Goal: Task Accomplishment & Management: Complete application form

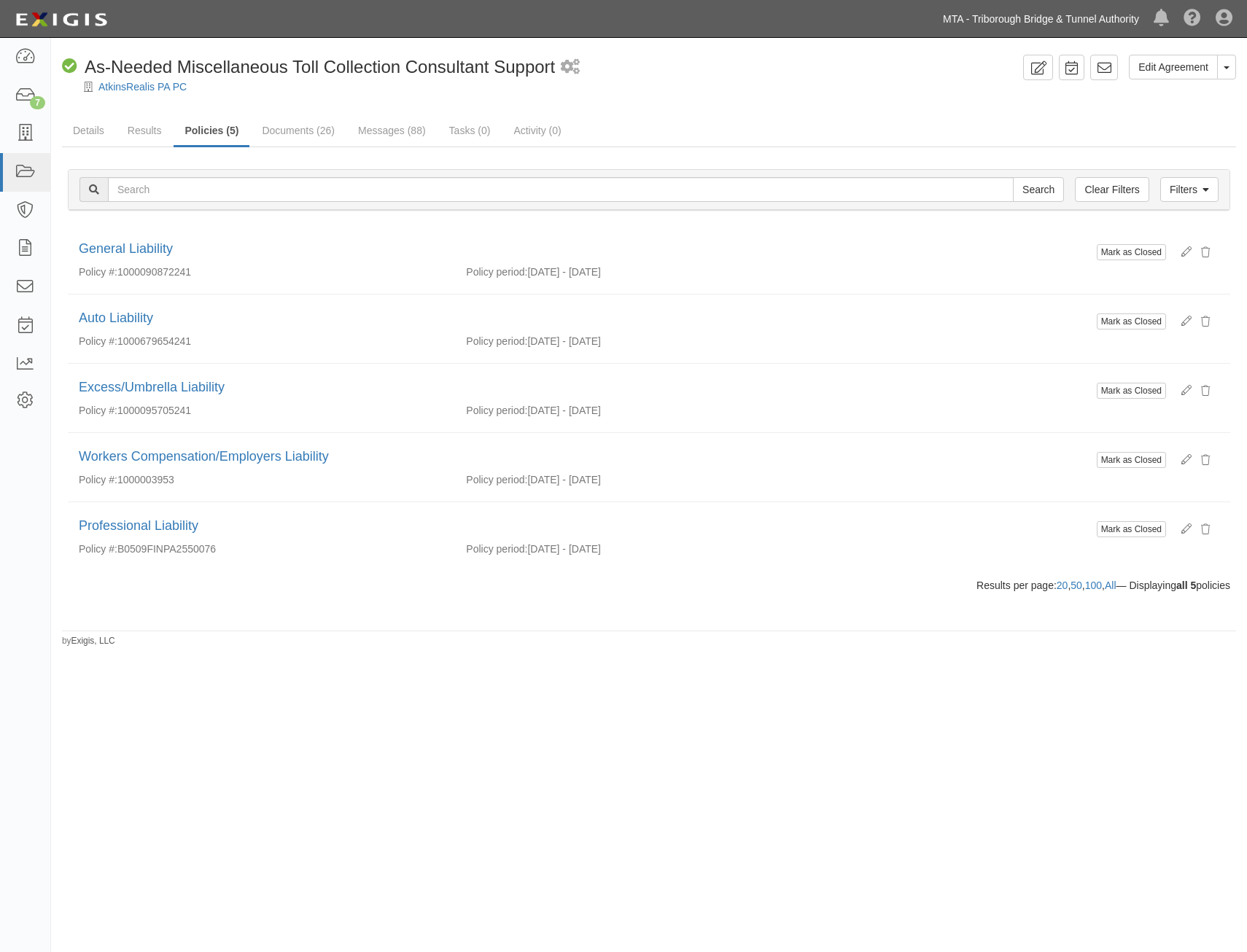
click at [1021, 16] on link "MTA - Triborough Bridge & Tunnel Authority" at bounding box center [1041, 19] width 211 height 29
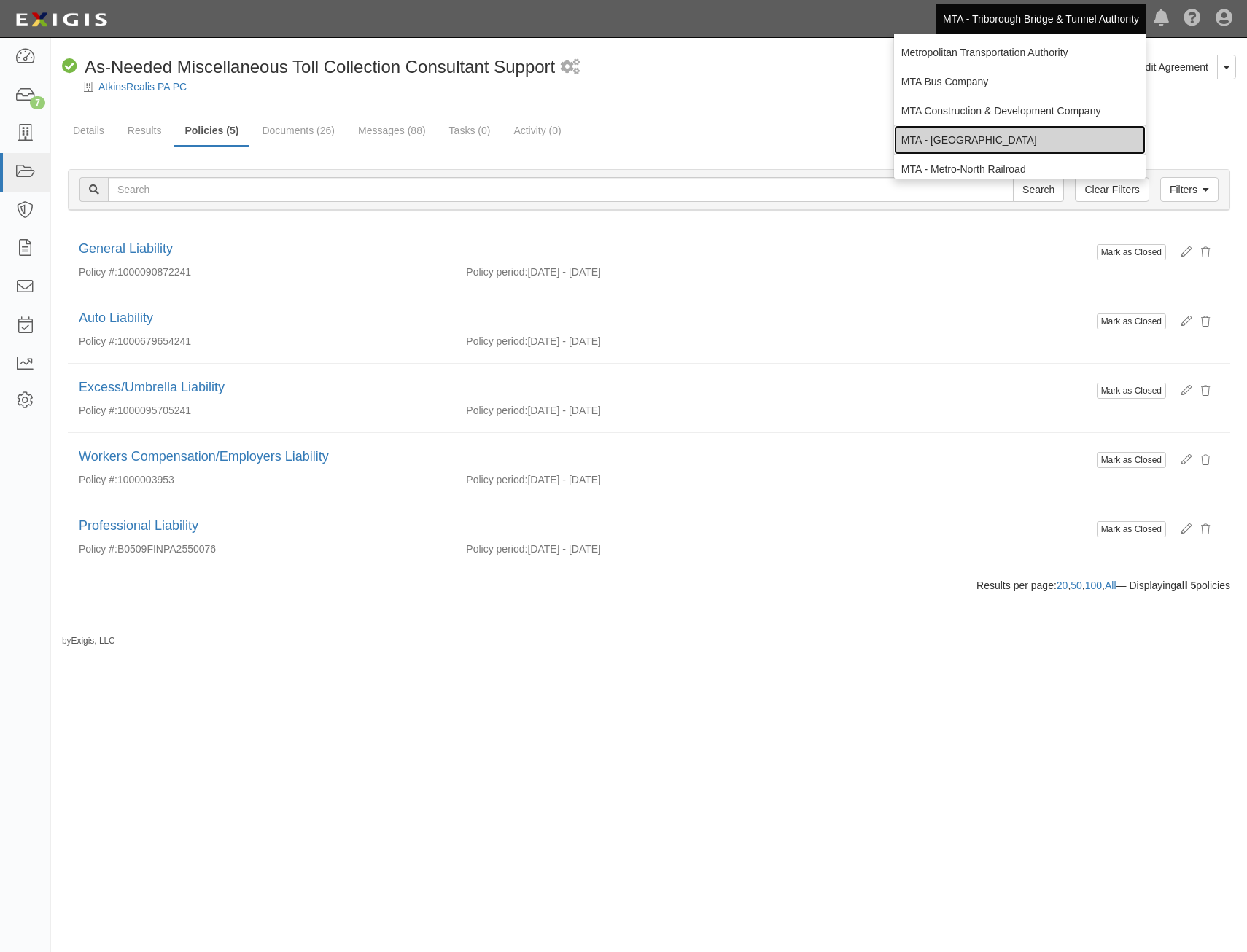
click at [1025, 138] on link "MTA - [GEOGRAPHIC_DATA]" at bounding box center [1020, 140] width 252 height 29
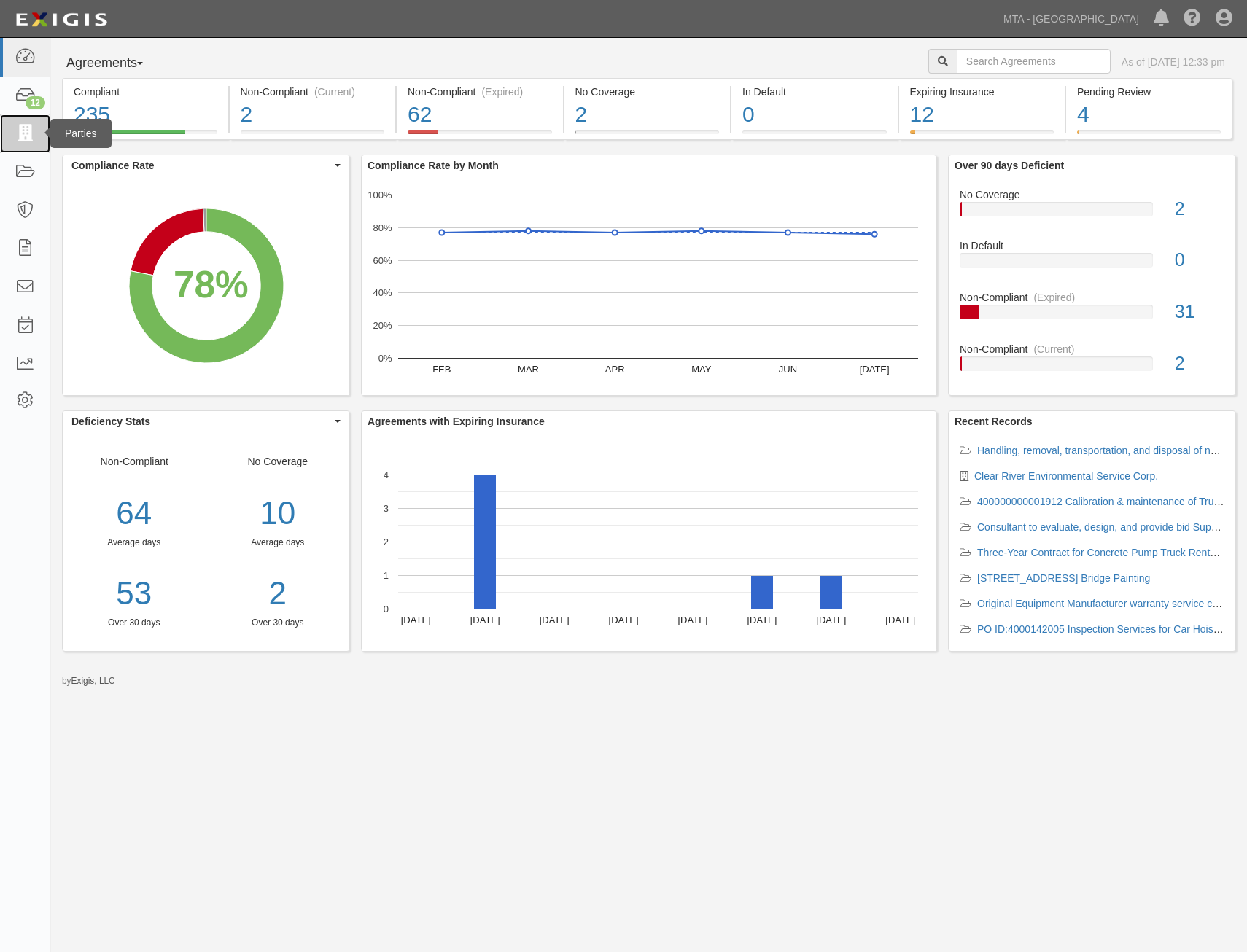
click at [26, 134] on icon at bounding box center [25, 134] width 20 height 16
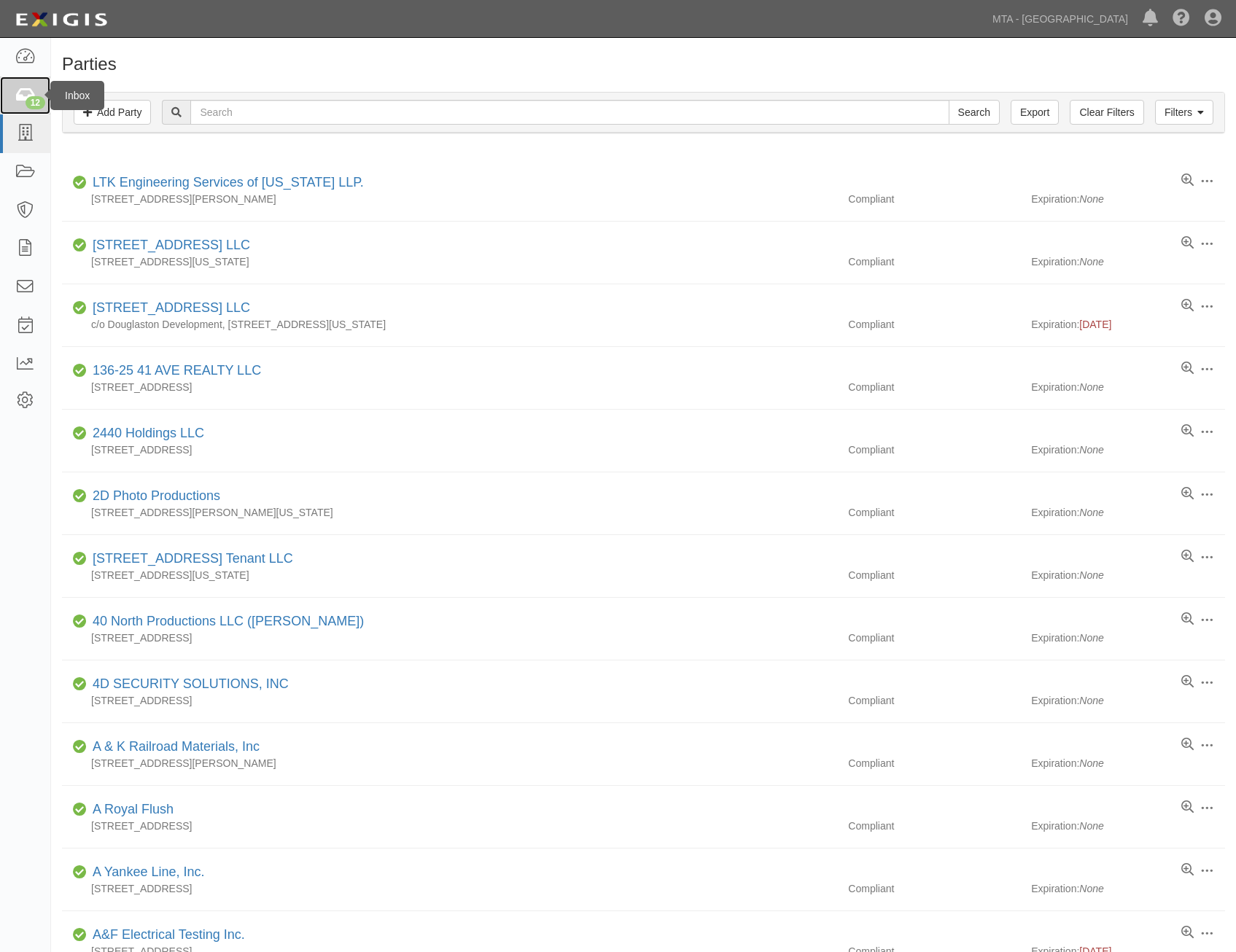
click at [42, 97] on div "12" at bounding box center [36, 103] width 20 height 13
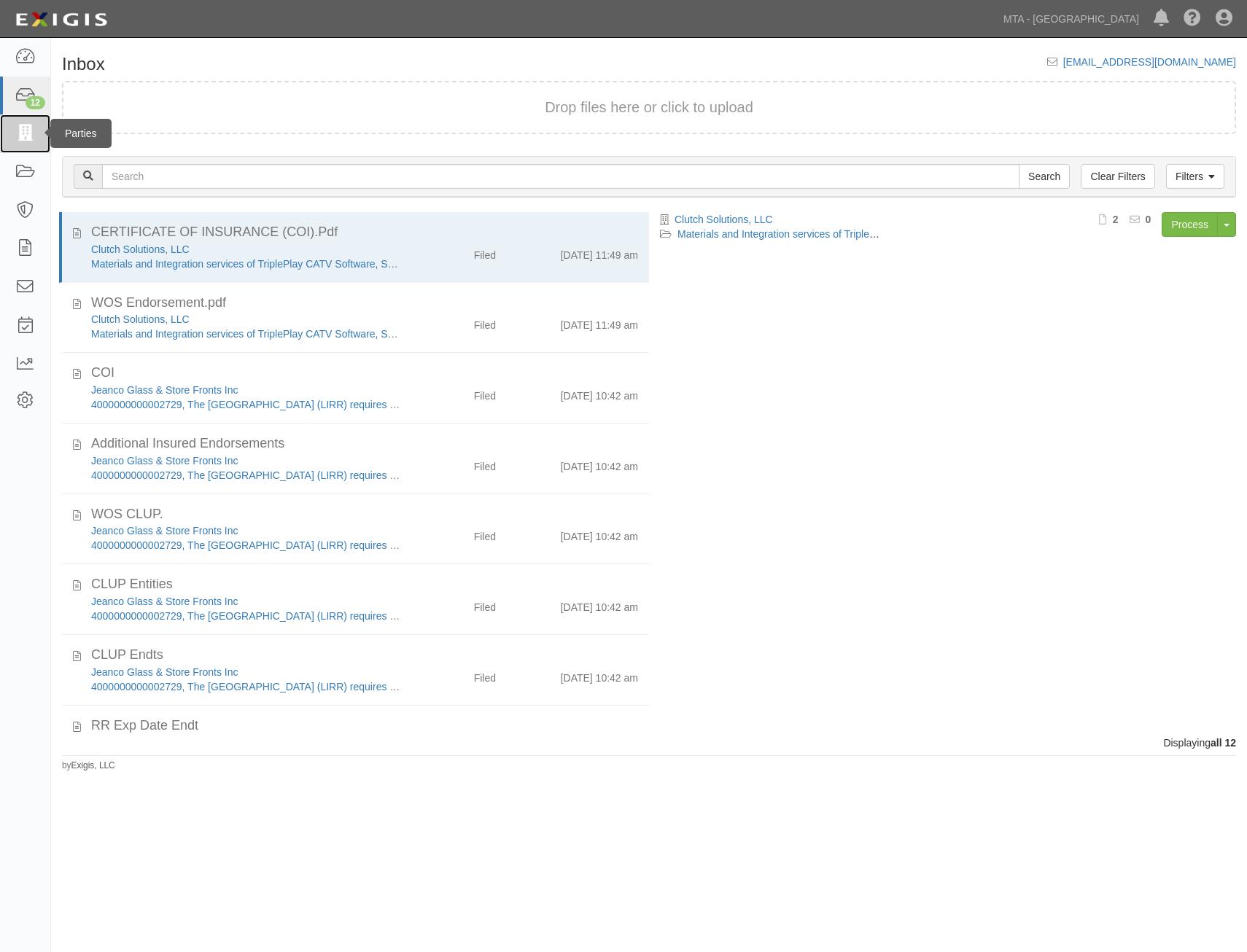
click at [31, 137] on icon at bounding box center [25, 134] width 20 height 16
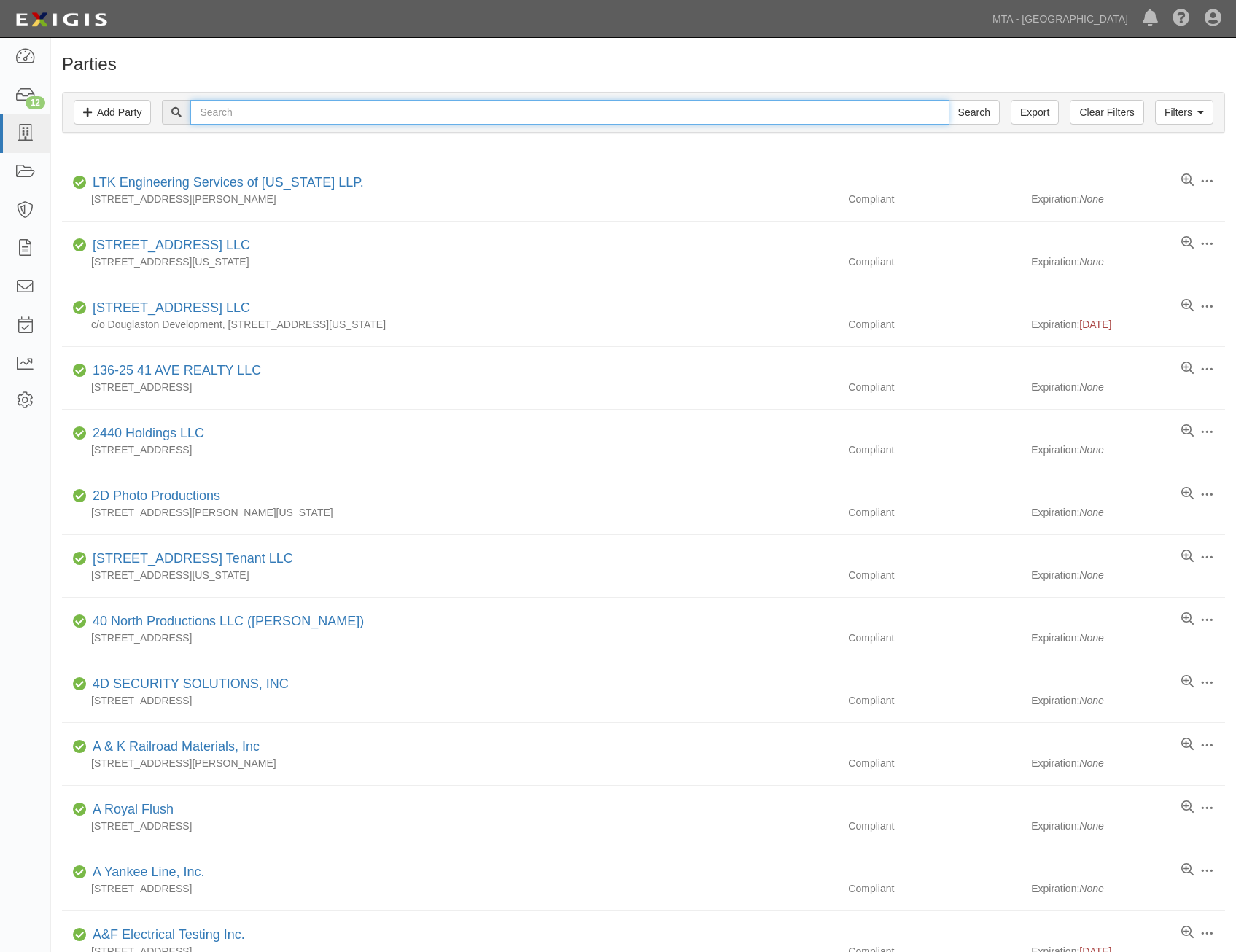
click at [289, 113] on input "text" at bounding box center [570, 112] width 759 height 25
type input "w. b."
click at [949, 100] on input "Search" at bounding box center [974, 112] width 51 height 25
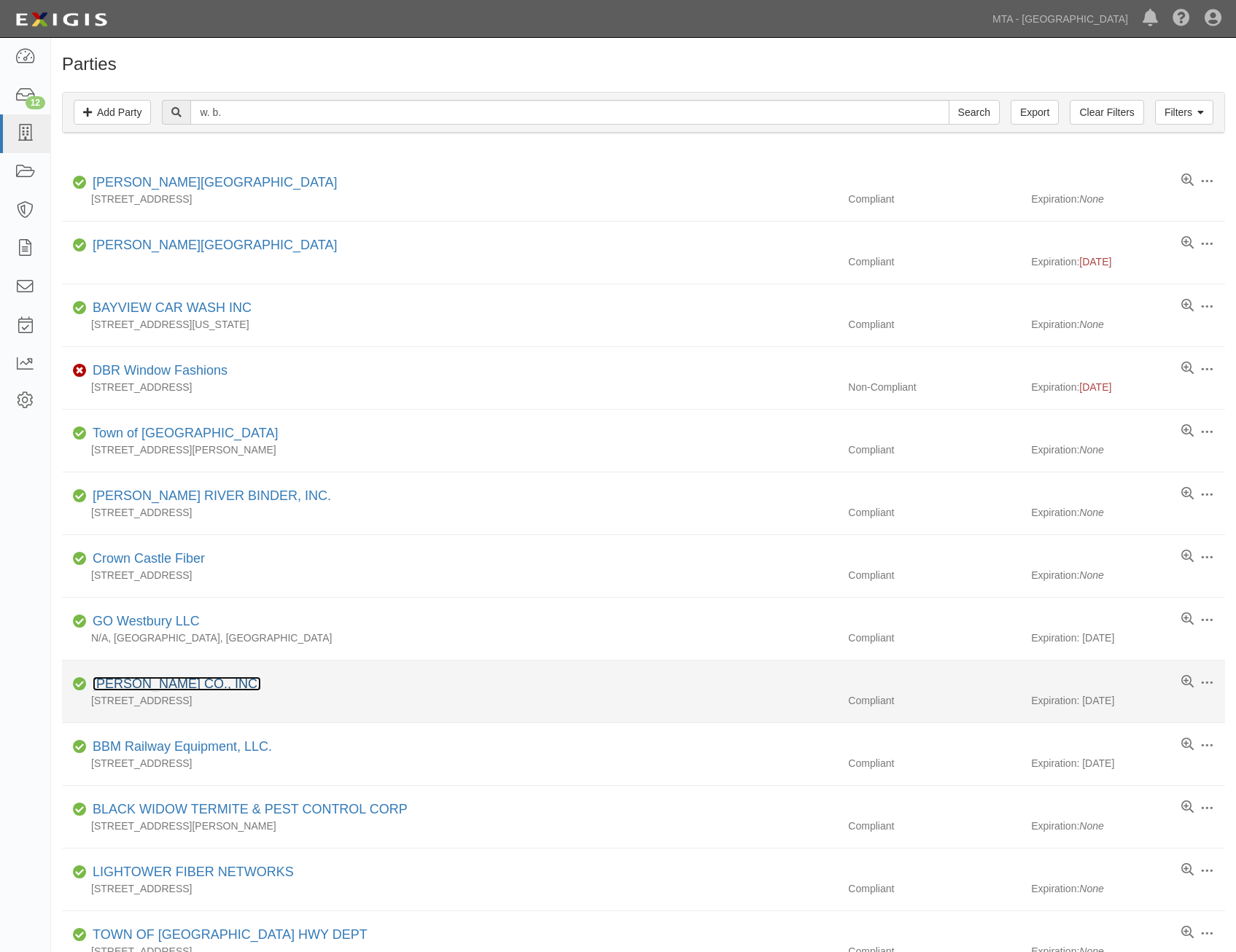
click at [149, 687] on link "[PERSON_NAME] CO., INC." at bounding box center [177, 684] width 169 height 15
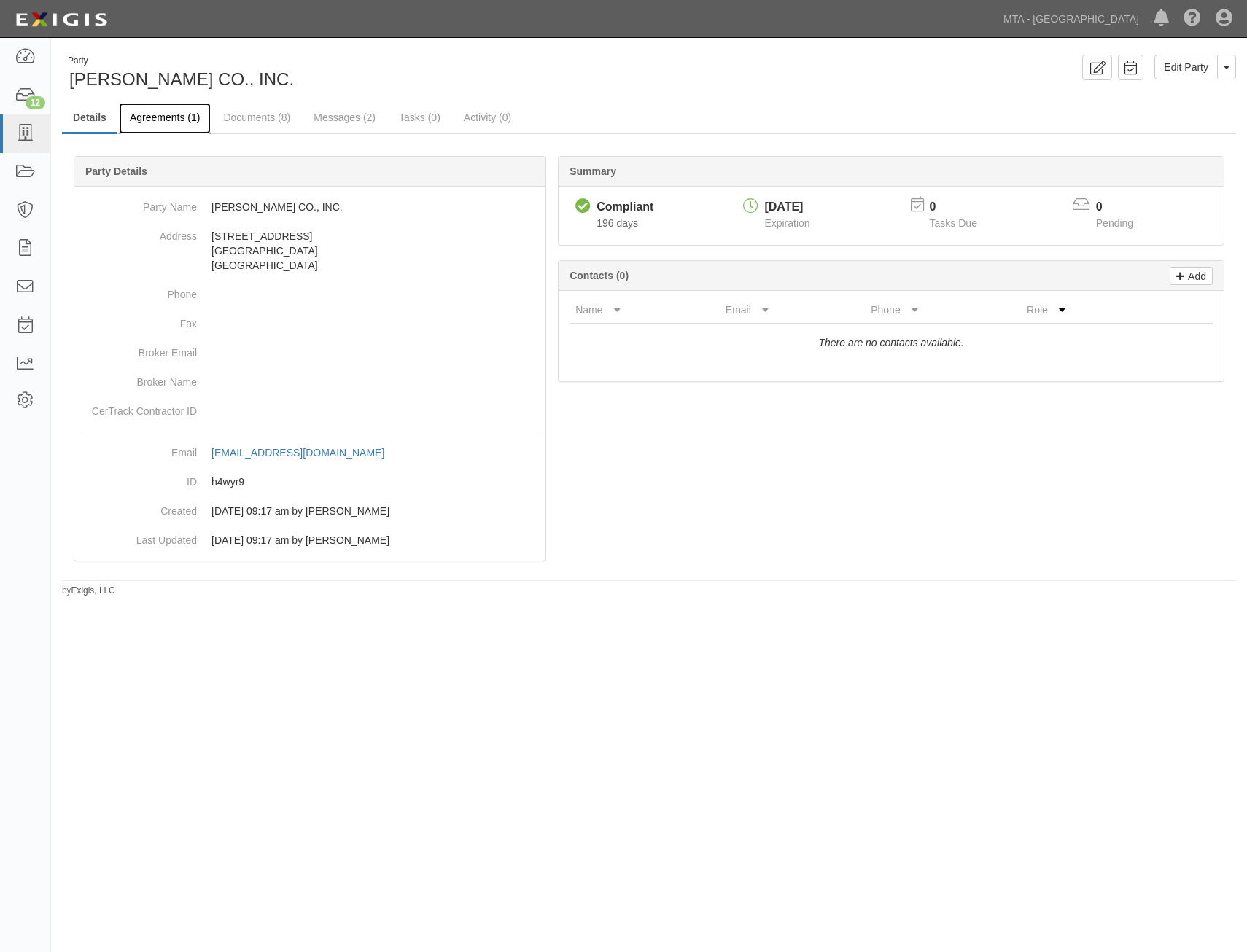
click at [181, 117] on link "Agreements (1)" at bounding box center [164, 119] width 92 height 31
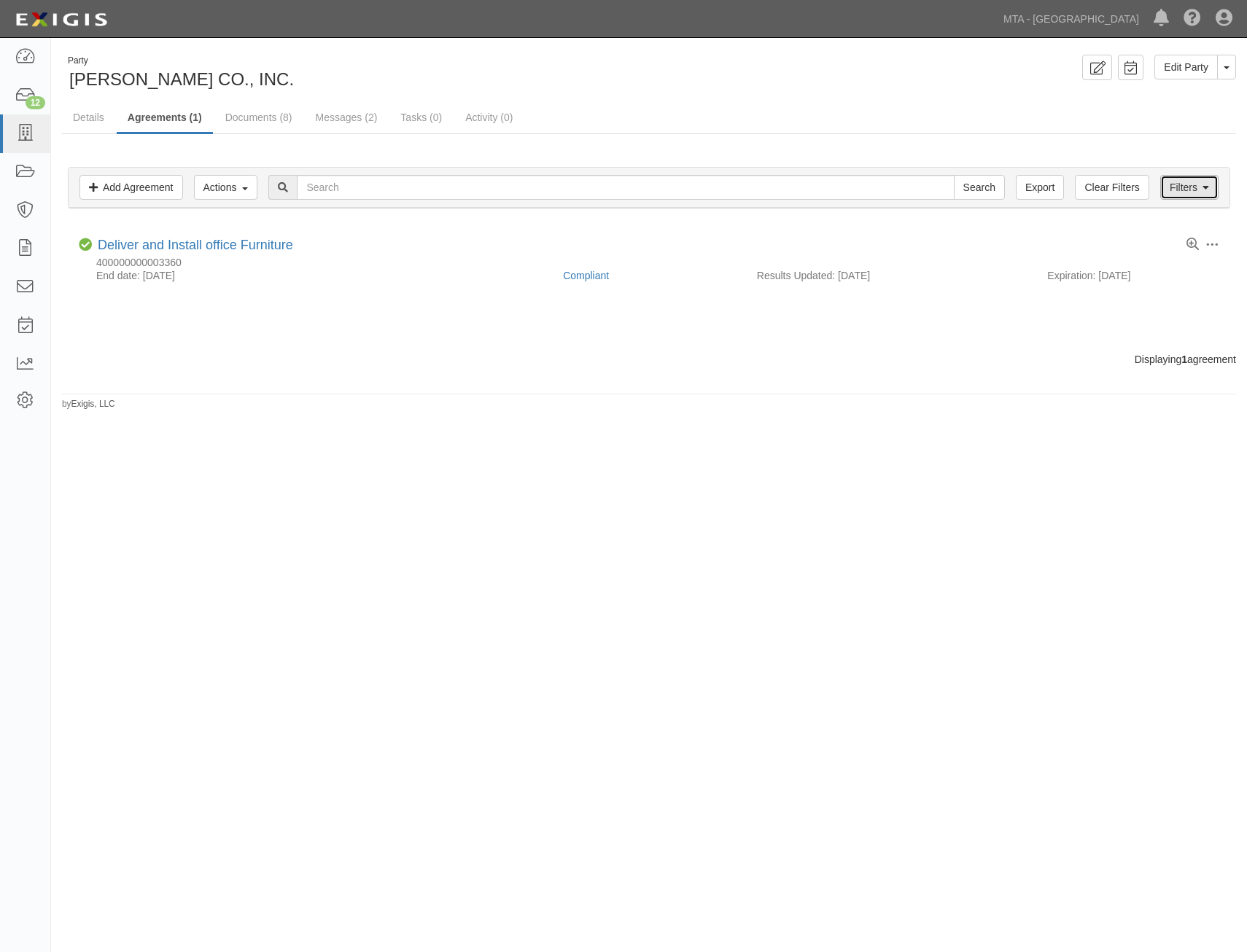
click at [1205, 191] on icon at bounding box center [1206, 188] width 6 height 10
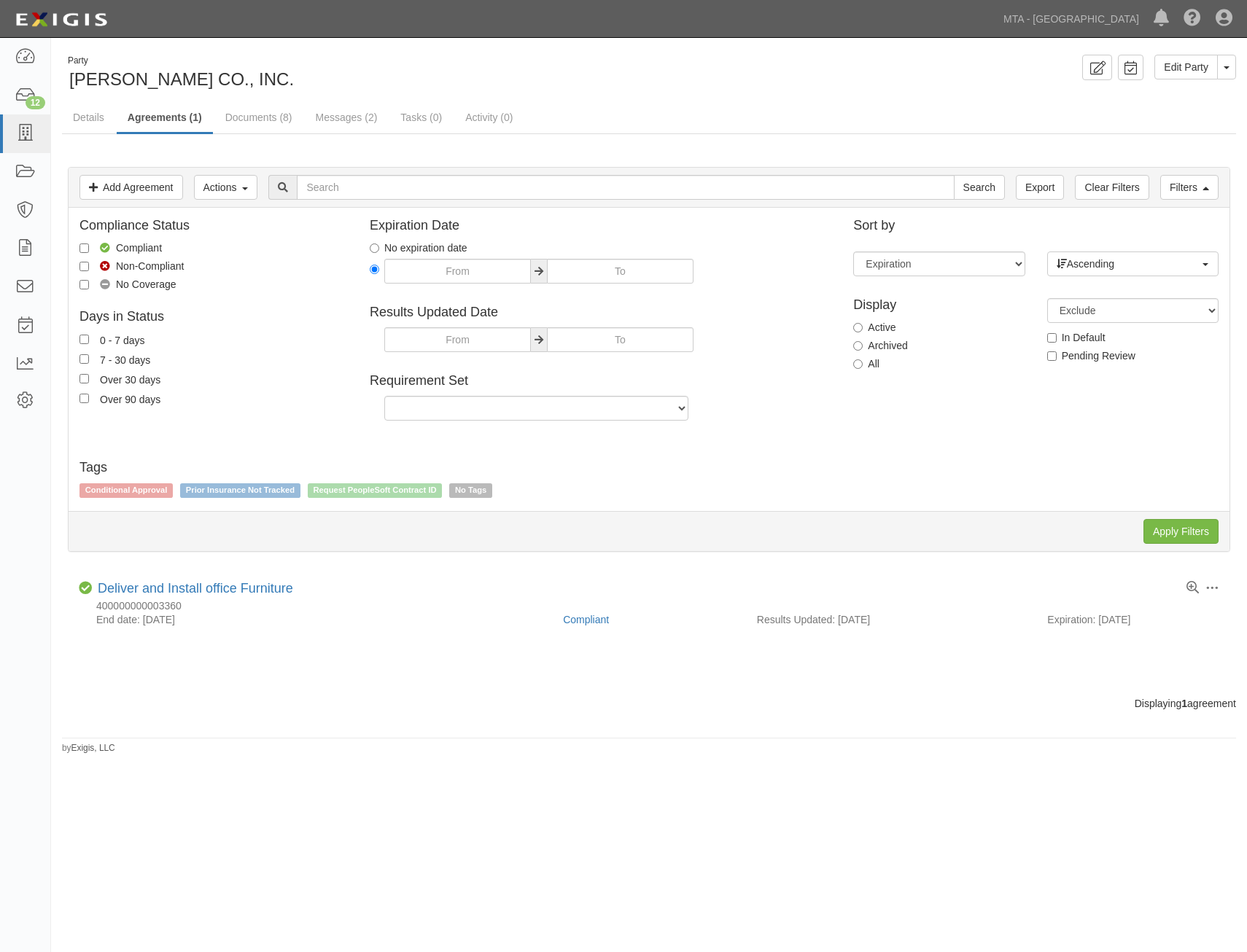
click at [869, 358] on label "All" at bounding box center [867, 364] width 26 height 15
click at [863, 359] on input "All" at bounding box center [858, 364] width 9 height 9
radio input "true"
click at [1189, 529] on input "Apply Filters" at bounding box center [1181, 531] width 75 height 25
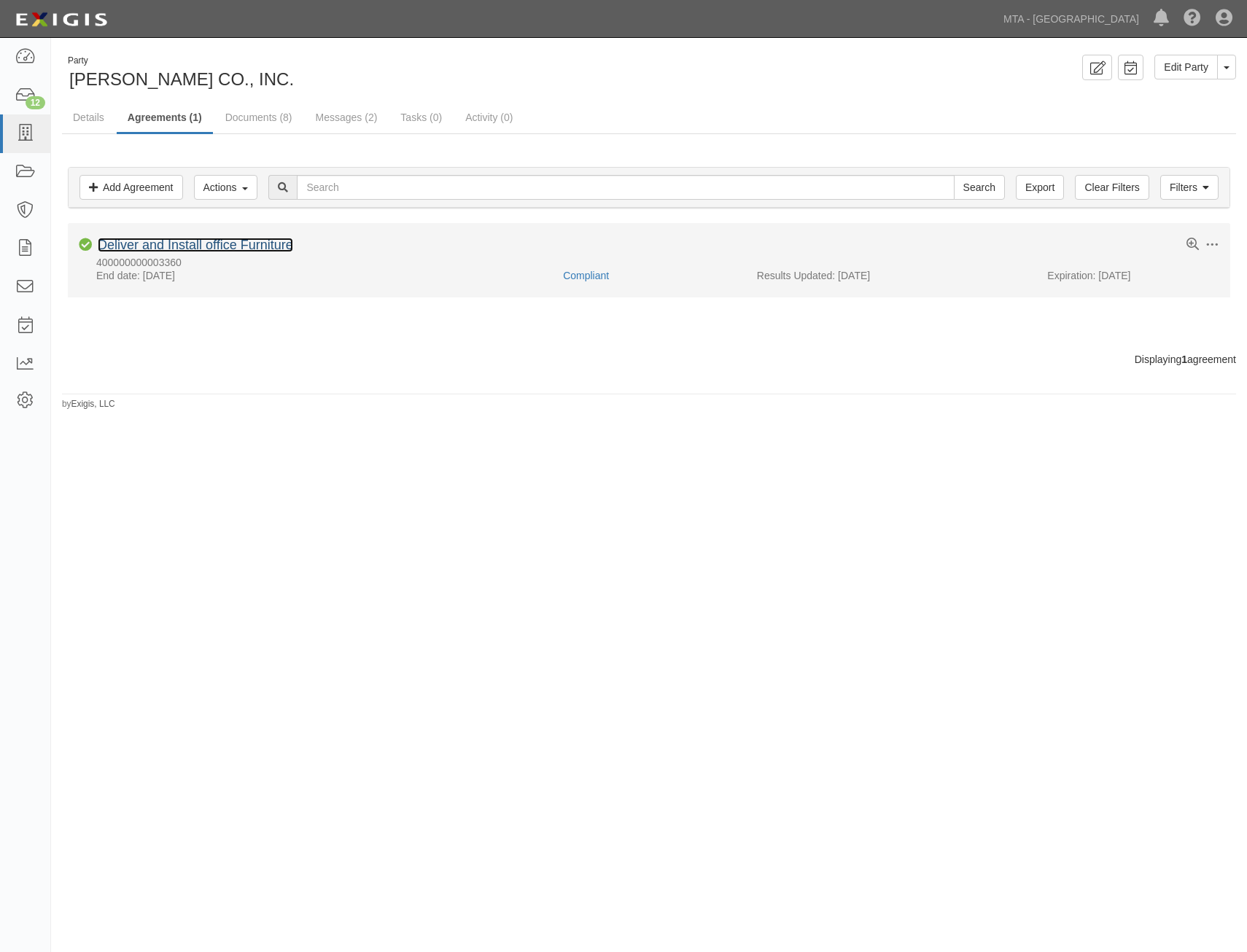
click at [255, 248] on link "Deliver and Install office Furniture" at bounding box center [195, 245] width 195 height 15
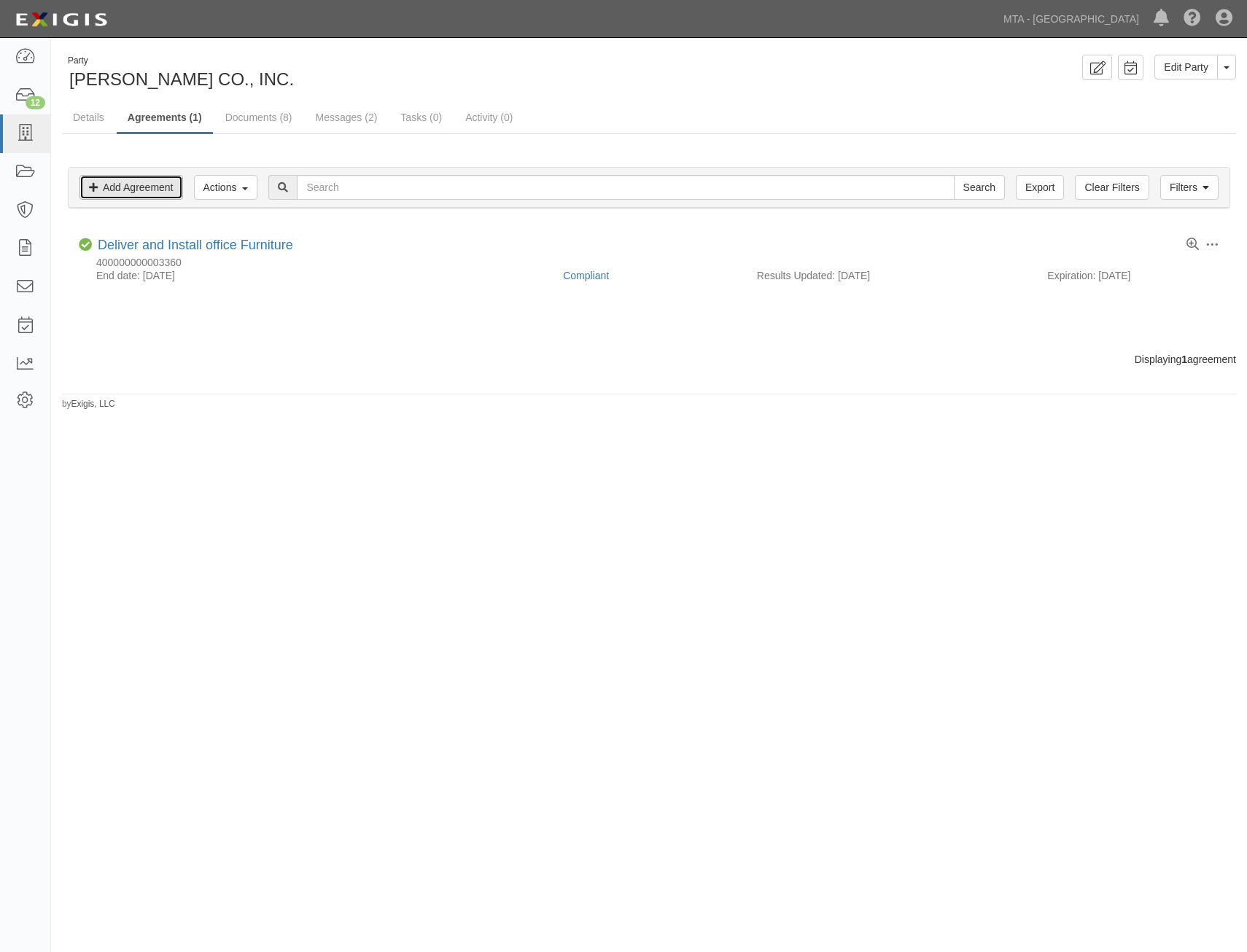
click at [144, 191] on link "Add Agreement" at bounding box center [131, 187] width 104 height 25
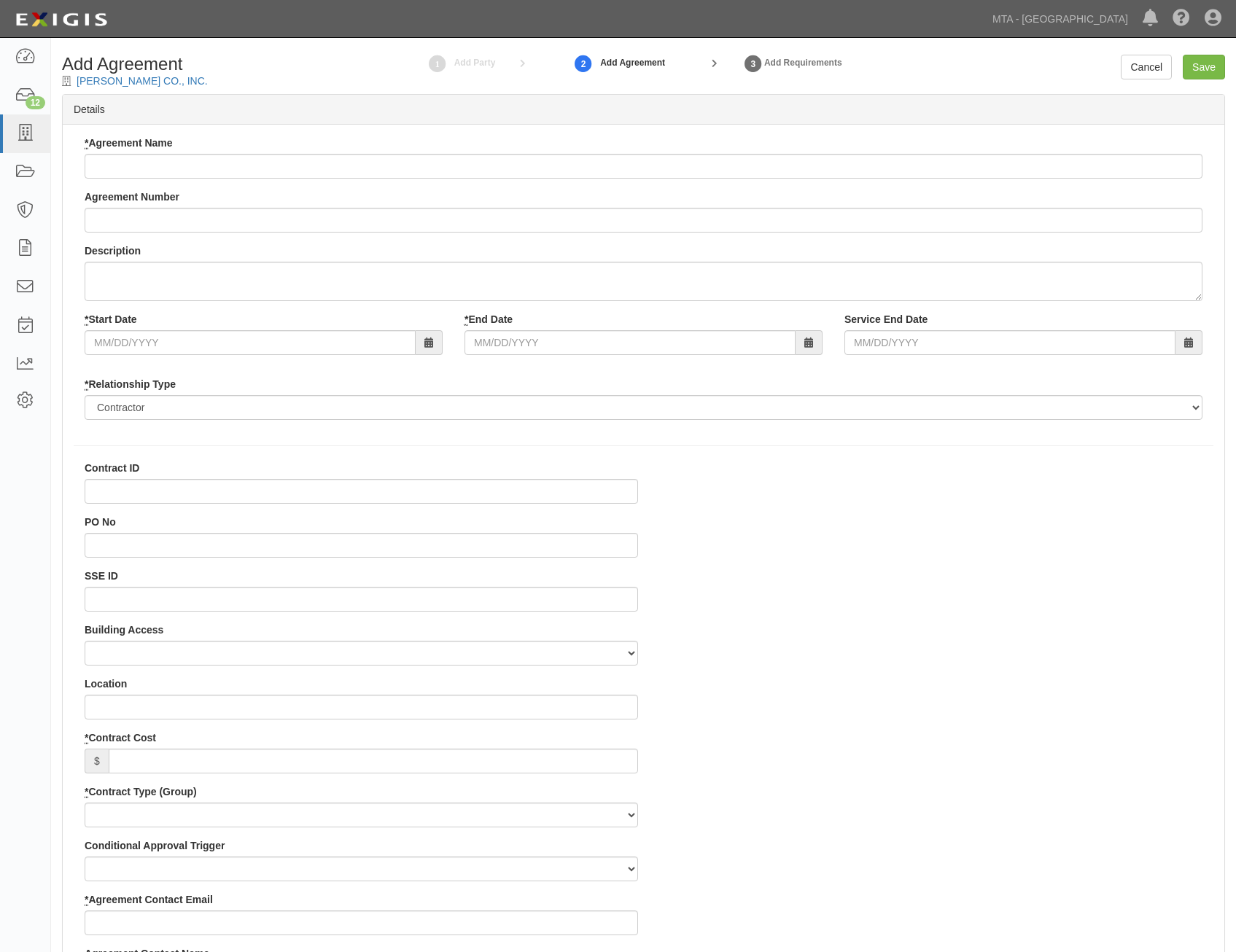
select select
click at [785, 153] on div "* Agreement Name" at bounding box center [644, 157] width 1118 height 43
click at [792, 168] on input "* Agreement Name" at bounding box center [644, 166] width 1118 height 25
paste input "Delivery and installation of office Furniture"
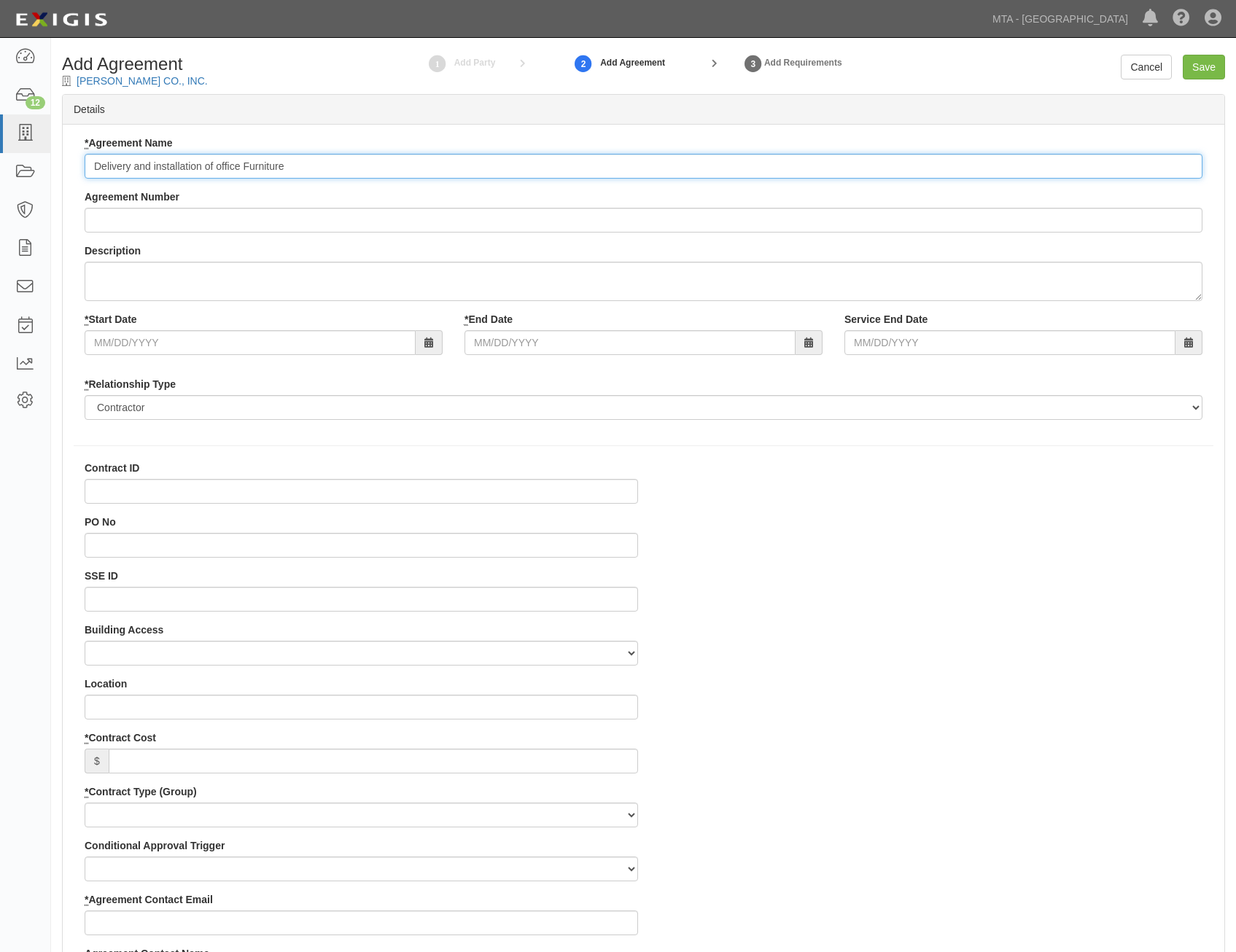
type input "Delivery and installation of office Furniture"
click at [543, 215] on input "Agreement Number" at bounding box center [644, 220] width 1118 height 25
paste input "400000000003480"
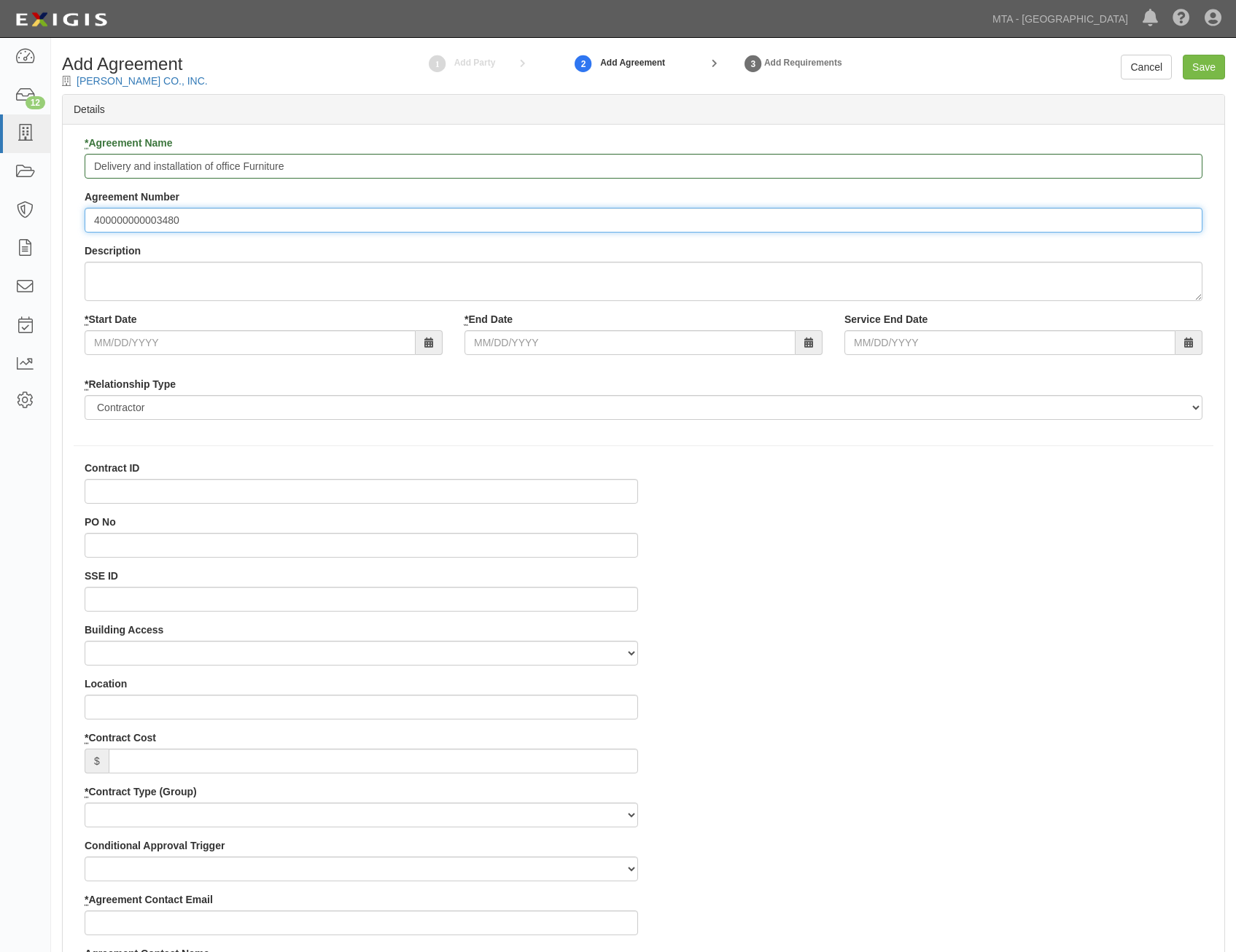
type input "400000000003480"
click at [628, 492] on input "Contract ID" at bounding box center [361, 491] width 554 height 25
paste input "400000000003480"
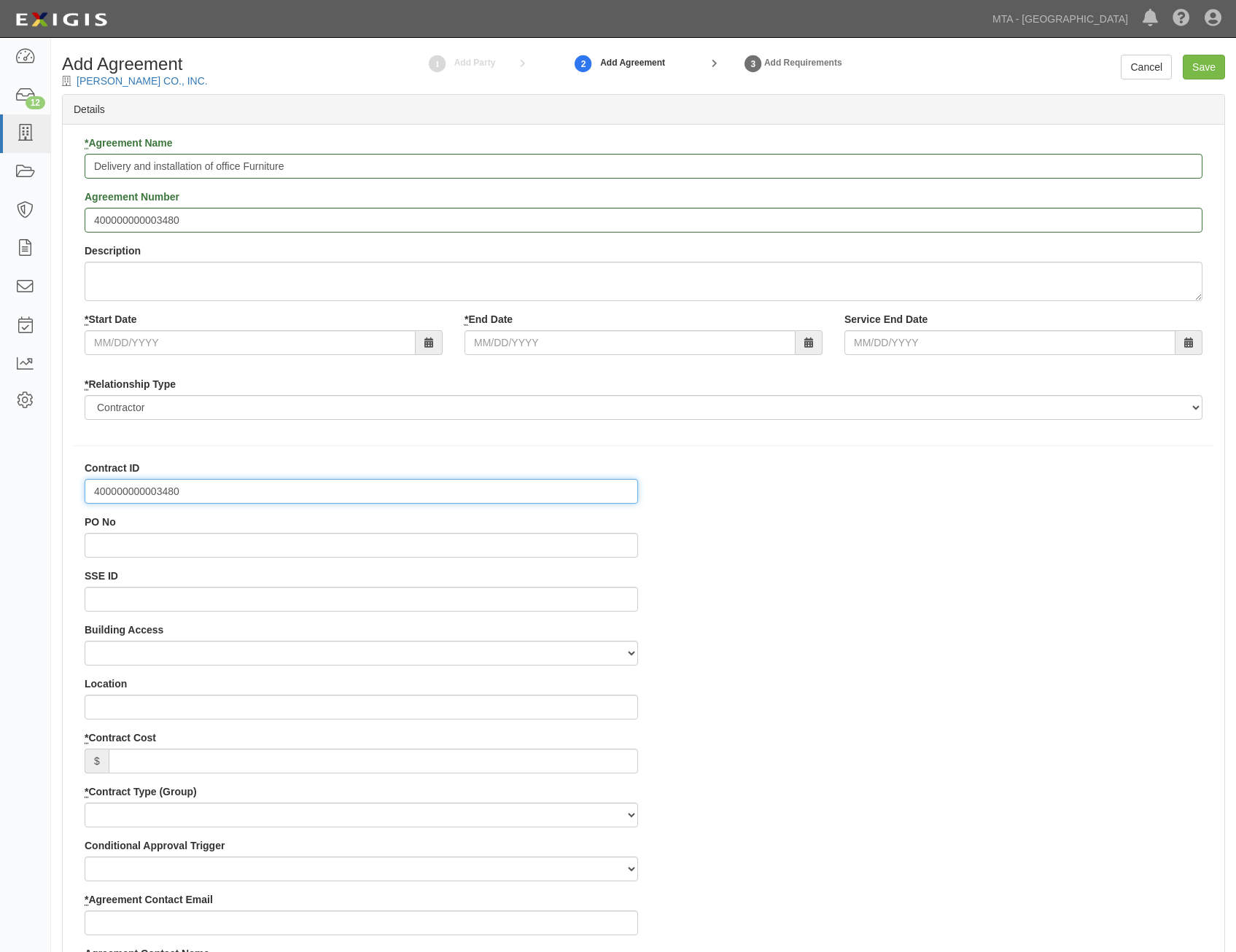
type input "400000000003480"
click at [215, 342] on input "* Start Date" at bounding box center [250, 342] width 331 height 25
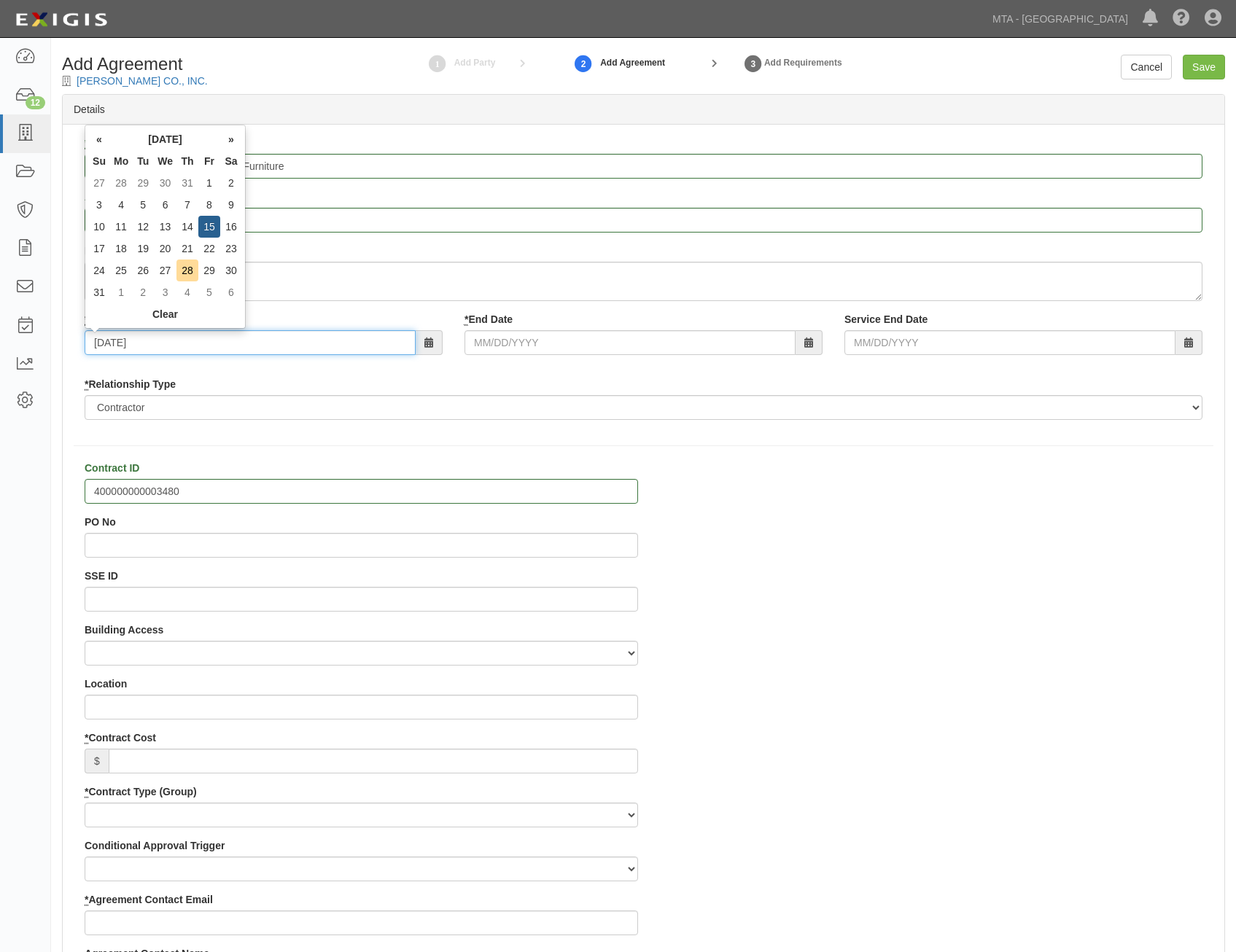
type input "08/15/2025"
click at [593, 372] on div "* Agreement Name Delivery and installation of office Furniture Agreement Number…" at bounding box center [644, 284] width 1140 height 295
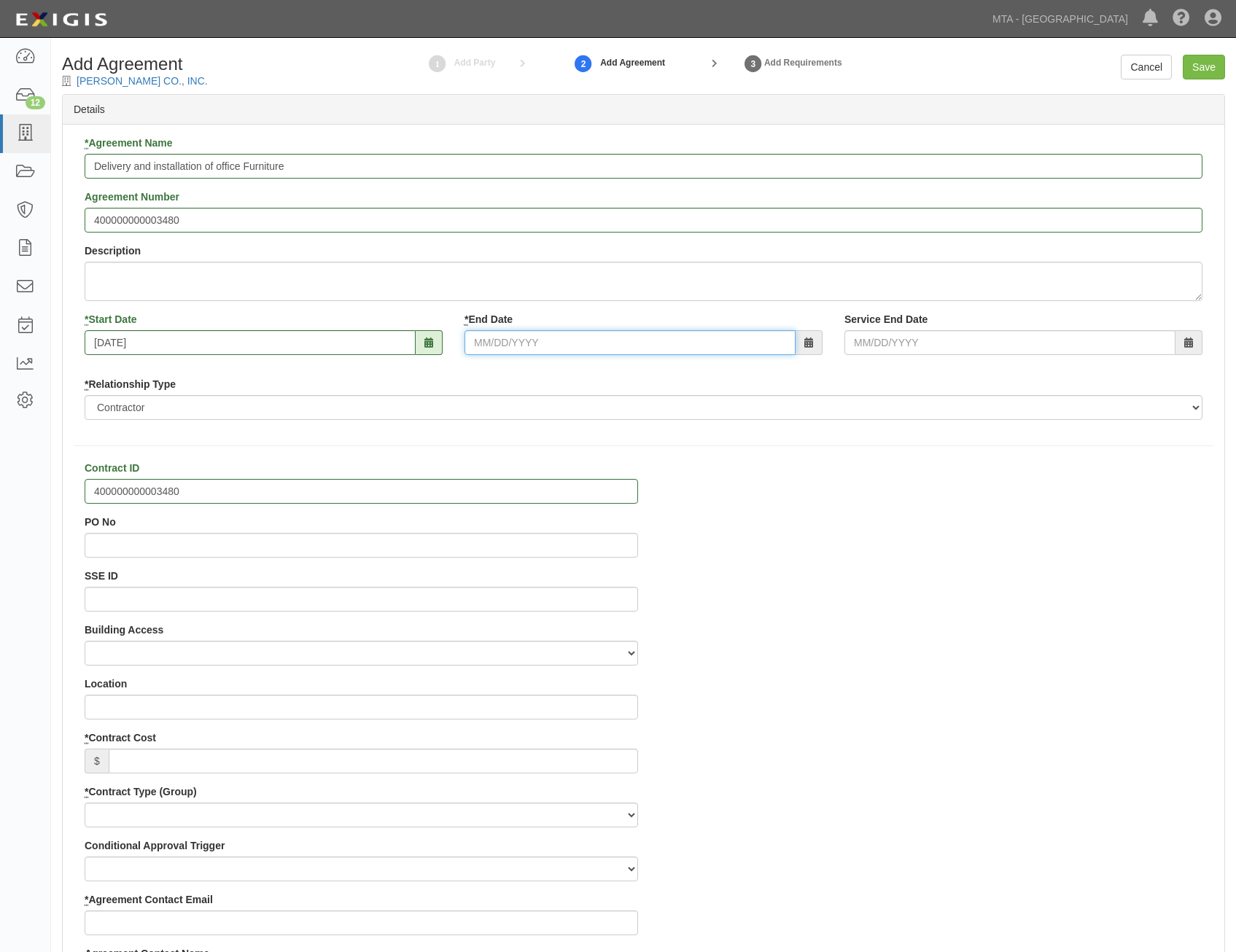
click at [620, 346] on input "* End Date" at bounding box center [629, 342] width 331 height 25
type input "11/14/2025"
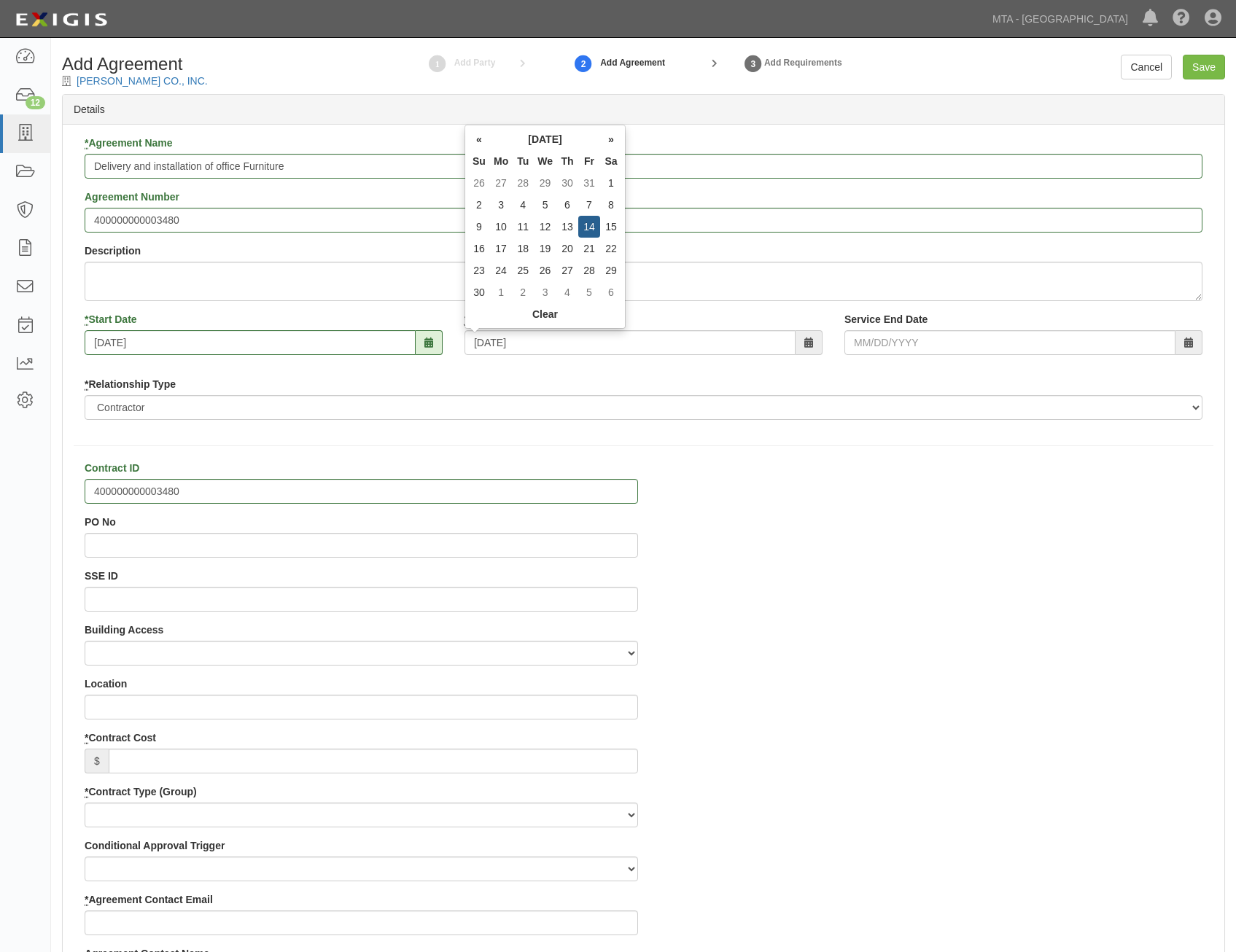
type input "11/14/2025"
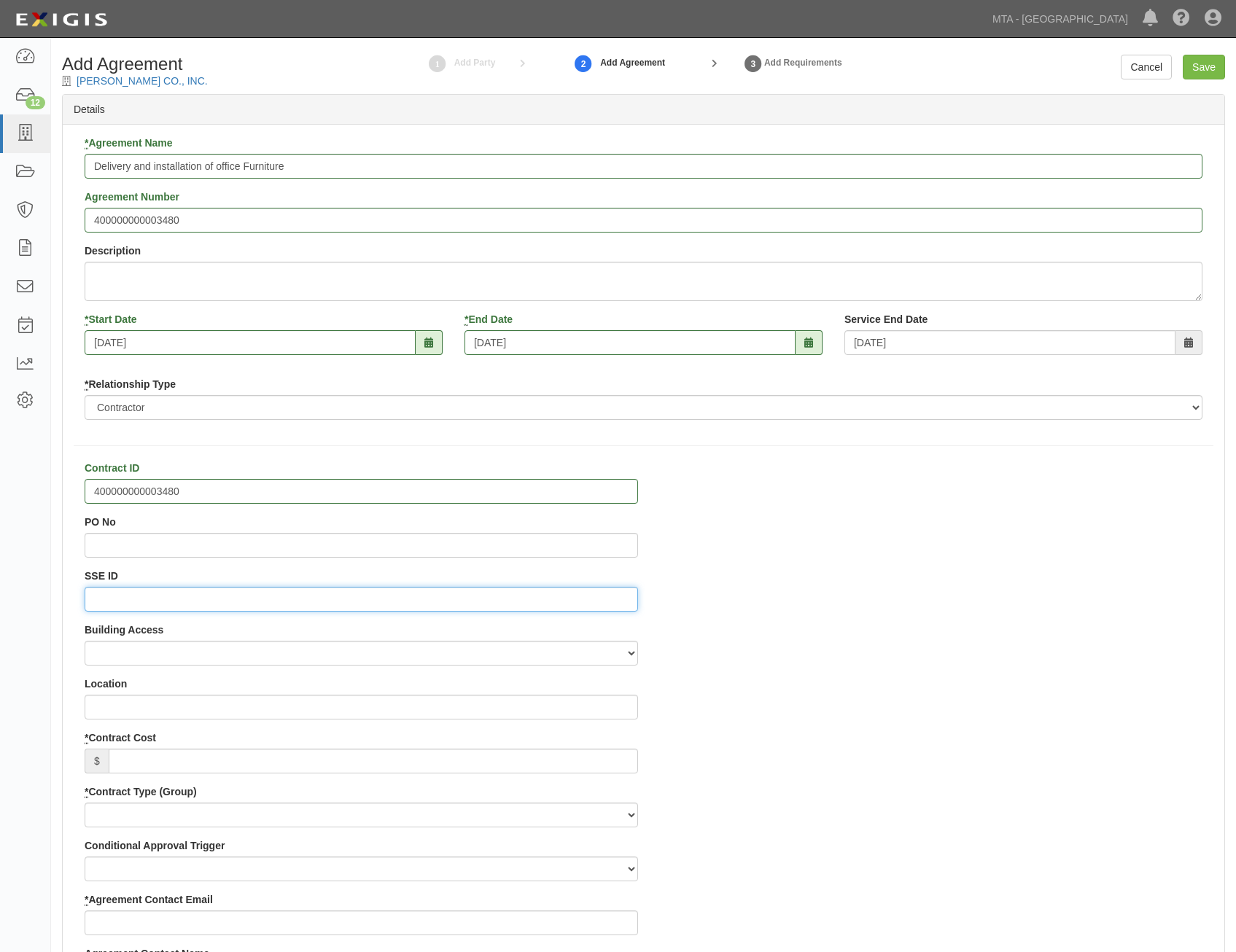
click at [585, 599] on input "SSE ID" at bounding box center [361, 599] width 554 height 25
paste input "0000517231"
type input "0000517231"
click at [566, 537] on input "PO No" at bounding box center [361, 545] width 554 height 25
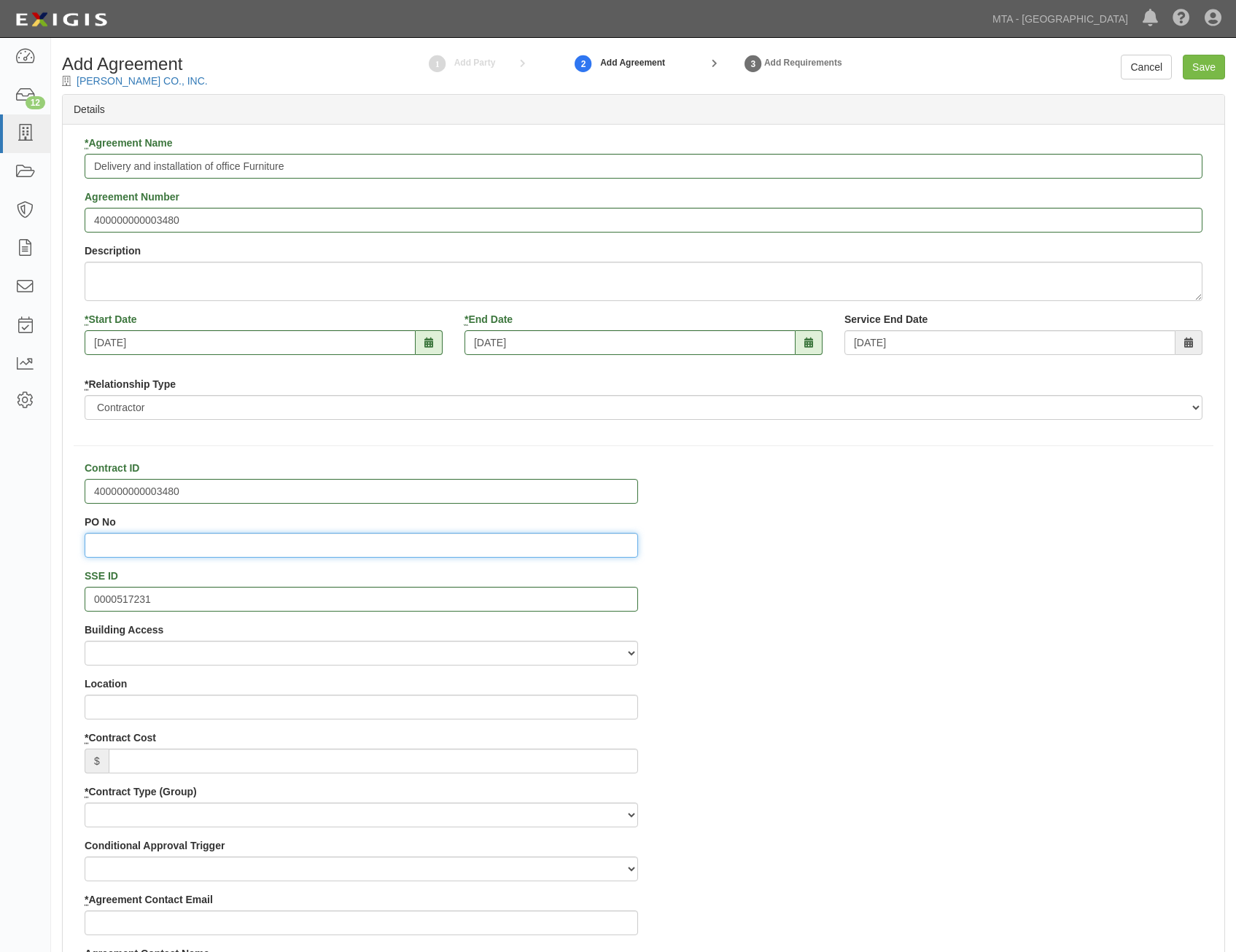
paste input "4000215976"
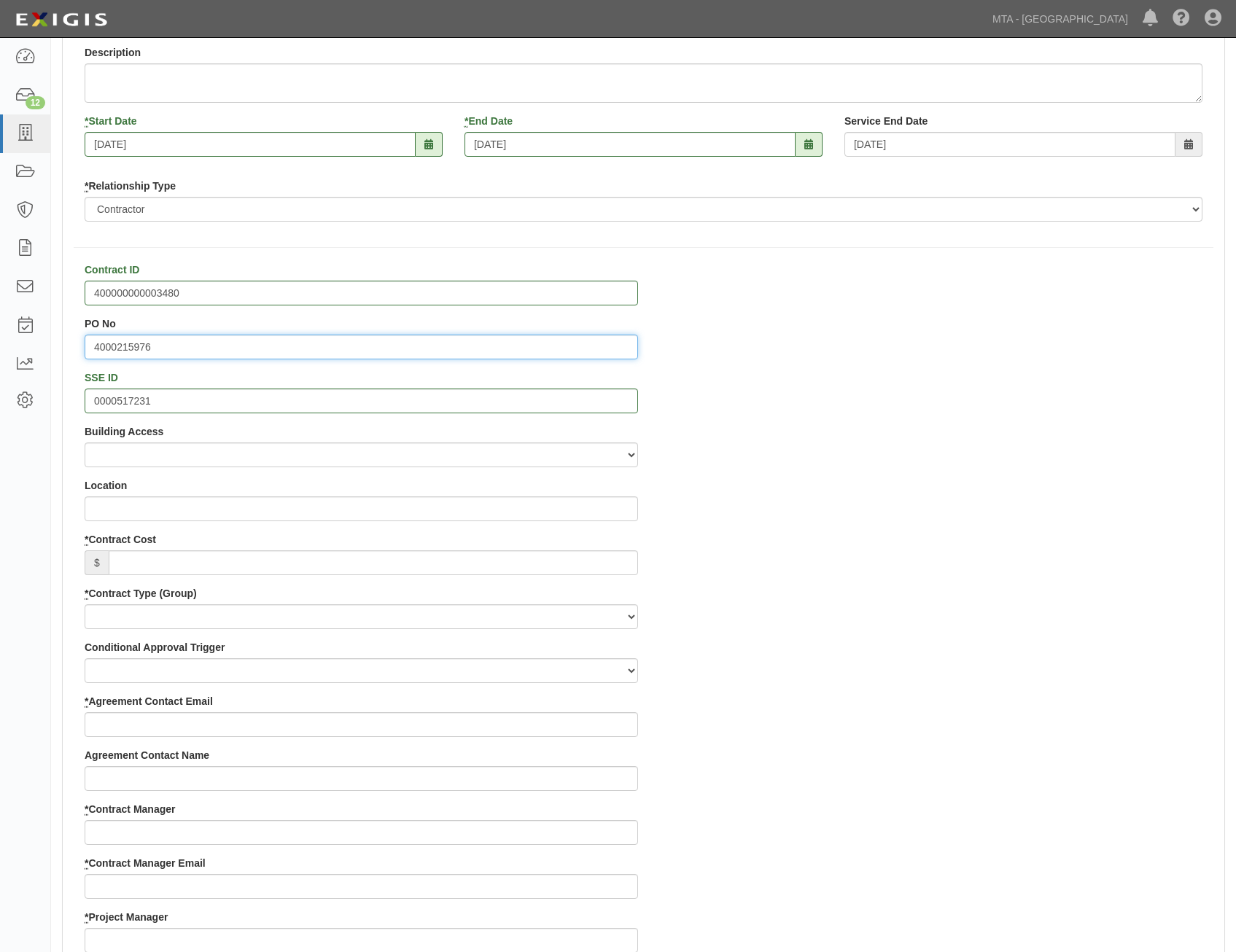
scroll to position [219, 0]
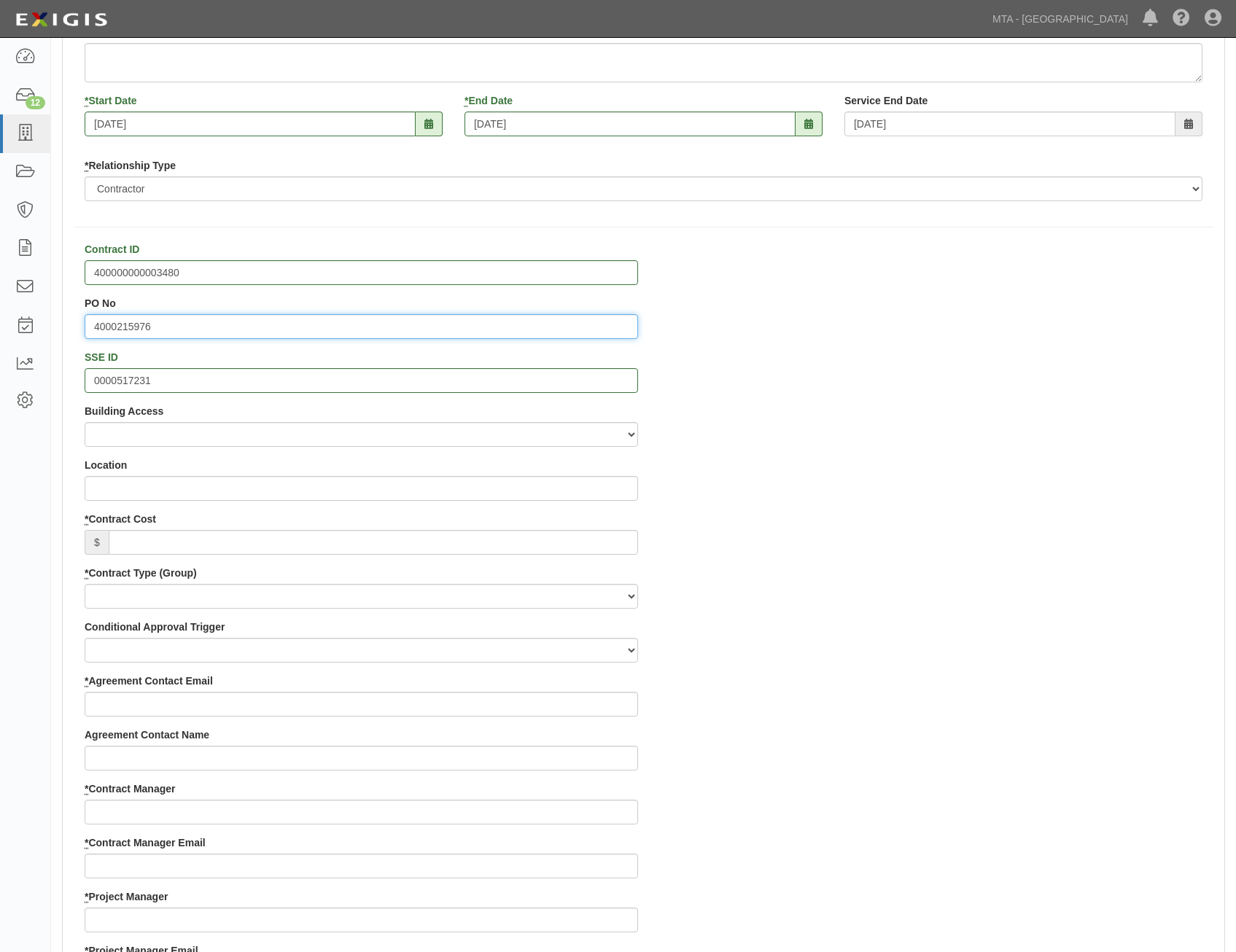
type input "4000215976"
click at [616, 543] on input "* Contract Cost" at bounding box center [373, 542] width 530 height 25
paste input "32,798.44"
type input "32,798.44"
click at [595, 600] on select "Capital Operating Not for Benefit (incls. FA, Entry Permits) Real Estate Other" at bounding box center [361, 595] width 554 height 25
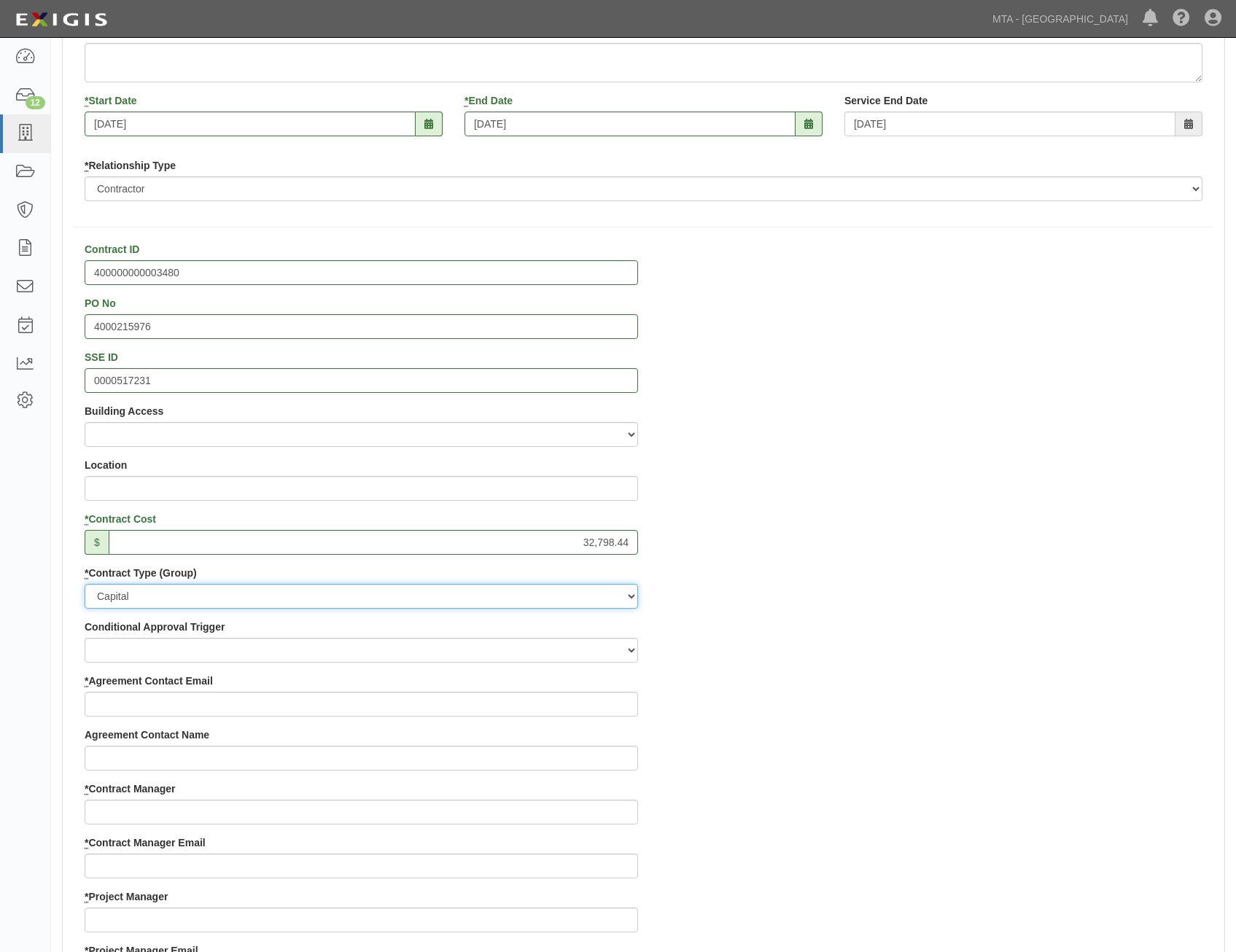
click at [85, 584] on select "Capital Operating Not for Benefit (incls. FA, Entry Permits) Real Estate Other" at bounding box center [361, 595] width 554 height 25
click at [624, 597] on select "Capital Operating Not for Benefit (incls. FA, Entry Permits) Real Estate Other" at bounding box center [361, 595] width 554 height 25
select select "107"
click at [85, 584] on select "Capital Operating Not for Benefit (incls. FA, Entry Permits) Real Estate Other" at bounding box center [361, 595] width 554 height 25
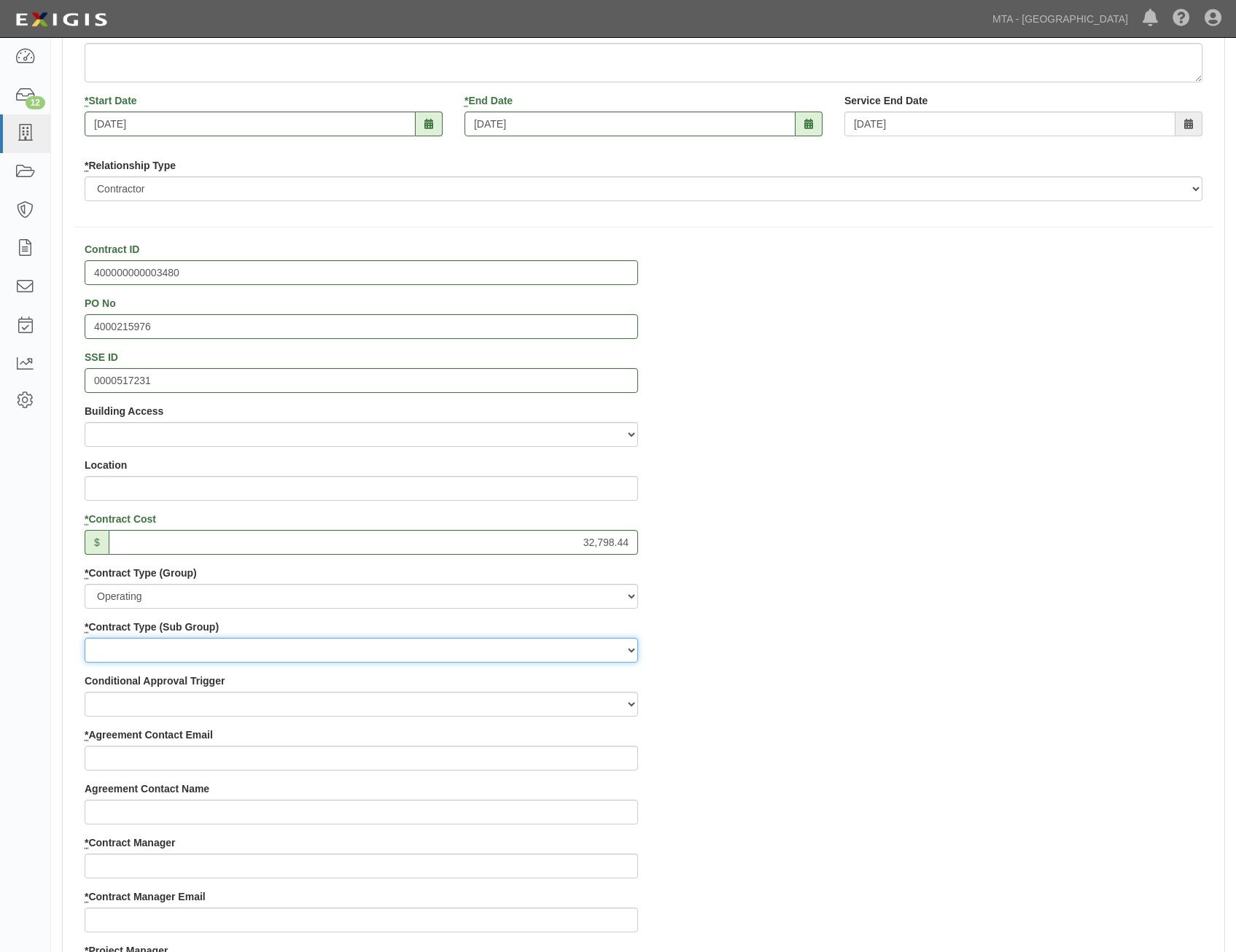
click at [595, 649] on select "Construction Loan / Test and Demo Maintenance Painting Personal Services Contra…" at bounding box center [361, 650] width 554 height 25
select select "183"
click at [85, 638] on select "Construction Loan / Test and Demo Maintenance Painting Personal Services Contra…" at bounding box center [361, 650] width 554 height 25
click at [738, 702] on div "Contract ID 400000000003480 PO No 4000215976 SSE ID 0000517231 Building Access …" at bounding box center [644, 943] width 1162 height 1402
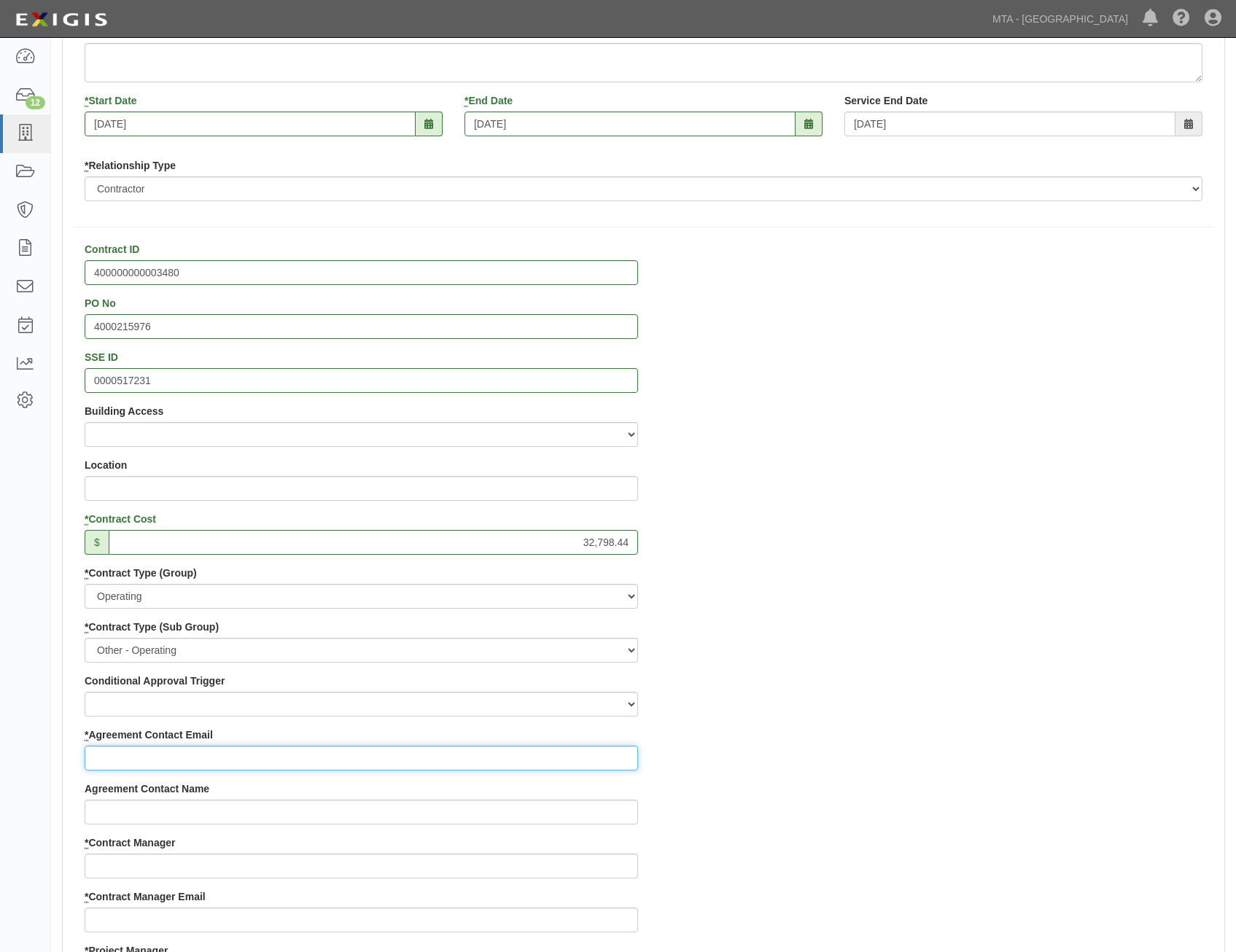
click at [589, 762] on input "* Agreement Contact Email" at bounding box center [361, 758] width 554 height 25
paste input "david.wawrzonek@wbmason.com"
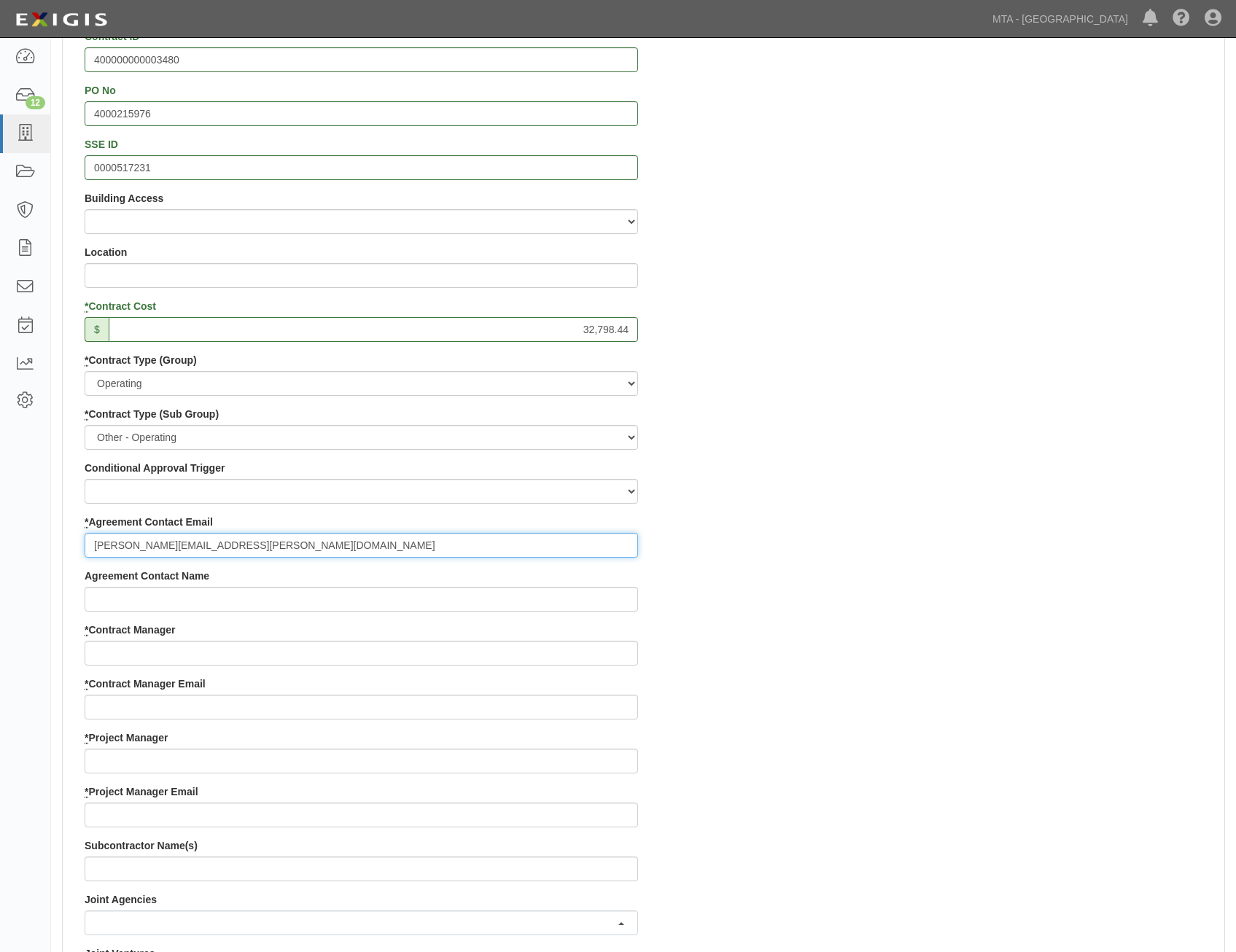
scroll to position [438, 0]
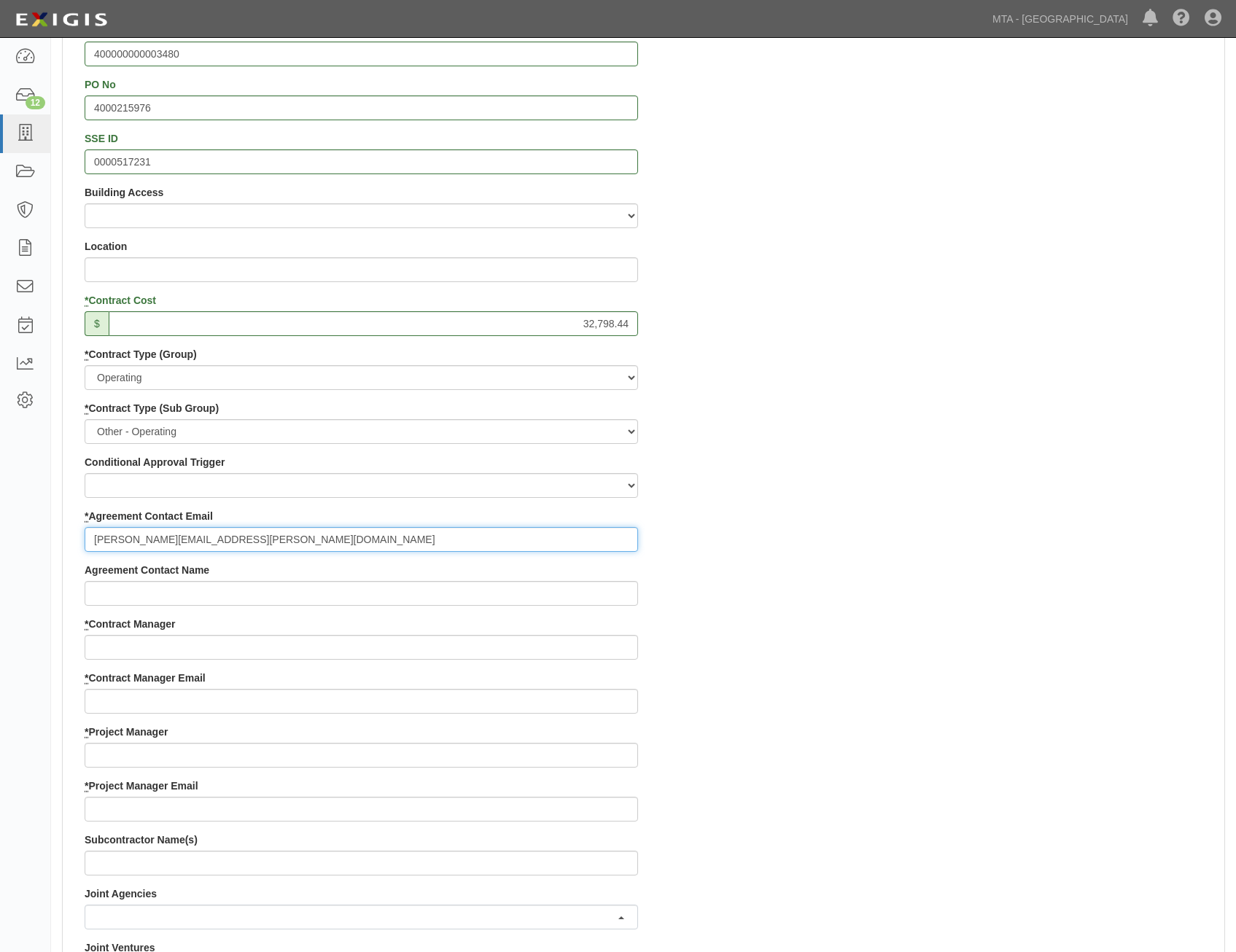
type input "david.wawrzonek@wbmason.com"
click at [587, 638] on input "* Contract Manager" at bounding box center [361, 647] width 554 height 25
paste input "Randy Blunt"
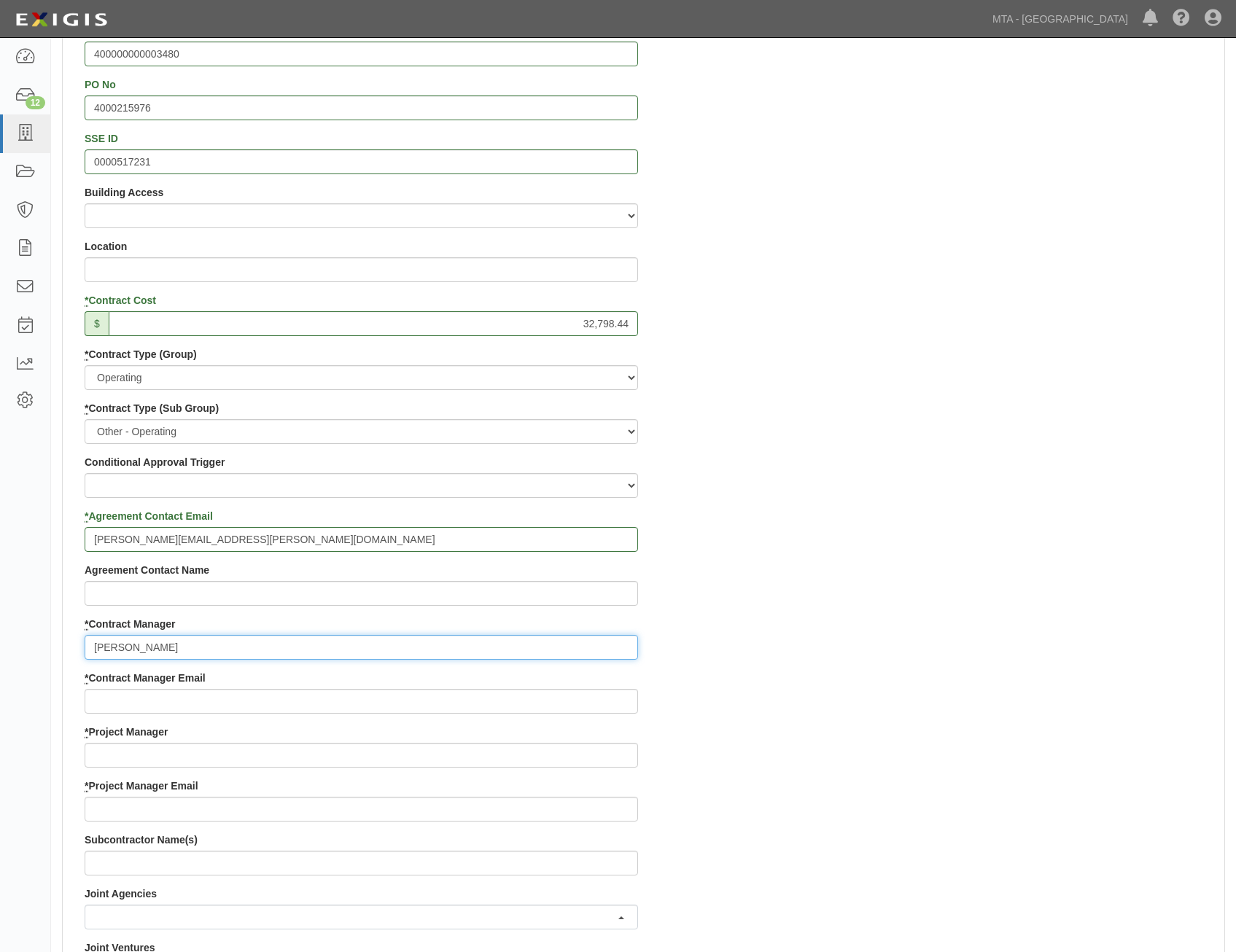
type input "Randy Blunt"
click at [608, 696] on input "* Contract Manager Email" at bounding box center [361, 701] width 554 height 25
paste input "randy.blunt@mtabsc.org"
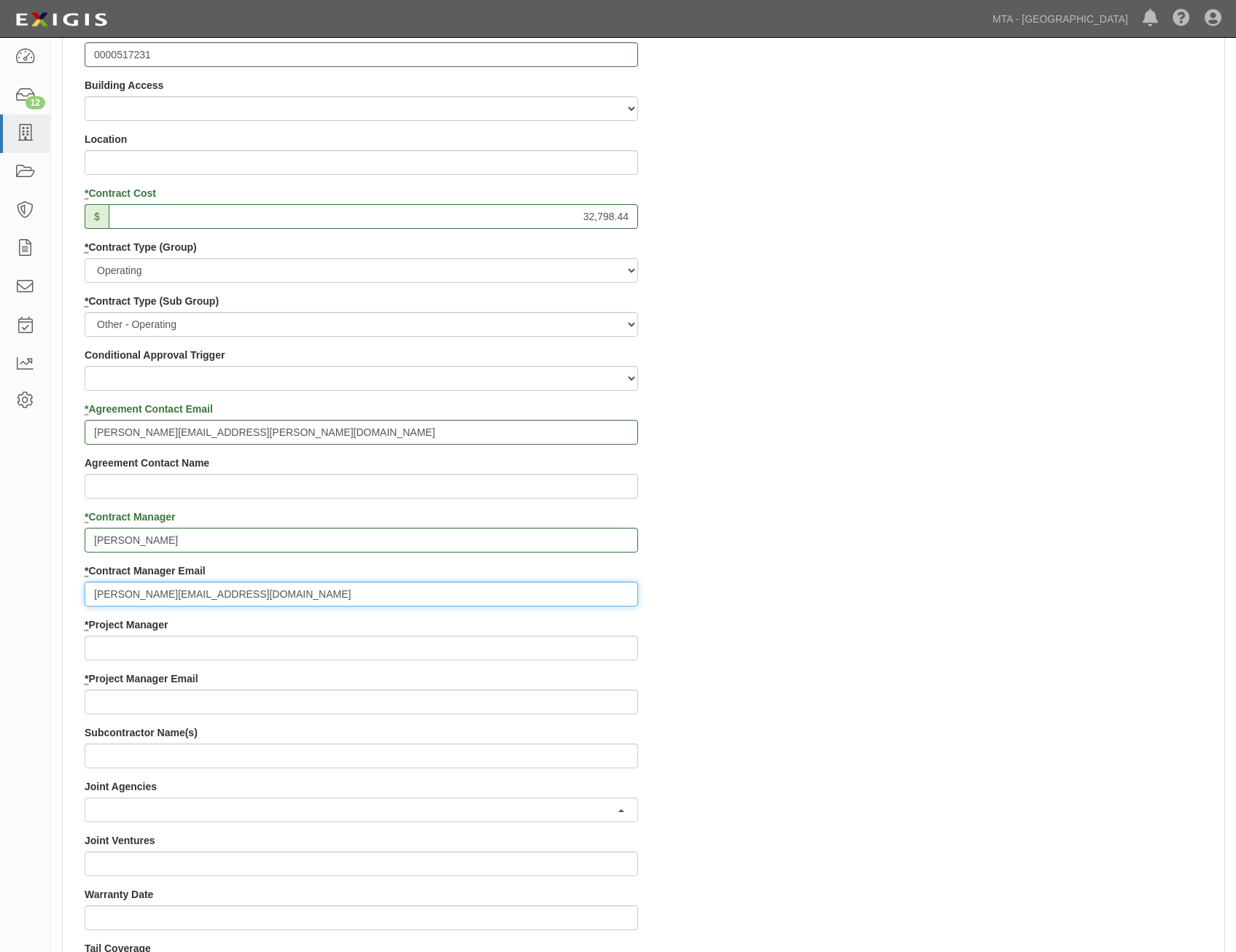
scroll to position [730, 0]
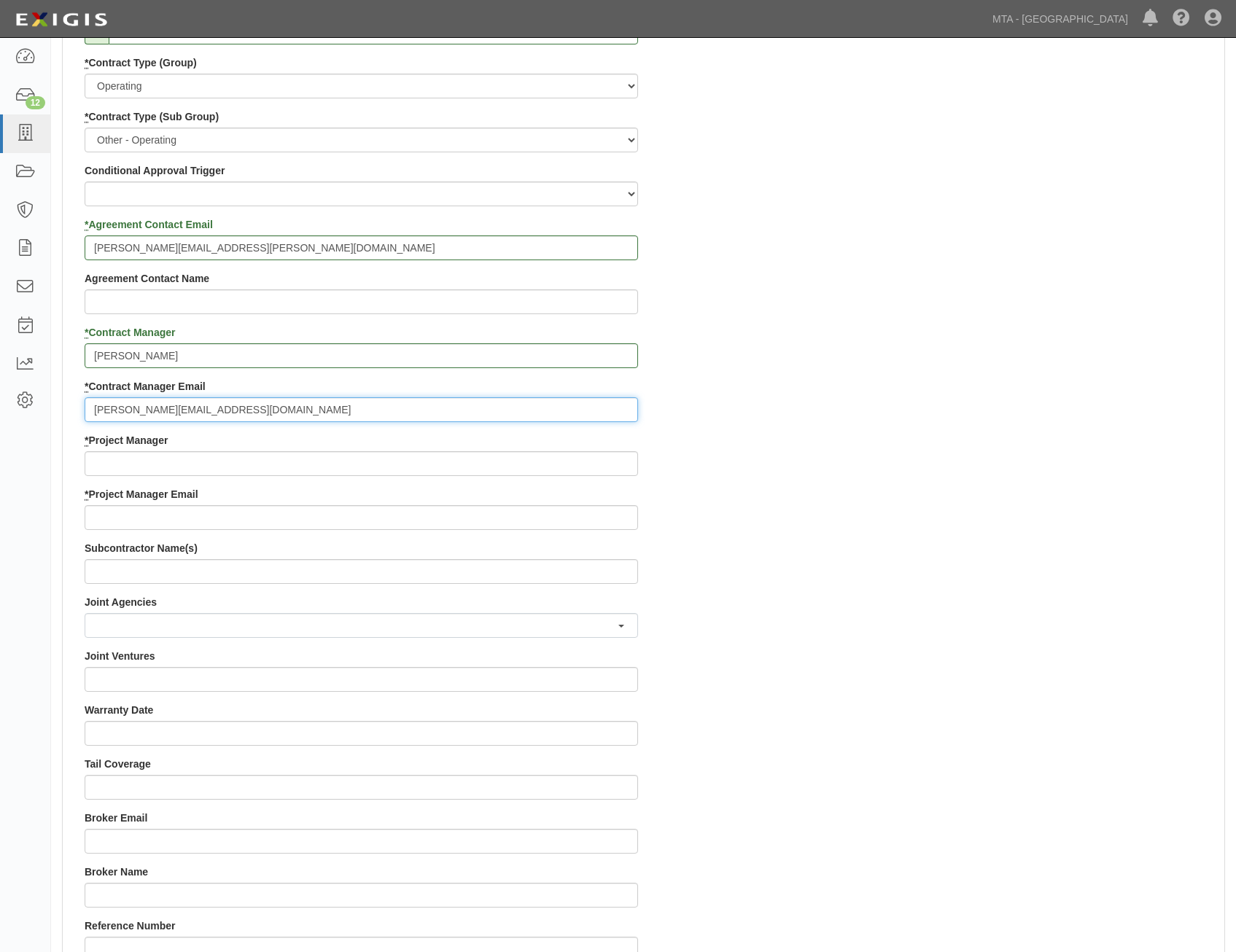
type input "randy.blunt@mtabsc.org"
click at [959, 525] on div "Contract ID 400000000003480 PO No 4000215976 SSE ID 0000517231 Building Access …" at bounding box center [644, 433] width 1162 height 1402
click at [611, 460] on input "* Project Manager" at bounding box center [361, 463] width 554 height 25
paste input "Jooweon Park"
type input "Jooweon Park"
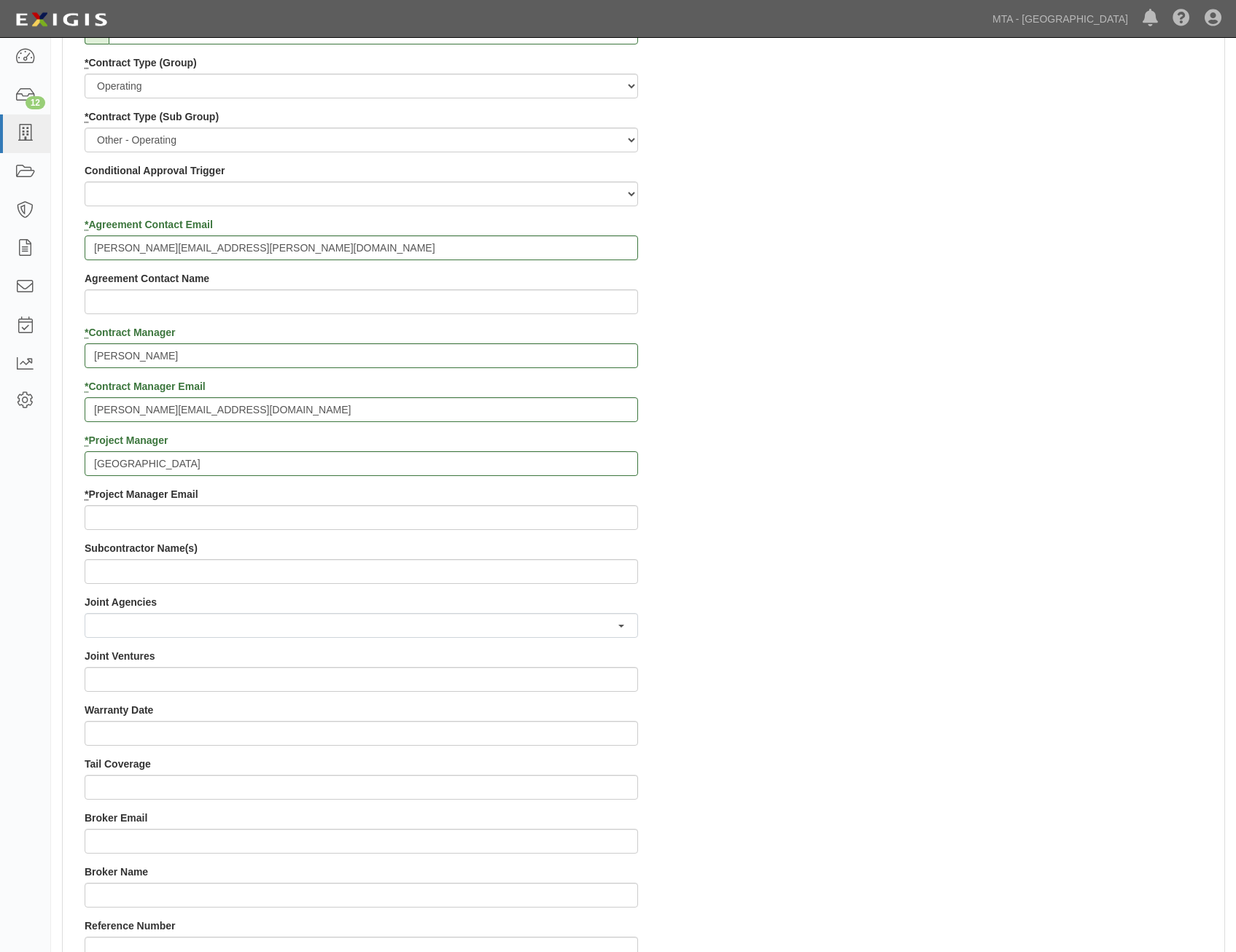
click at [877, 561] on div "Contract ID 400000000003480 PO No 4000215976 SSE ID 0000517231 Building Access …" at bounding box center [644, 433] width 1162 height 1402
click at [595, 512] on input "* Project Manager Email" at bounding box center [361, 517] width 554 height 25
paste input "jpark@lirr.org"
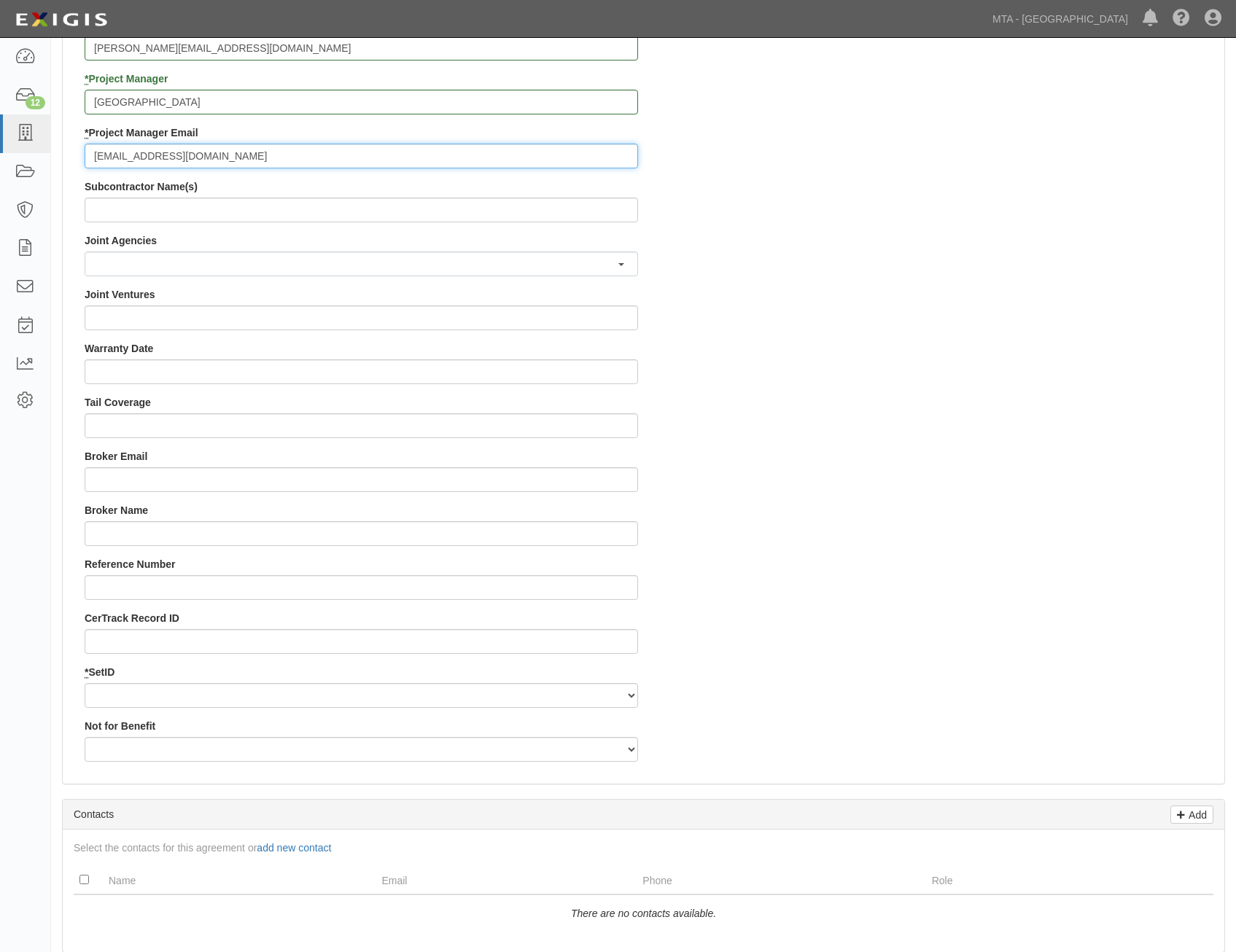
scroll to position [1093, 0]
type input "jpark@lirr.org"
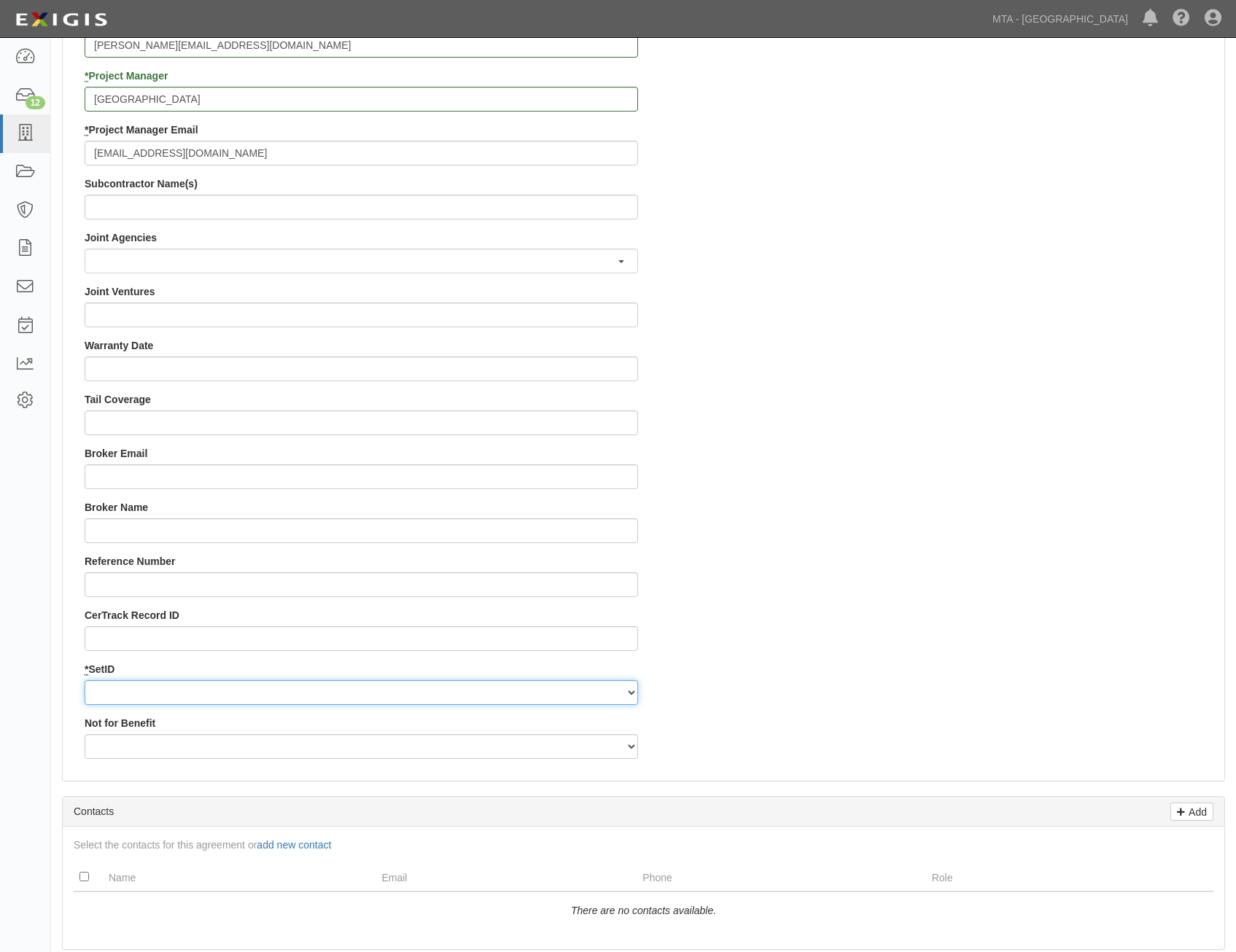
click at [590, 689] on select "LIRRD" at bounding box center [361, 692] width 554 height 25
select select "93"
click at [85, 680] on select "LIRRD" at bounding box center [361, 692] width 554 height 25
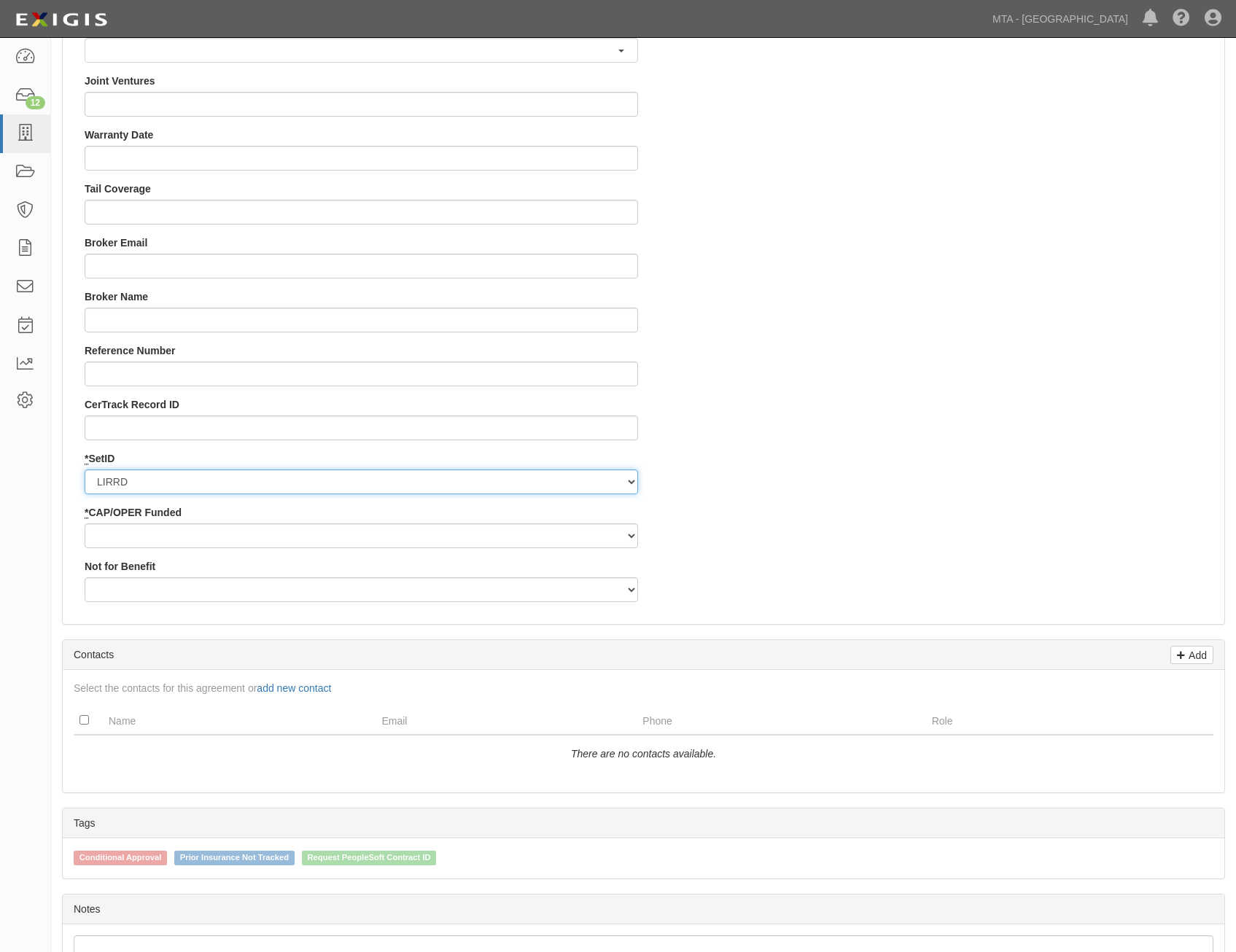
scroll to position [1312, 0]
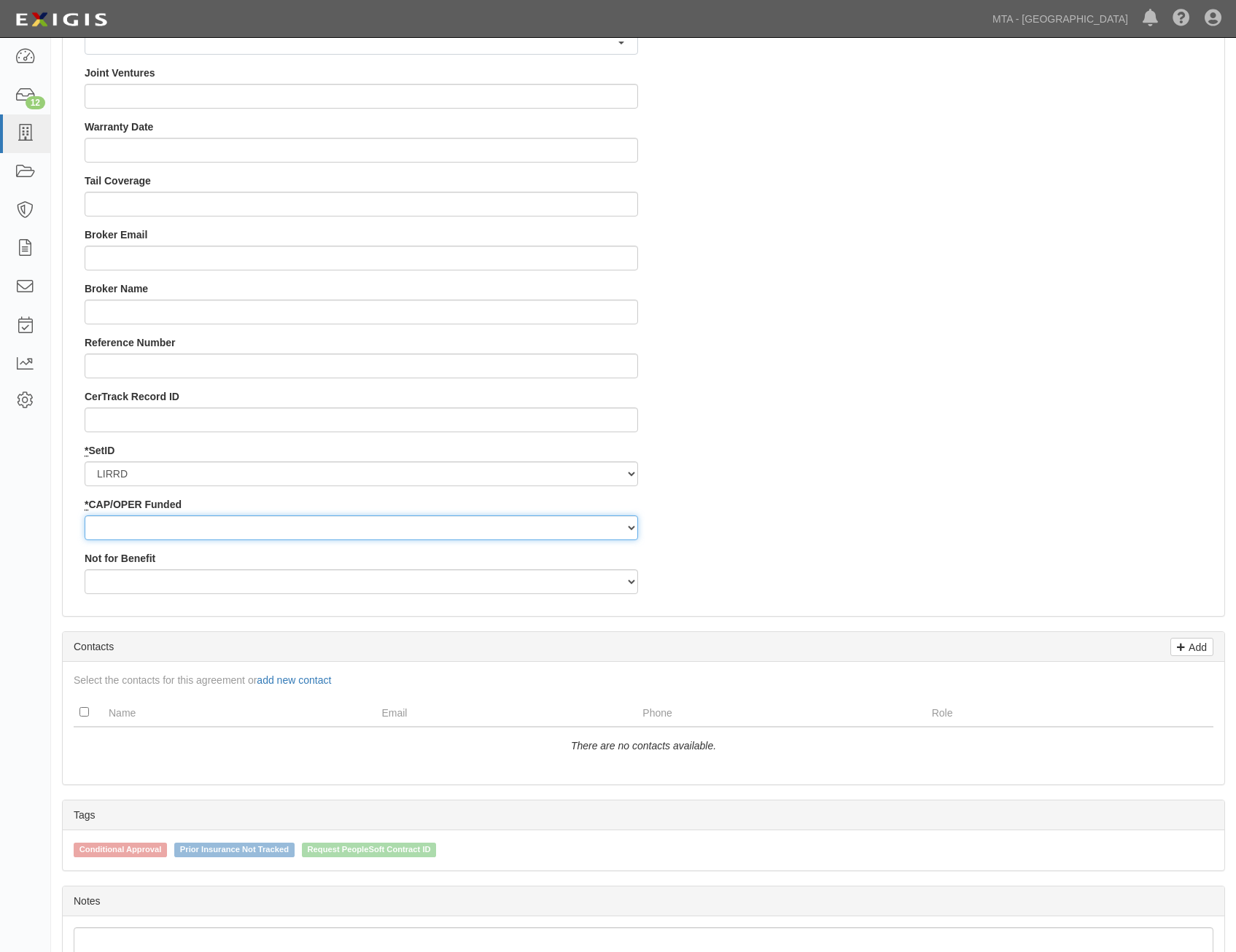
click at [597, 523] on select "Capital Operating" at bounding box center [361, 527] width 554 height 25
select select "353"
click at [85, 515] on select "Capital Operating" at bounding box center [361, 527] width 554 height 25
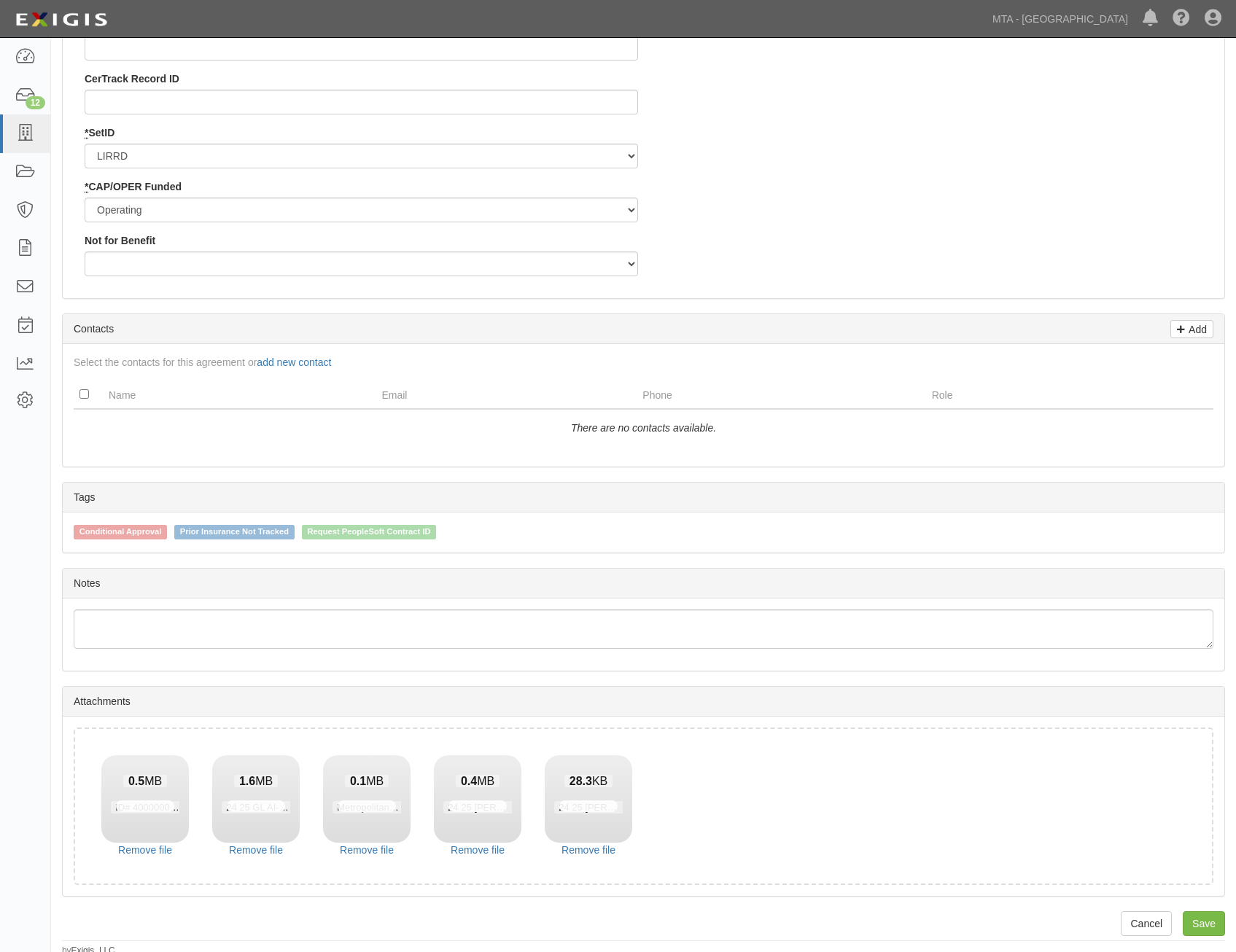
scroll to position [1636, 0]
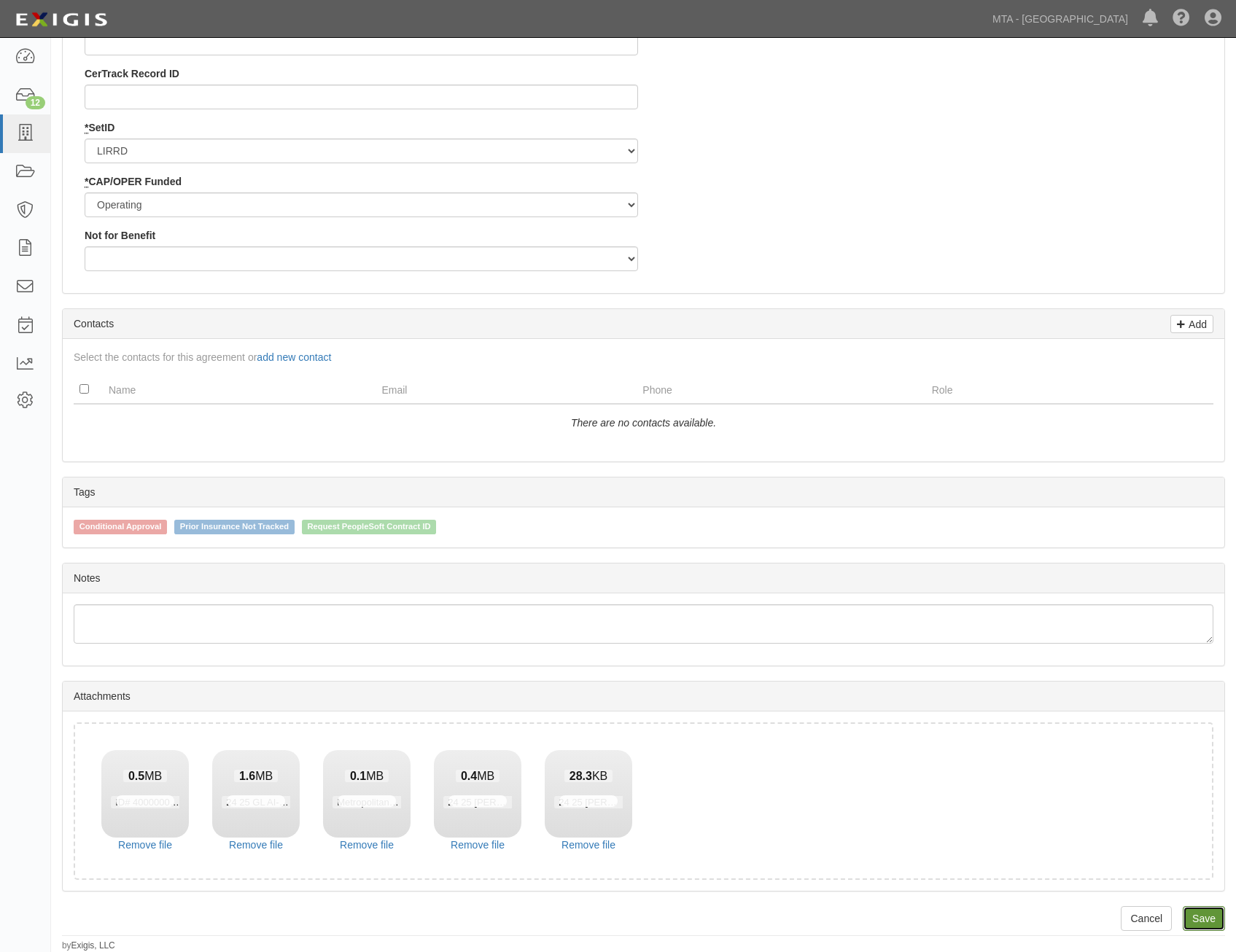
click at [1210, 916] on link "Save" at bounding box center [1204, 918] width 42 height 25
type input "32798.44"
click at [1214, 918] on link "Save" at bounding box center [1204, 918] width 42 height 25
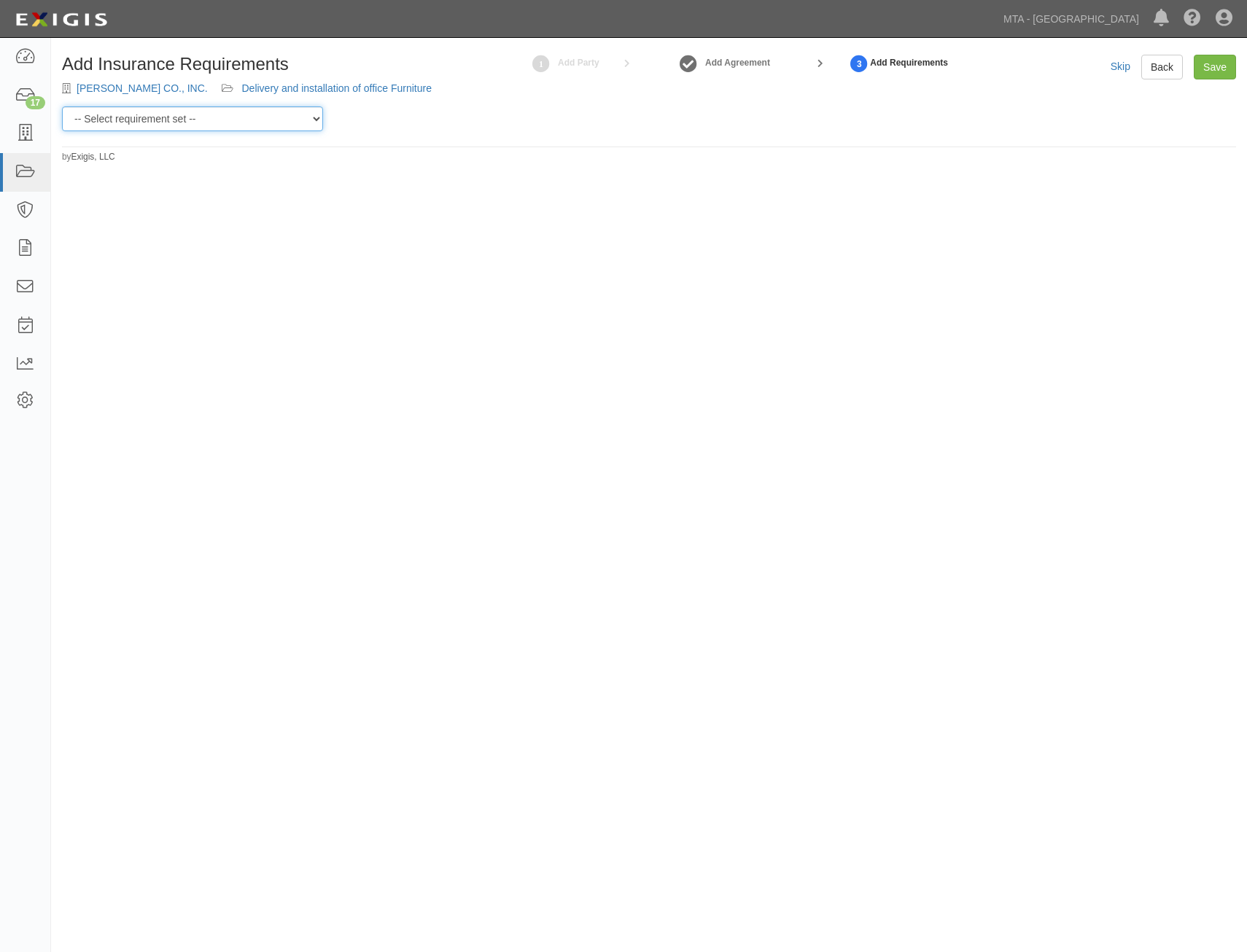
click at [246, 117] on select "-- Select requirement set -- Basic Basic Enhanced Option for Operating Agreemen…" at bounding box center [192, 119] width 261 height 25
select select "7456"
click at [62, 107] on select "-- Select requirement set -- Basic Basic Enhanced Option for Operating Agreemen…" at bounding box center [192, 119] width 261 height 25
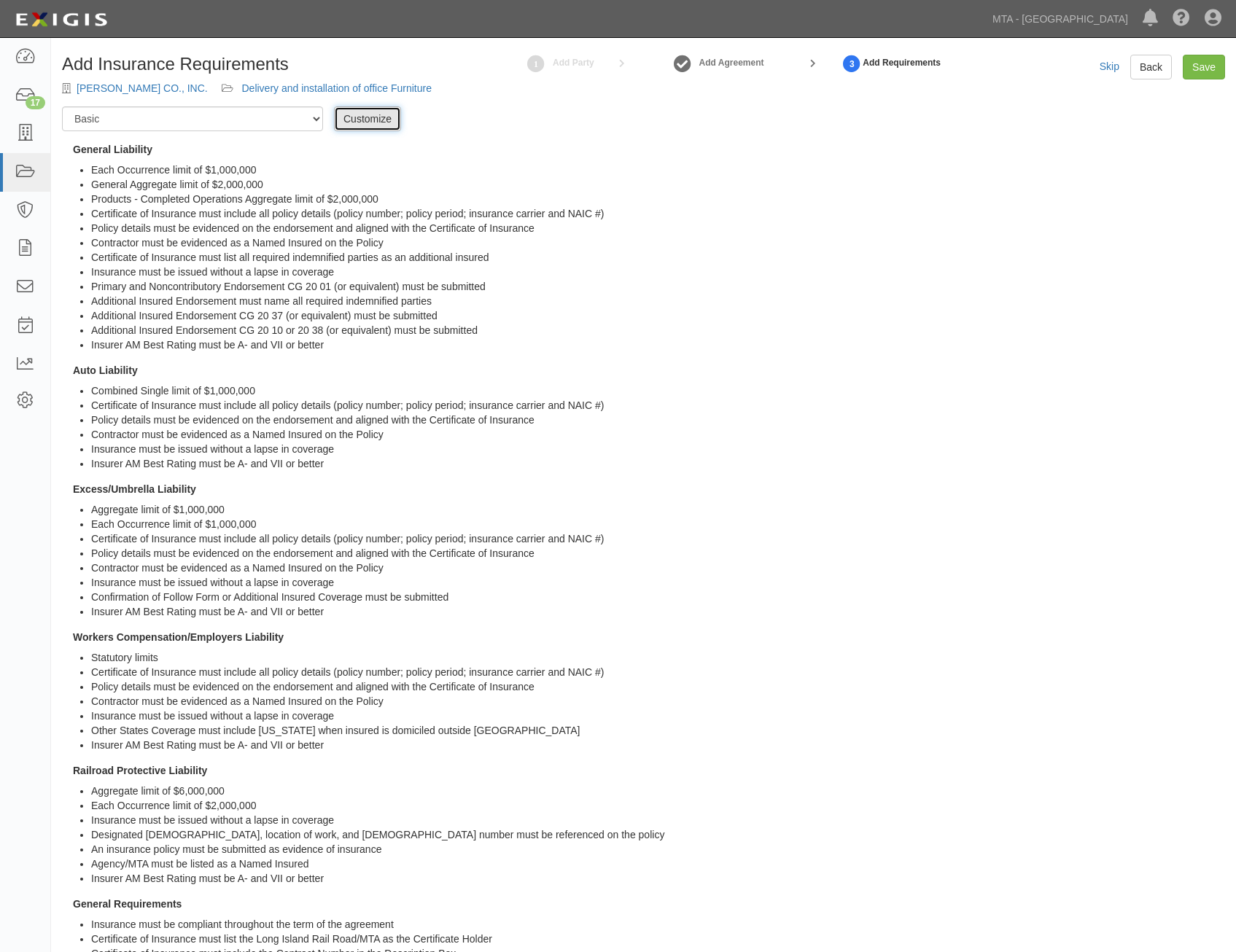
click at [366, 119] on link "Customize" at bounding box center [368, 119] width 68 height 25
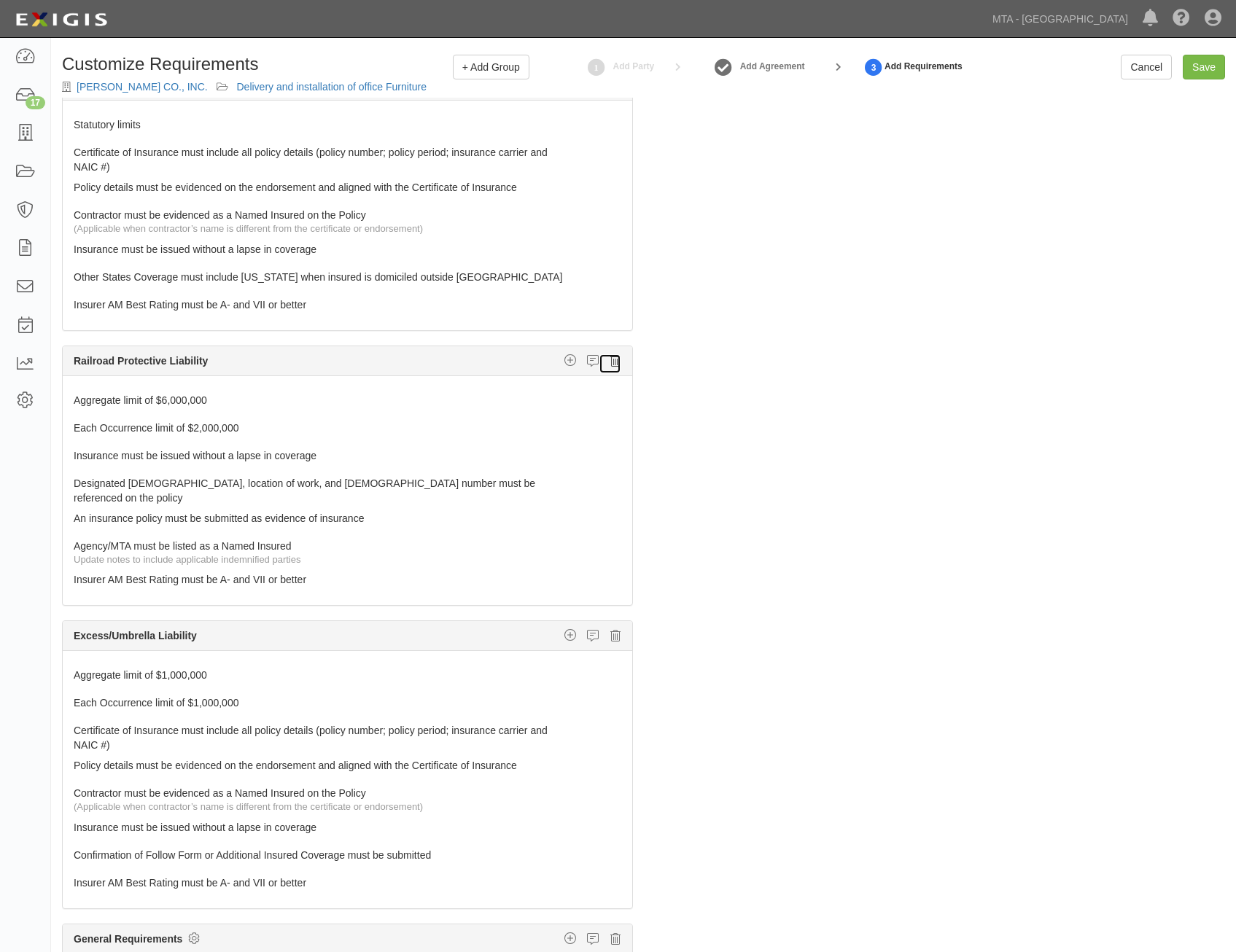
click at [610, 364] on icon at bounding box center [615, 361] width 10 height 13
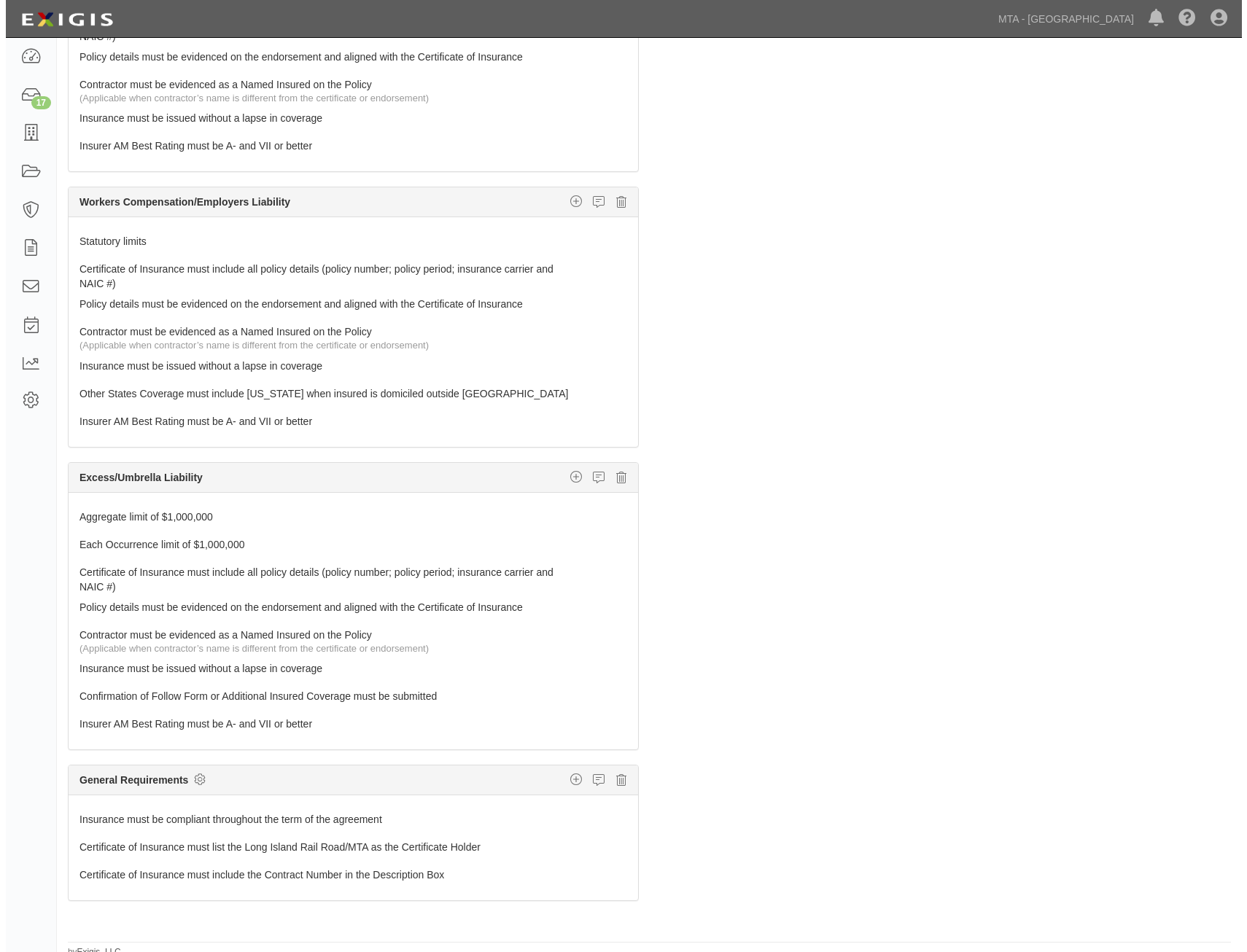
scroll to position [93, 0]
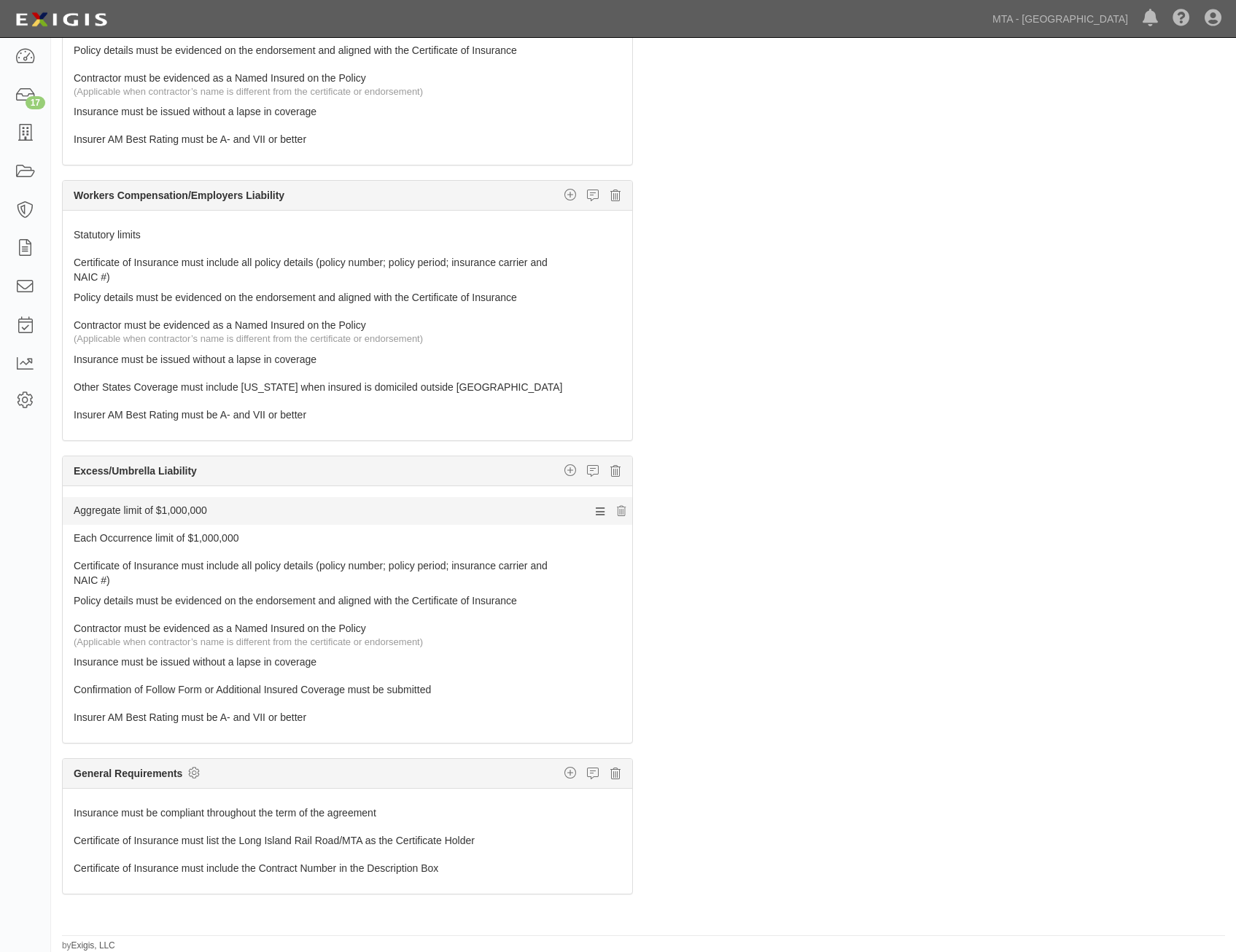
click at [478, 507] on link "Aggregate limit of $1,000,000" at bounding box center [320, 507] width 493 height 20
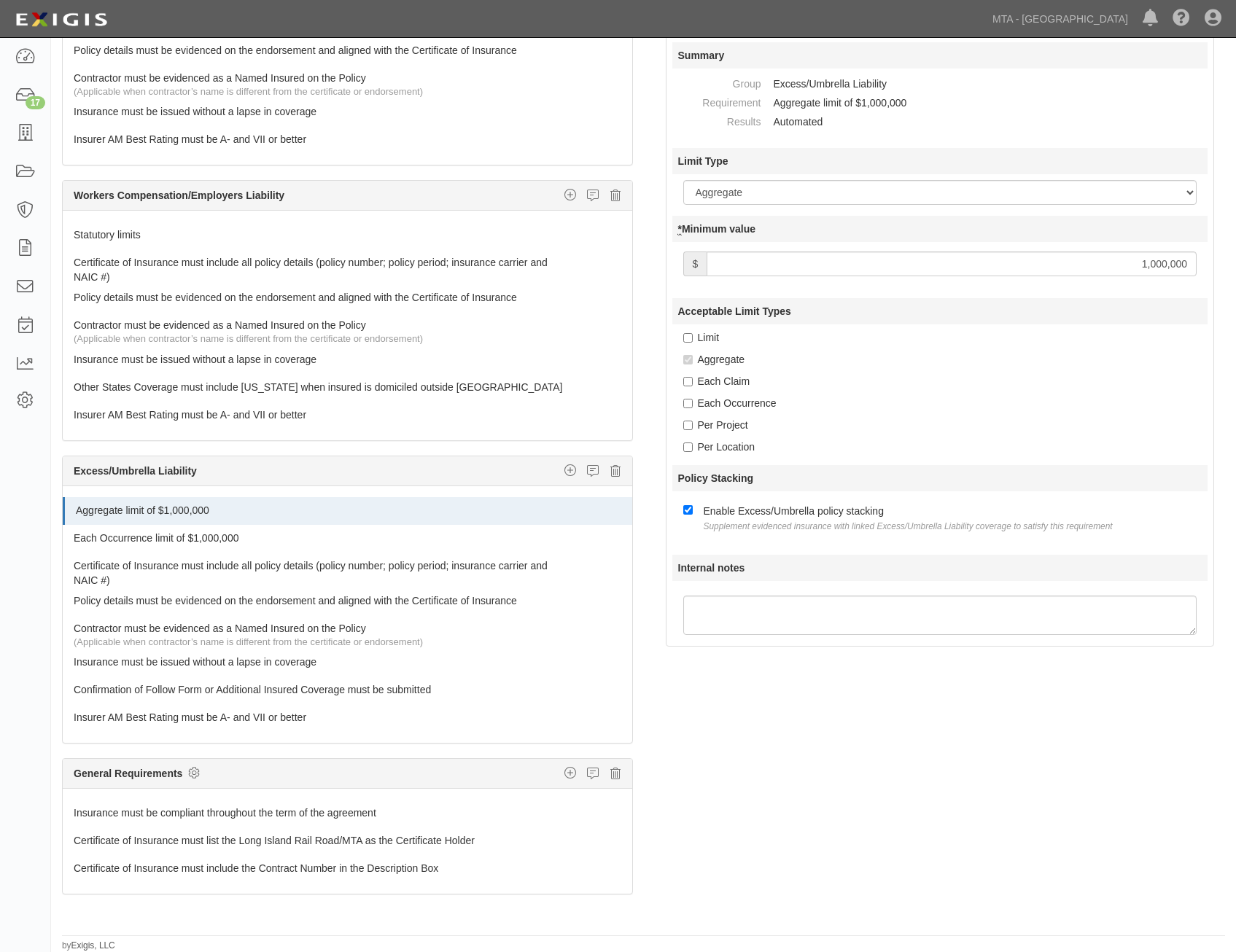
click at [1152, 258] on input "1,000,000" at bounding box center [951, 264] width 490 height 25
type input "2,000,000"
click at [323, 542] on link "Each Occurrence limit of $1,000,000" at bounding box center [320, 535] width 493 height 20
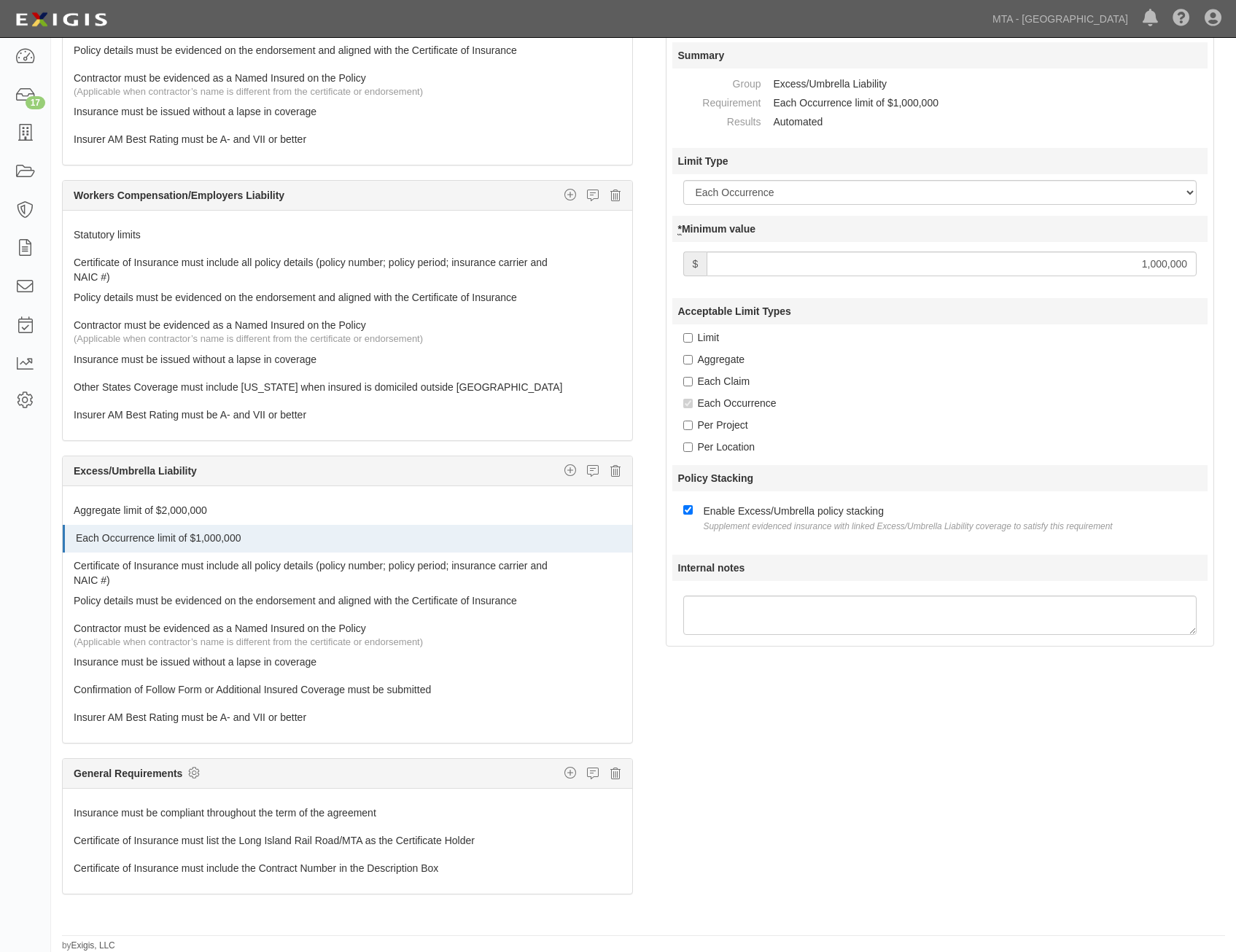
click at [1080, 266] on input "1,000,000" at bounding box center [951, 264] width 490 height 25
type input "2,000,000"
click at [940, 398] on div "Each Occurrence" at bounding box center [946, 403] width 525 height 15
click at [195, 770] on icon at bounding box center [193, 772] width 12 height 13
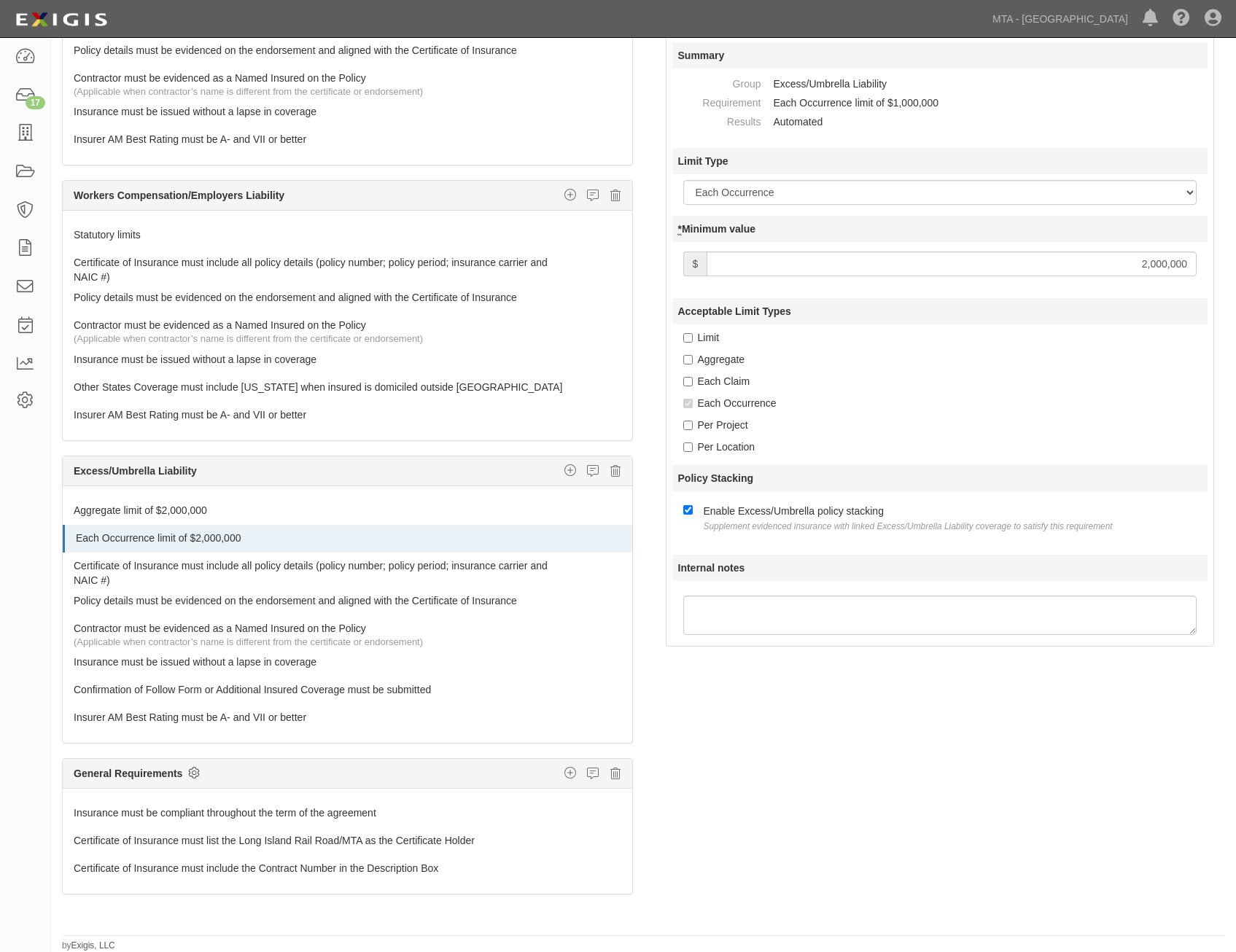
checkbox input "true"
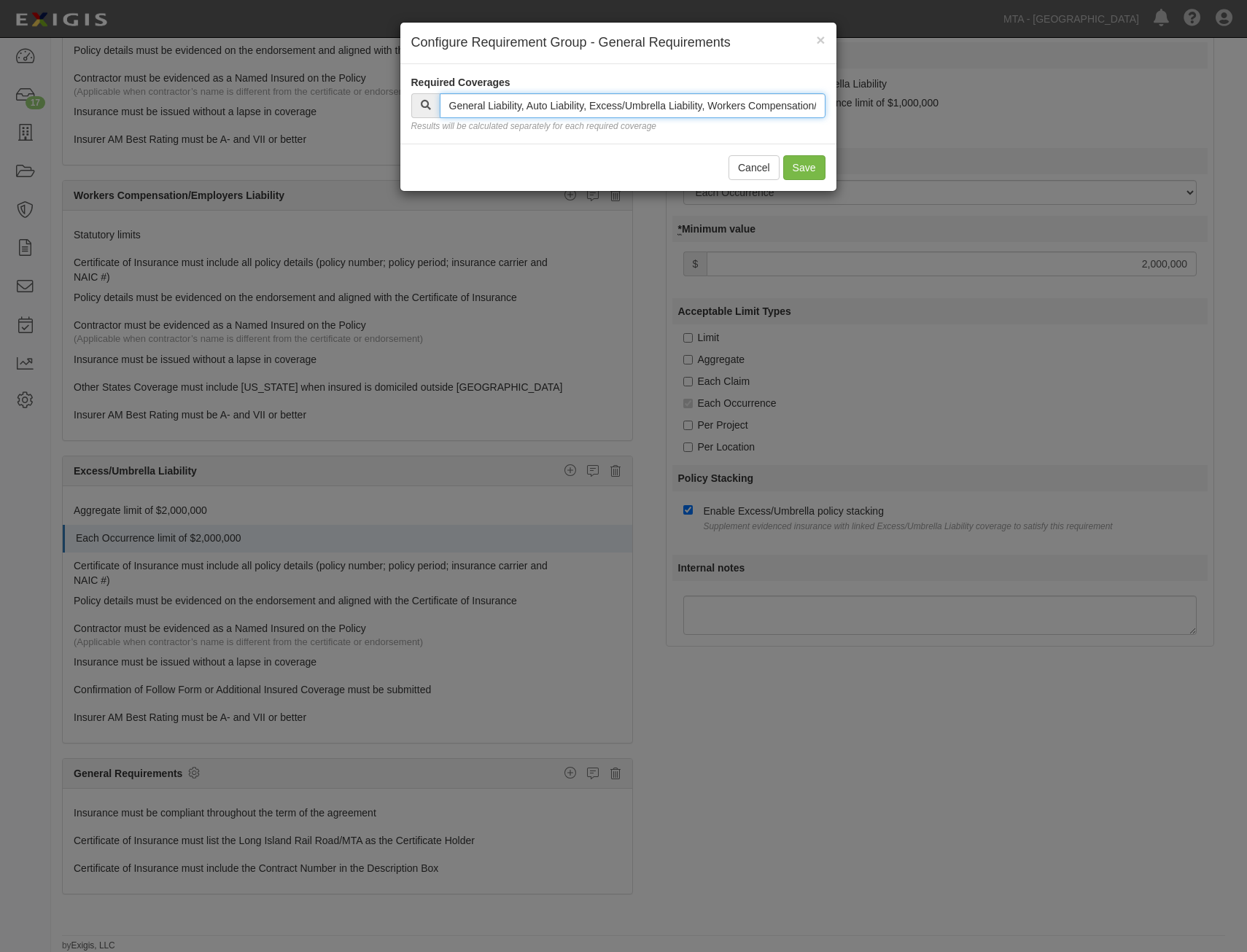
click at [741, 100] on input "text" at bounding box center [632, 105] width 386 height 25
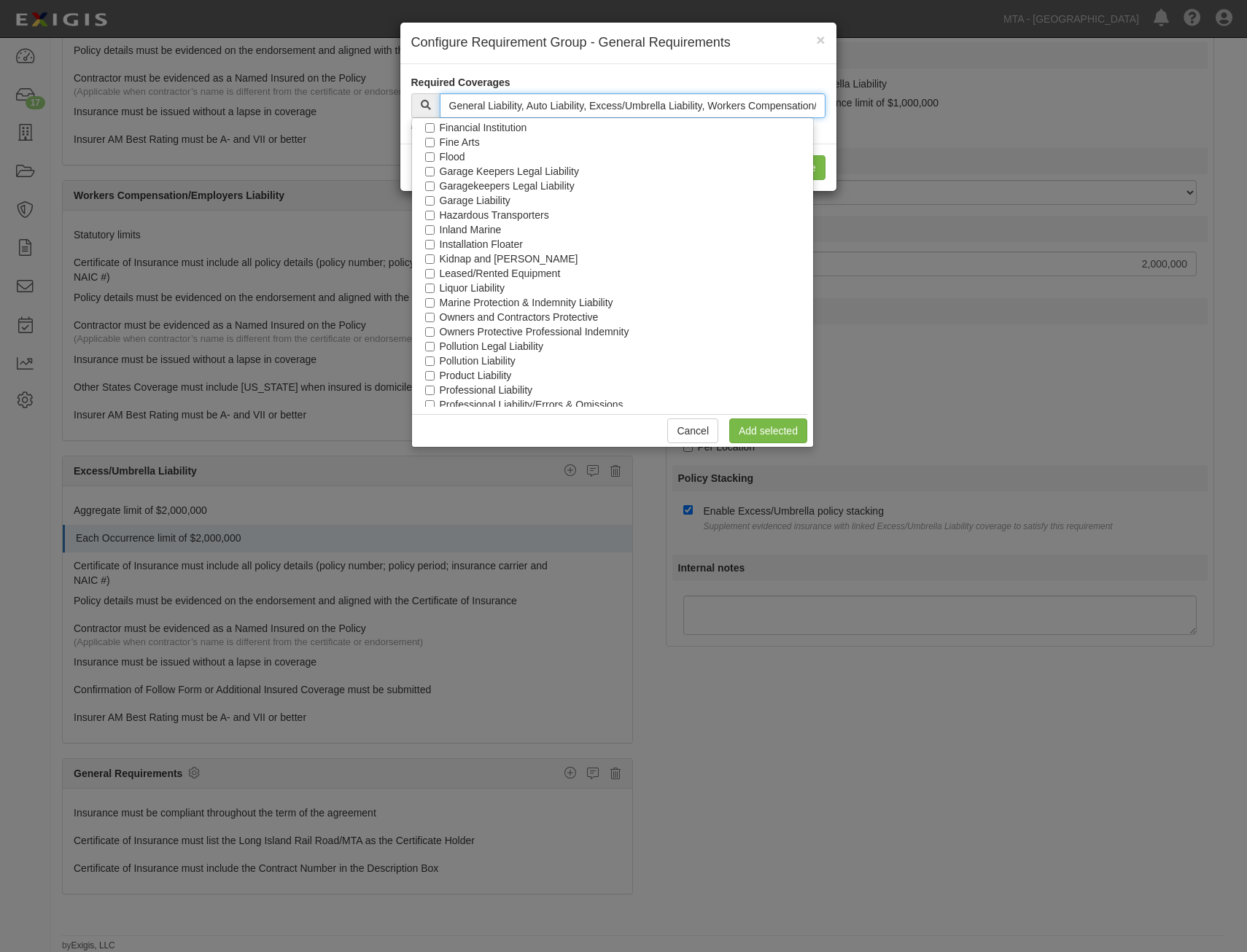
scroll to position [662, 0]
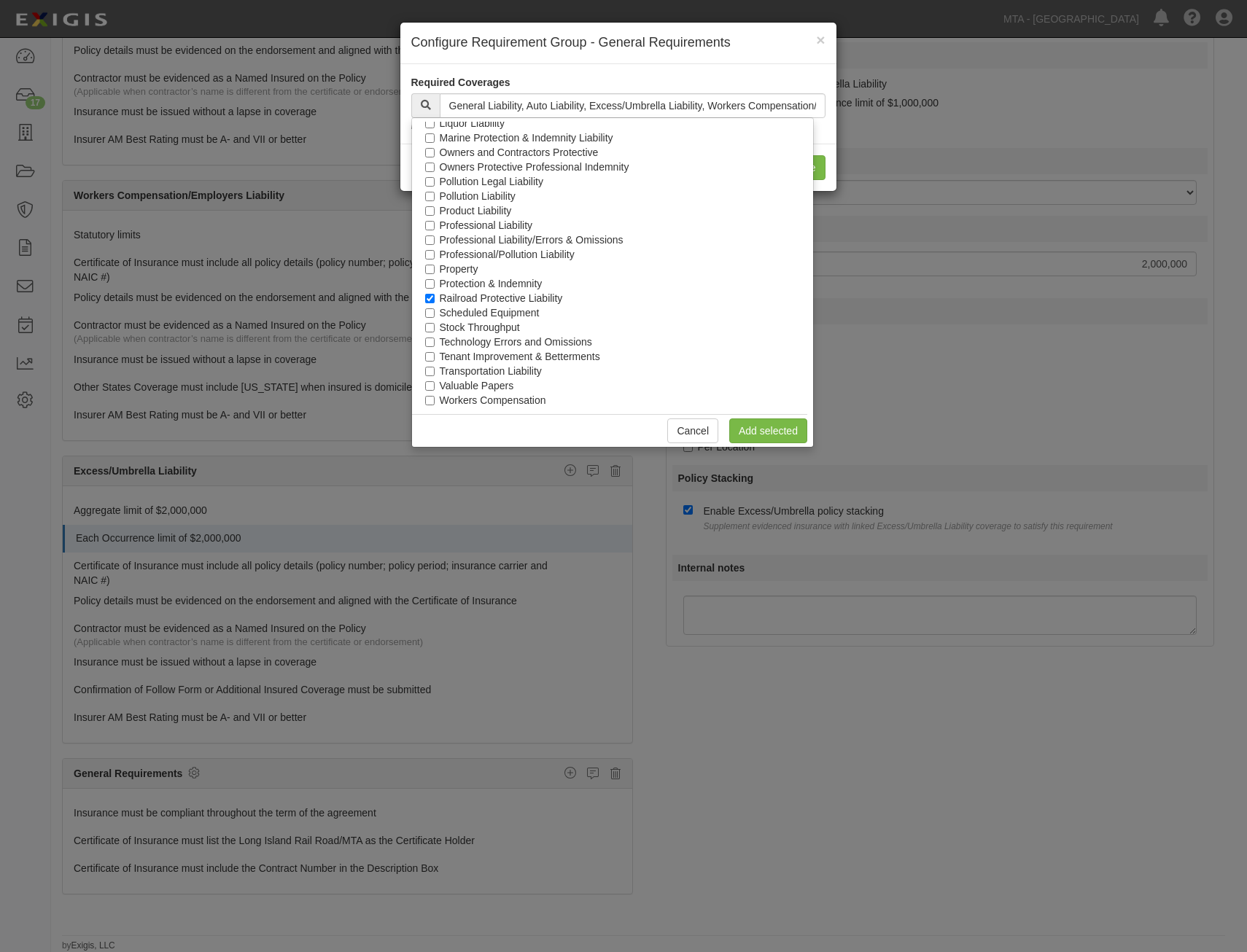
click at [543, 291] on label "Railroad Protective Liability" at bounding box center [501, 298] width 123 height 15
click at [435, 294] on input "Railroad Protective Liability" at bounding box center [430, 298] width 9 height 9
checkbox input "false"
click at [780, 428] on link "Add selected" at bounding box center [769, 430] width 78 height 25
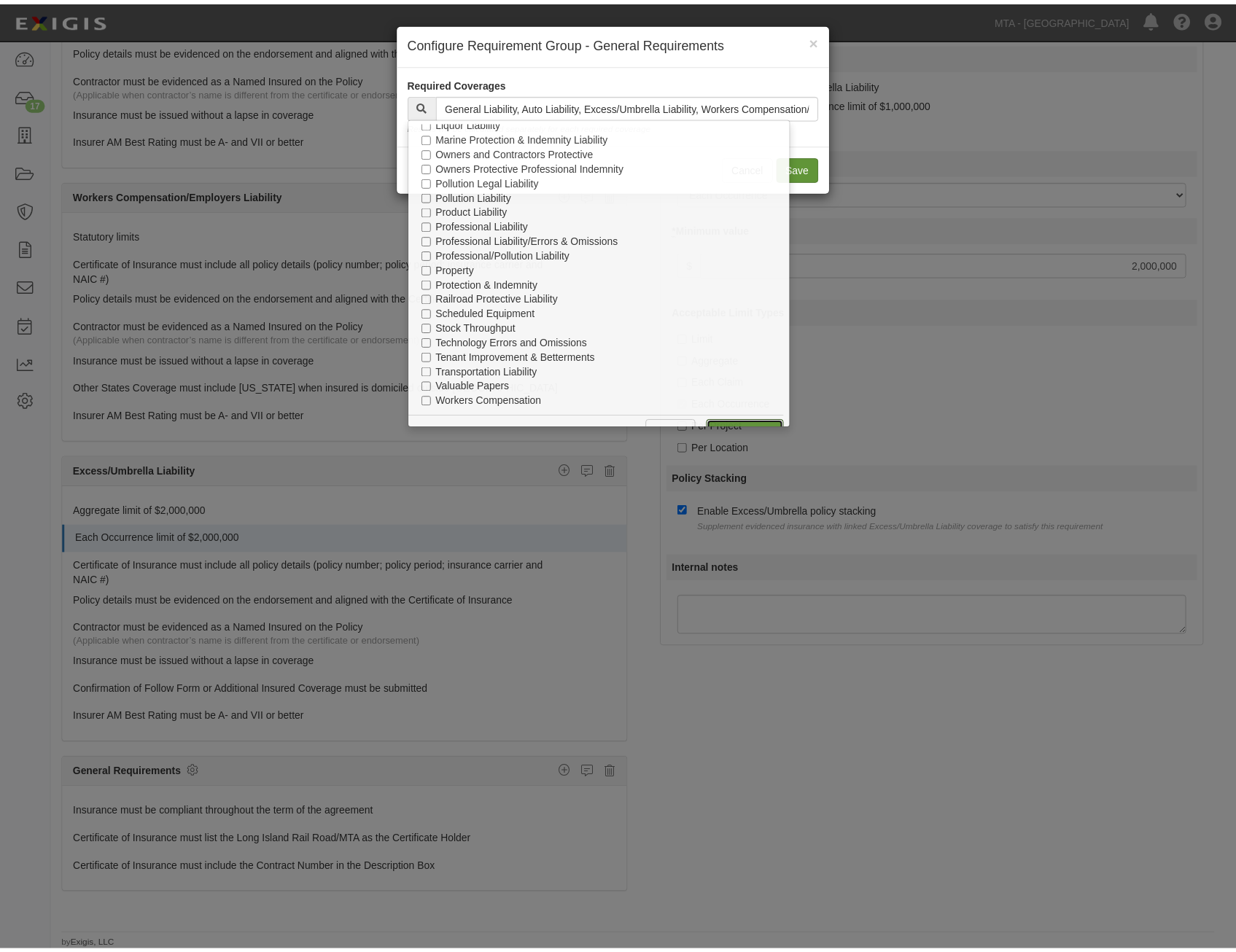
scroll to position [1494, 0]
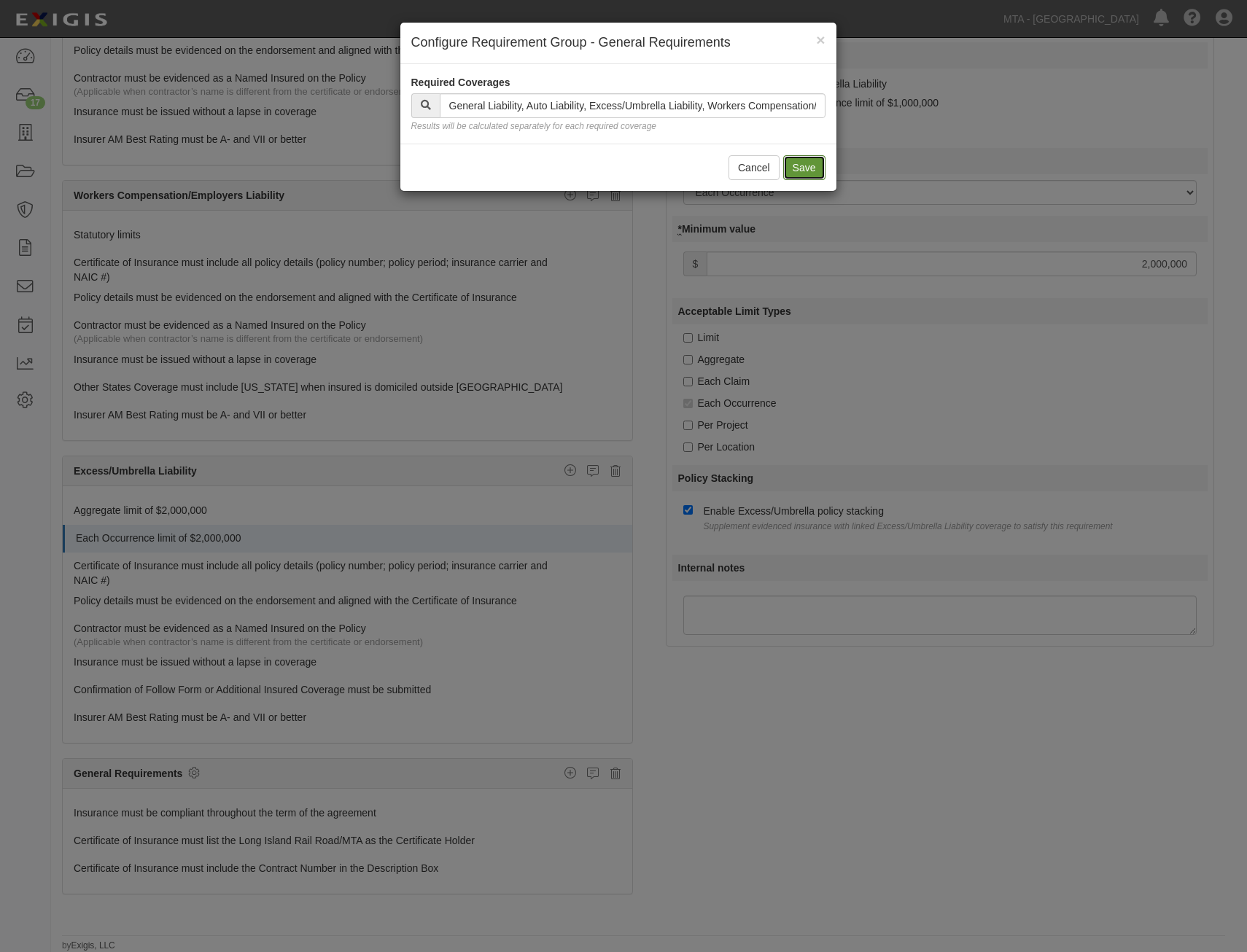
click at [807, 165] on button "Save" at bounding box center [805, 167] width 42 height 25
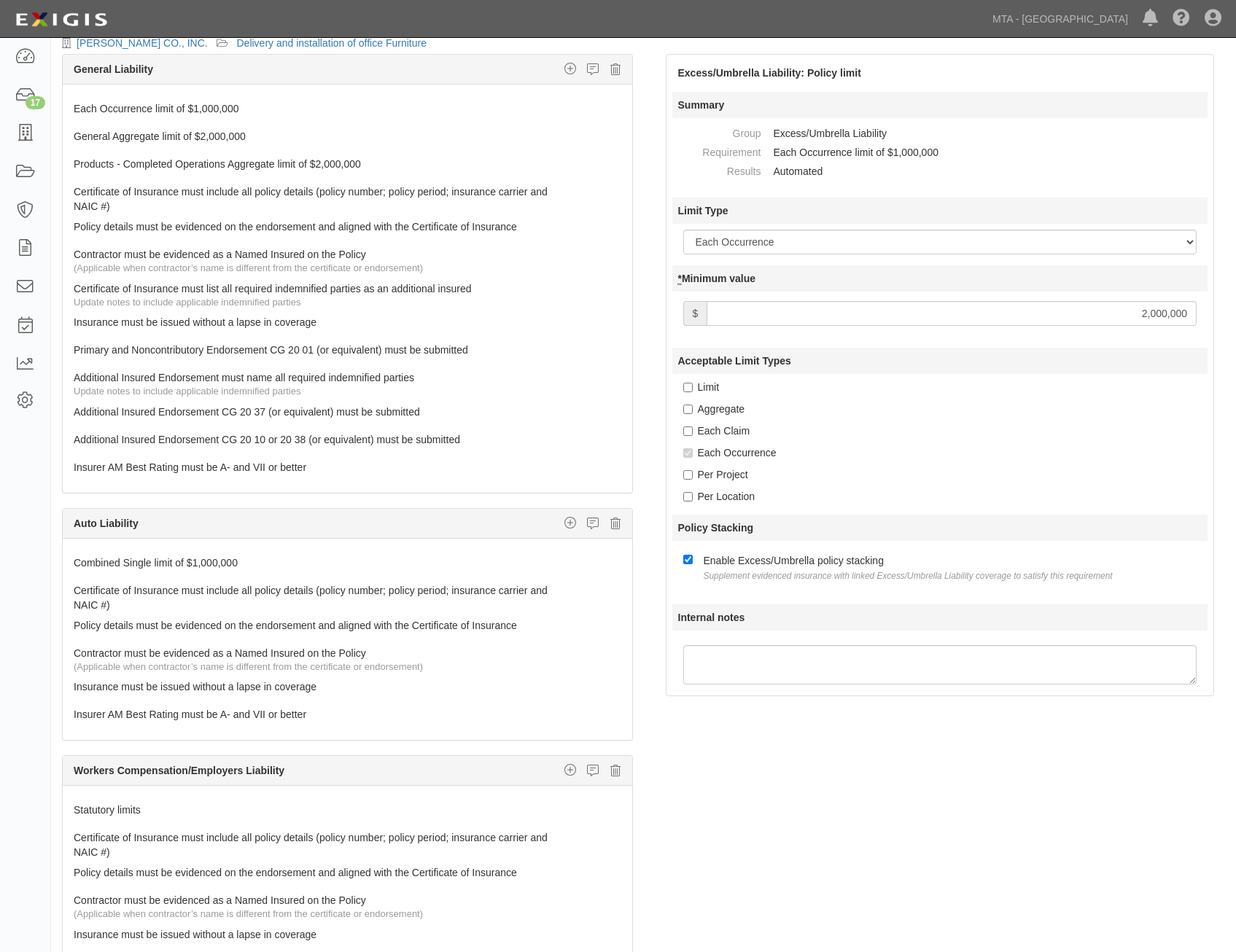
scroll to position [0, 0]
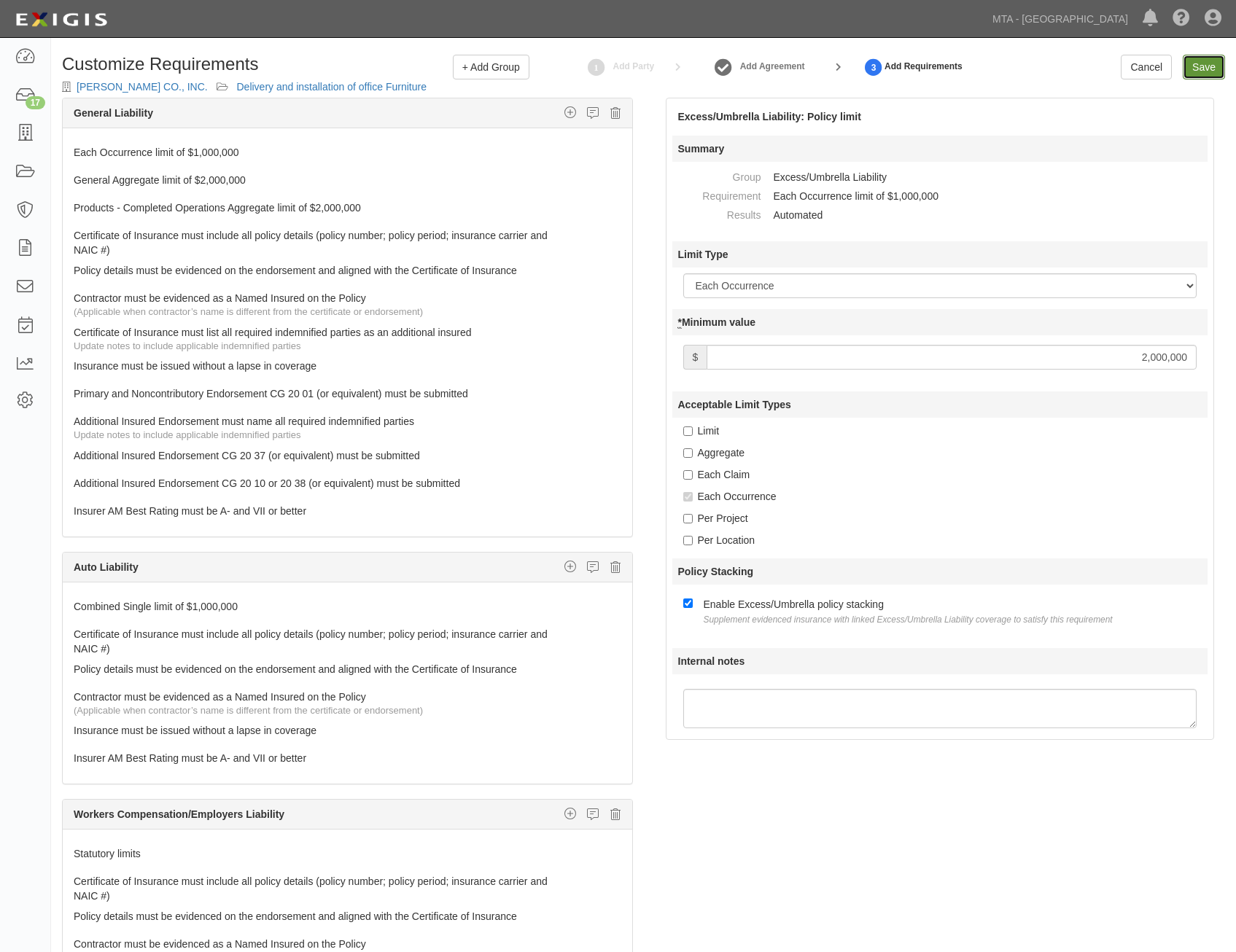
click at [1211, 69] on input "Save" at bounding box center [1204, 67] width 42 height 25
type input "2000000"
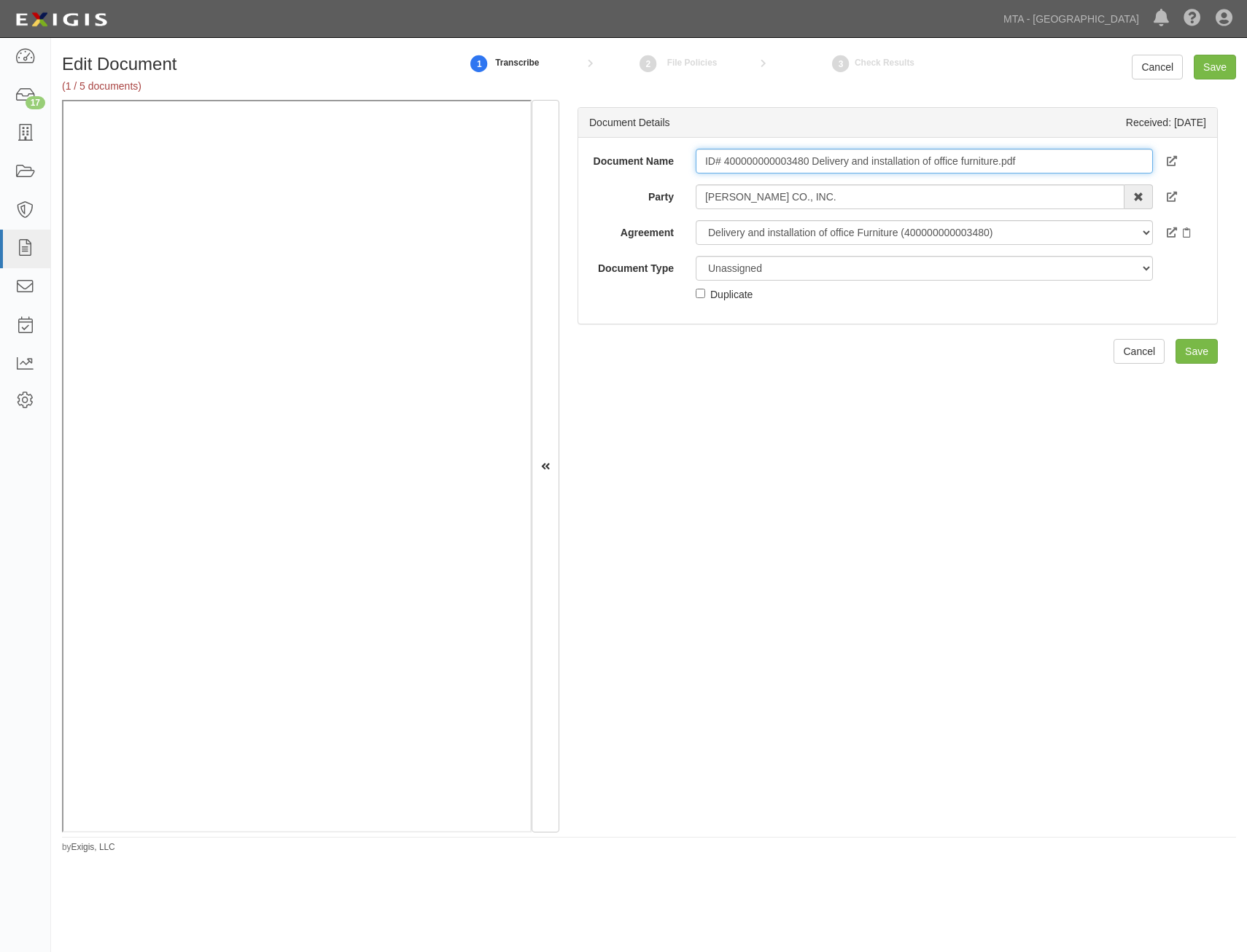
click at [956, 162] on input "ID# 400000000003480 Delivery and installation of office furniture.pdf" at bounding box center [924, 160] width 457 height 25
type input "Insurance Requirements"
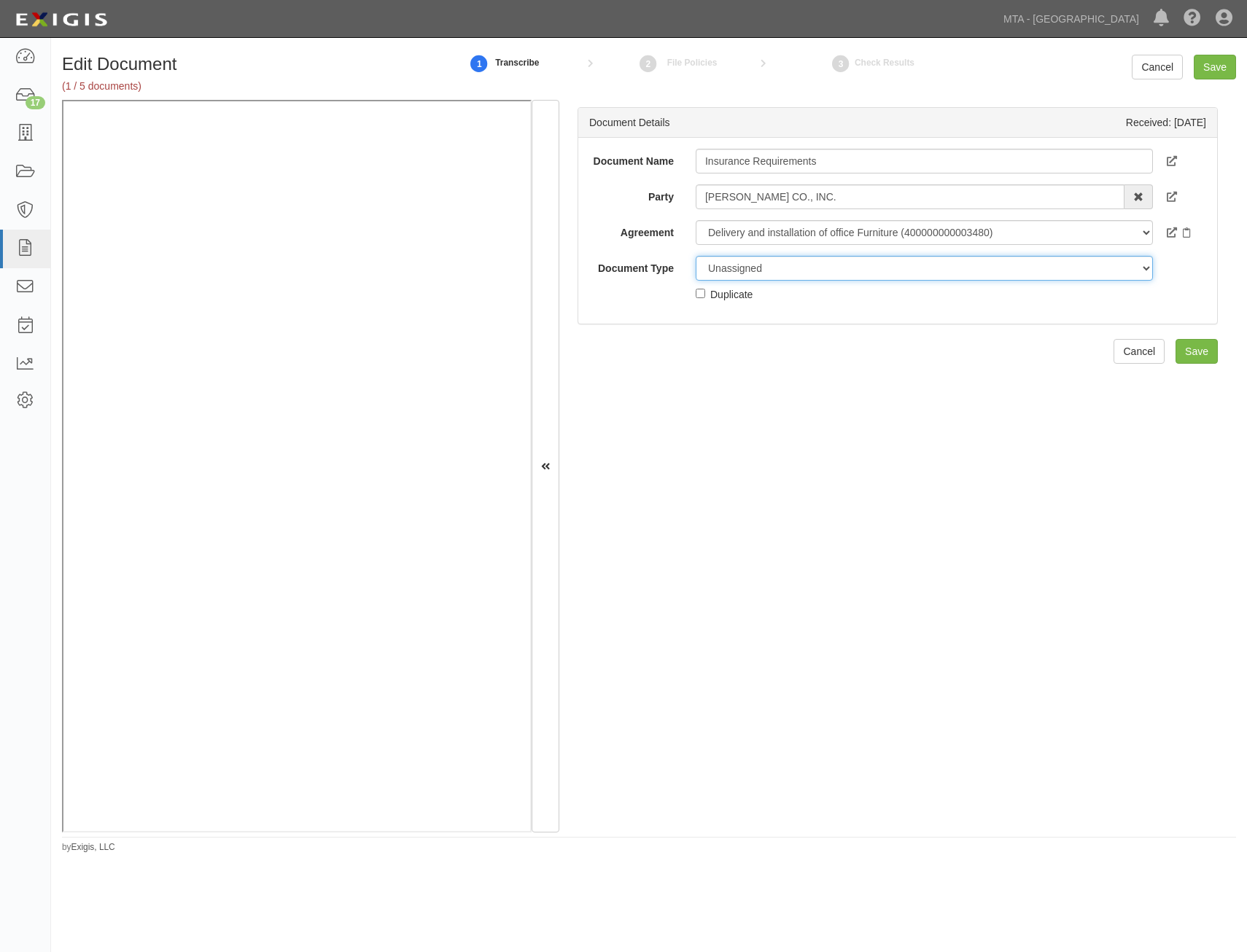
click at [868, 263] on select "Unassigned Binder Cancellation Notice Certificate Contract Endorsement Insuranc…" at bounding box center [924, 268] width 457 height 25
select select "RequirementDetail"
click at [696, 256] on select "Unassigned Binder Cancellation Notice Certificate Contract Endorsement Insuranc…" at bounding box center [924, 268] width 457 height 25
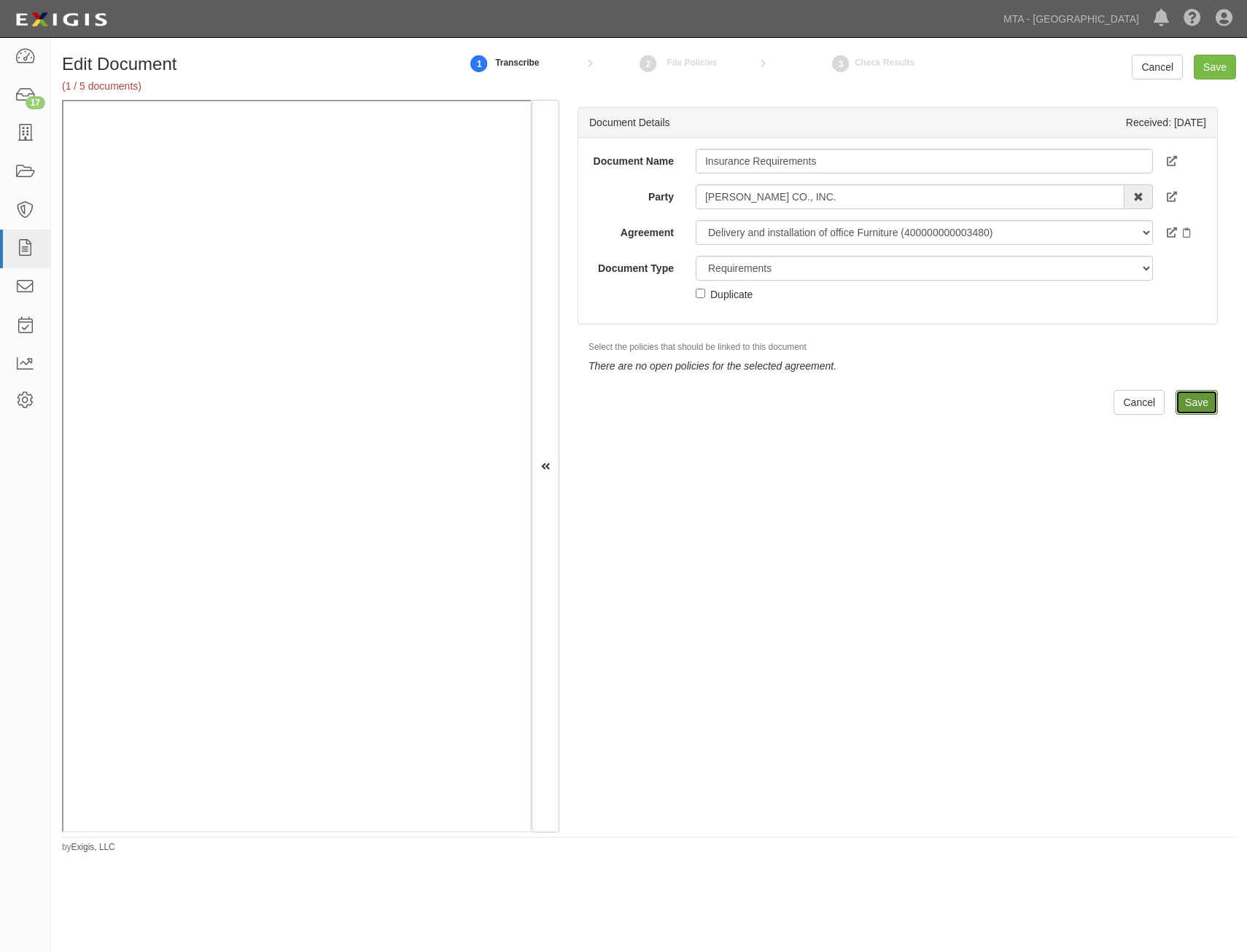
click at [1196, 398] on input "Save" at bounding box center [1197, 402] width 42 height 25
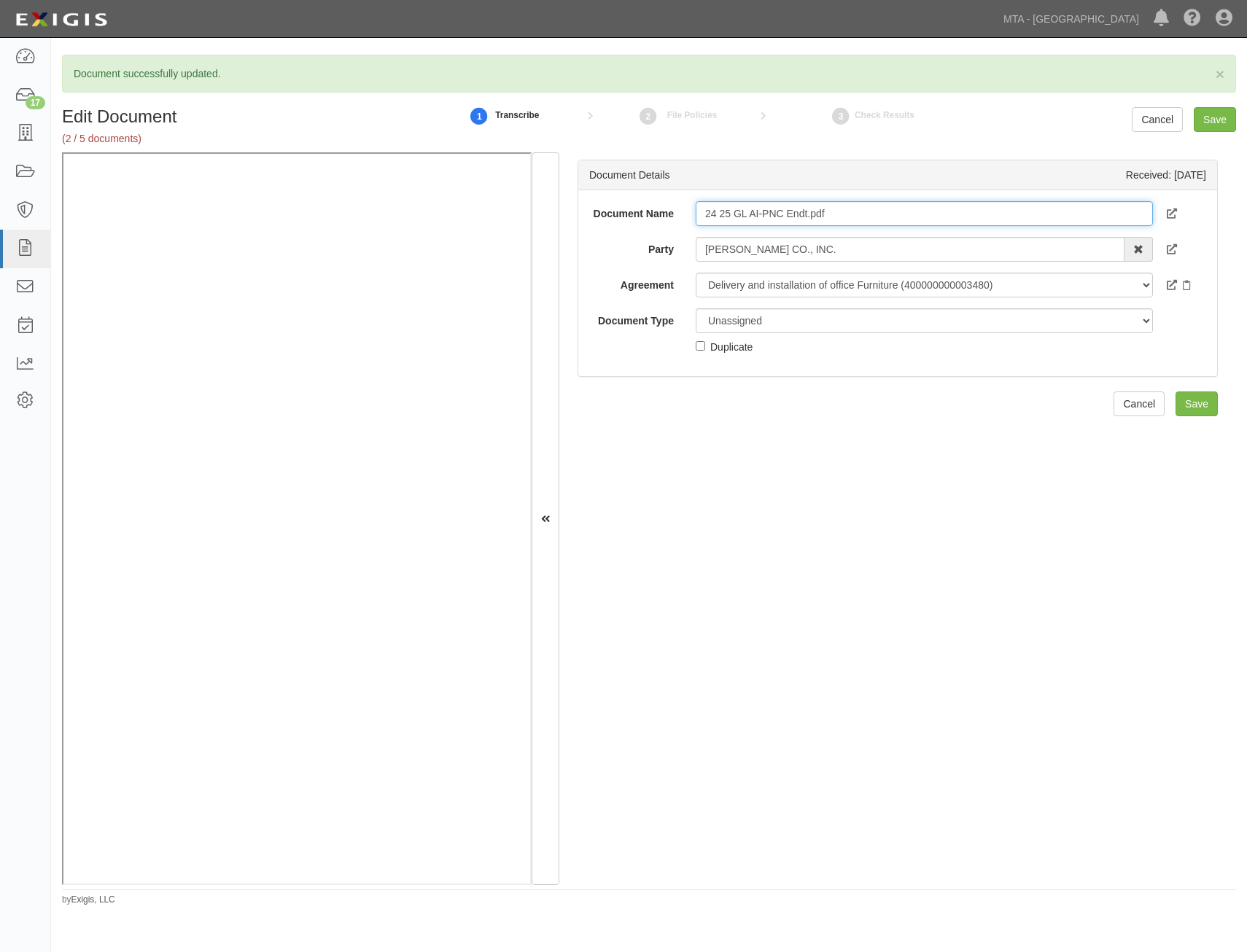
click at [970, 216] on input "24 25 GL AI-PNC Endt.pdf" at bounding box center [924, 213] width 457 height 25
type input "Additional Insured Endorsements"
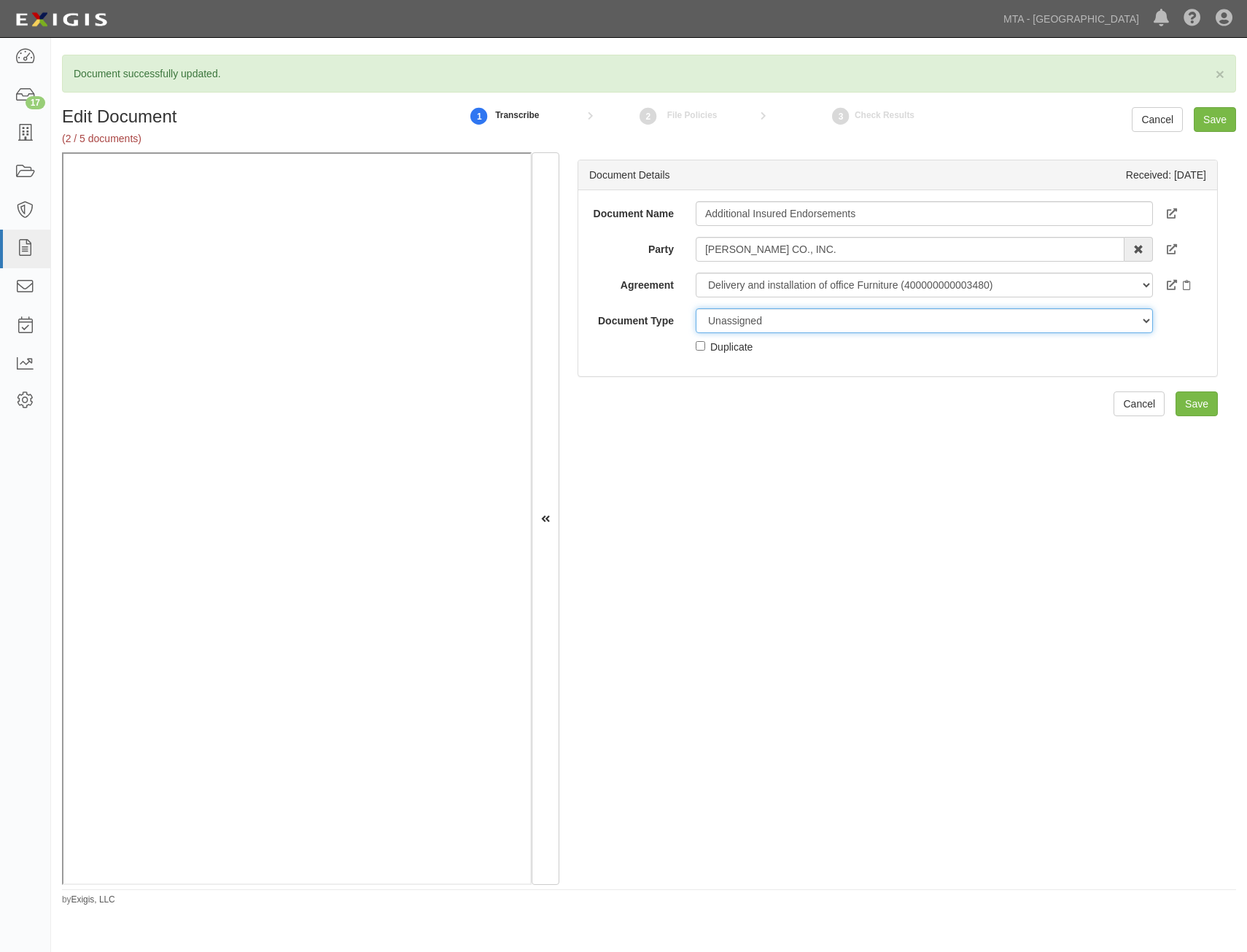
click at [898, 330] on select "Unassigned Binder Cancellation Notice Certificate Contract Endorsement Insuranc…" at bounding box center [924, 320] width 457 height 25
select select "EndorsementDetail"
click at [696, 308] on select "Unassigned Binder Cancellation Notice Certificate Contract Endorsement Insuranc…" at bounding box center [924, 320] width 457 height 25
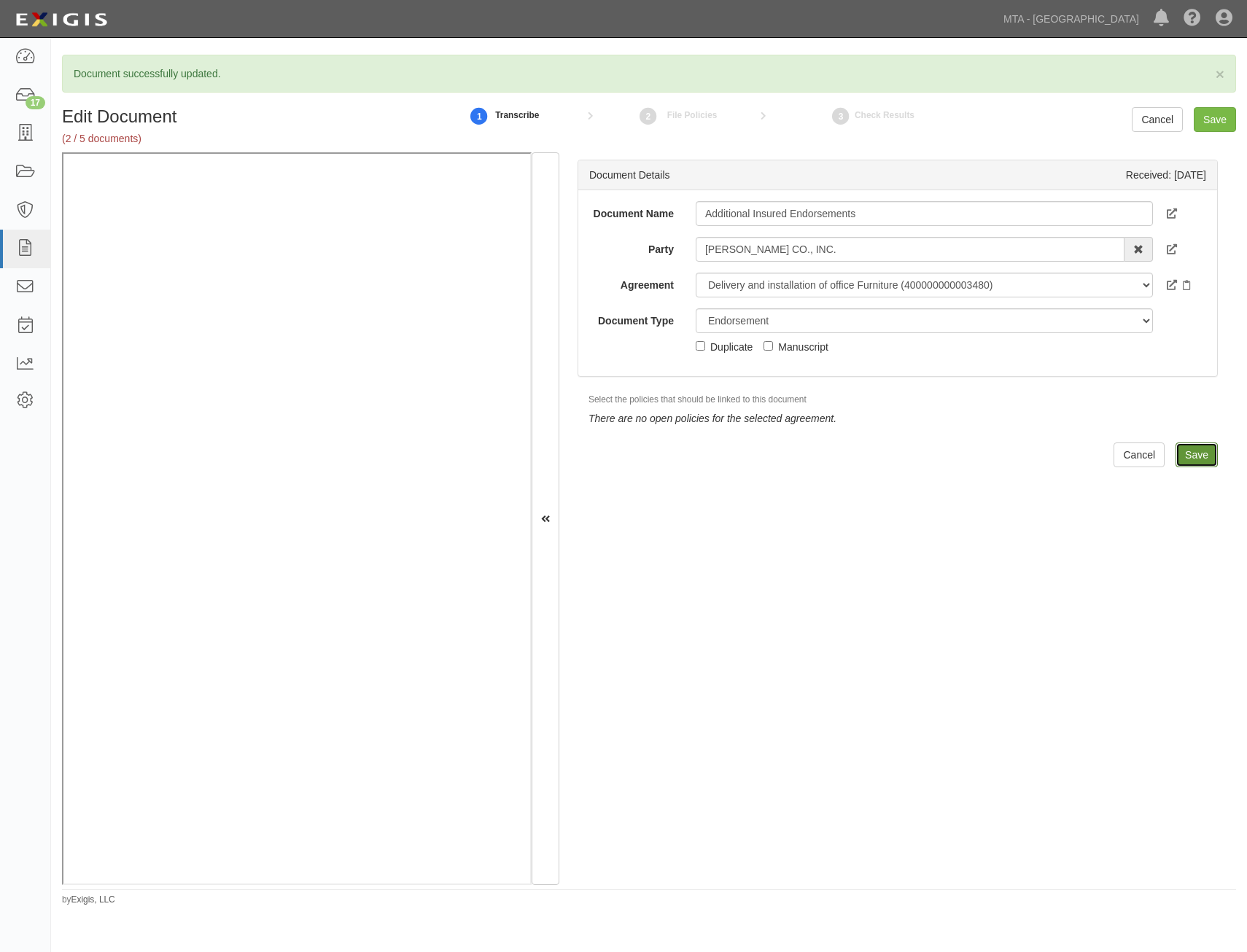
click at [1179, 450] on input "Save" at bounding box center [1197, 454] width 42 height 25
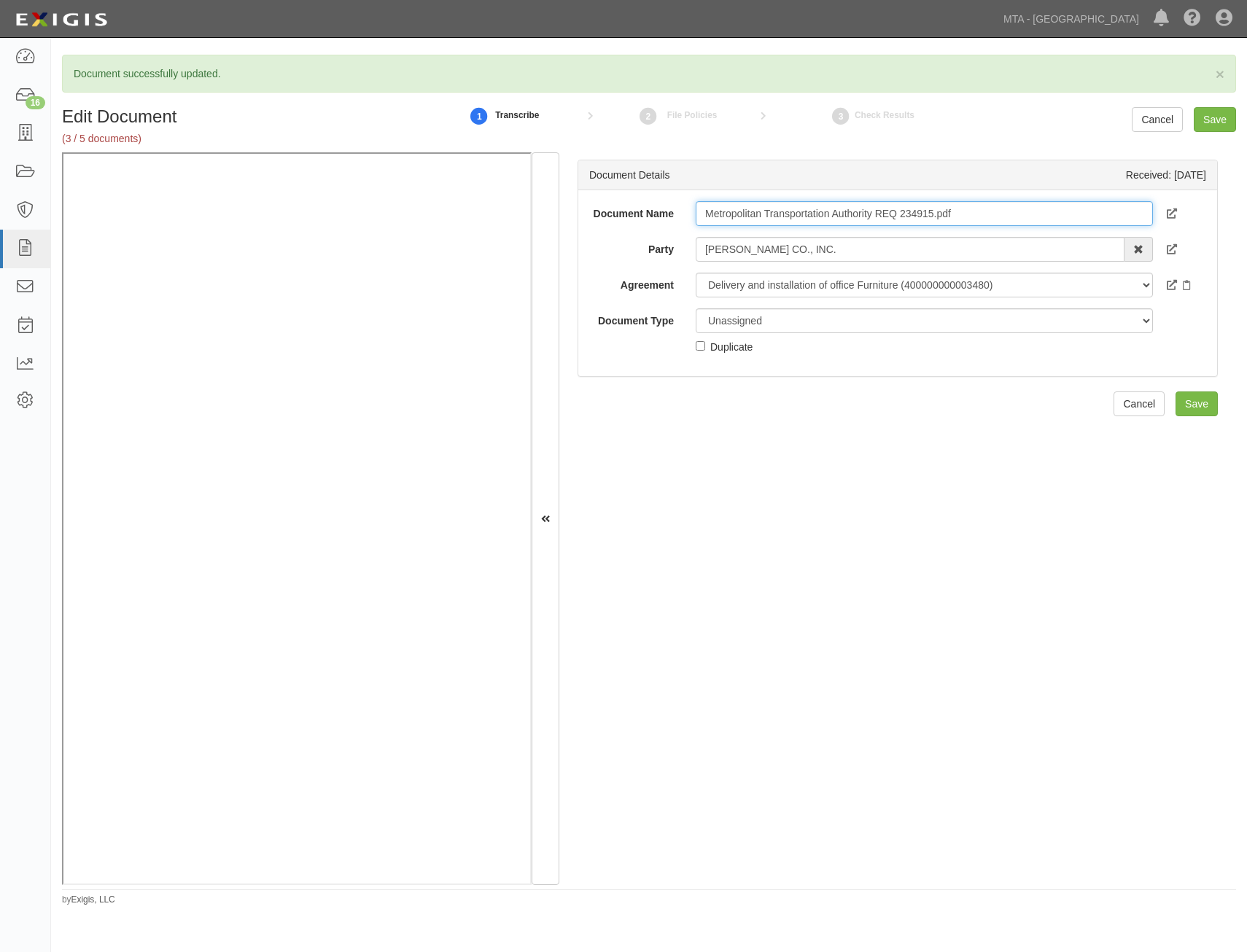
click at [1004, 217] on input "Metropolitan Transportation Authority REQ 234915.pdf" at bounding box center [924, 213] width 457 height 25
type input "COI"
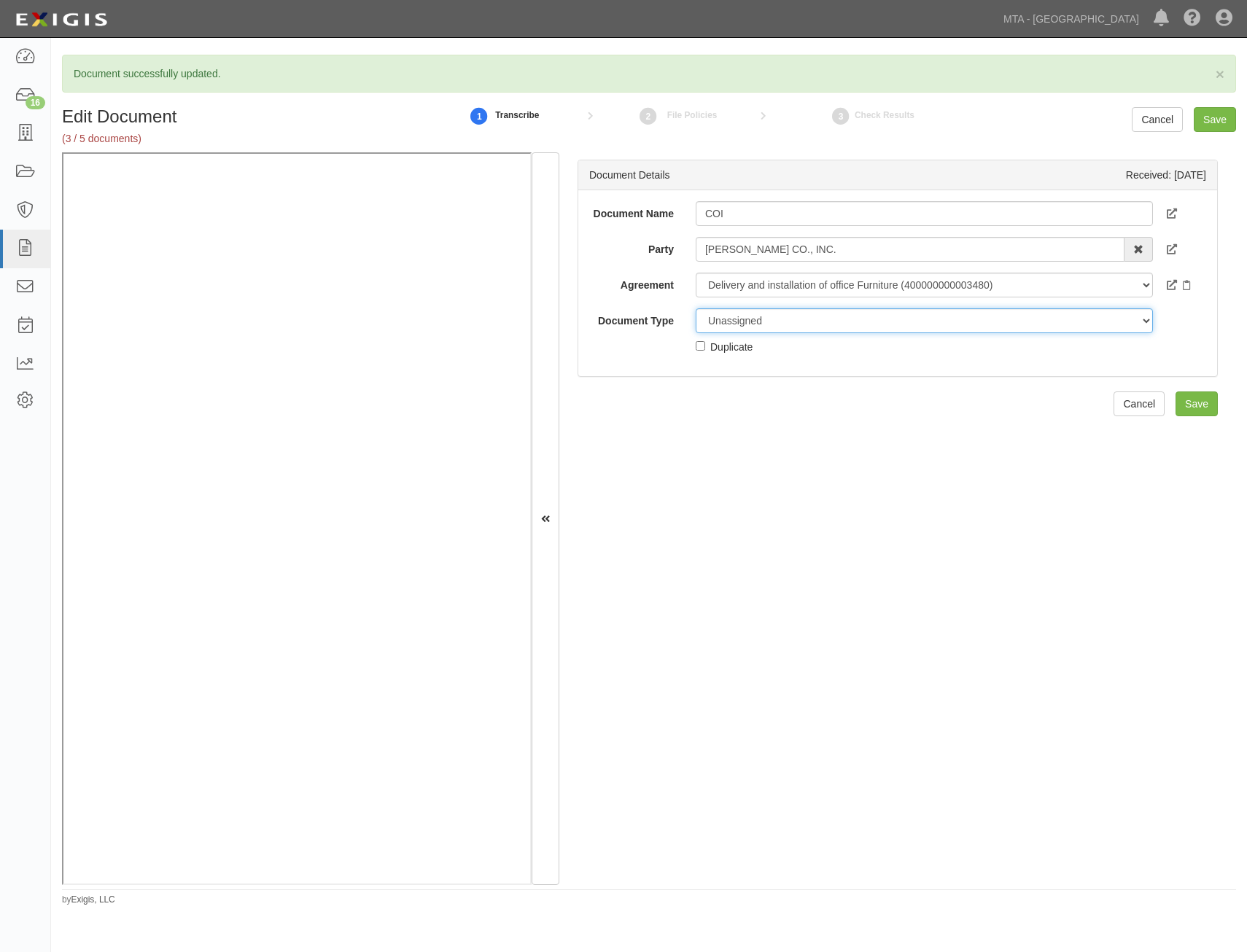
click at [957, 323] on select "Unassigned Binder Cancellation Notice Certificate Contract Endorsement Insuranc…" at bounding box center [924, 320] width 457 height 25
select select "CertificateDetail"
click at [696, 308] on select "Unassigned Binder Cancellation Notice Certificate Contract Endorsement Insuranc…" at bounding box center [924, 320] width 457 height 25
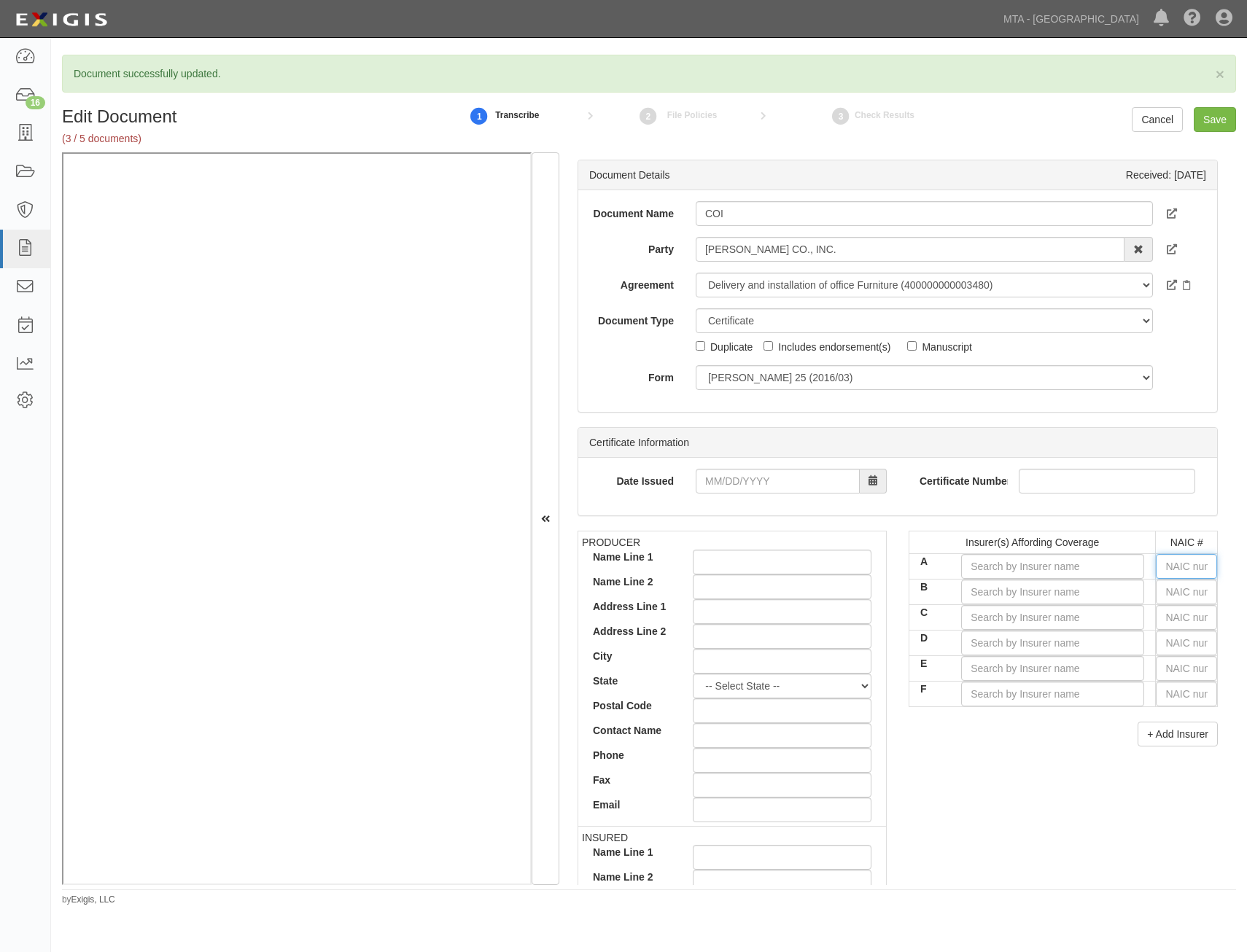
click at [1190, 569] on input "text" at bounding box center [1186, 566] width 61 height 25
type input "25232"
type input "2"
type input "22667"
type input "22"
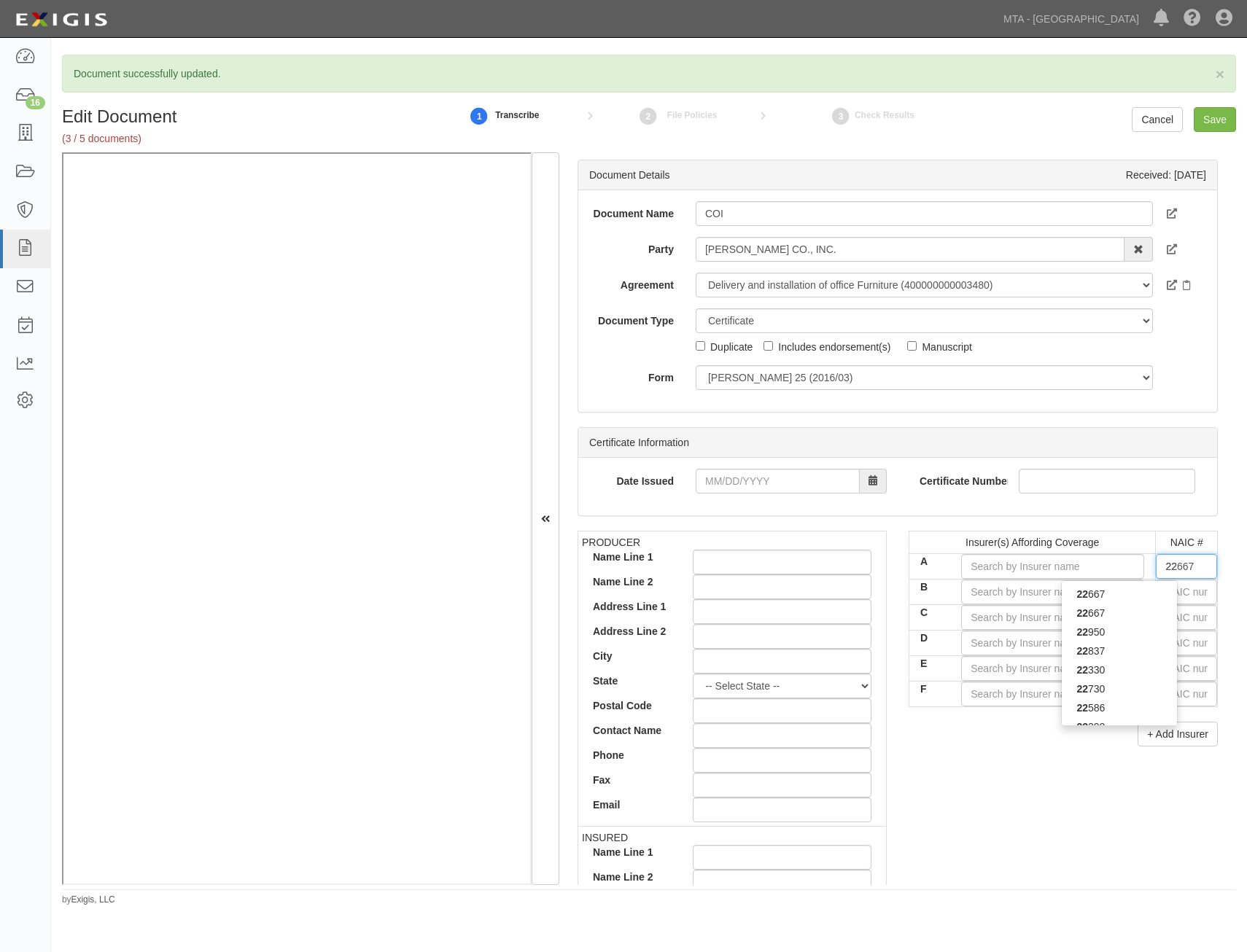
type input "22330"
type input "223"
type input "22357"
type input "2235"
type input "22357"
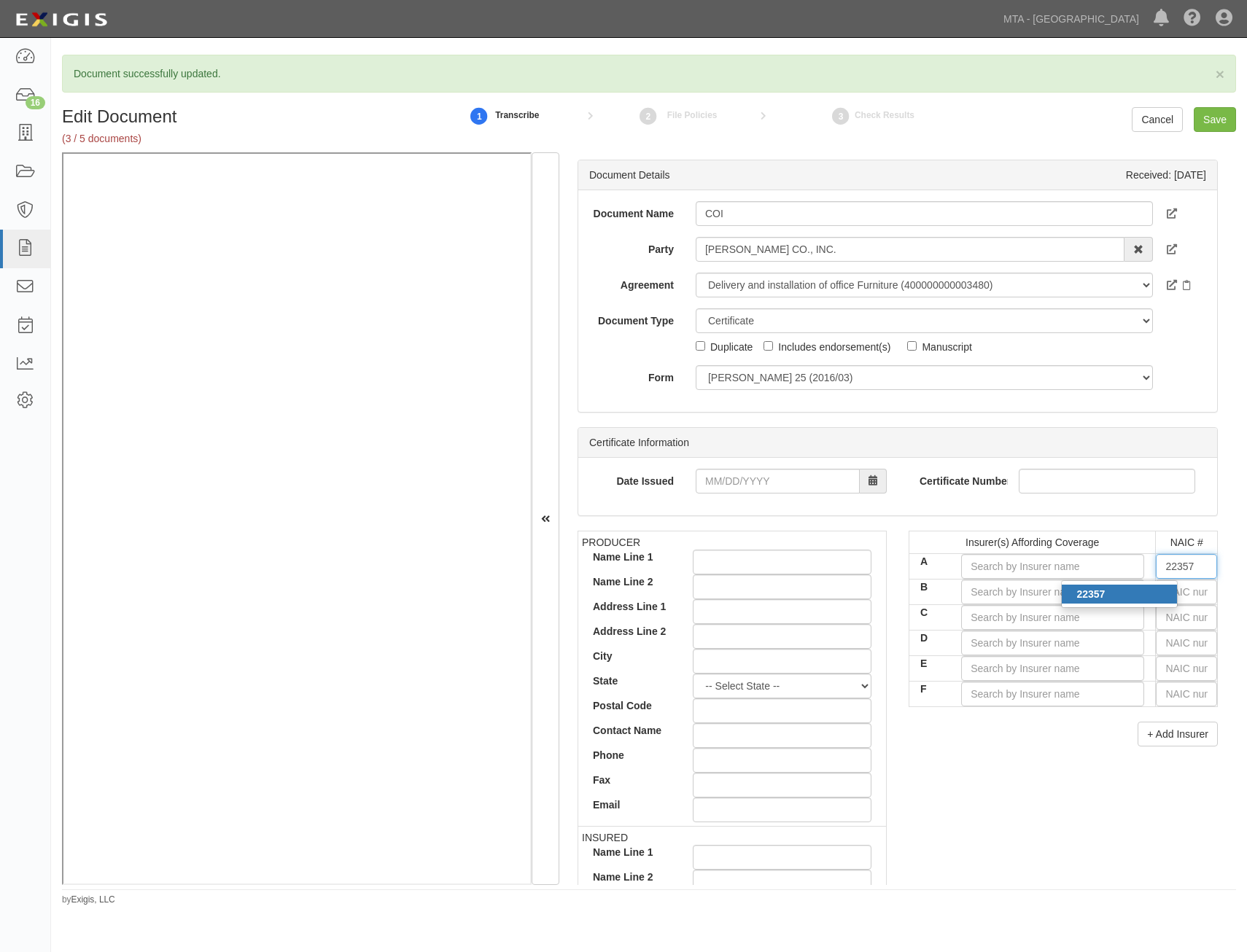
click at [1076, 595] on strong "22357" at bounding box center [1090, 594] width 28 height 12
type input "Hartford Accident and Indemnity Company (A+ XV Rating)"
type input "22357"
click at [1174, 595] on input "text" at bounding box center [1186, 592] width 61 height 25
type input "16862"
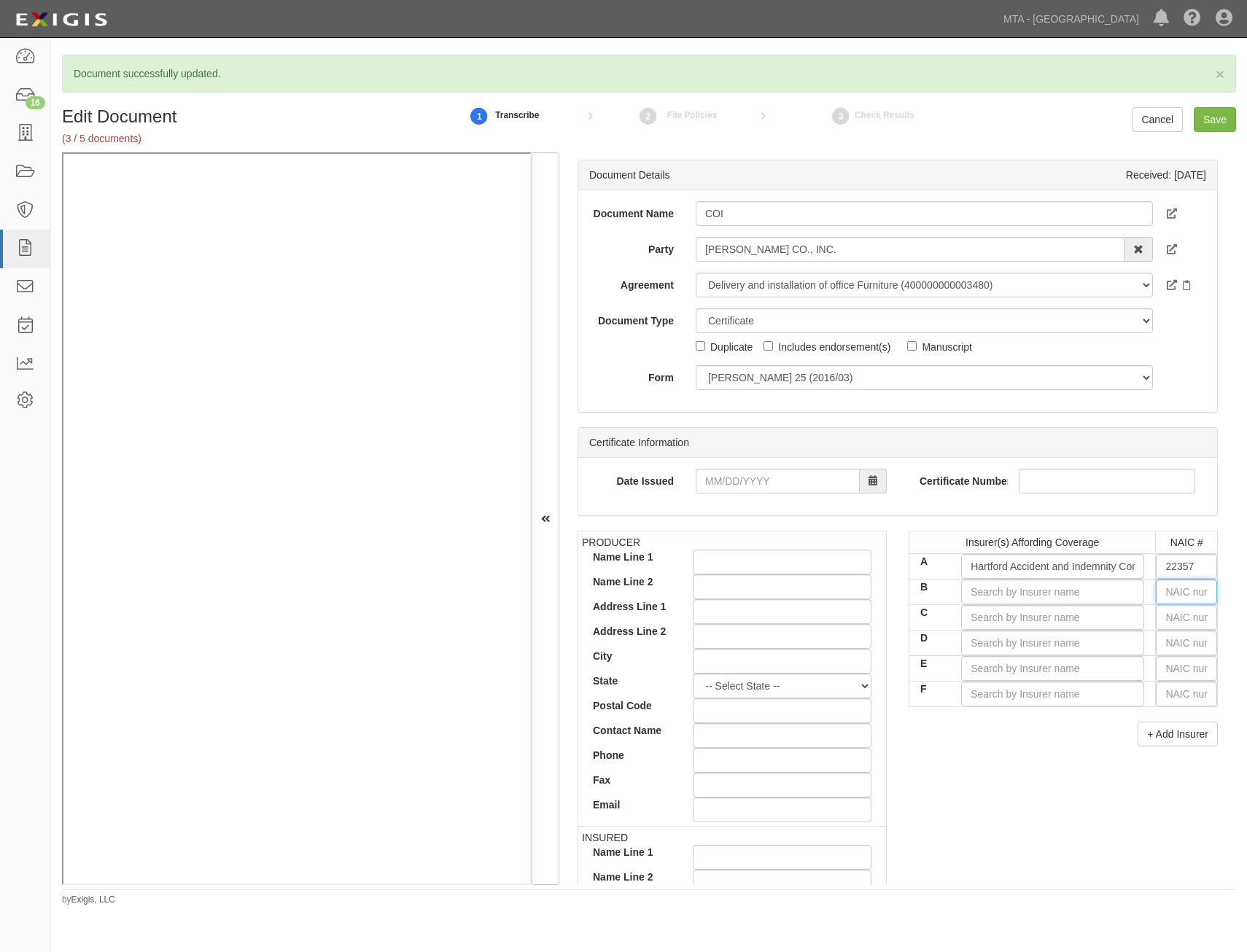
type input "1"
type input "19984"
type input "19"
type input "19690"
type input "196"
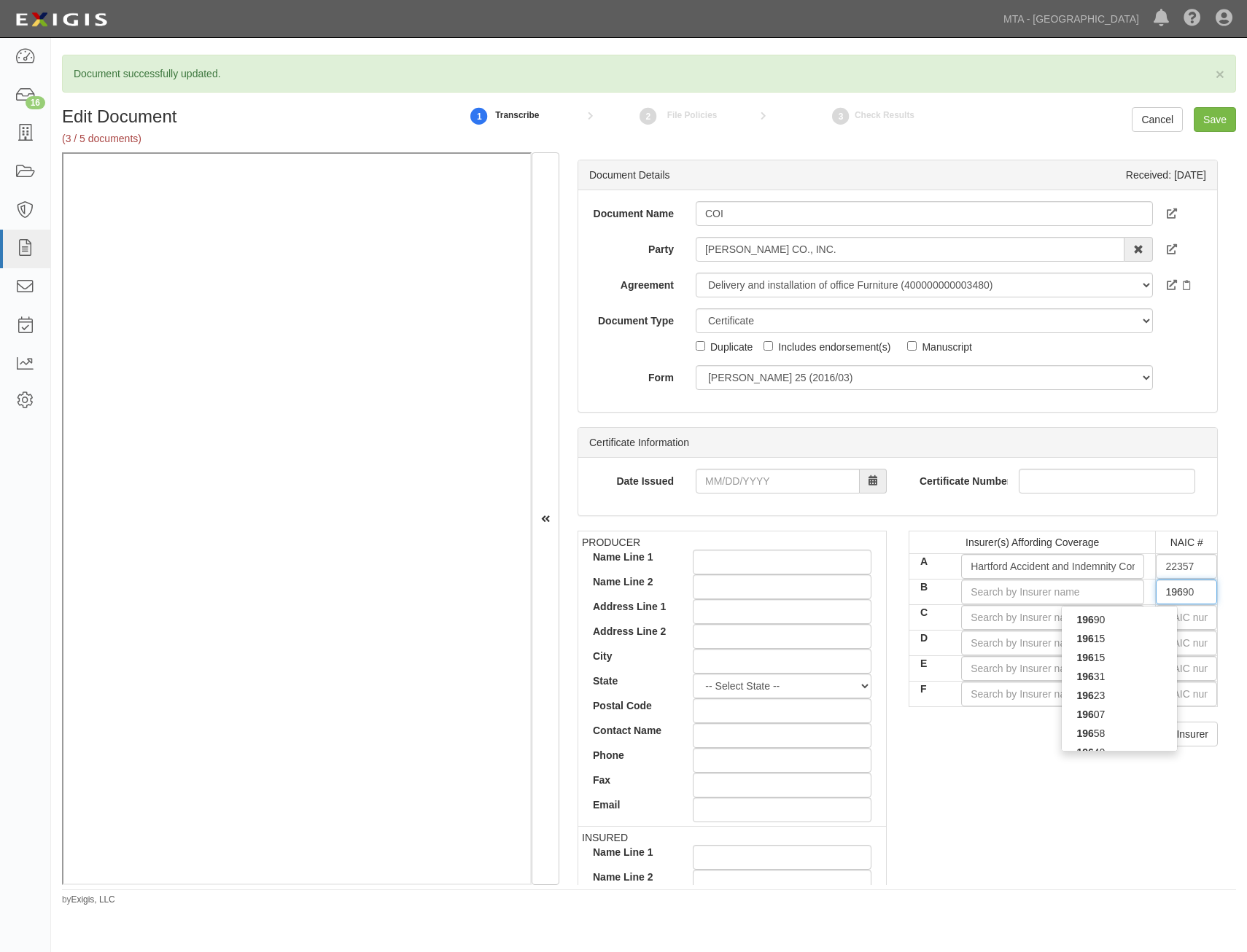
type input "19682"
type input "1968"
type input "19682"
click at [1145, 613] on div "19682" at bounding box center [1119, 619] width 115 height 19
type input "Hartford Fire Insurance Company (A+ XV Rating)"
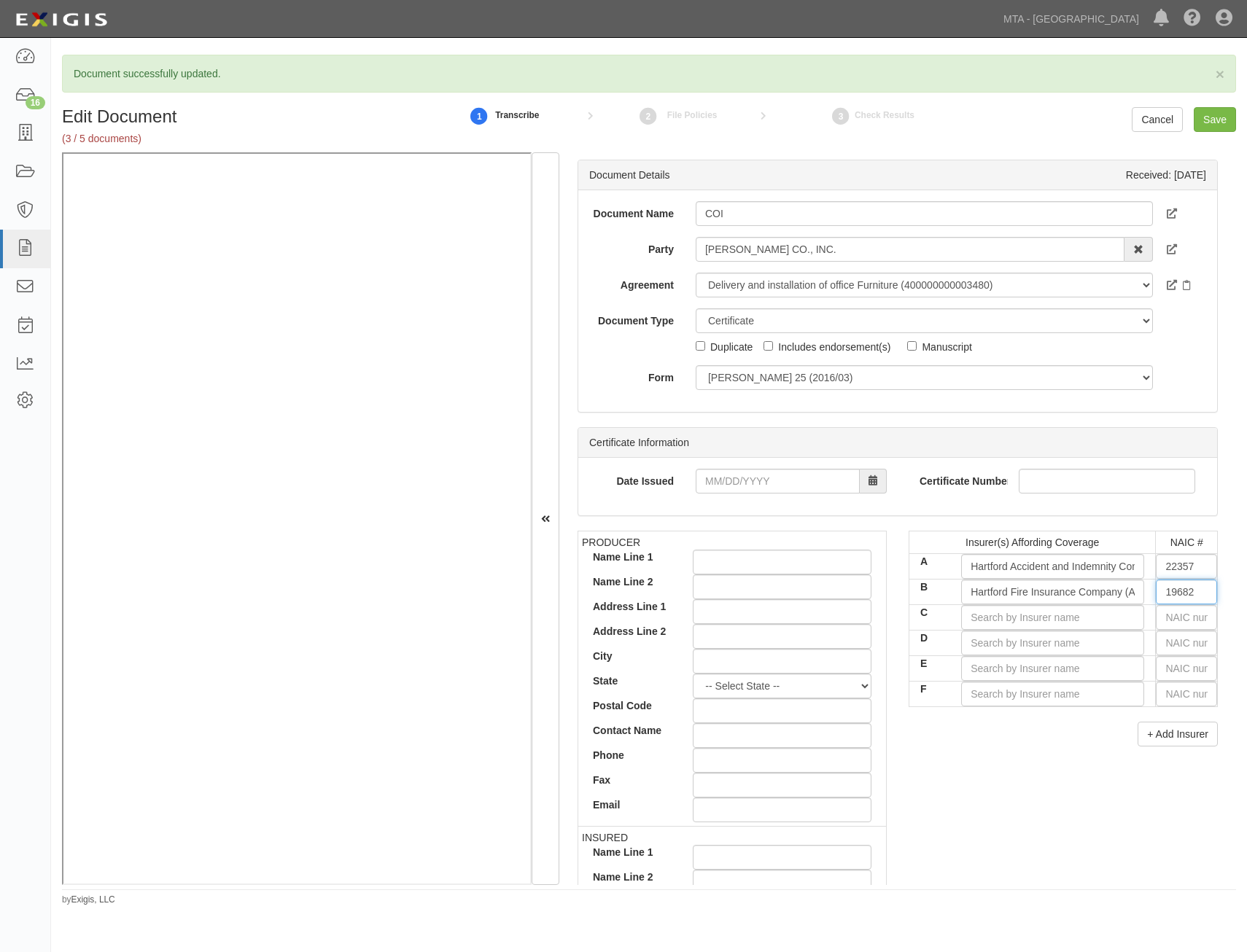
type input "19682"
click at [1186, 613] on input "text" at bounding box center [1186, 617] width 61 height 25
type input "44725"
type input "4"
type input "42757"
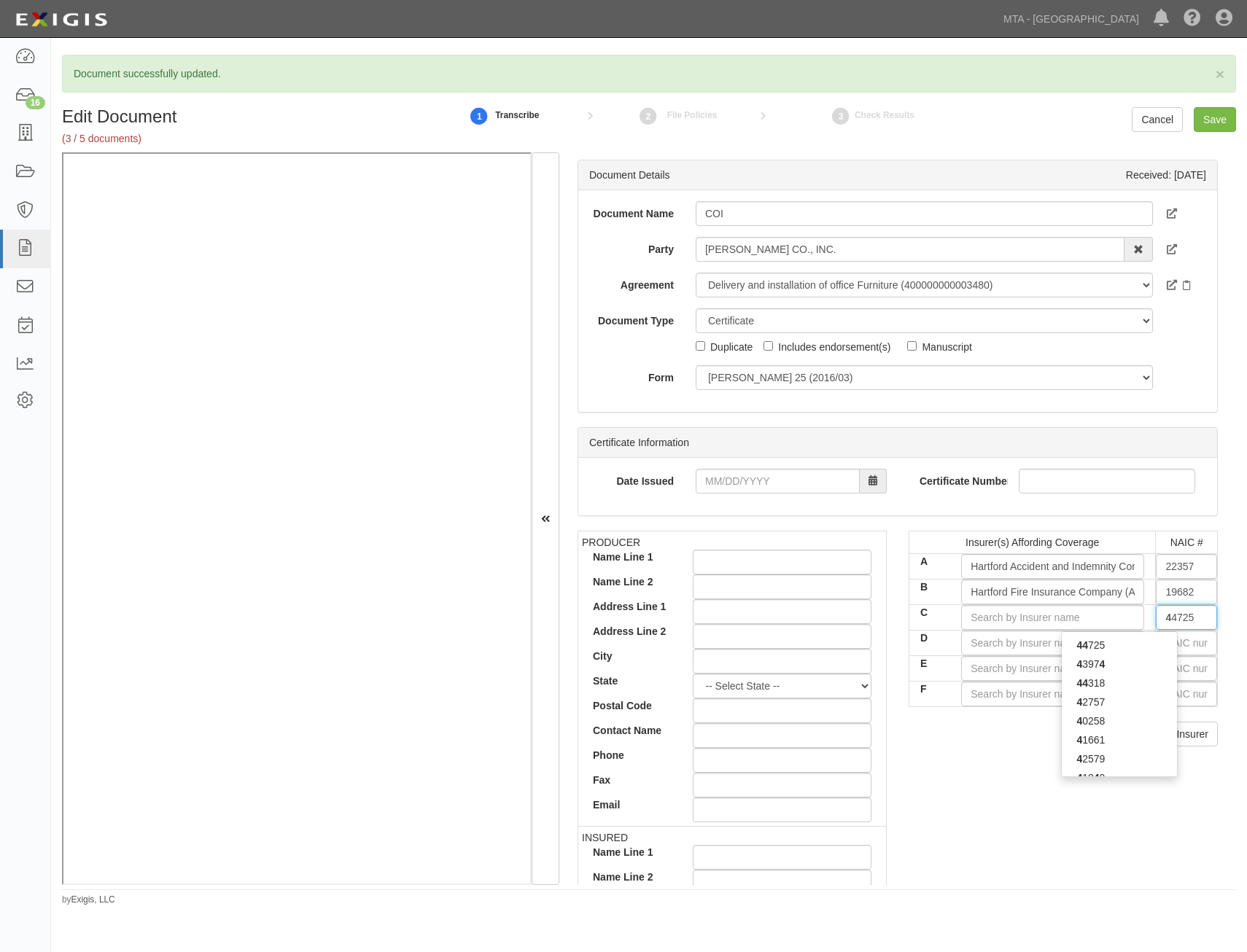
type input "42"
type input "42390"
type input "423"
type input "42307"
type input "4230"
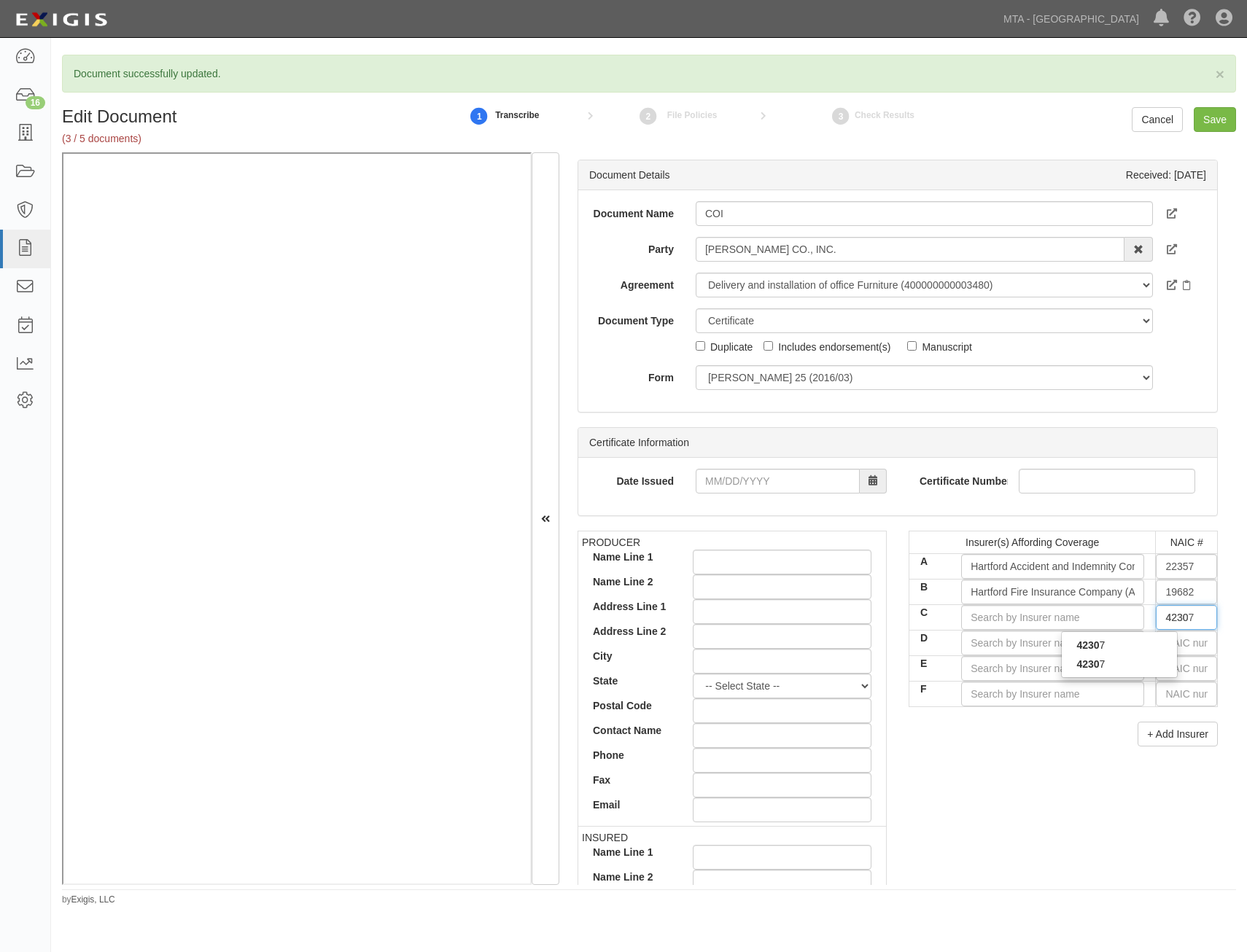
type input "42307"
click at [1148, 669] on div "42307" at bounding box center [1119, 664] width 115 height 19
type input "Navigators Insurance Company (A+ XV Rating)"
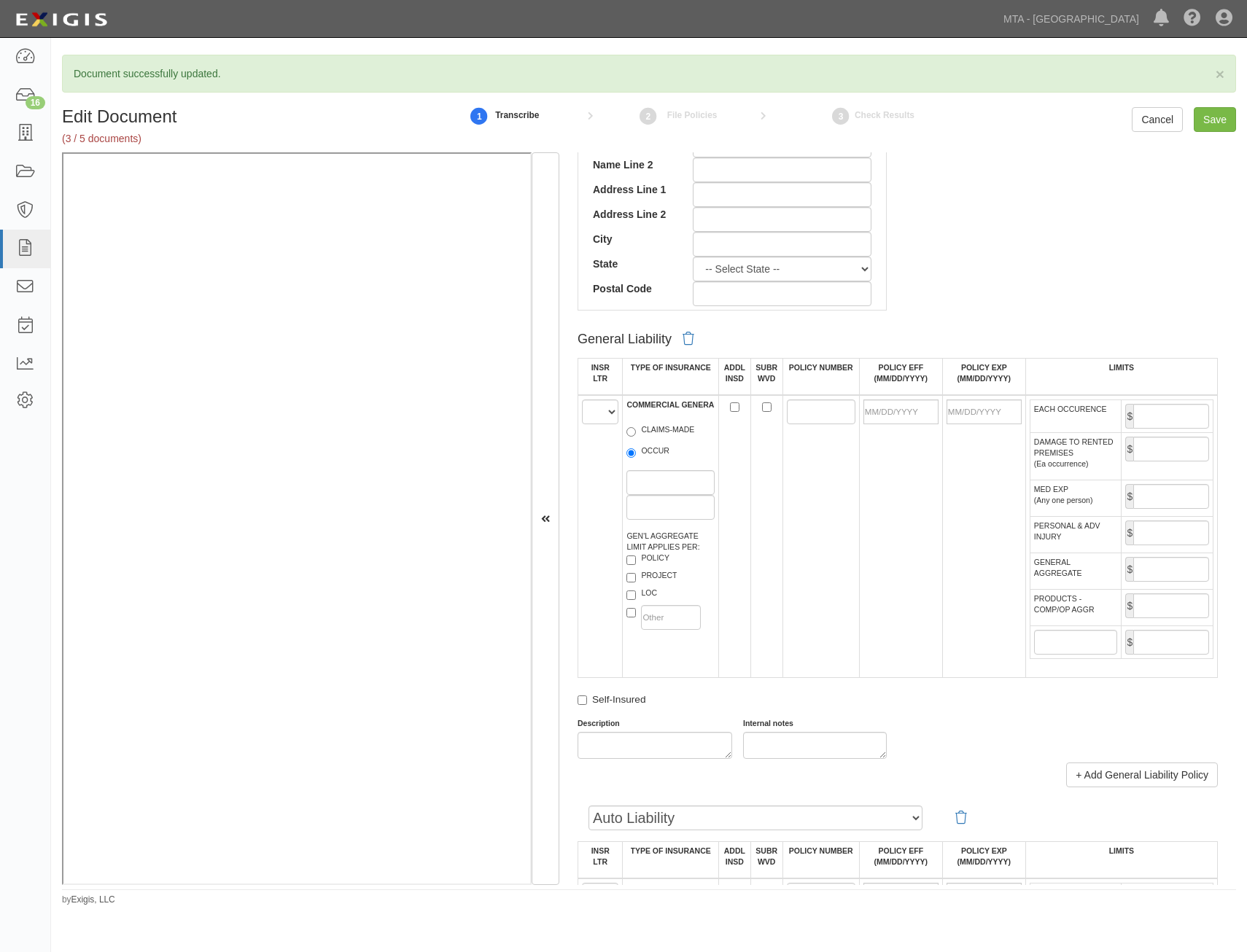
scroll to position [730, 0]
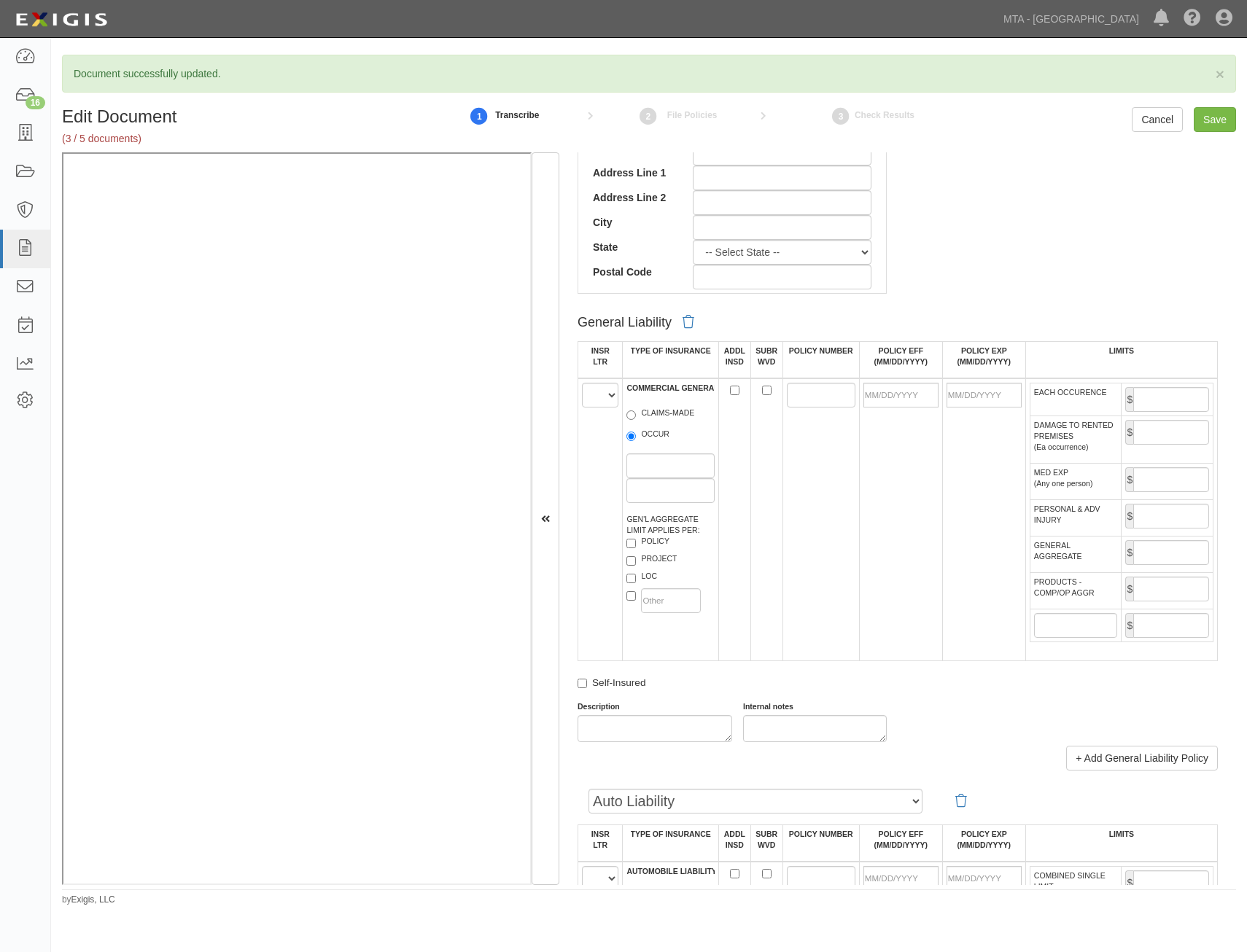
type input "42307"
click at [606, 399] on select "A B C D E F" at bounding box center [600, 395] width 36 height 25
select select "B"
click at [582, 383] on select "A B C D E F" at bounding box center [600, 395] width 36 height 25
click at [660, 438] on label "OCCUR" at bounding box center [648, 436] width 43 height 15
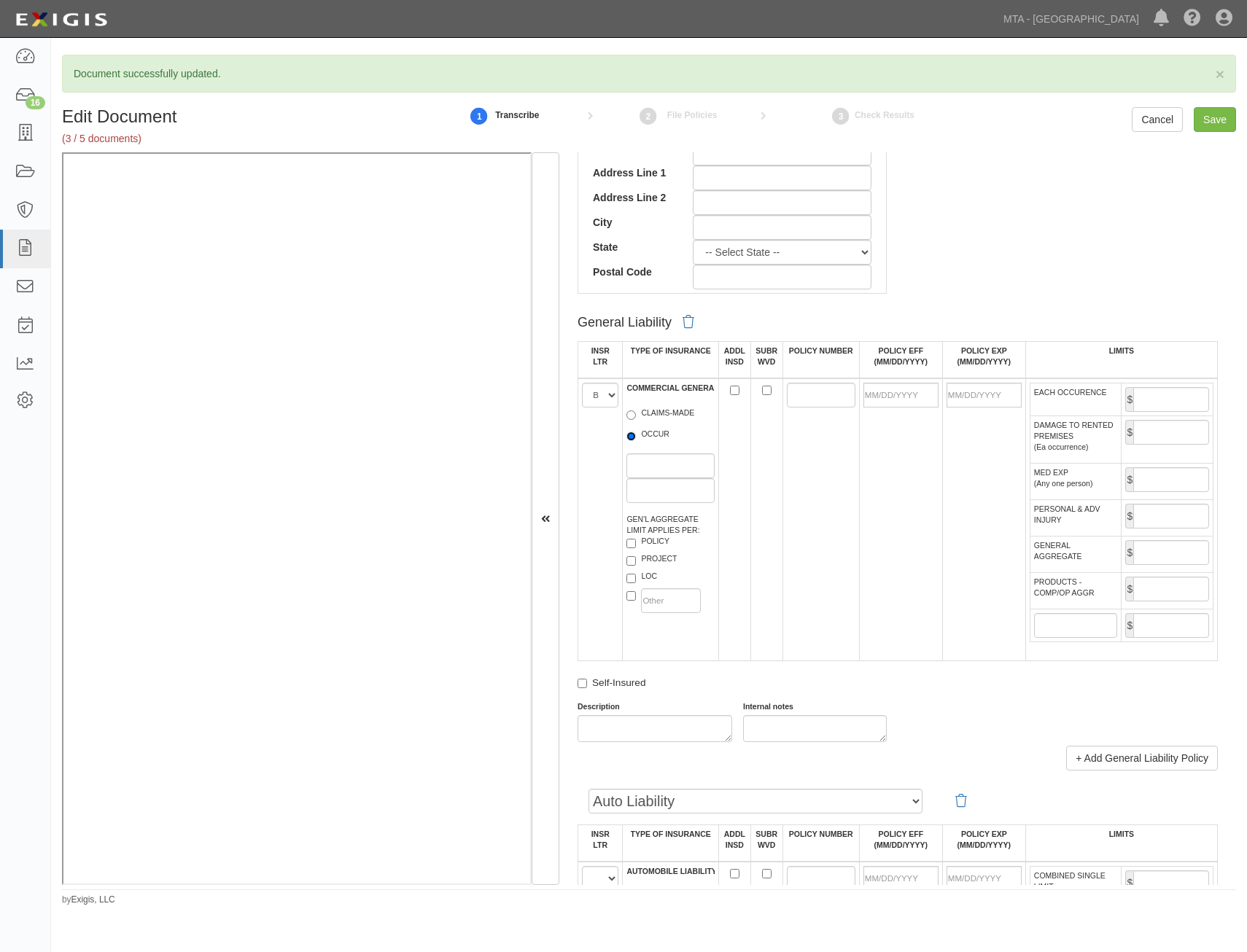
click at [636, 438] on input "OCCUR" at bounding box center [631, 436] width 9 height 9
radio input "true"
click at [649, 575] on label "LOC" at bounding box center [642, 578] width 31 height 15
click at [636, 575] on input "LOC" at bounding box center [631, 578] width 9 height 9
checkbox input "true"
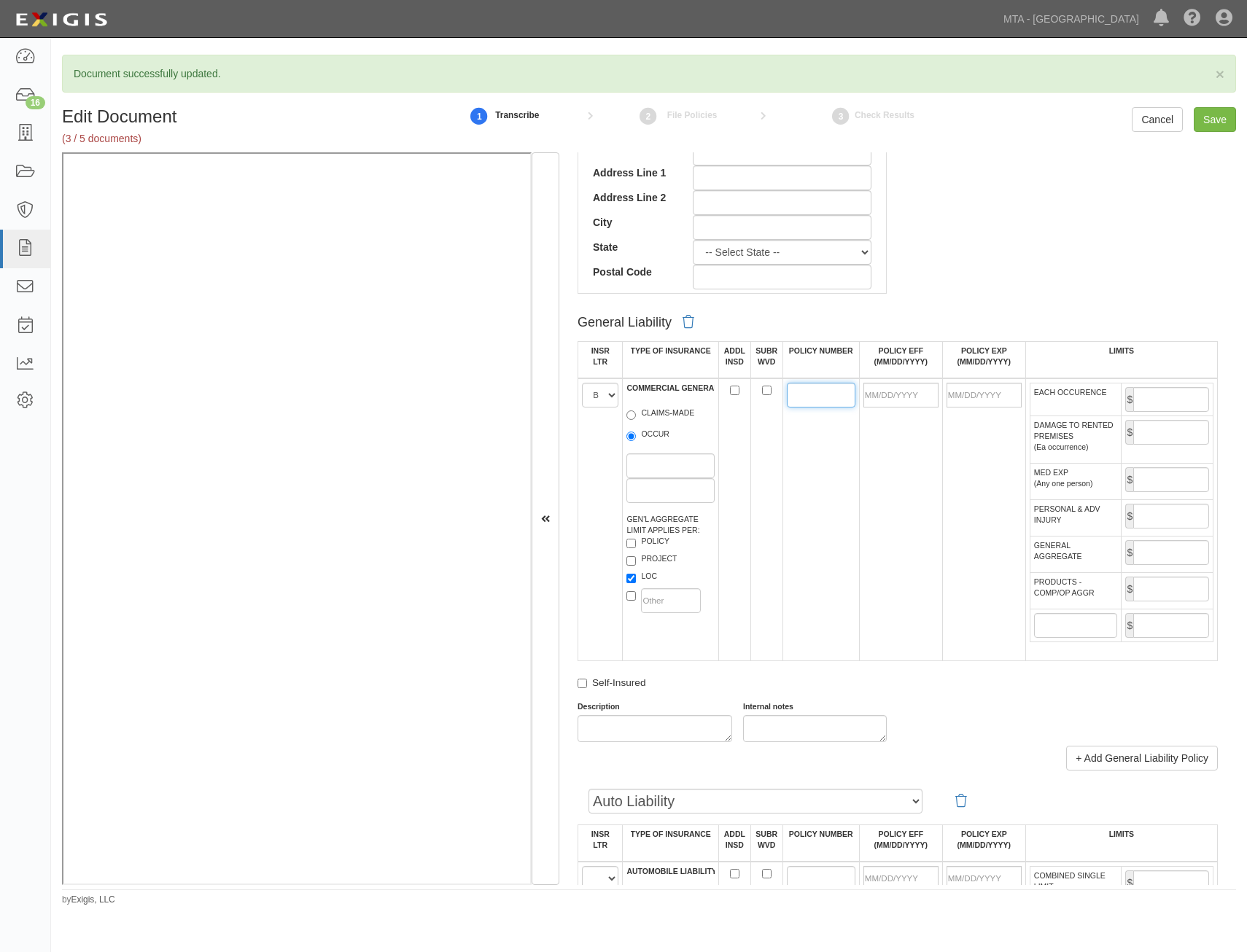
click at [803, 393] on input "POLICY NUMBER" at bounding box center [821, 395] width 68 height 25
paste input "08CSES39805"
type input "08CSES39805"
drag, startPoint x: 907, startPoint y: 398, endPoint x: 875, endPoint y: 430, distance: 45.3
click at [907, 398] on input "POLICY EFF (MM/DD/YYYY)" at bounding box center [901, 395] width 75 height 25
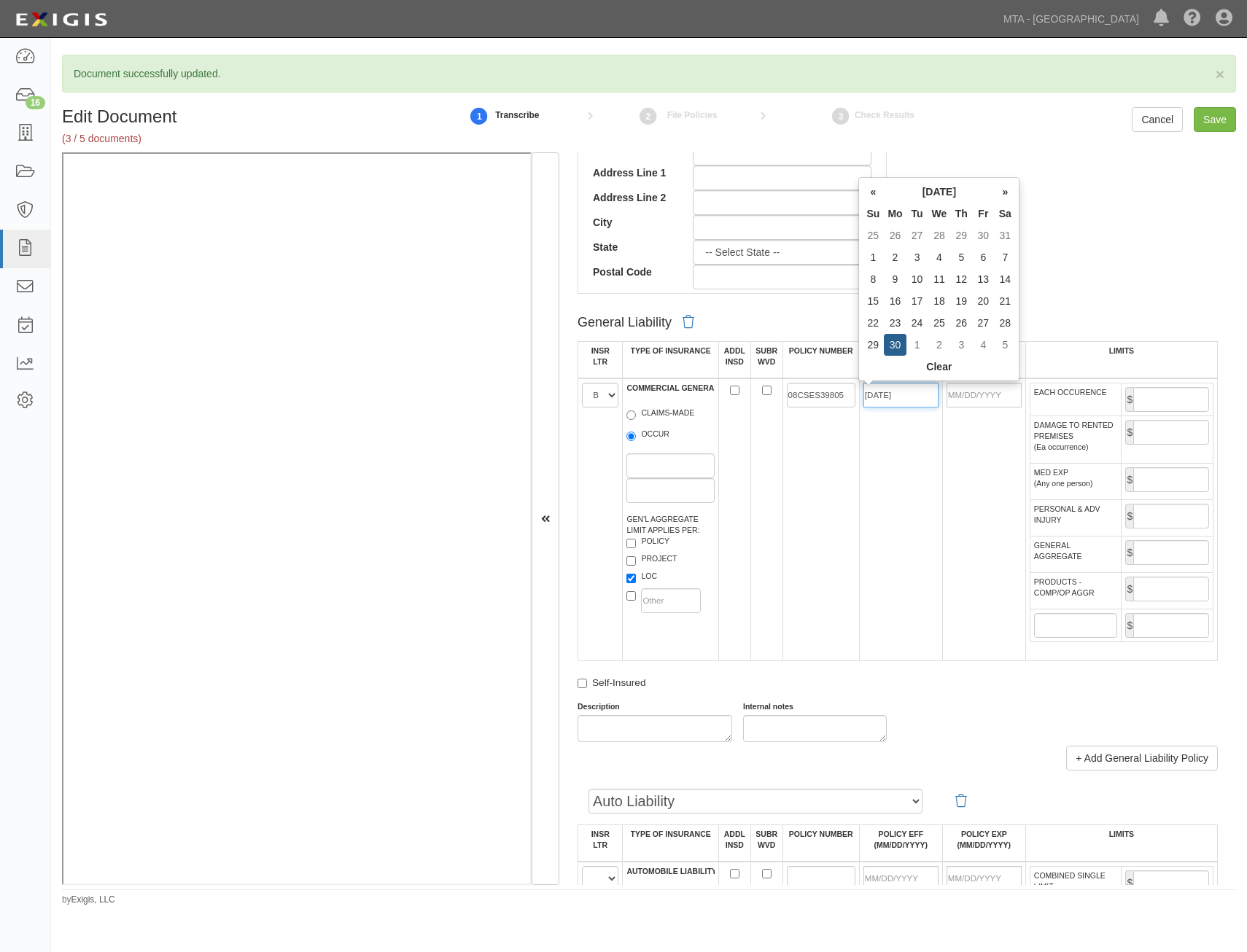
type input "09/30/2024"
type input "[DATE]"
click at [816, 518] on td "08CSES39805" at bounding box center [821, 520] width 77 height 283
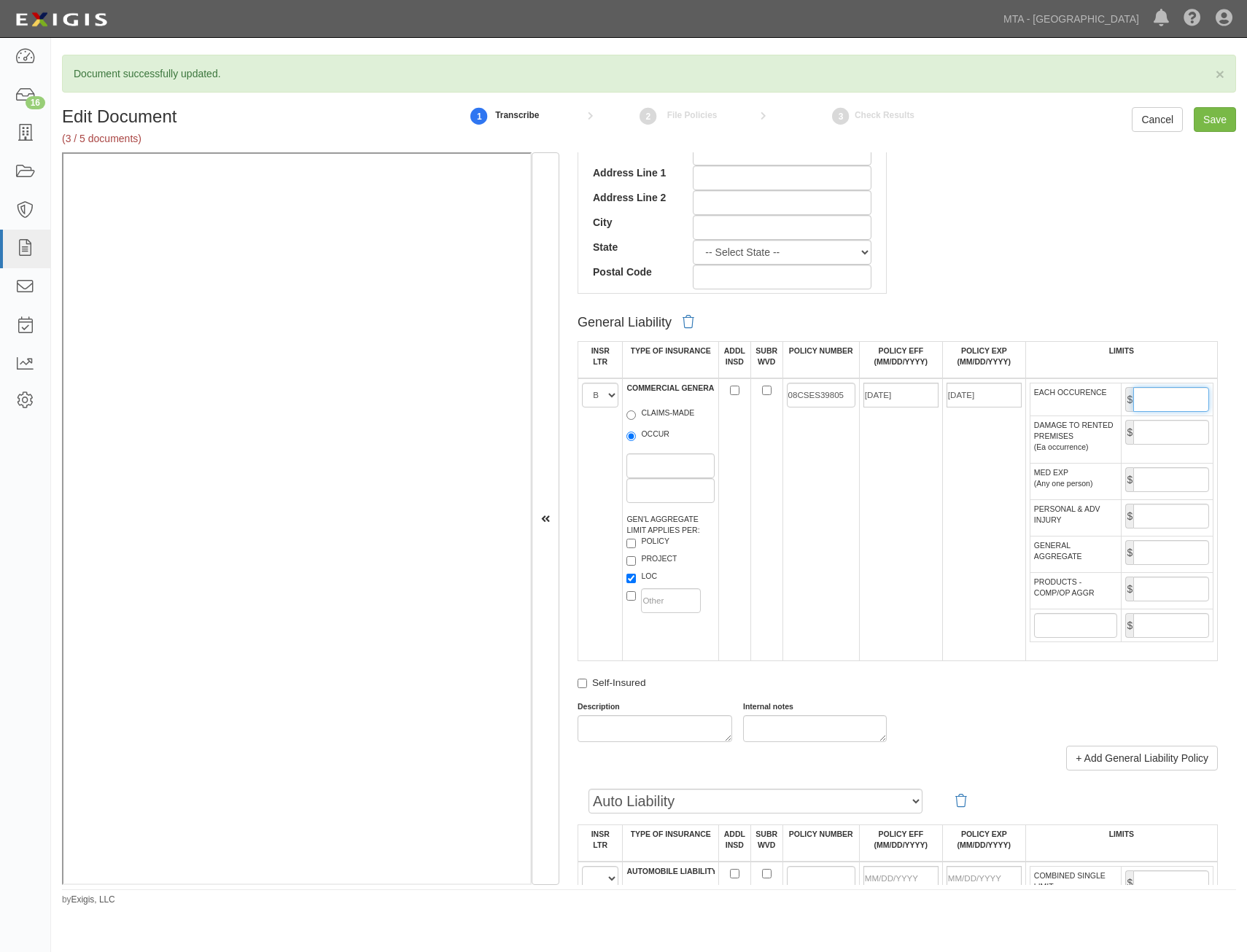
click at [1159, 398] on input "EACH OCCURENCE" at bounding box center [1171, 399] width 76 height 25
type input "2,000,000"
drag, startPoint x: 1153, startPoint y: 547, endPoint x: 1148, endPoint y: 556, distance: 10.3
click at [1153, 547] on input "GENERAL AGGREGATE" at bounding box center [1171, 553] width 76 height 25
type input "4,000,000"
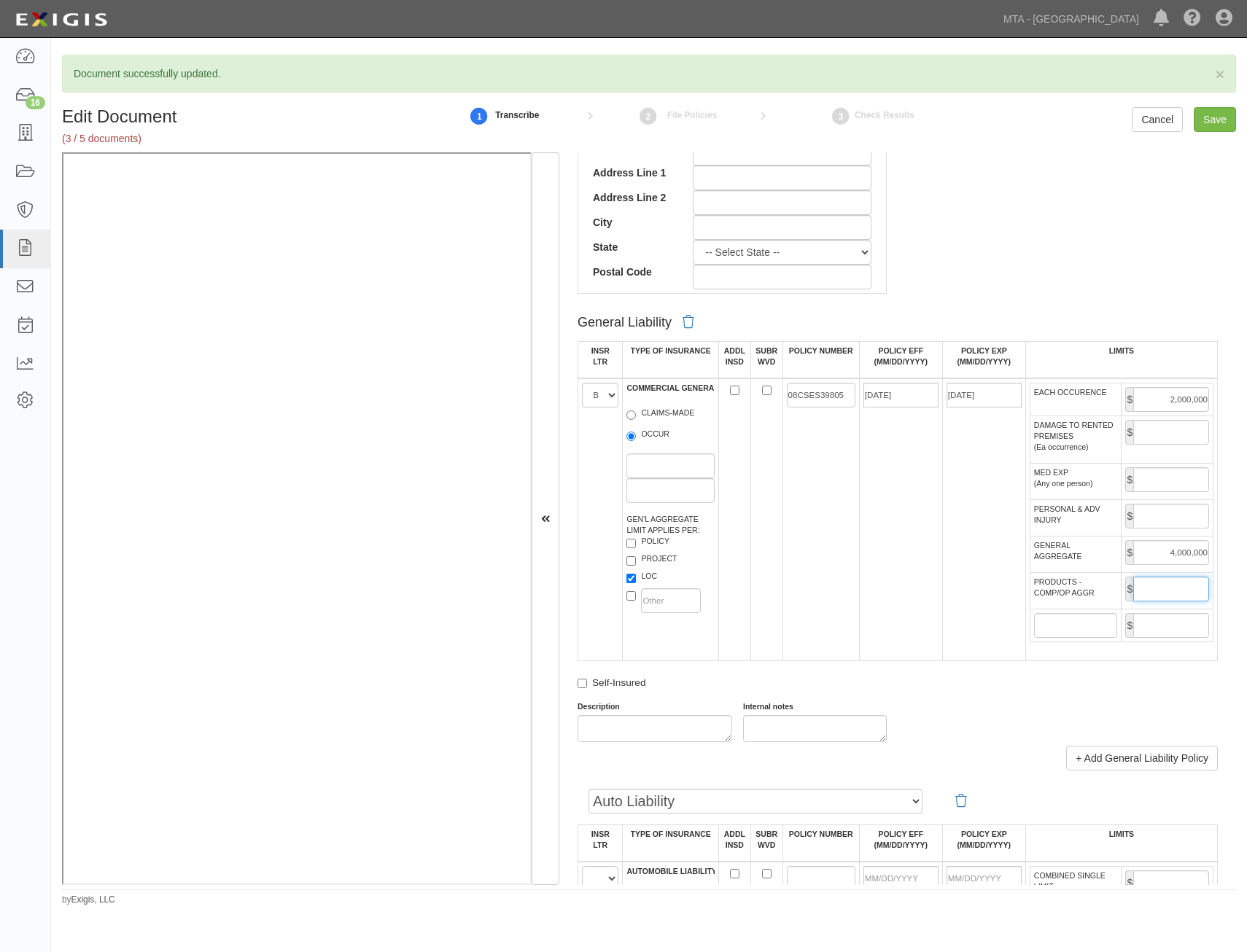
click at [1161, 588] on input "PRODUCTS - COMP/OP AGGR" at bounding box center [1171, 588] width 76 height 25
type input "4,000,000"
click at [899, 647] on td "09/30/2024" at bounding box center [900, 520] width 83 height 283
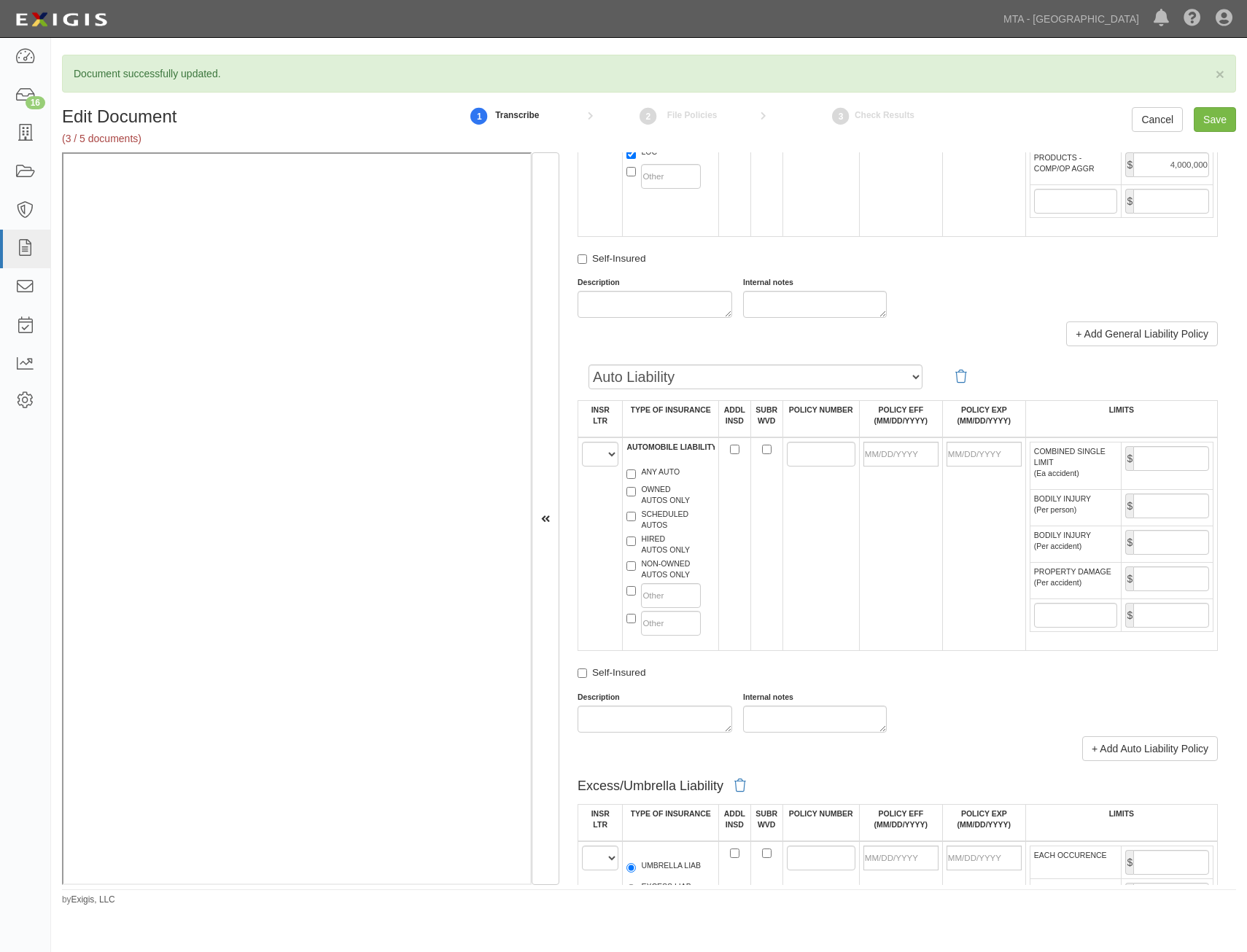
scroll to position [1166, 0]
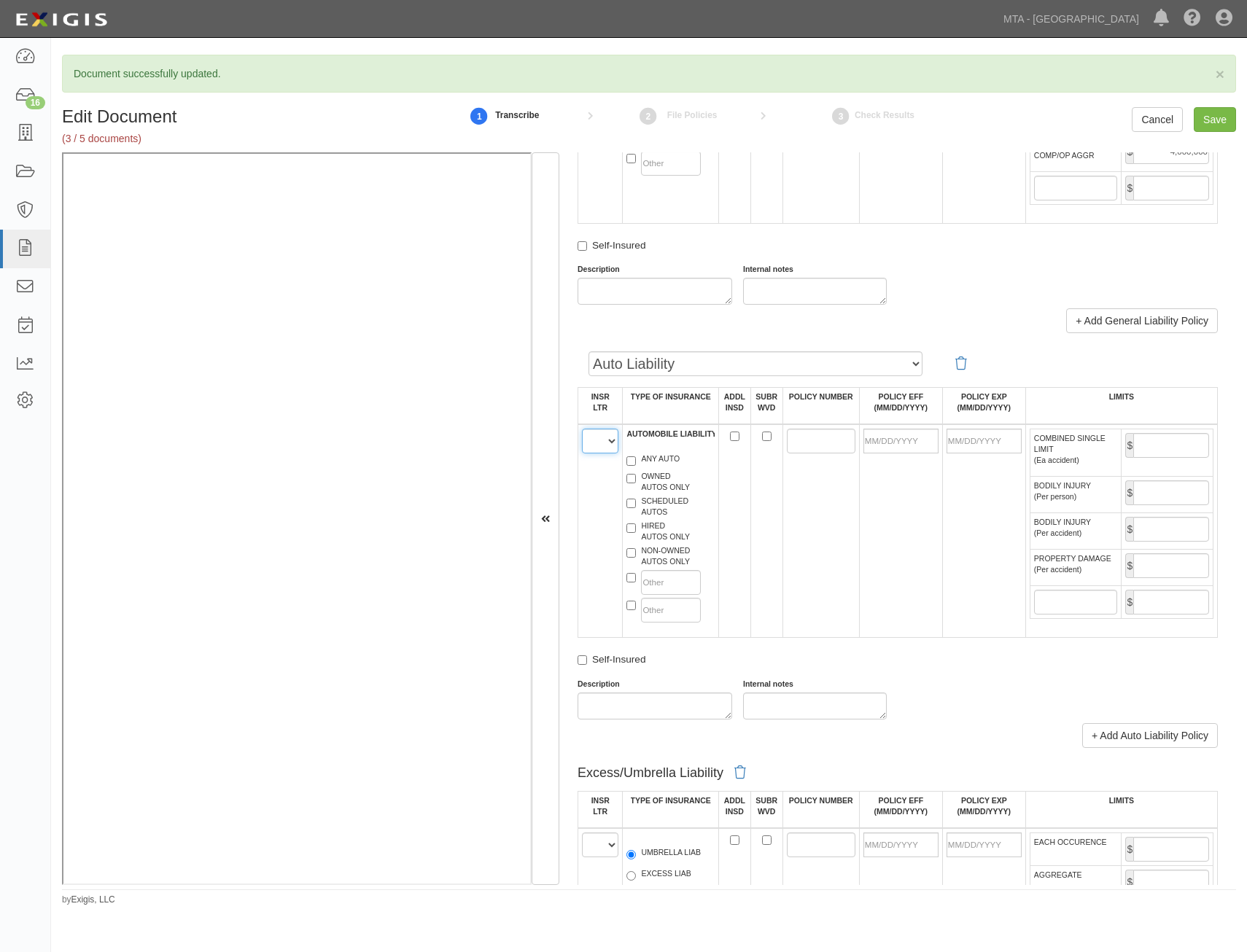
click at [595, 443] on select "A B C D E F" at bounding box center [600, 440] width 36 height 25
select select "B"
click at [582, 429] on select "A B C D E F" at bounding box center [600, 440] width 36 height 25
click at [669, 459] on label "ANY AUTO" at bounding box center [653, 460] width 53 height 15
click at [636, 459] on input "ANY AUTO" at bounding box center [631, 461] width 9 height 9
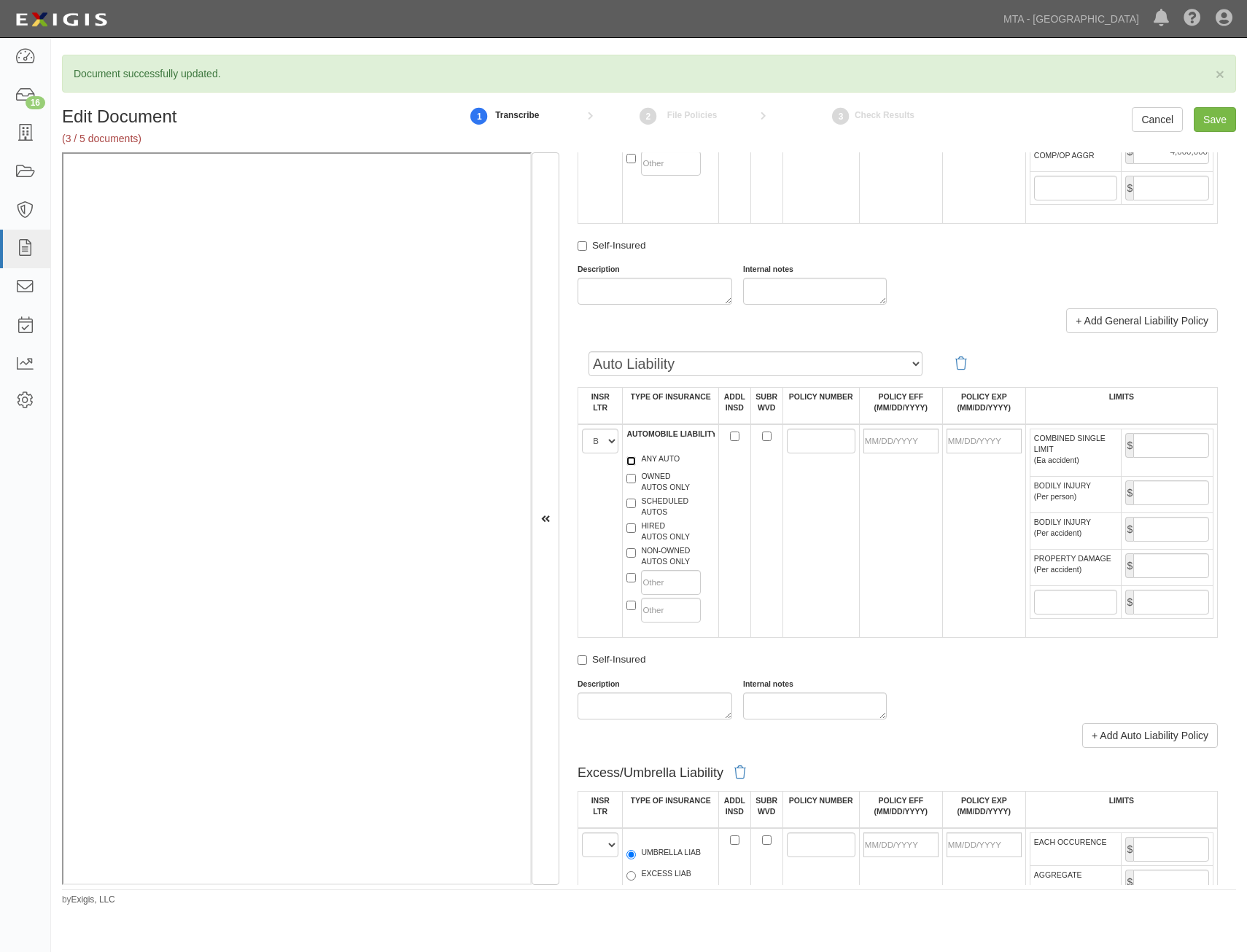
checkbox input "true"
click at [824, 449] on input "POLICY NUMBER" at bounding box center [821, 440] width 68 height 25
paste input "08 CSE S39802"
type input "08 CSE S39802"
click at [920, 440] on input "POLICY EFF (MM/DD/YYYY)" at bounding box center [901, 440] width 75 height 25
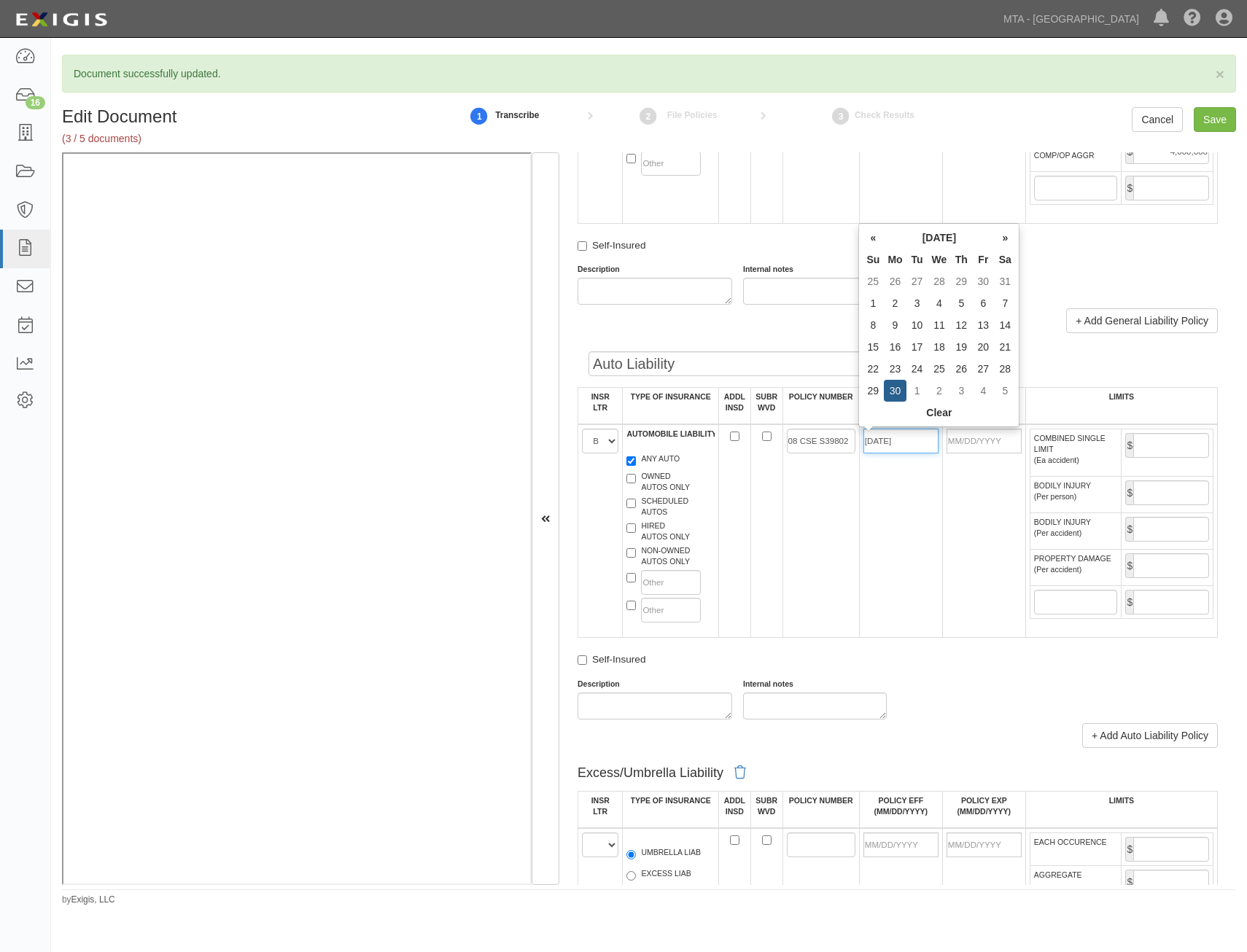
type input "09/30/2024"
type input "[DATE]"
click at [846, 537] on td "08 CSE S39802" at bounding box center [821, 531] width 77 height 213
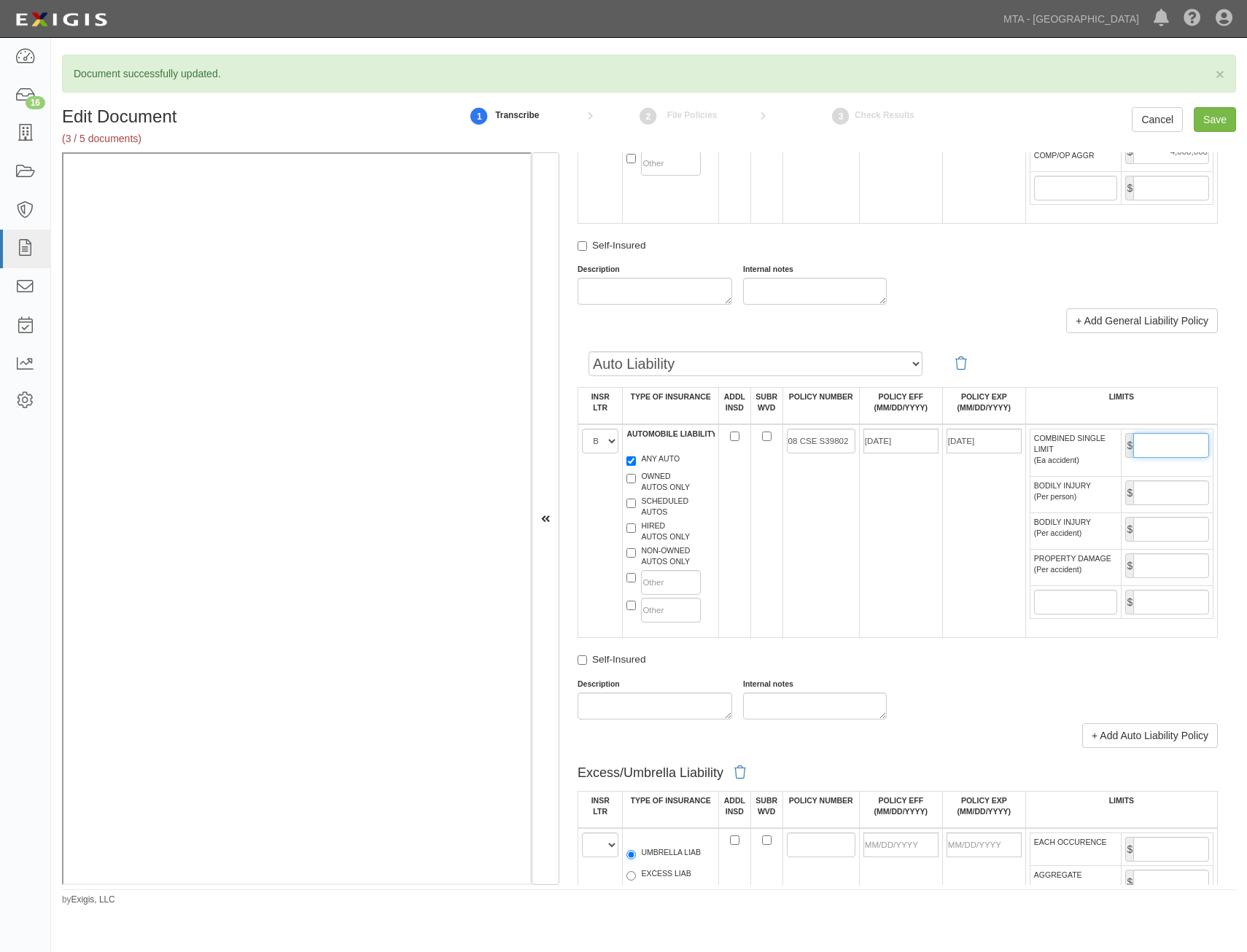
click at [1168, 439] on input "COMBINED SINGLE LIMIT (Ea accident)" at bounding box center [1171, 445] width 76 height 25
type input "5,000,000"
click at [869, 565] on td "09/30/2024" at bounding box center [900, 531] width 83 height 213
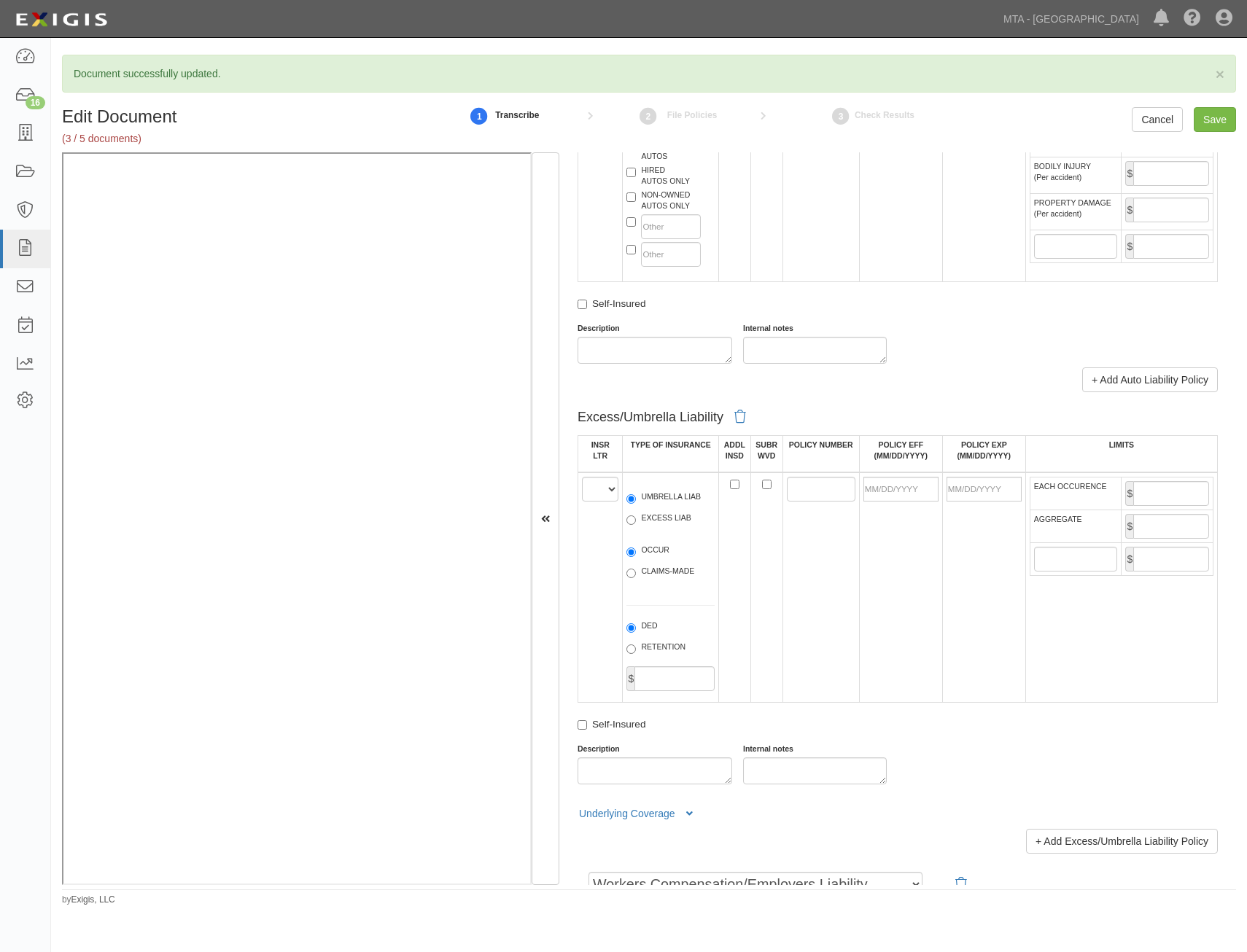
scroll to position [1531, 0]
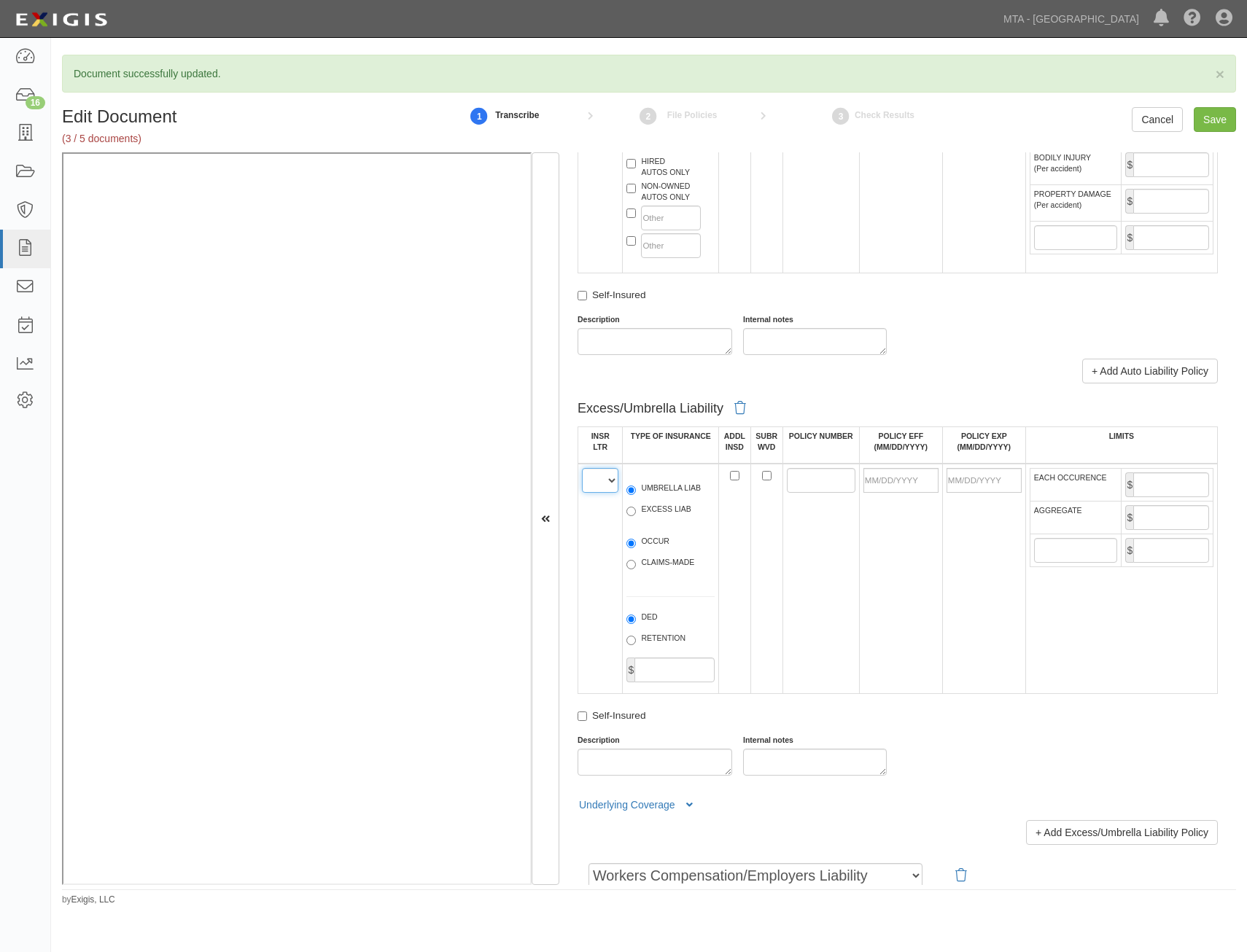
click at [602, 481] on select "A B C D E F" at bounding box center [600, 480] width 36 height 25
select select "C"
click at [582, 468] on select "A B C D E F" at bounding box center [600, 480] width 36 height 25
click at [646, 512] on label "EXCESS LIAB" at bounding box center [659, 512] width 64 height 15
click at [636, 512] on input "EXCESS LIAB" at bounding box center [631, 512] width 9 height 9
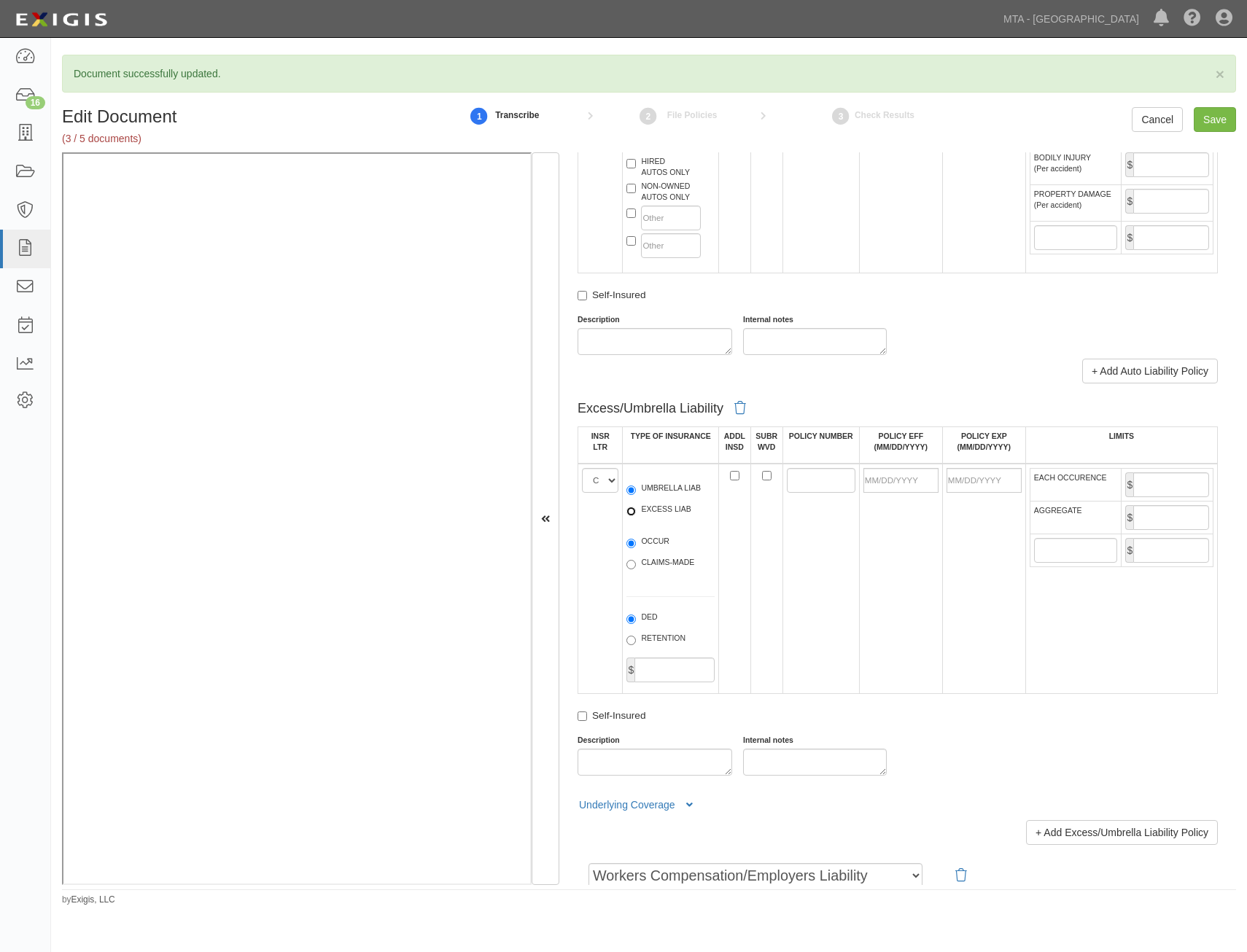
radio input "true"
click at [658, 543] on label "OCCUR" at bounding box center [648, 543] width 43 height 15
click at [636, 543] on input "OCCUR" at bounding box center [631, 543] width 9 height 9
radio input "true"
click at [818, 482] on input "POLICY NUMBER" at bounding box center [821, 480] width 68 height 25
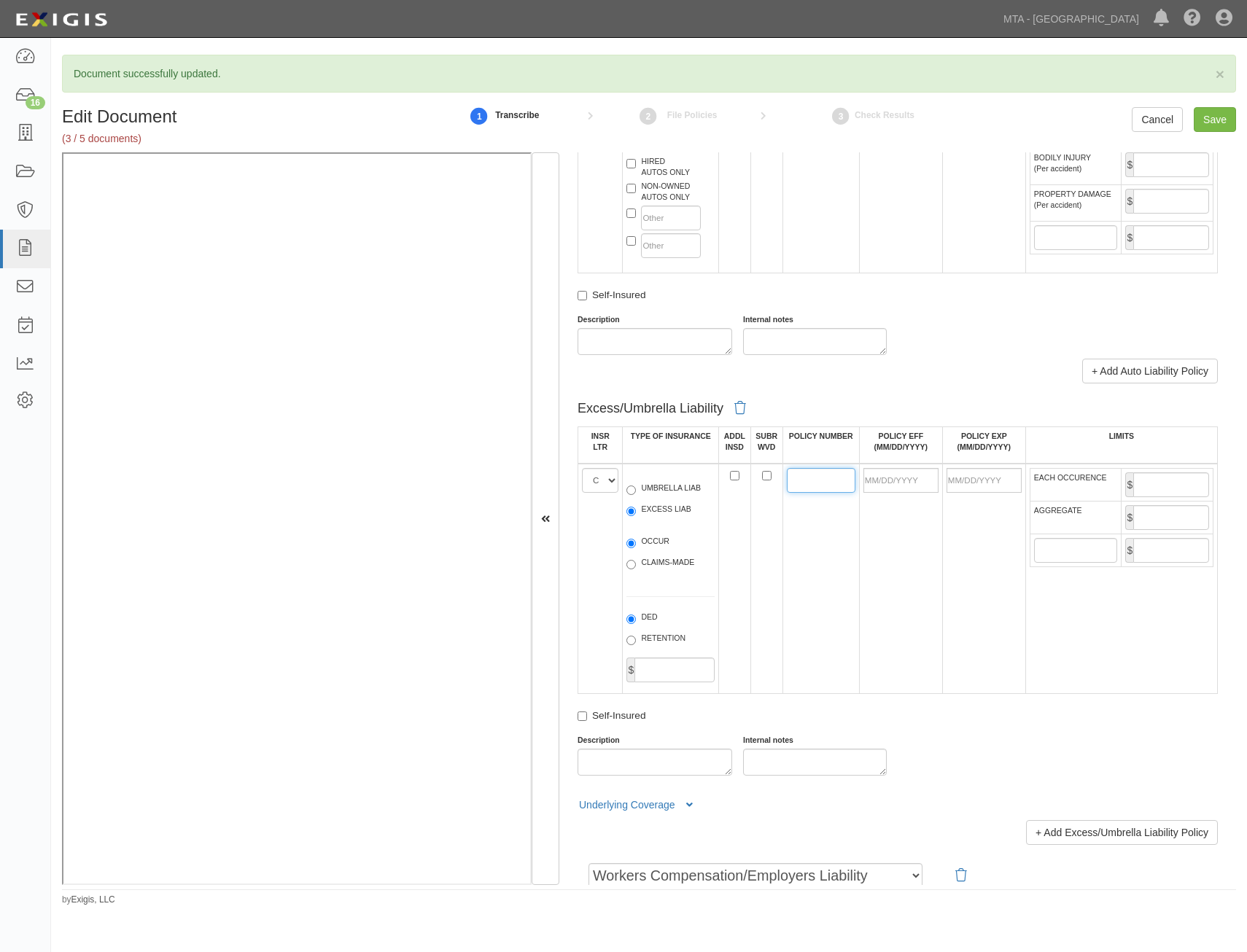
paste input "NY24UMRZ0JH1EIV"
type input "NY24UMRZ0JH1EIV"
click at [904, 482] on input "POLICY EFF (MM/DD/YYYY)" at bounding box center [901, 480] width 75 height 25
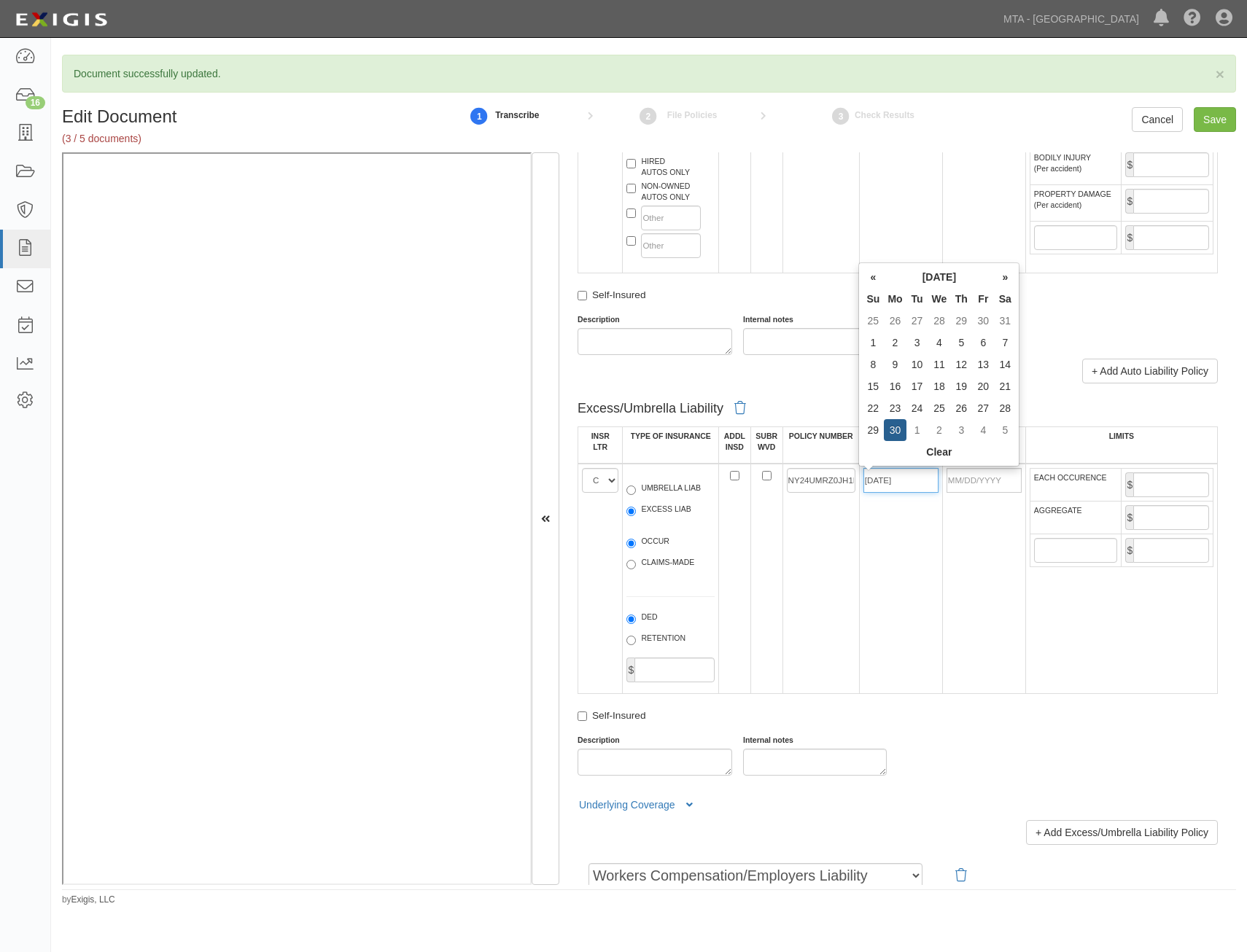
type input "09/30/2024"
type input "[DATE]"
click at [810, 622] on td "NY24UMRZ0JH1EIV" at bounding box center [821, 579] width 77 height 231
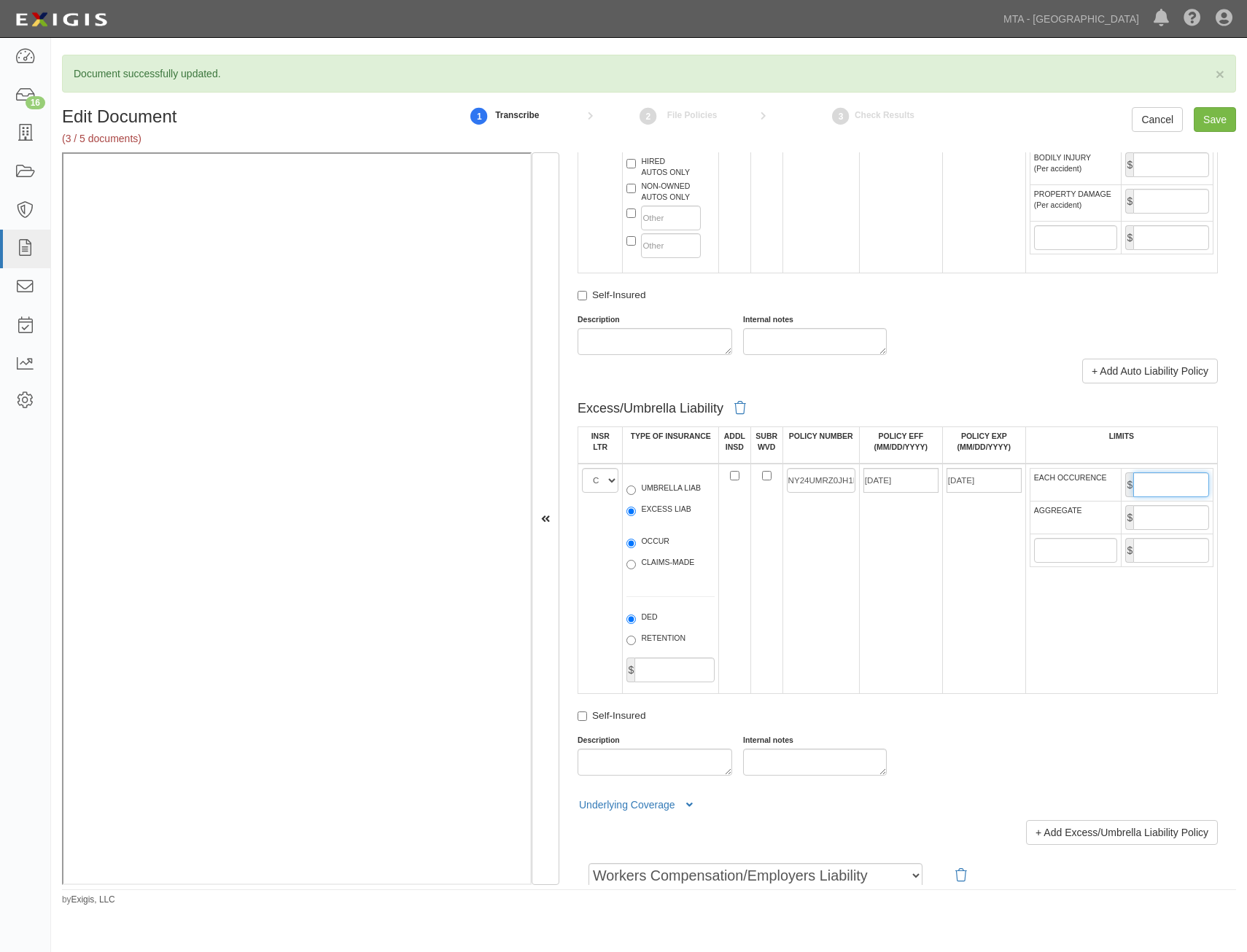
click at [1167, 485] on input "EACH OCCURENCE" at bounding box center [1171, 484] width 76 height 25
type input "5,000,000"
click at [1181, 515] on input "AGGREGATE" at bounding box center [1171, 517] width 76 height 25
type input "5,000,000"
click at [871, 576] on td "09/30/2024" at bounding box center [900, 579] width 83 height 231
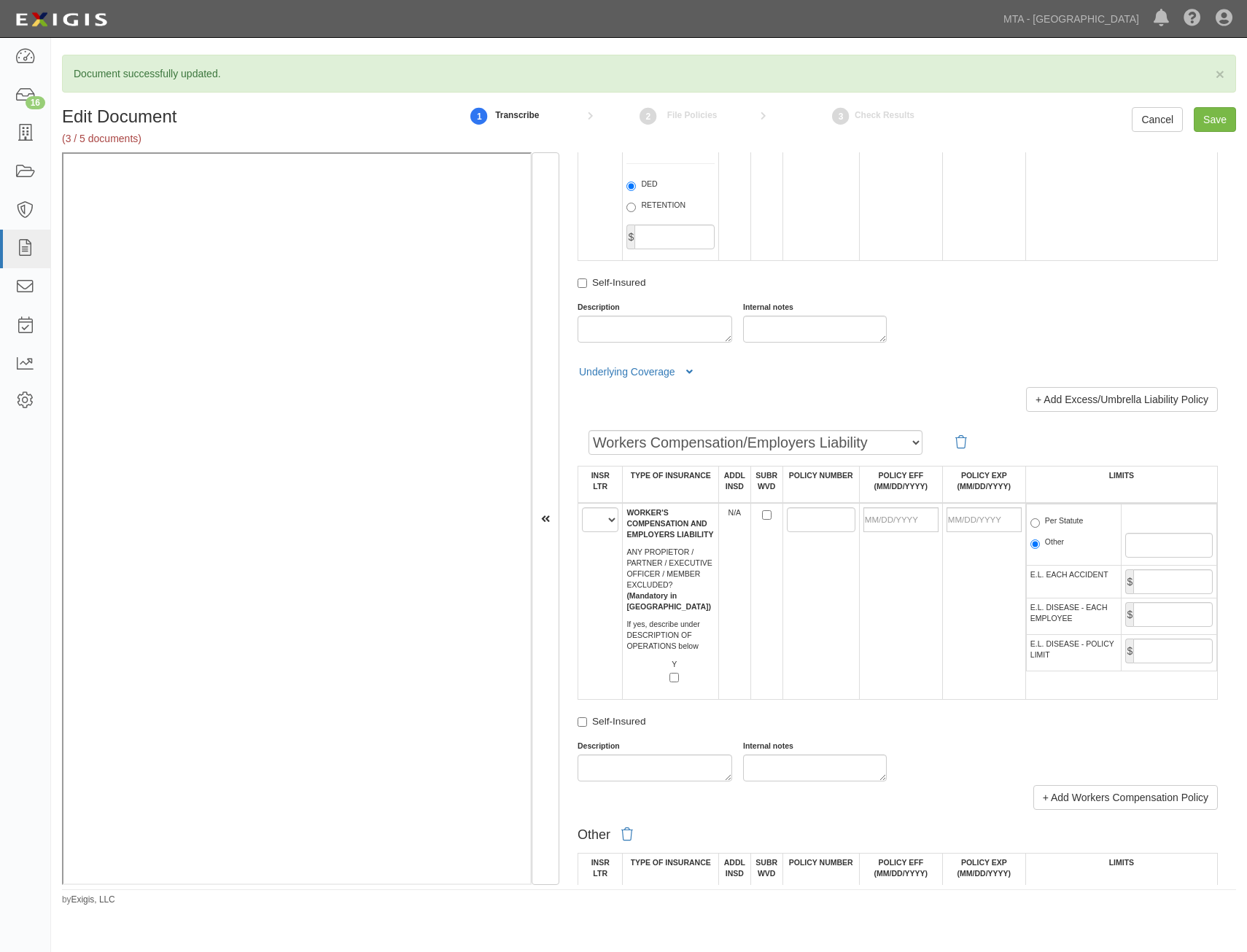
scroll to position [1969, 0]
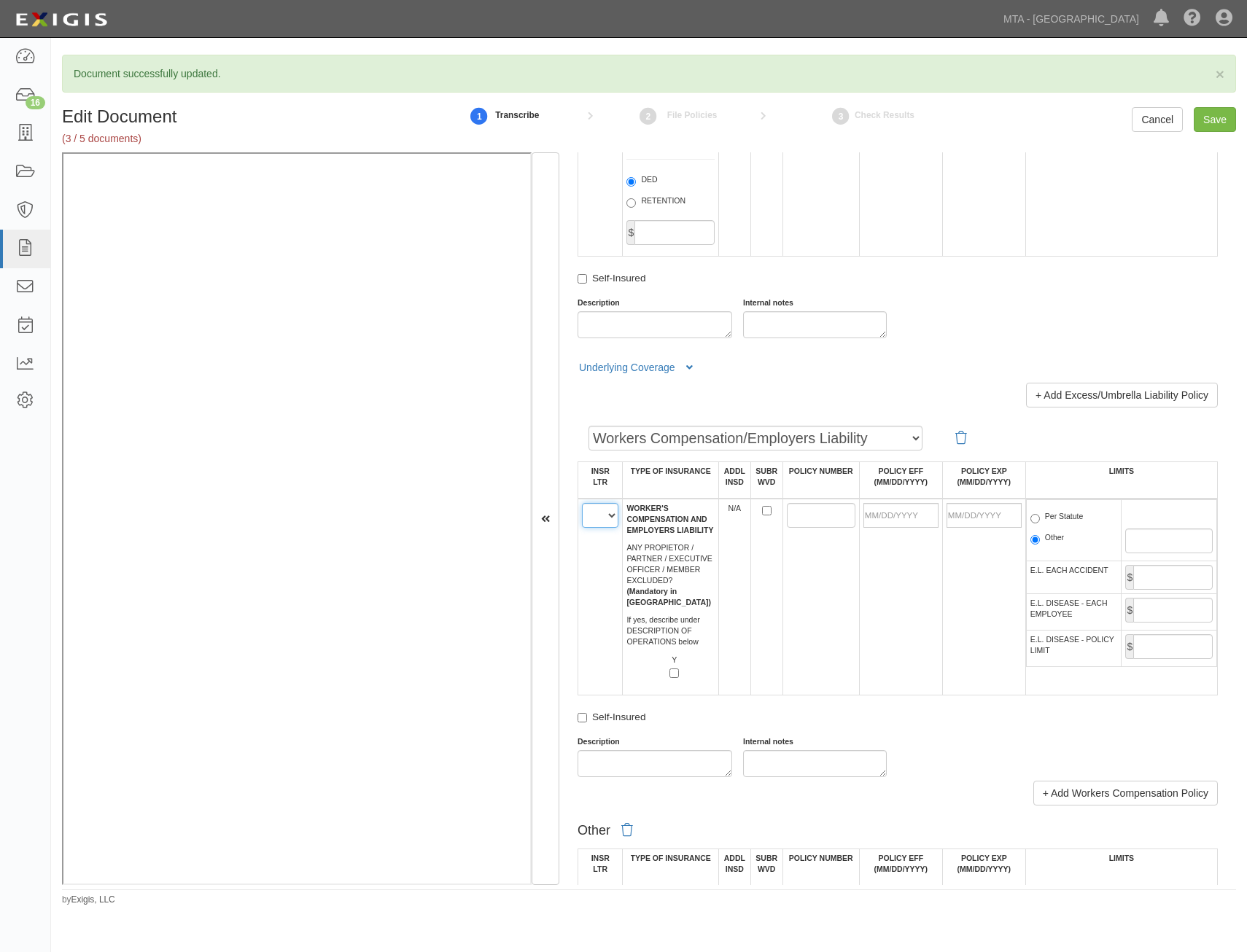
drag, startPoint x: 607, startPoint y: 522, endPoint x: 602, endPoint y: 530, distance: 9.4
click at [607, 522] on select "A B C D E F" at bounding box center [600, 515] width 36 height 25
select select "A"
click at [582, 503] on select "A B C D E F" at bounding box center [600, 515] width 36 height 25
click at [823, 580] on td at bounding box center [821, 597] width 77 height 197
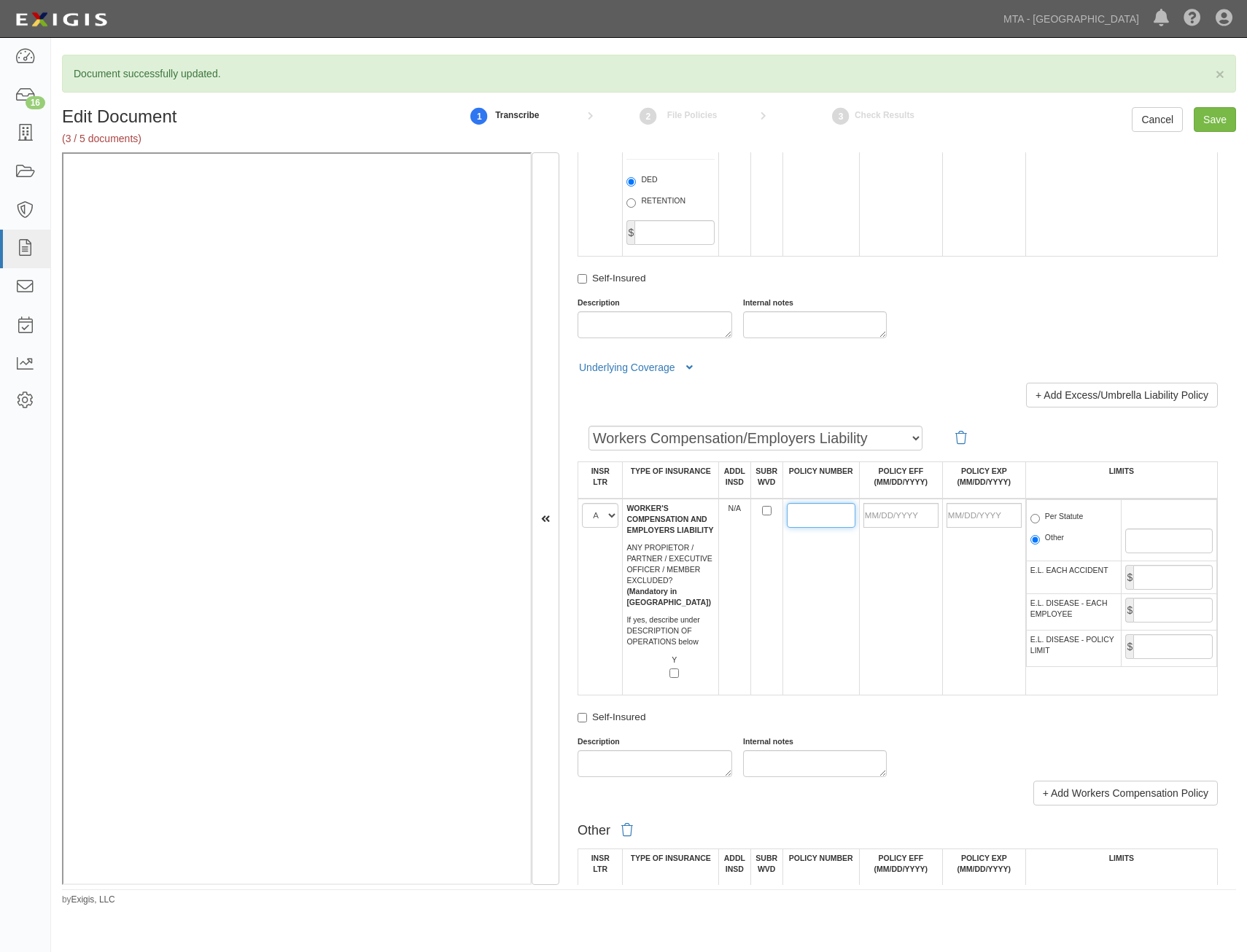
click at [787, 515] on input "POLICY NUMBER" at bounding box center [821, 515] width 68 height 25
paste input "08WNS39800"
type input "08WNS39800"
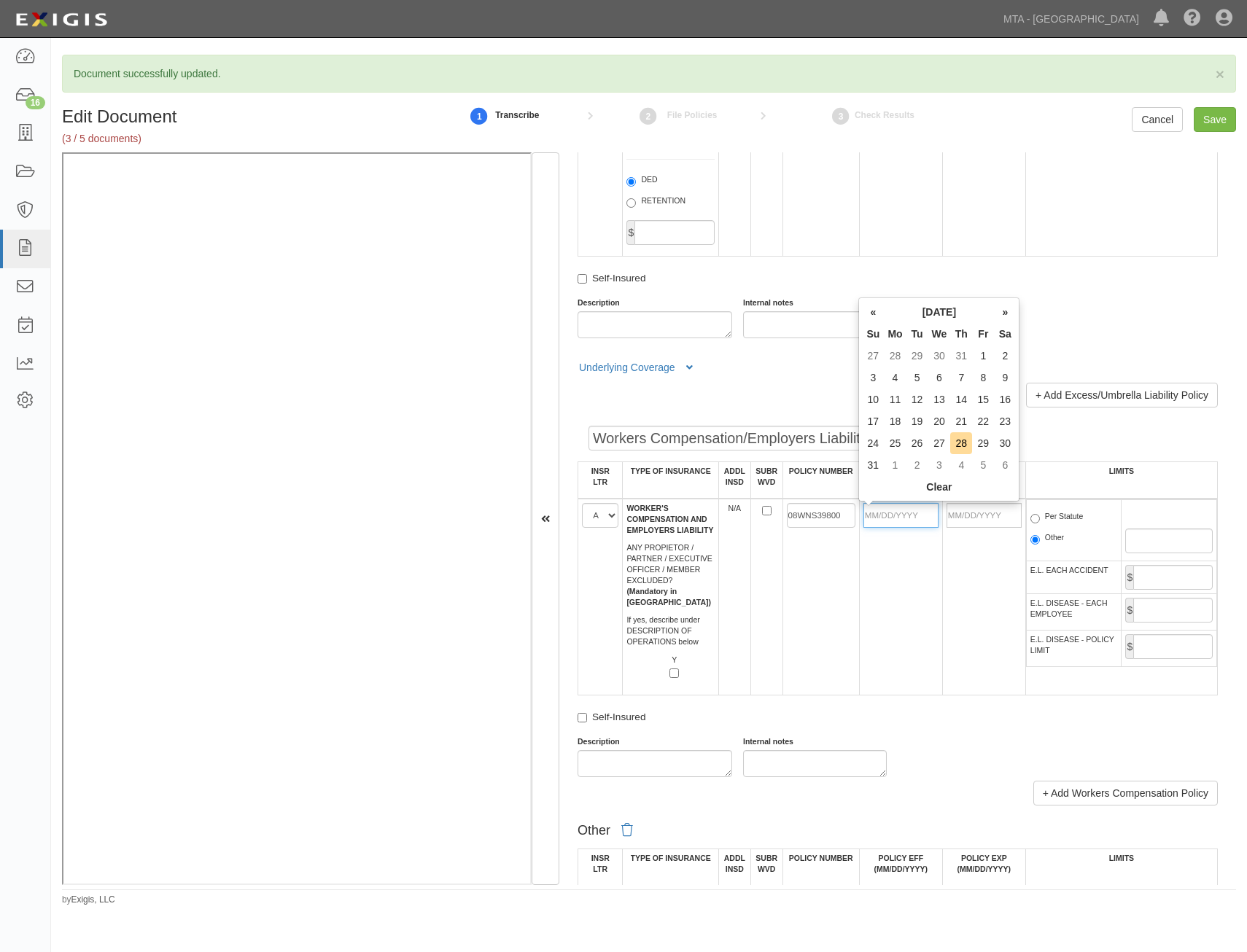
drag, startPoint x: 901, startPoint y: 515, endPoint x: 848, endPoint y: 565, distance: 72.9
click at [901, 515] on input "POLICY EFF (MM/DD/YYYY)" at bounding box center [901, 515] width 75 height 25
type input "09/30/2024"
type input "[DATE]"
click at [818, 601] on td "08WNS39800" at bounding box center [821, 597] width 77 height 197
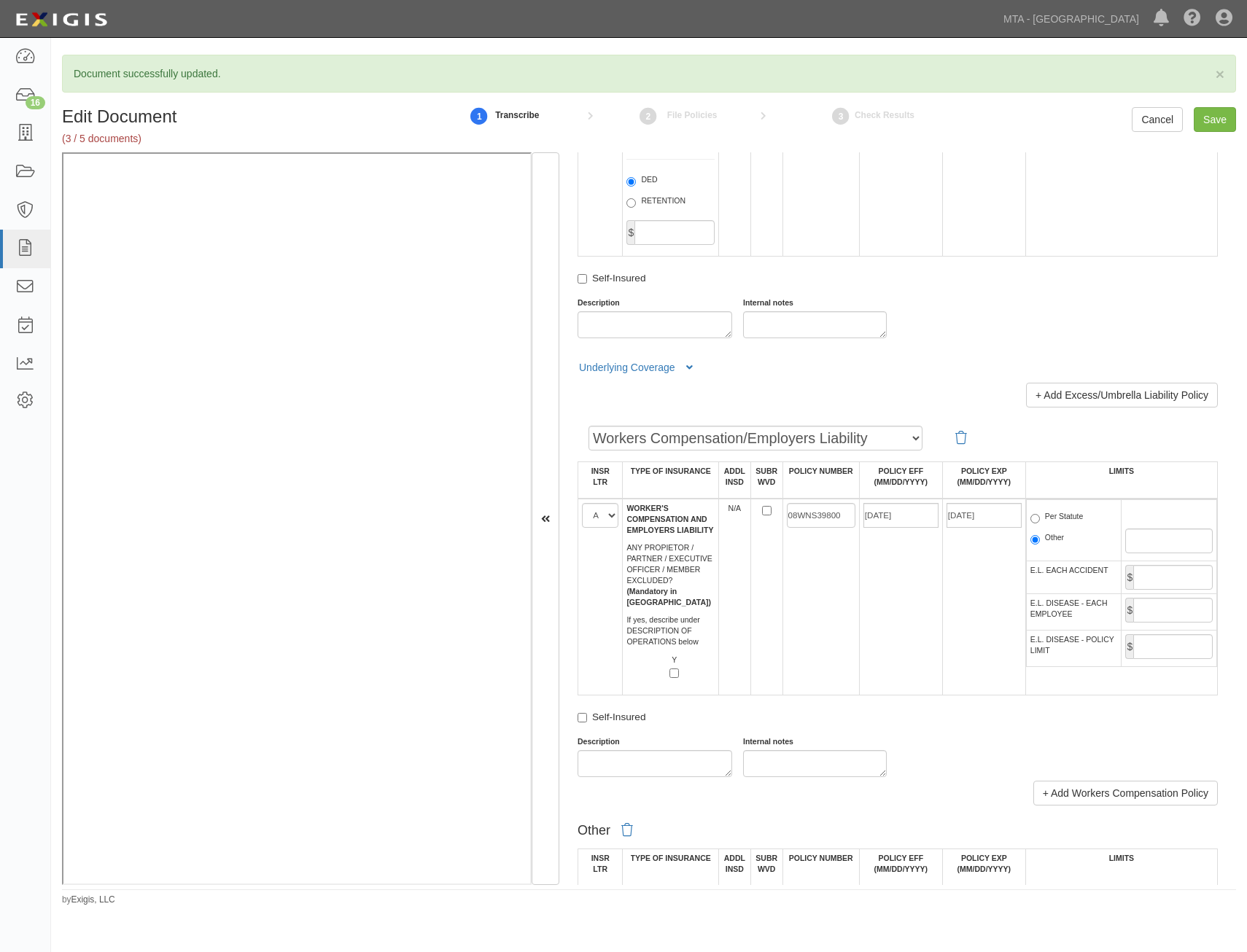
click at [1055, 520] on label "Per Statute" at bounding box center [1057, 519] width 53 height 15
click at [1040, 520] on input "Per Statute" at bounding box center [1035, 519] width 9 height 9
radio input "true"
click at [1153, 573] on input "E.L. EACH ACCIDENT" at bounding box center [1173, 577] width 79 height 25
type input "1,000,000"
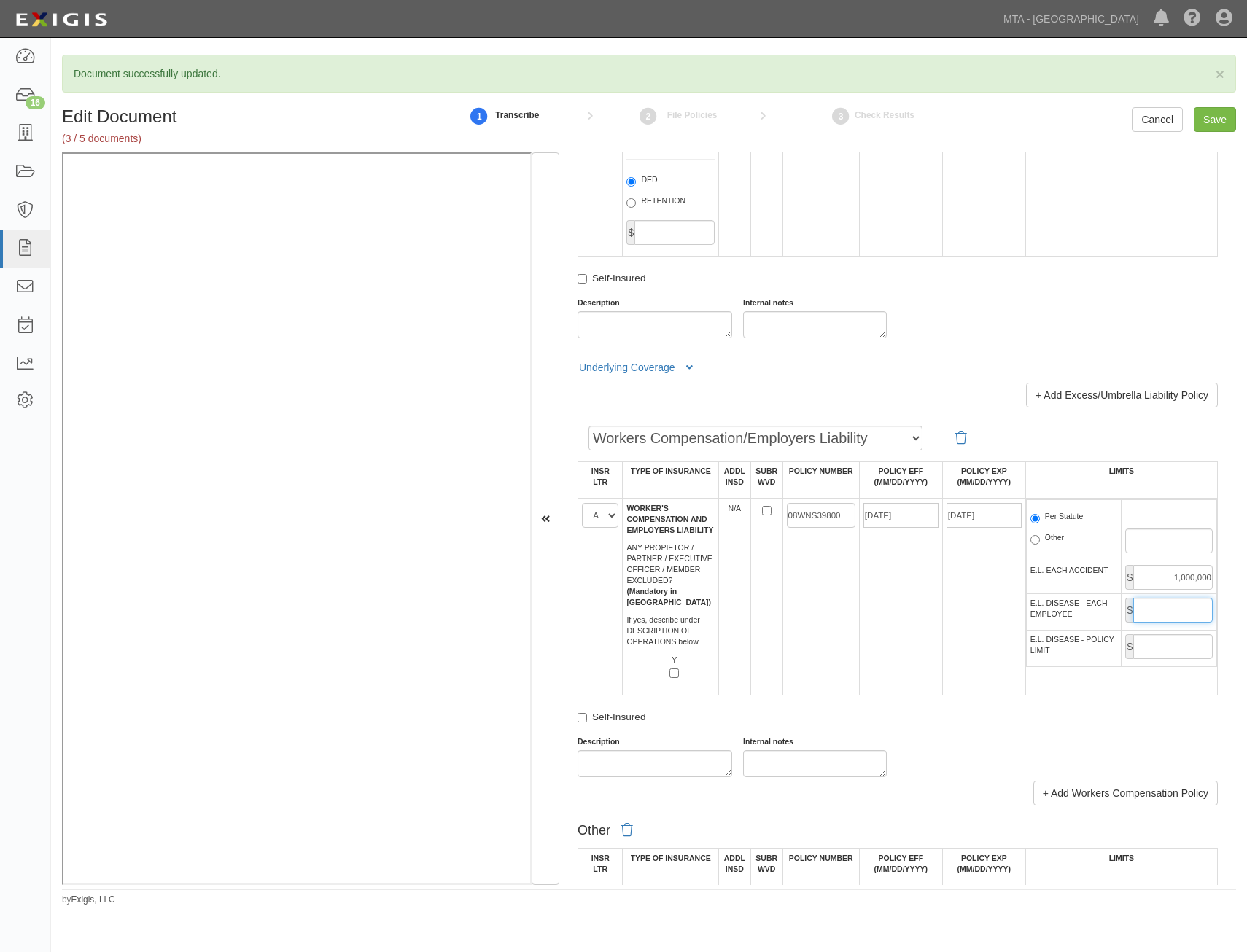
click at [1179, 609] on input "E.L. DISEASE - EACH EMPLOYEE" at bounding box center [1173, 610] width 79 height 25
type input "1,000,000"
click at [1159, 635] on input "E.L. DISEASE - POLICY LIMIT" at bounding box center [1173, 647] width 79 height 25
type input "1,000,000"
click at [909, 664] on td "09/30/2024" at bounding box center [900, 597] width 83 height 197
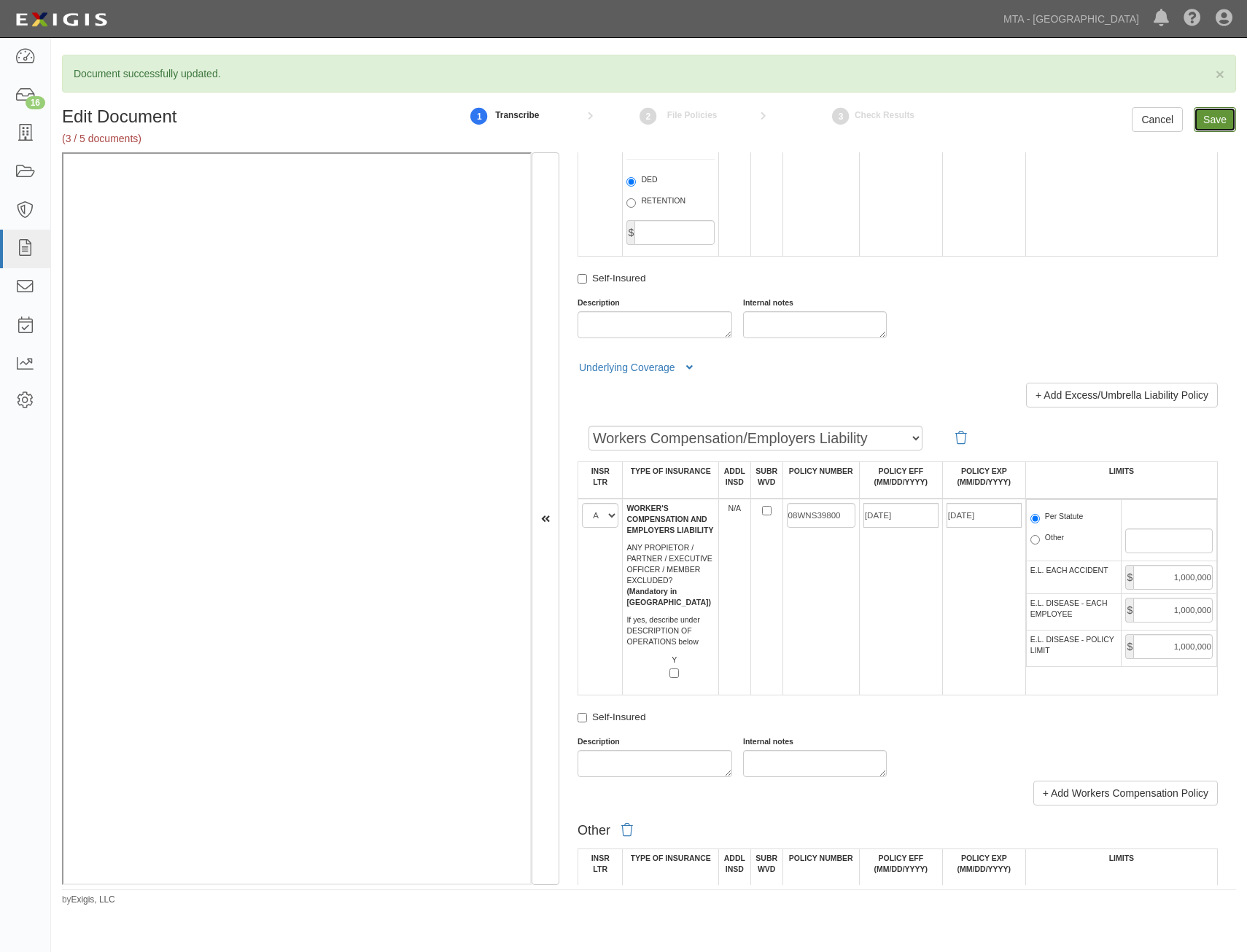
click at [1213, 113] on input "Save" at bounding box center [1215, 119] width 42 height 25
type input "2000000"
type input "4000000"
type input "5000000"
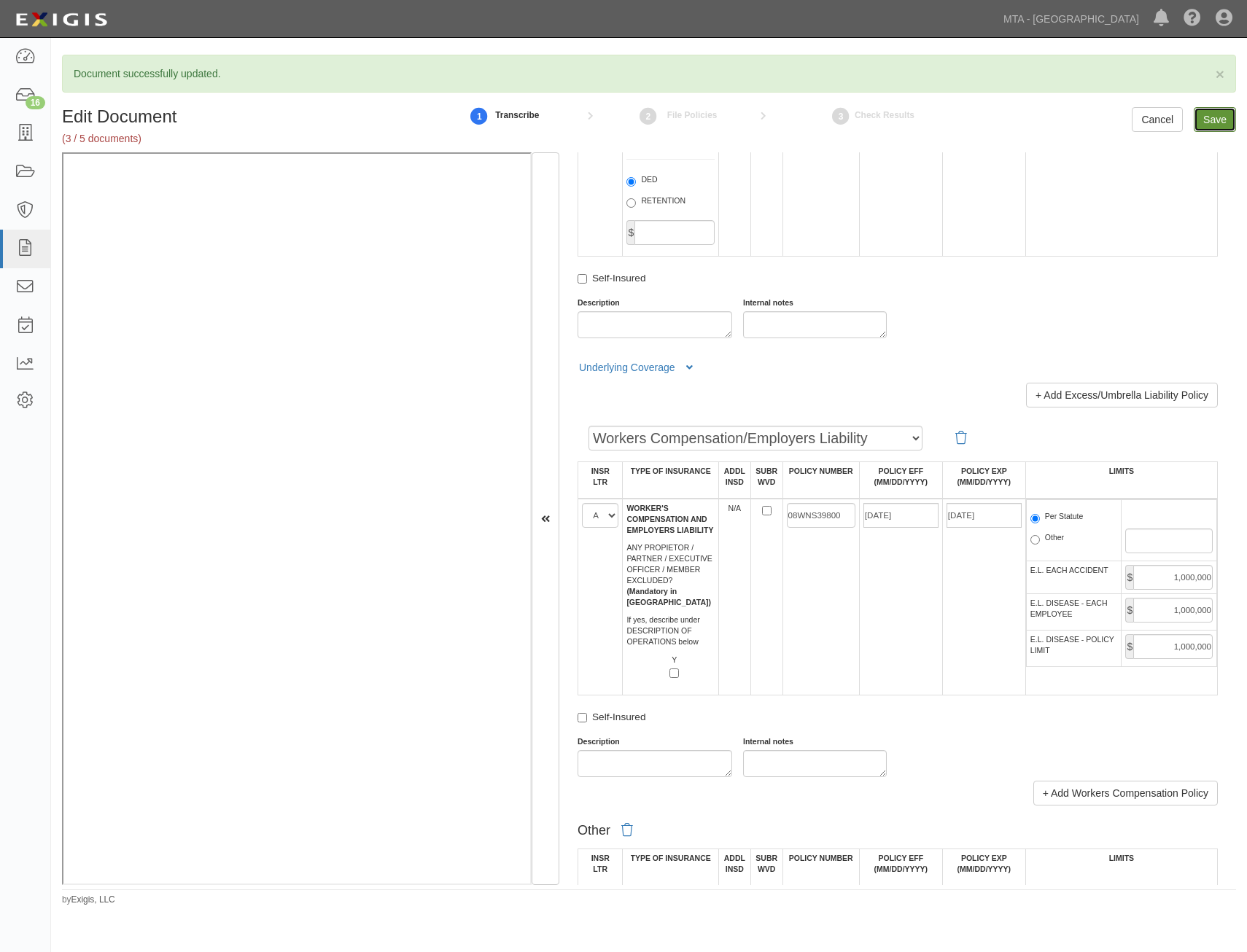
type input "5000000"
type input "1000000"
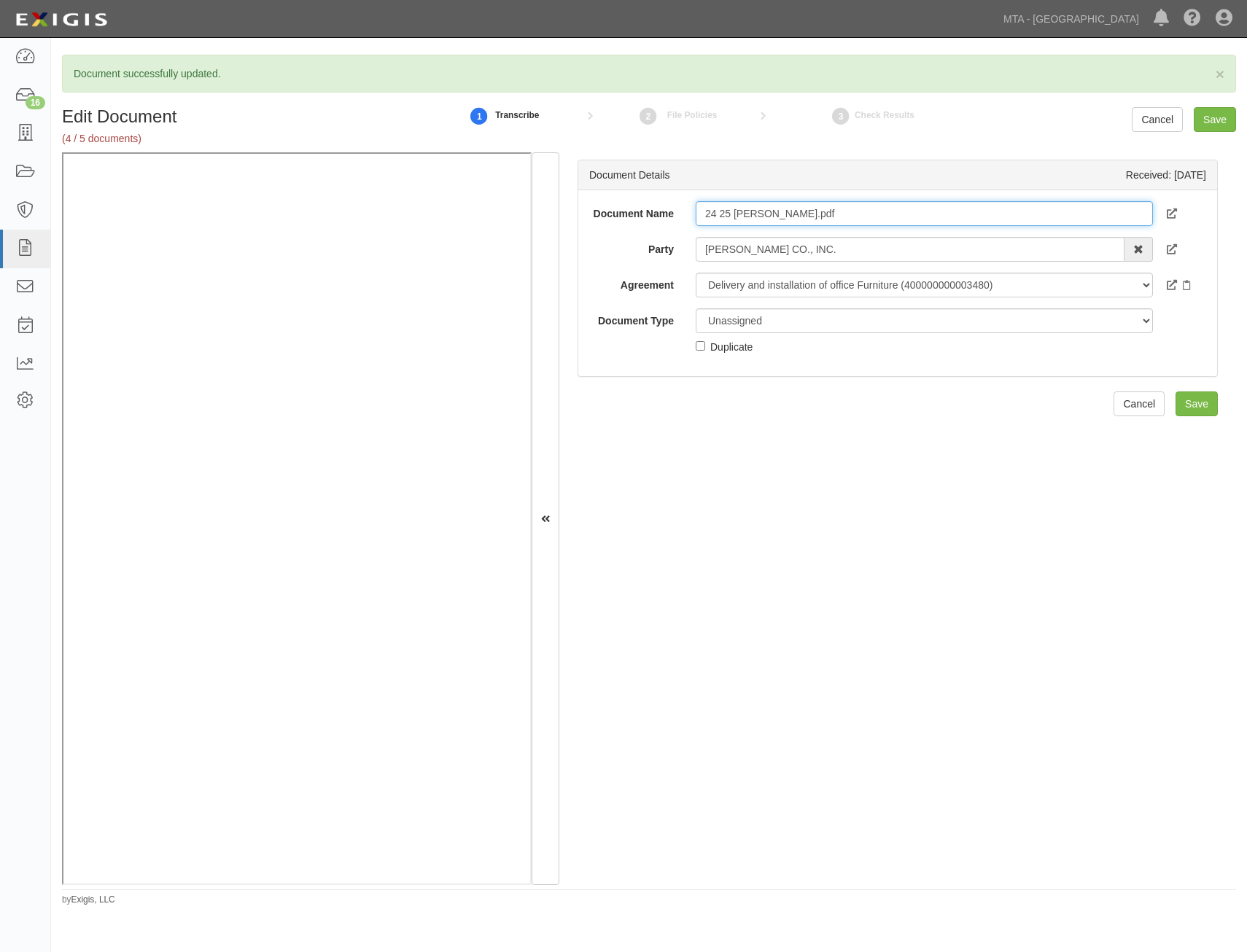
click at [925, 221] on input "24 25 GL WOS.pdf" at bounding box center [924, 213] width 457 height 25
type input "24 25 GL WOS"
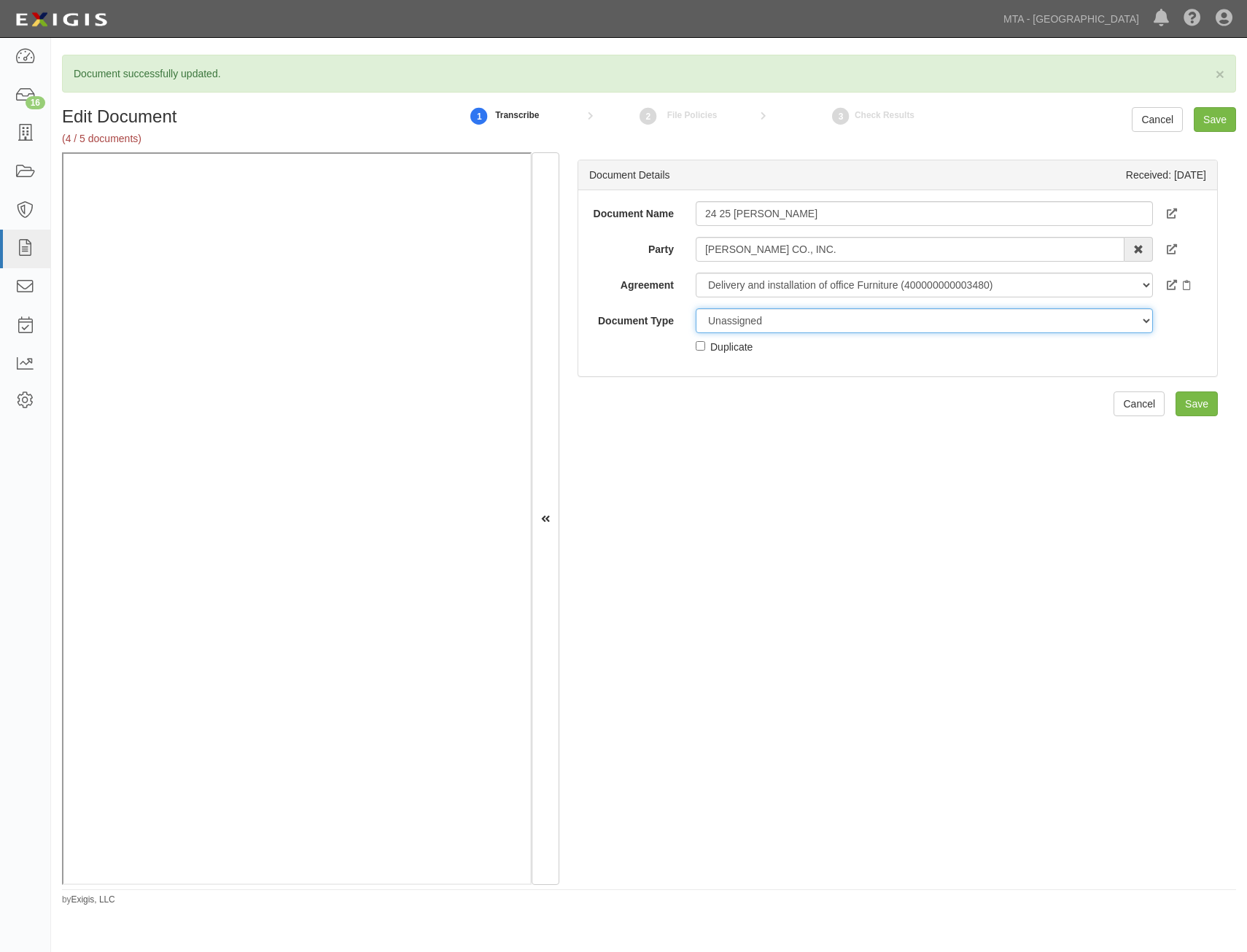
click at [937, 321] on select "Unassigned Binder Cancellation Notice Certificate Contract Endorsement Insuranc…" at bounding box center [924, 320] width 457 height 25
select select "EndorsementDetail"
click at [696, 308] on select "Unassigned Binder Cancellation Notice Certificate Contract Endorsement Insuranc…" at bounding box center [924, 320] width 457 height 25
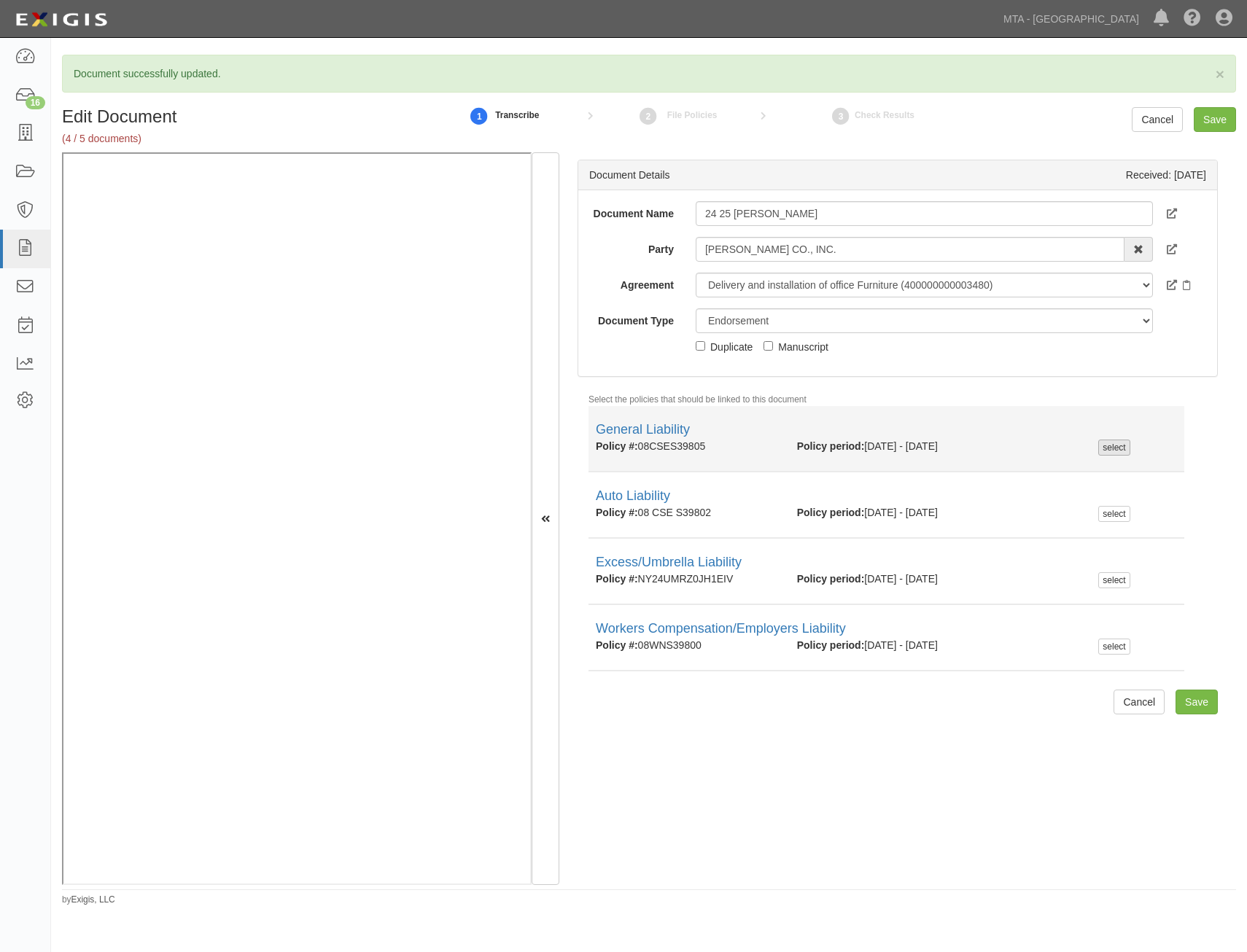
click at [1098, 446] on div "select" at bounding box center [1114, 448] width 31 height 16
checkbox input "true"
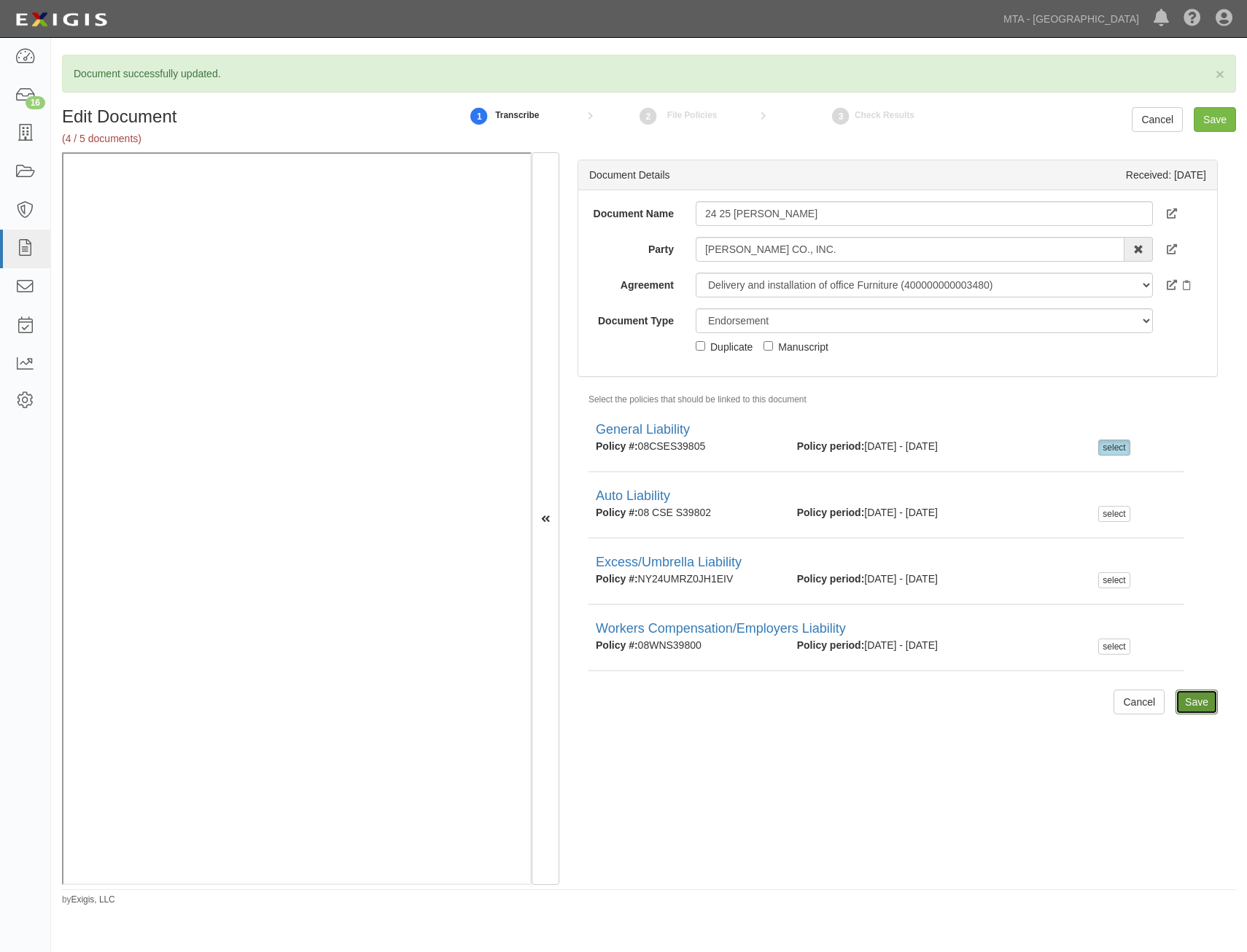
click at [1185, 702] on input "Save" at bounding box center [1197, 701] width 42 height 25
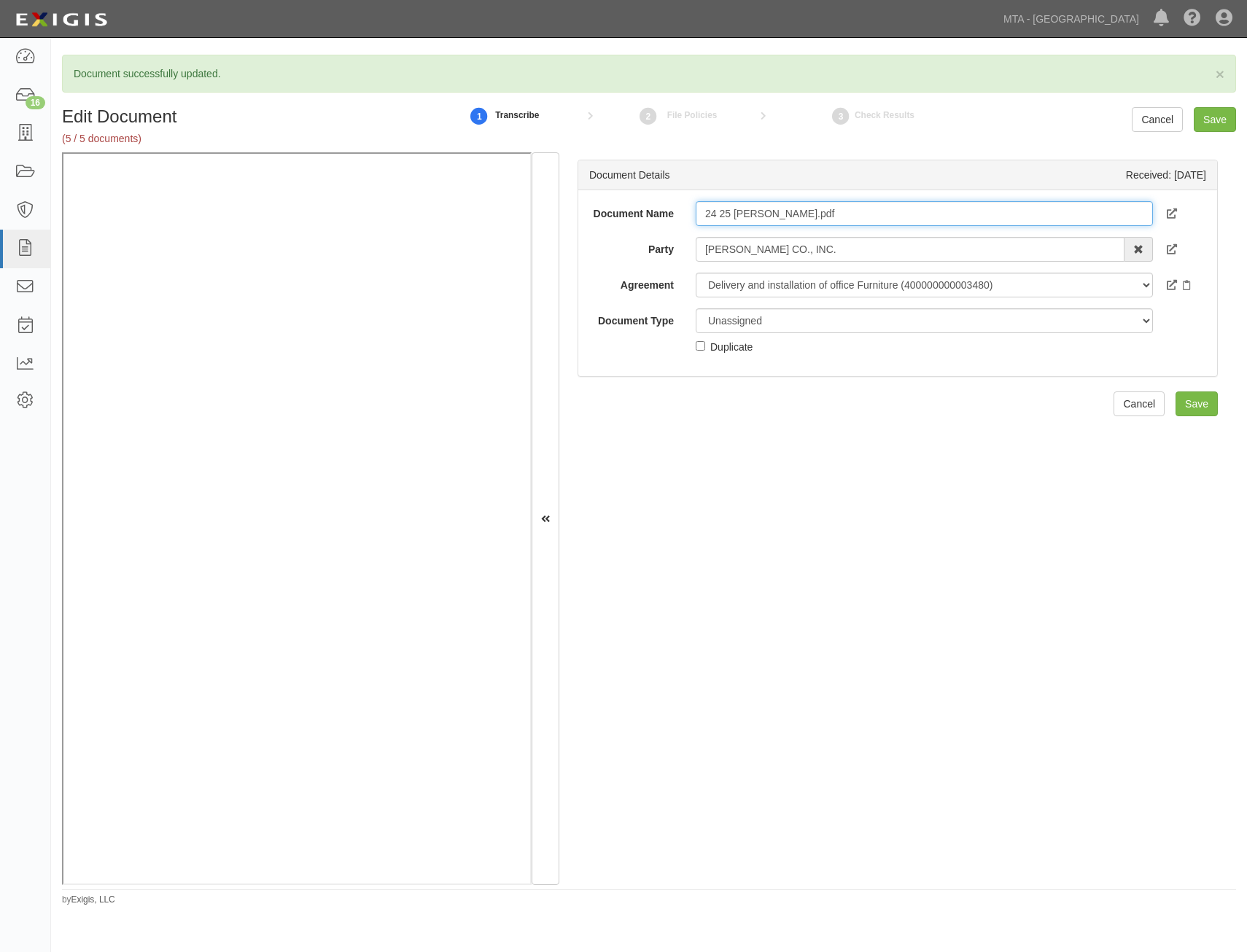
click at [891, 218] on input "24 25 WC WOS.pdf" at bounding box center [924, 213] width 457 height 25
type input "24 25 WC WOS"
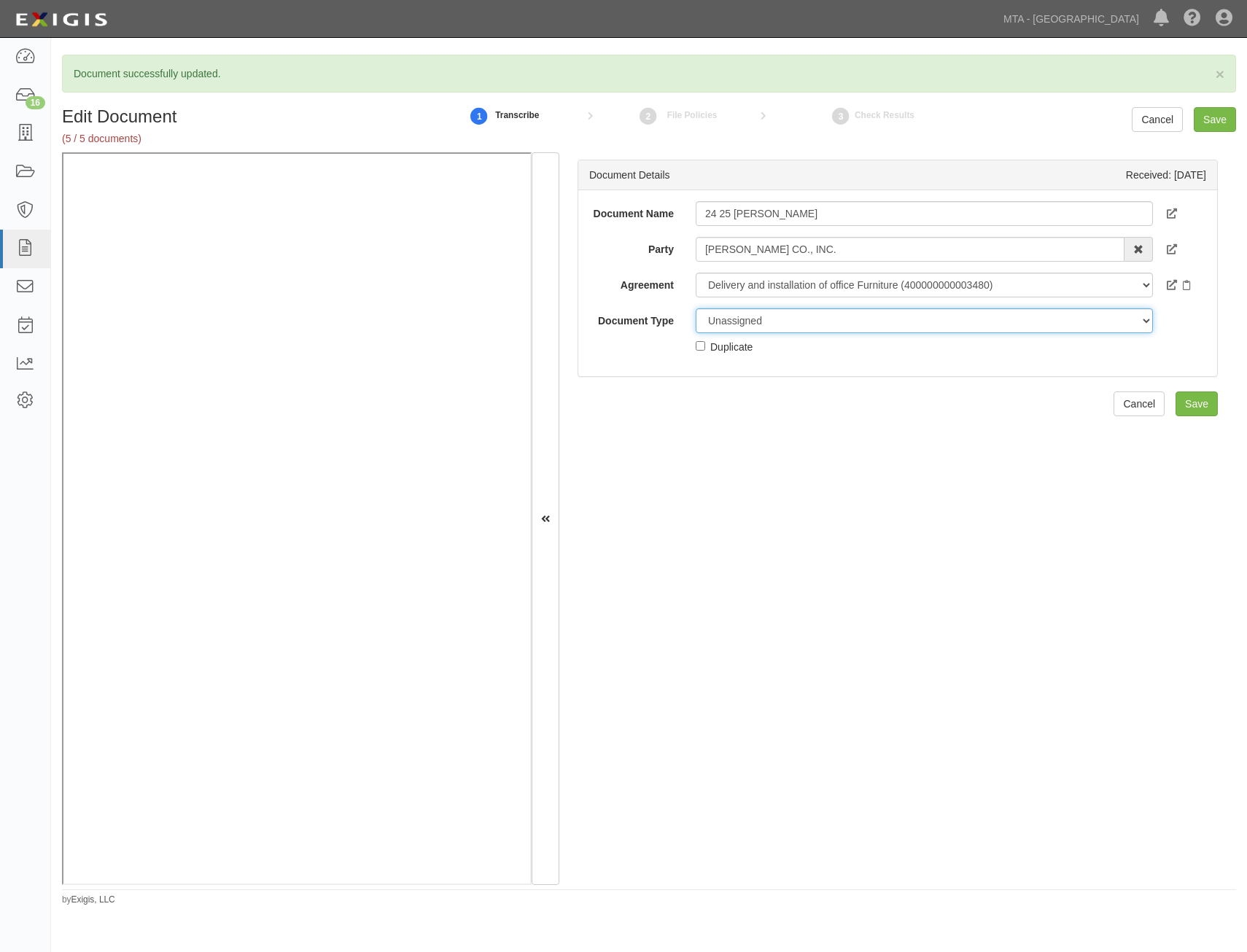
click at [954, 323] on select "Unassigned Binder Cancellation Notice Certificate Contract Endorsement Insuranc…" at bounding box center [924, 320] width 457 height 25
select select "EndorsementDetail"
click at [696, 308] on select "Unassigned Binder Cancellation Notice Certificate Contract Endorsement Insuranc…" at bounding box center [924, 320] width 457 height 25
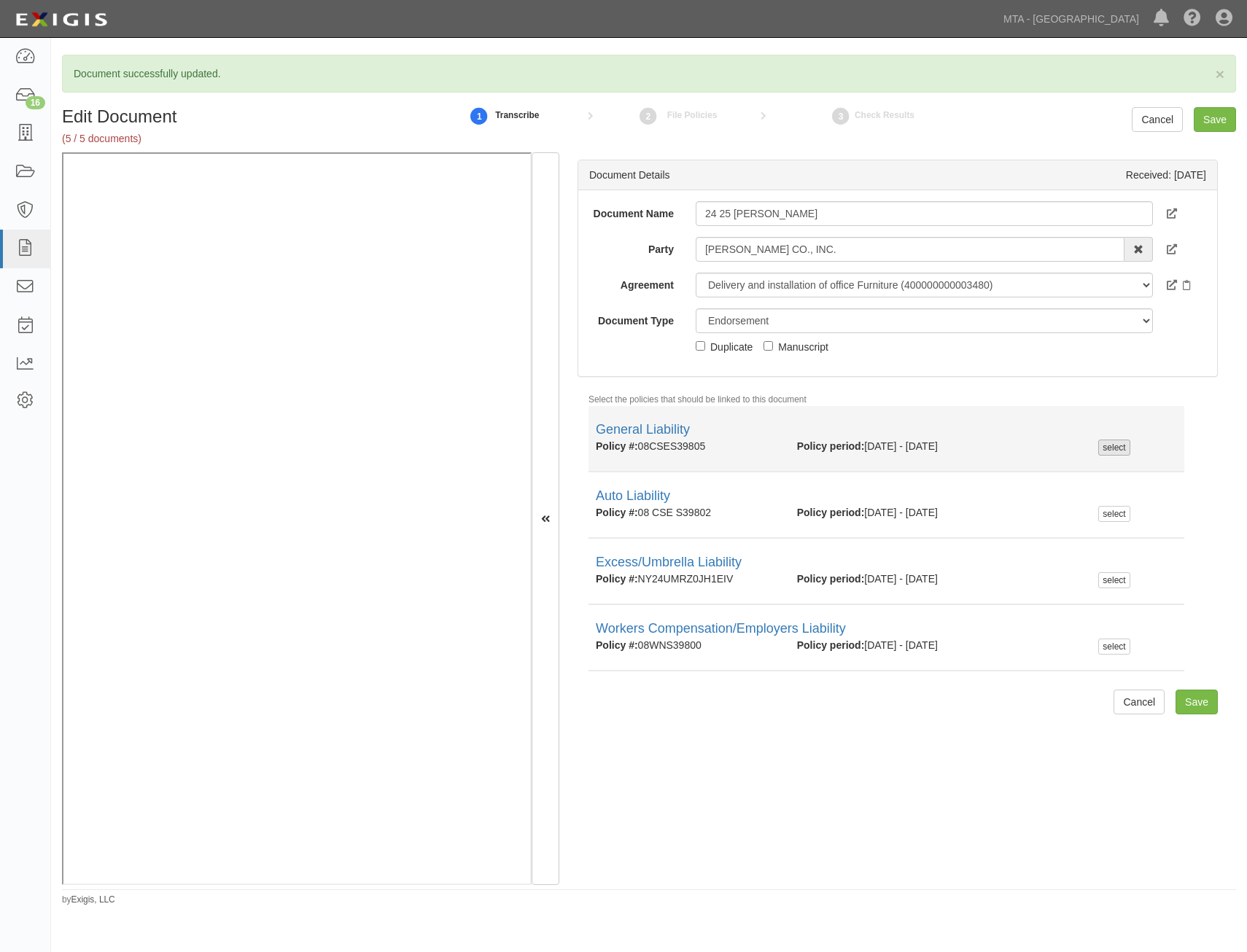
click at [1098, 442] on div "select" at bounding box center [1114, 448] width 31 height 16
checkbox input "true"
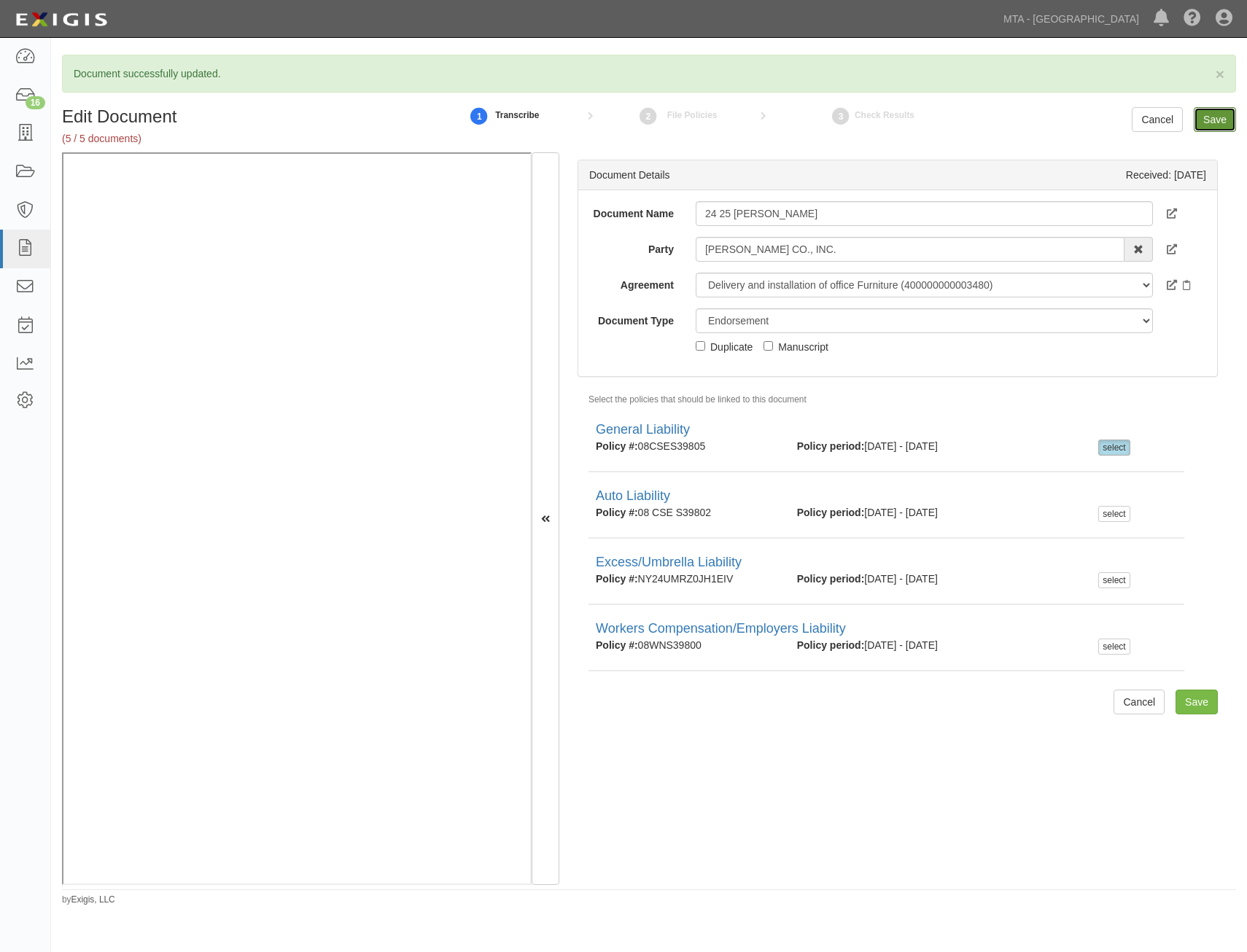
click at [1211, 122] on input "Save" at bounding box center [1215, 119] width 42 height 25
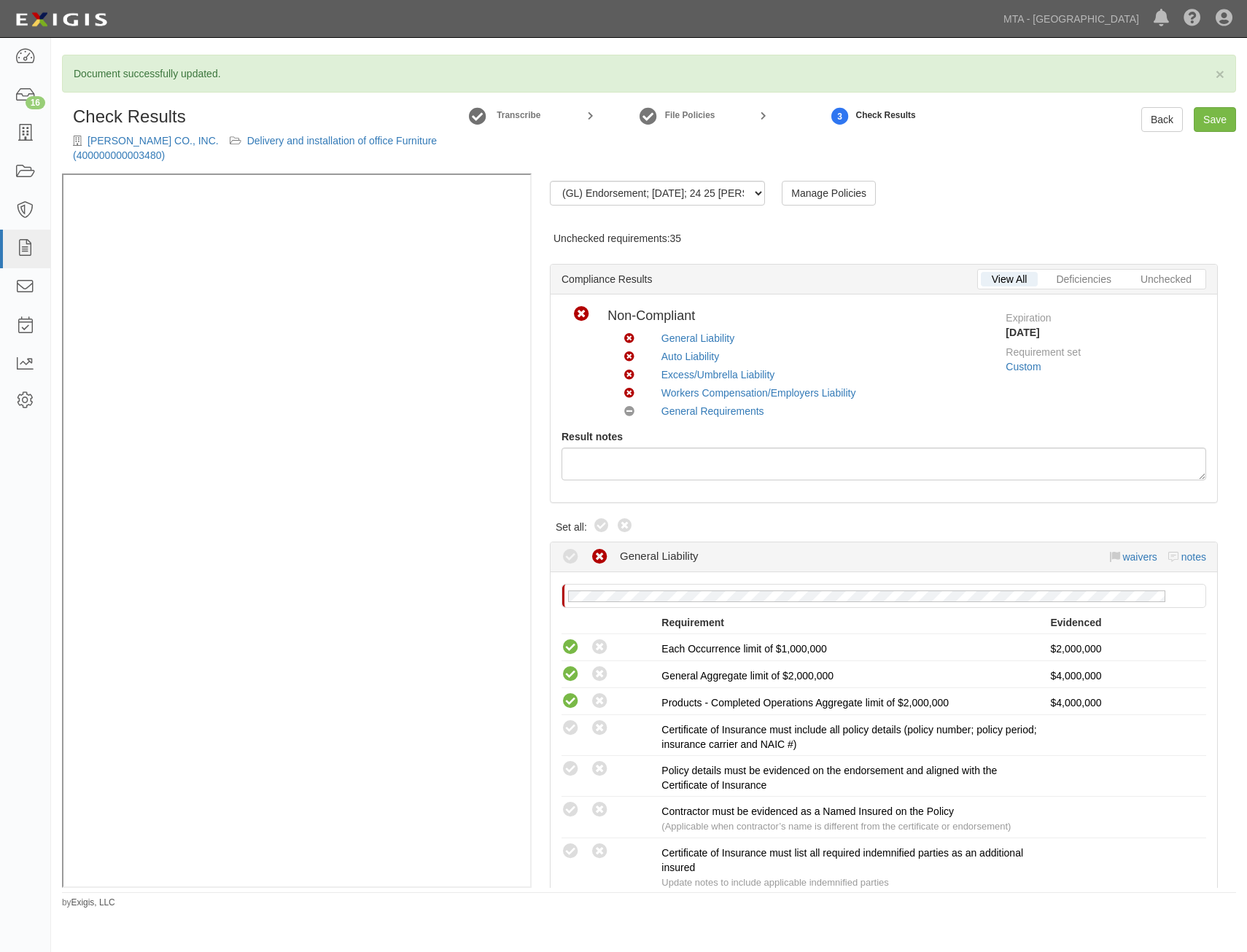
drag, startPoint x: 608, startPoint y: 532, endPoint x: 622, endPoint y: 527, distance: 14.9
click at [608, 532] on icon at bounding box center [601, 526] width 17 height 17
radio input "true"
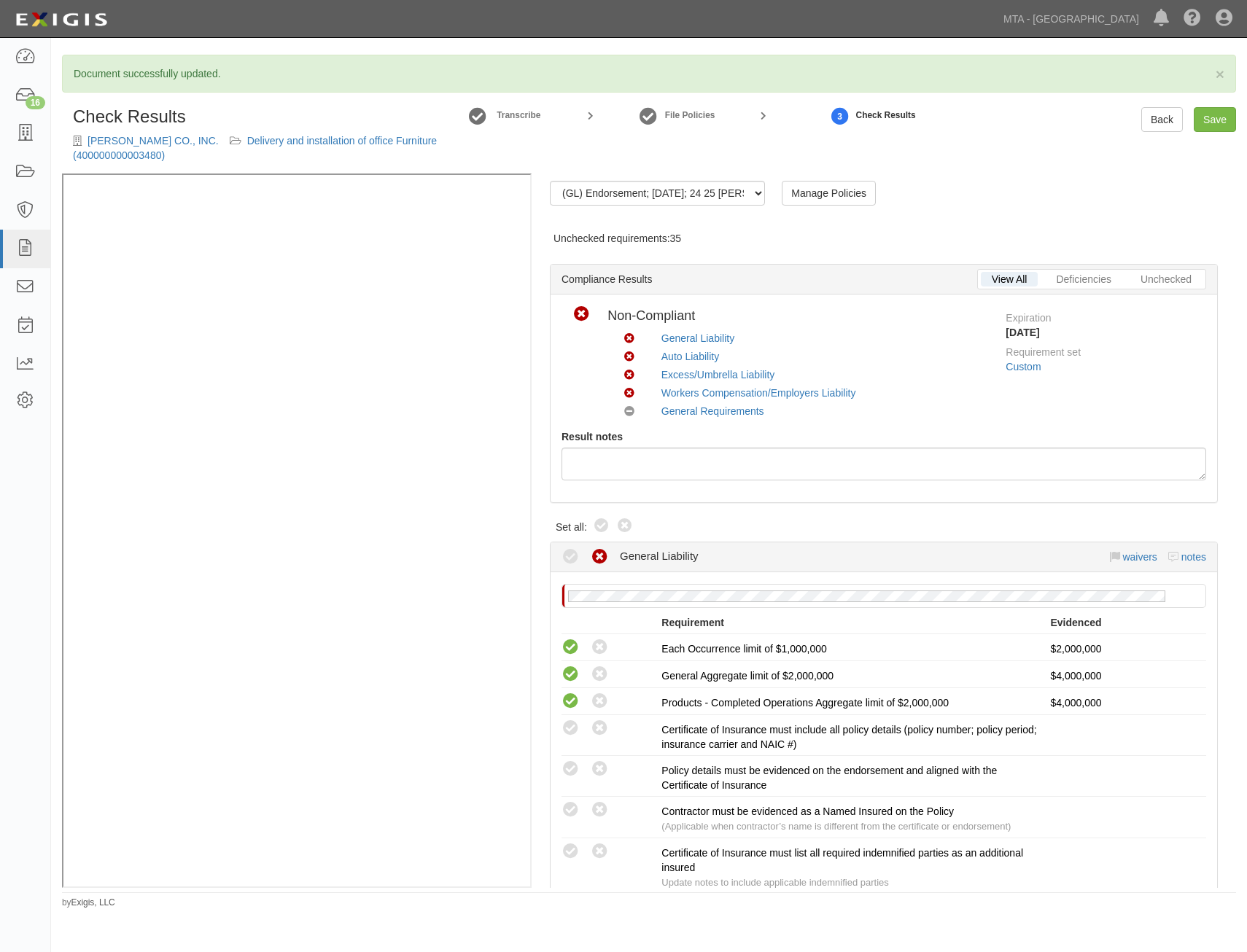
radio input "true"
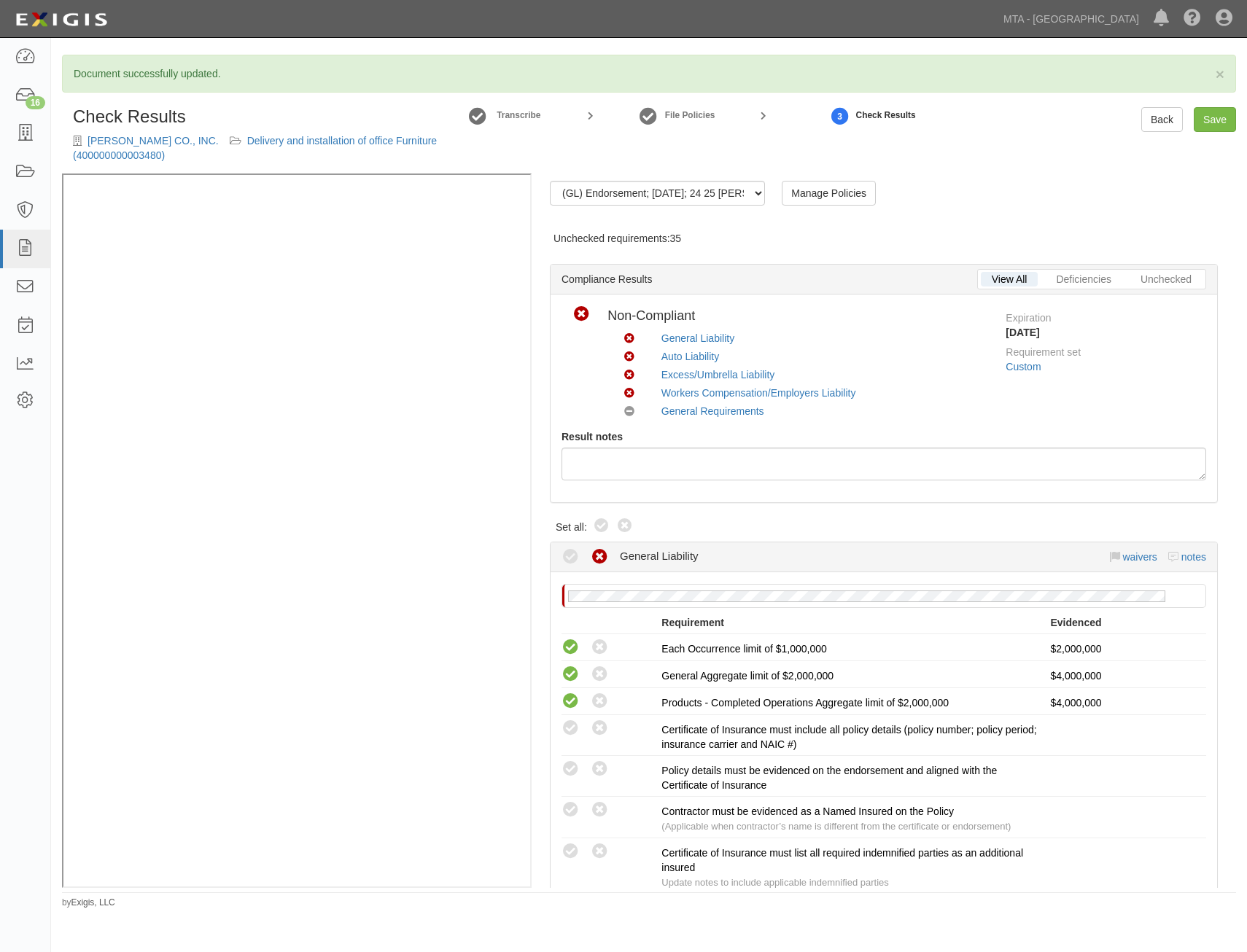
radio input "true"
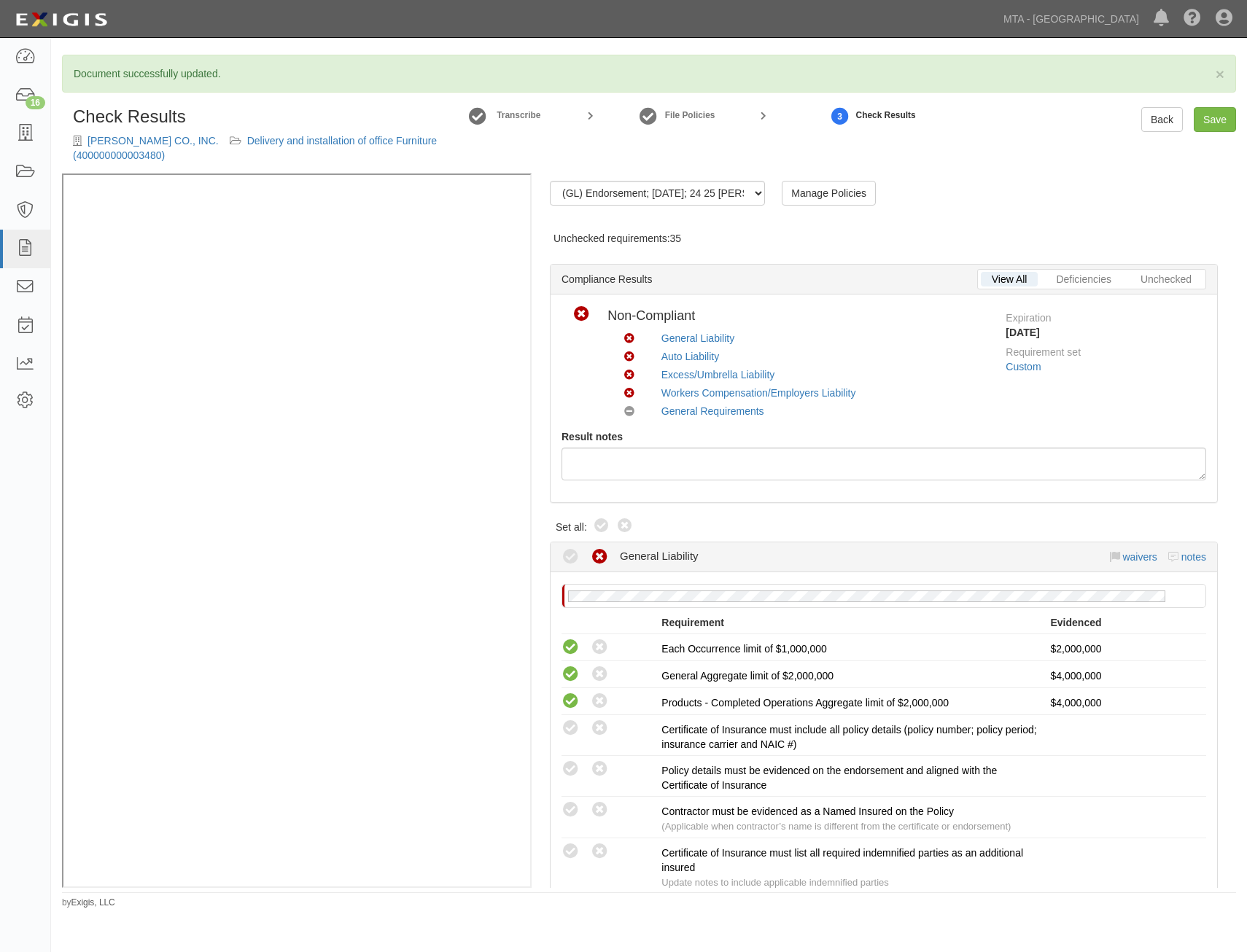
radio input "true"
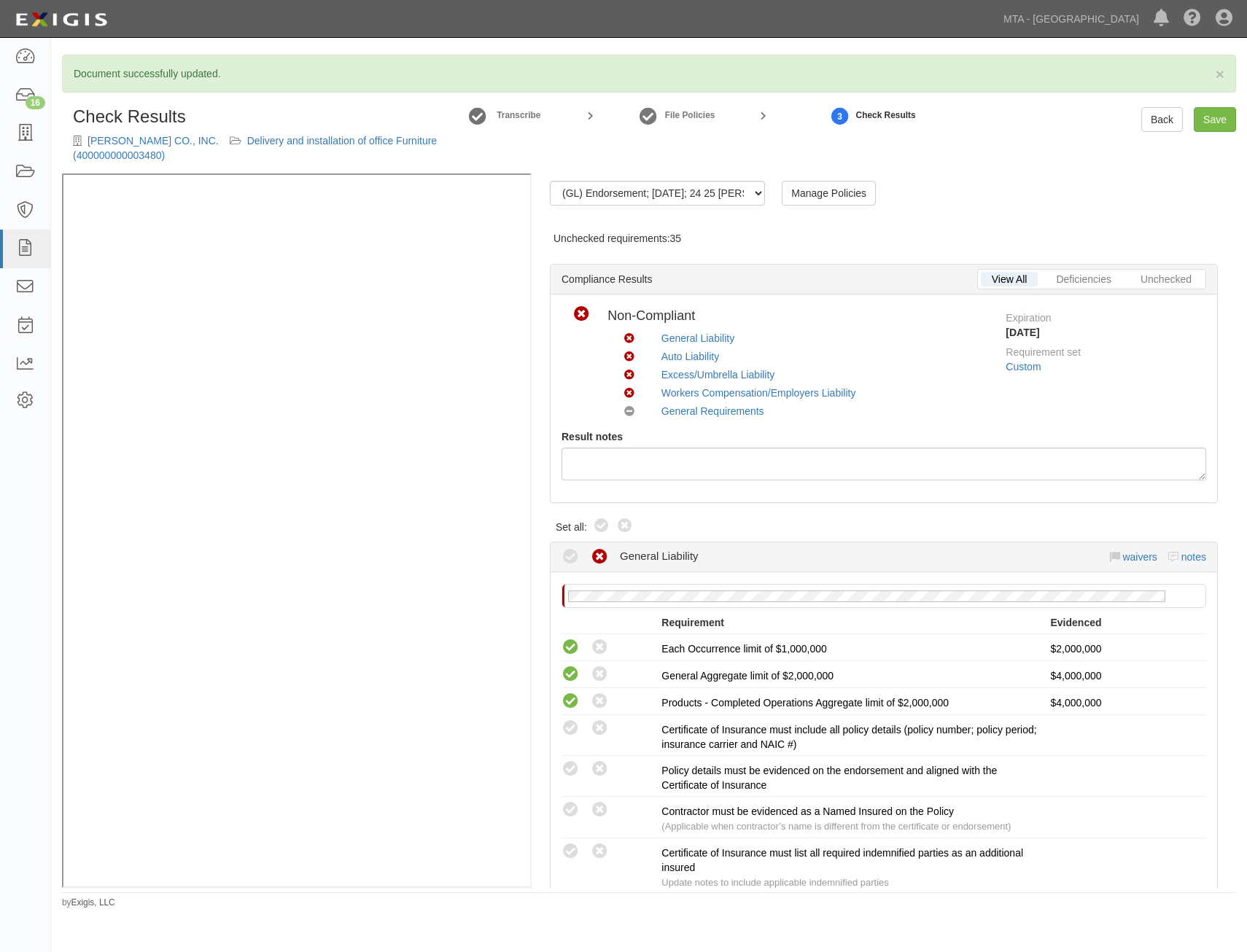
radio input "true"
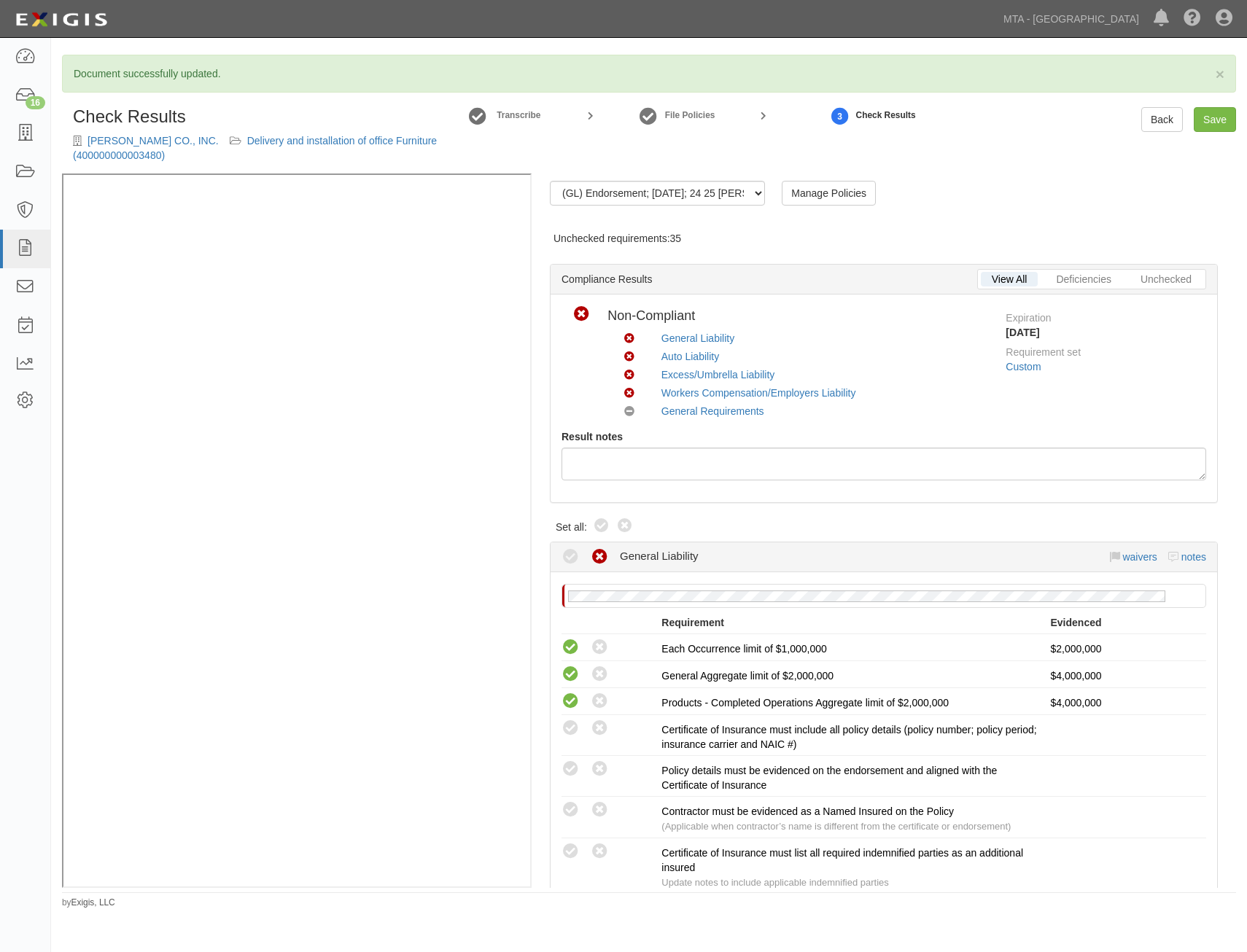
radio input "true"
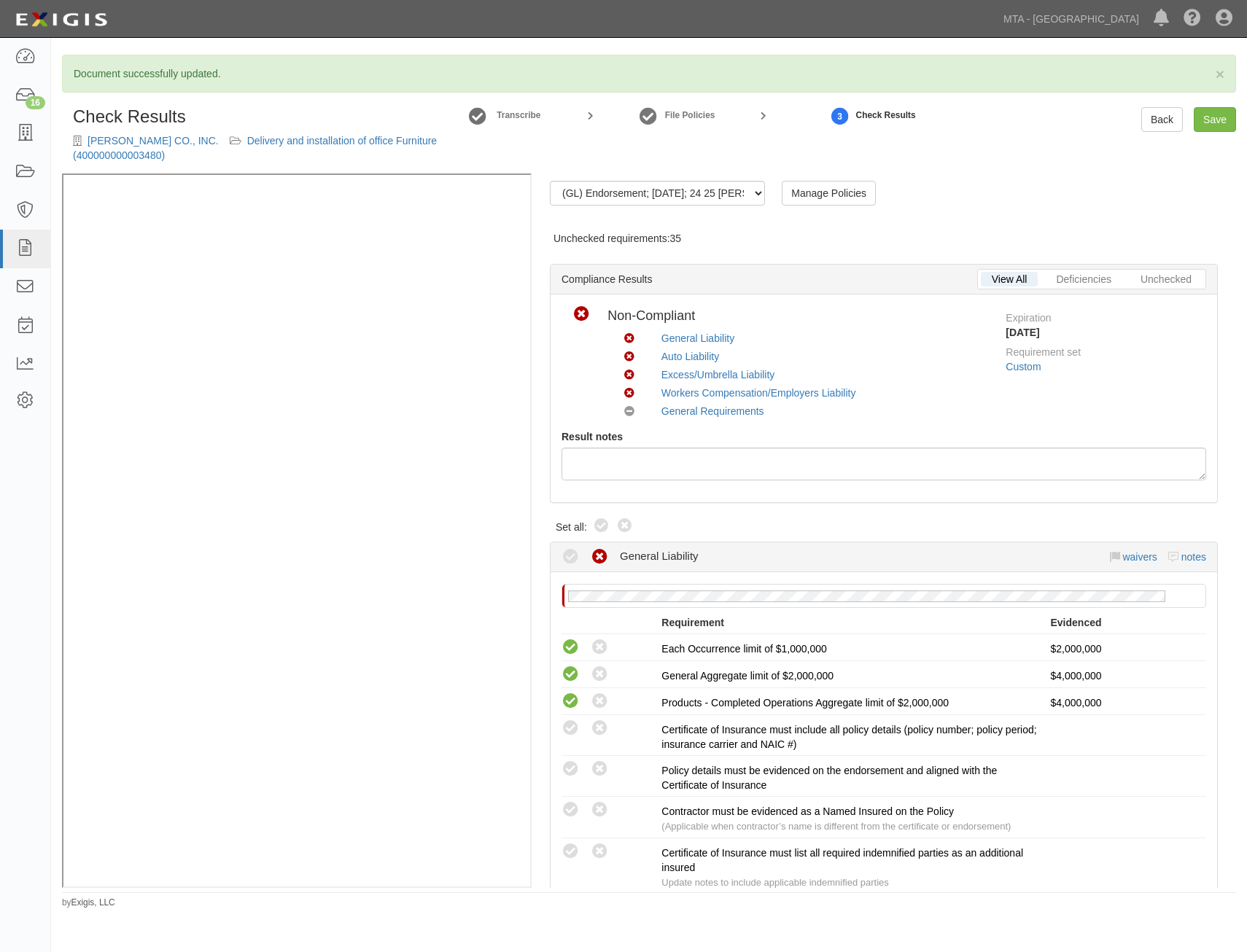
radio input "true"
radio input "false"
radio input "true"
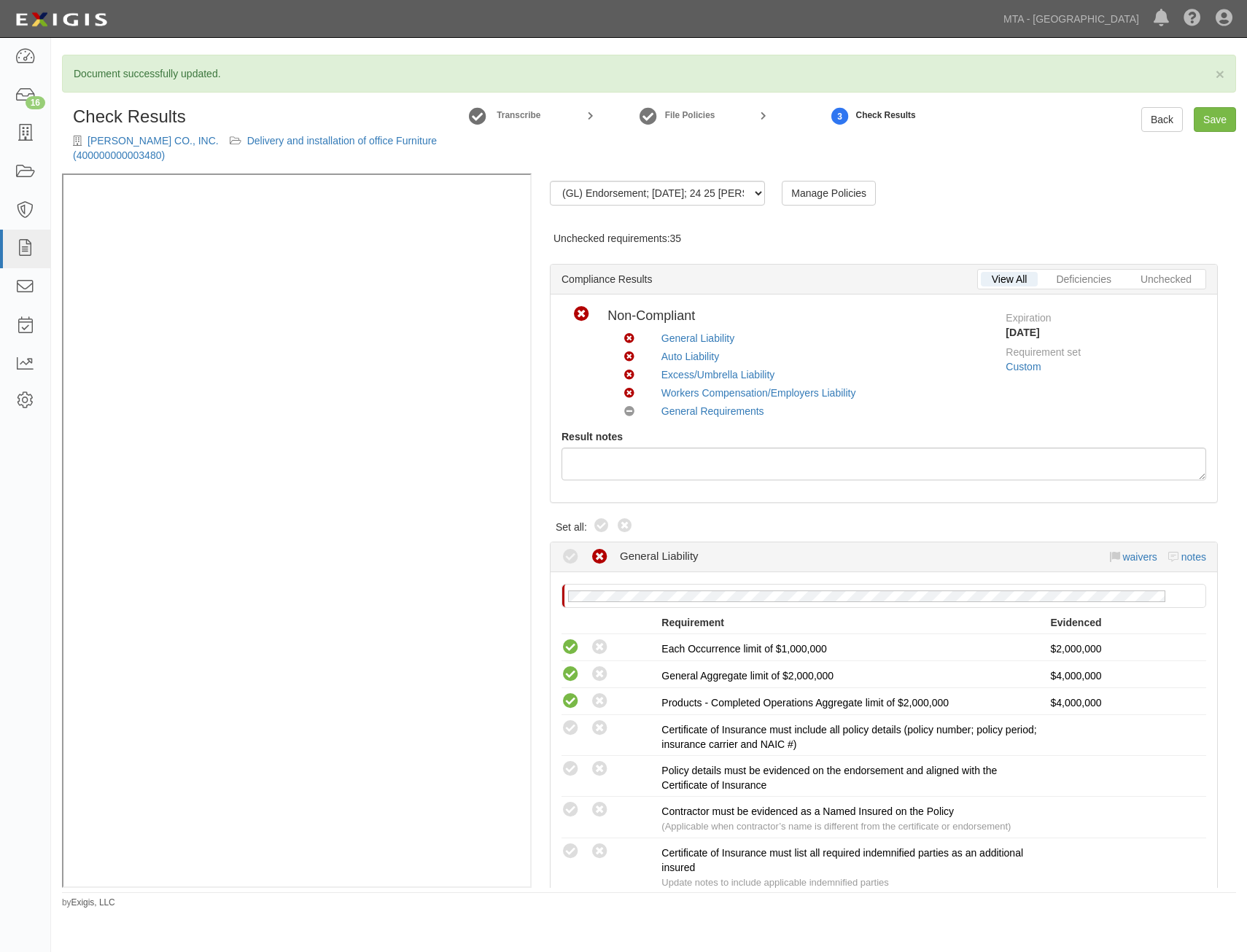
radio input "true"
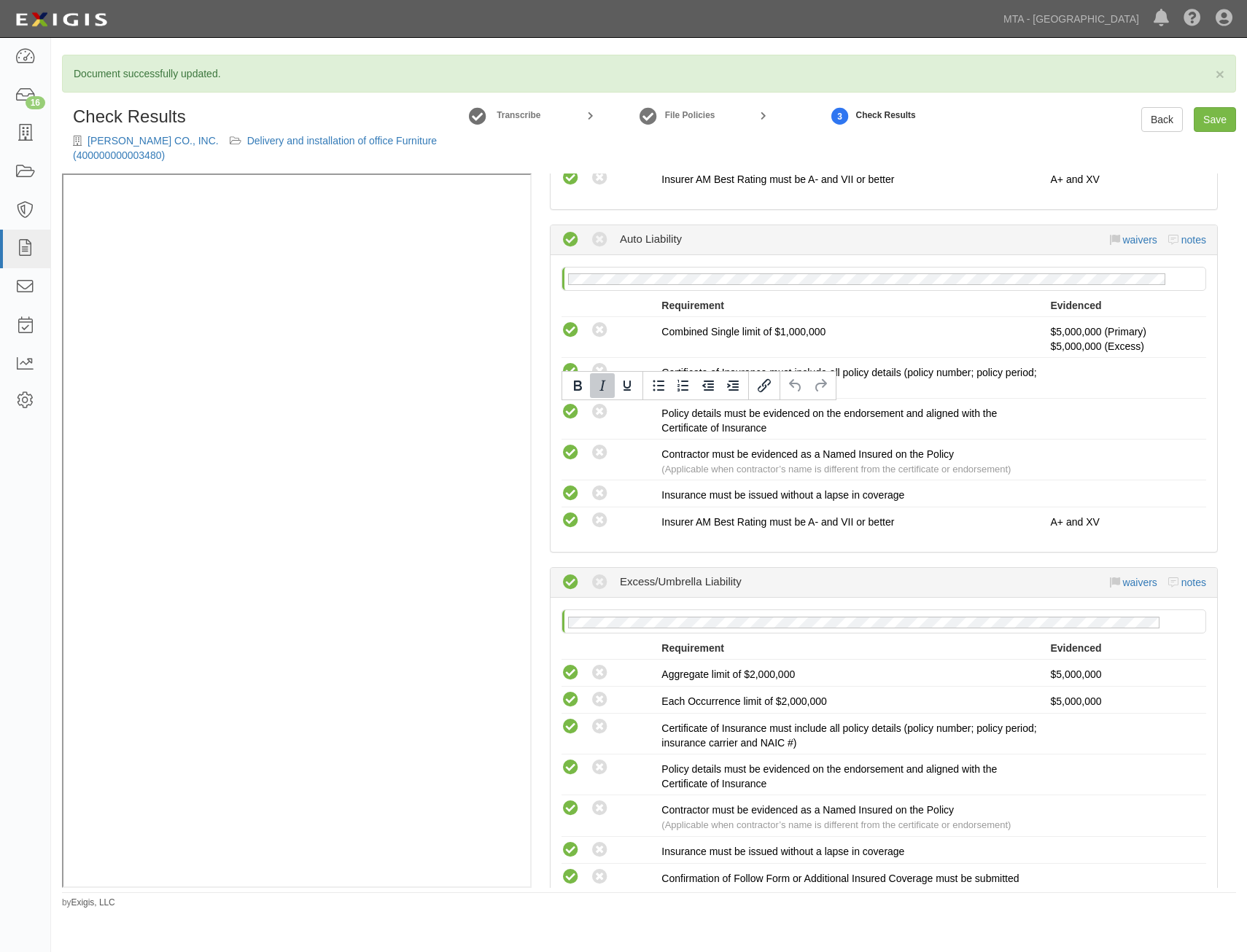
scroll to position [2011, 0]
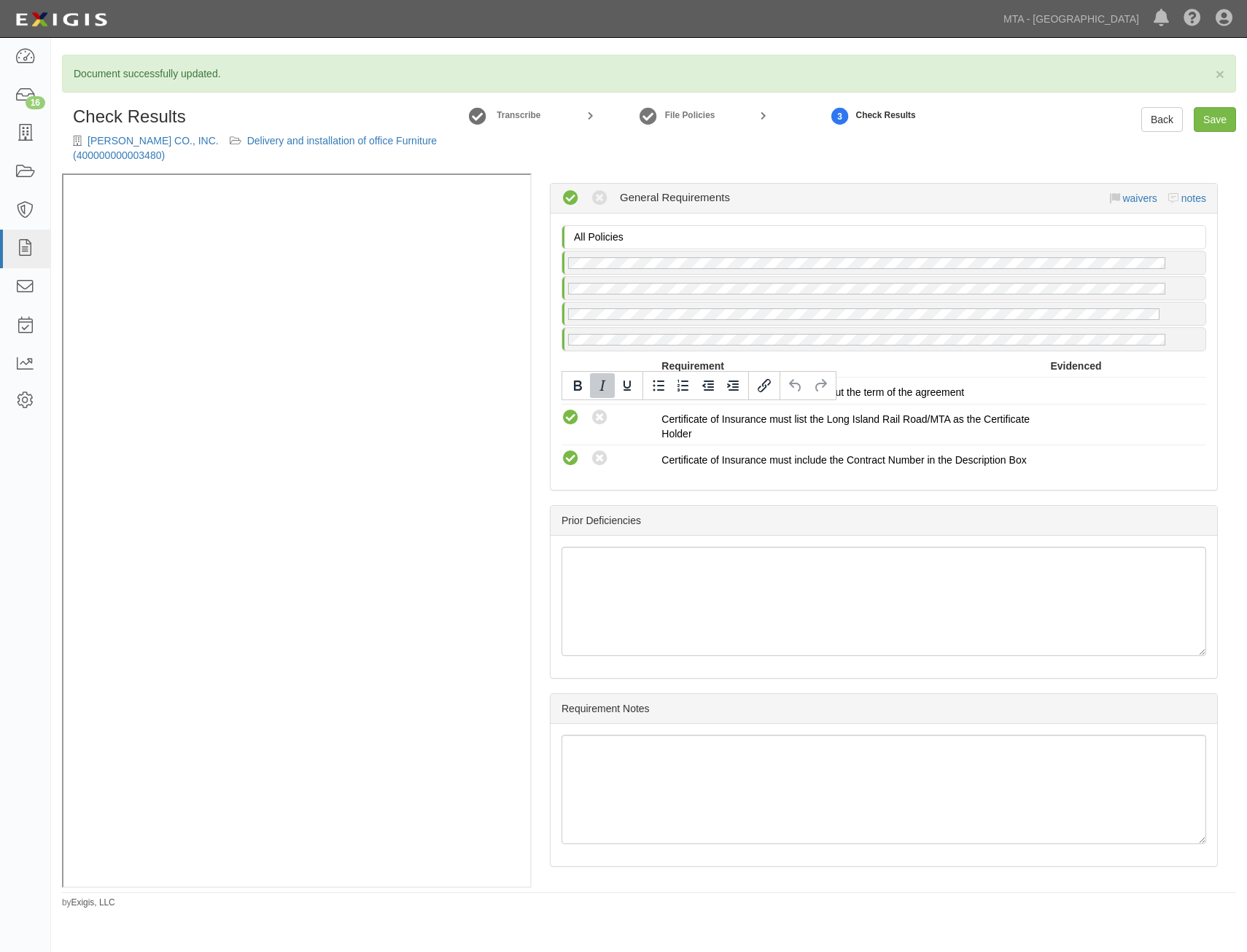
drag, startPoint x: 840, startPoint y: 411, endPoint x: 954, endPoint y: 907, distance: 508.9
click at [1219, 127] on link "Save" at bounding box center [1215, 119] width 42 height 25
radio input "true"
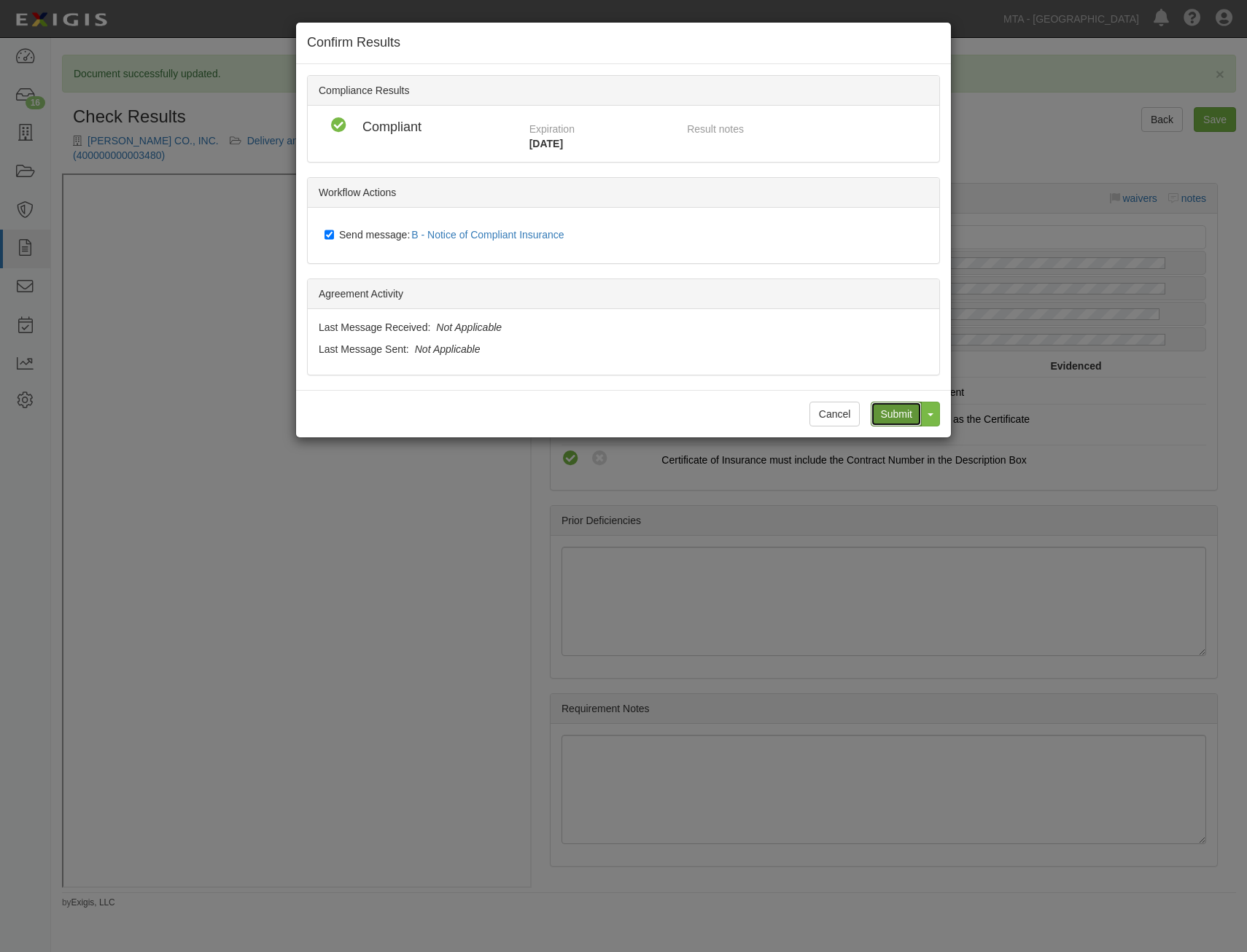
click at [894, 415] on input "Submit" at bounding box center [897, 414] width 51 height 25
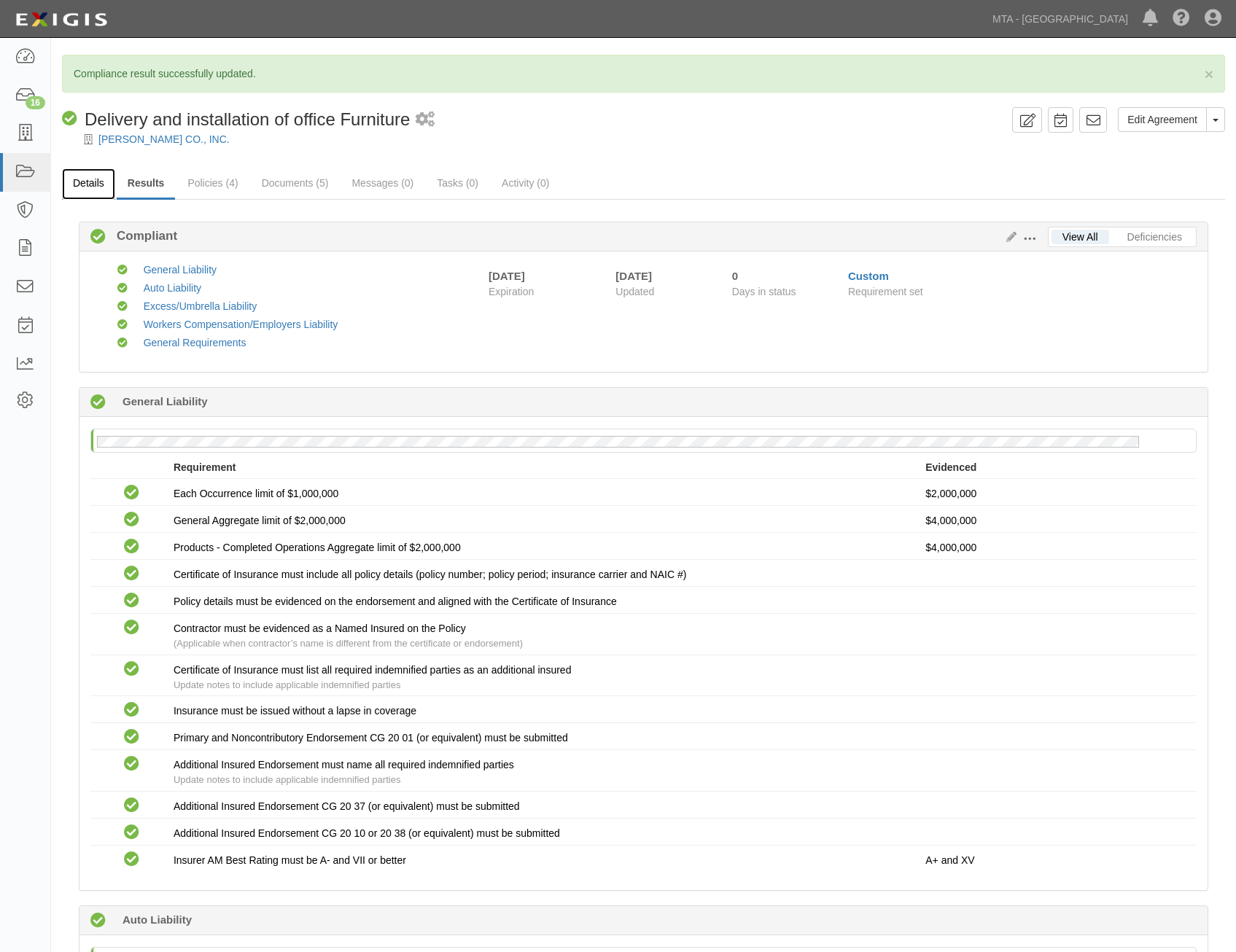
click at [104, 187] on link "Details" at bounding box center [88, 184] width 53 height 31
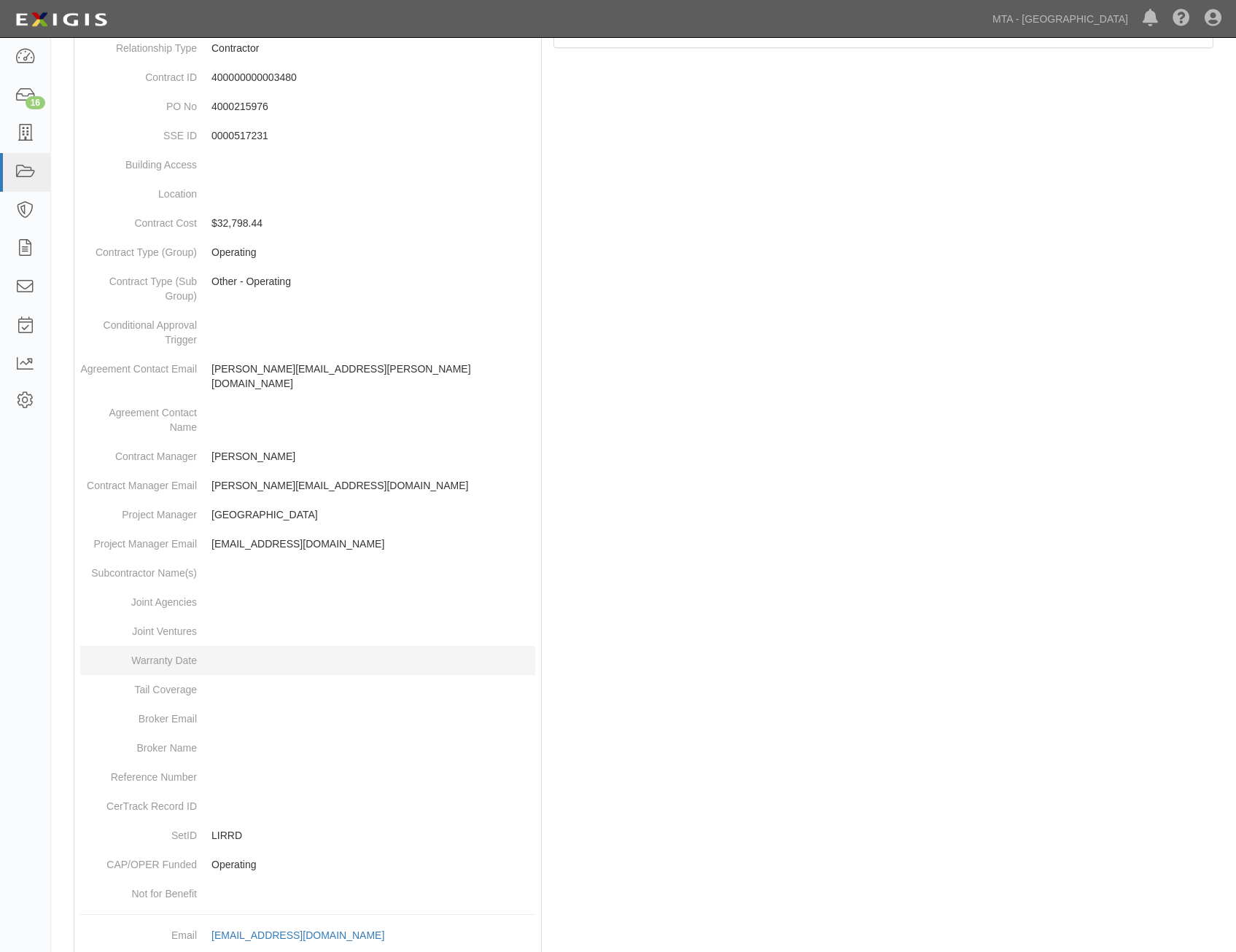
scroll to position [460, 0]
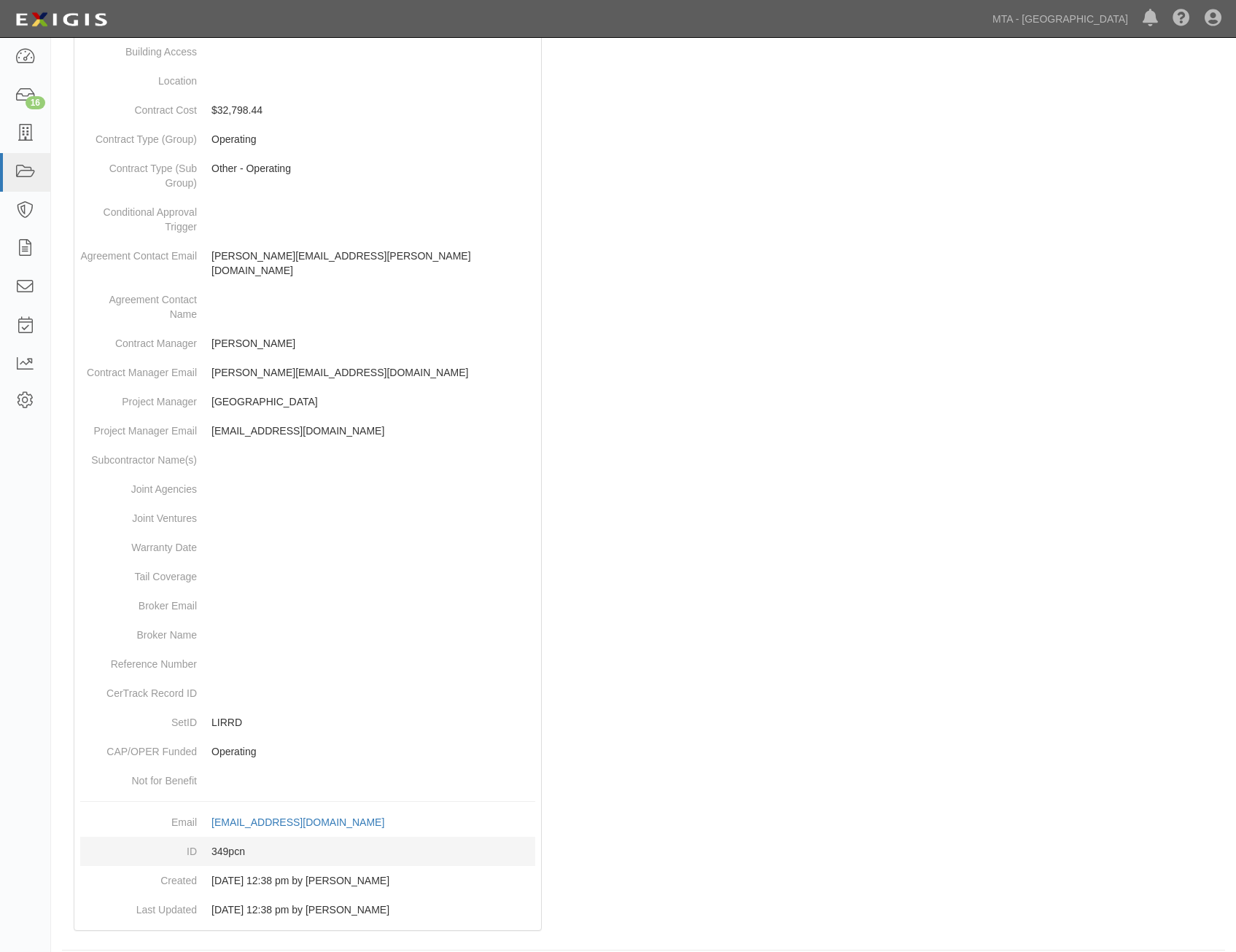
click at [232, 837] on dd "349pcn" at bounding box center [307, 852] width 455 height 29
copy dd "349pcn"
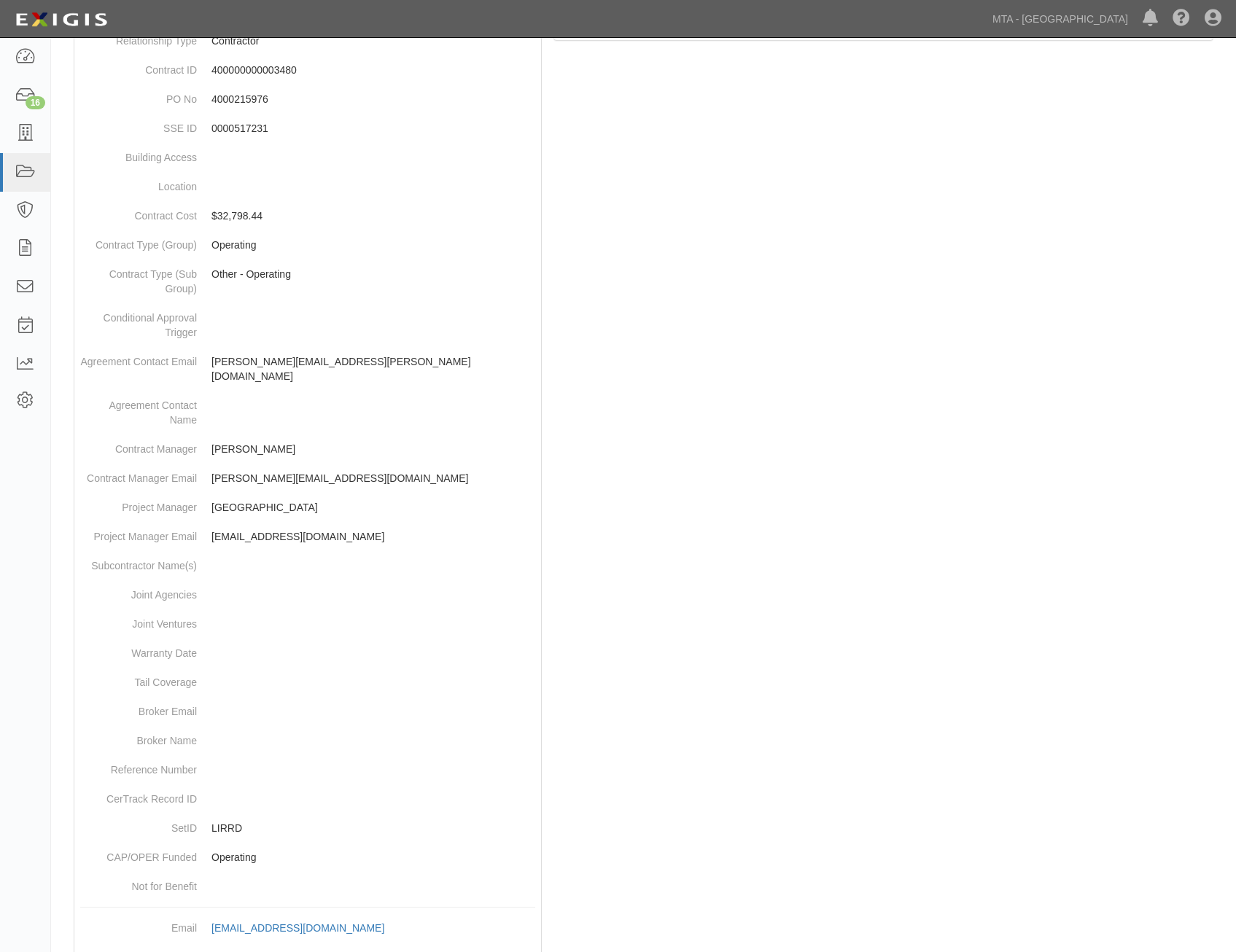
scroll to position [0, 0]
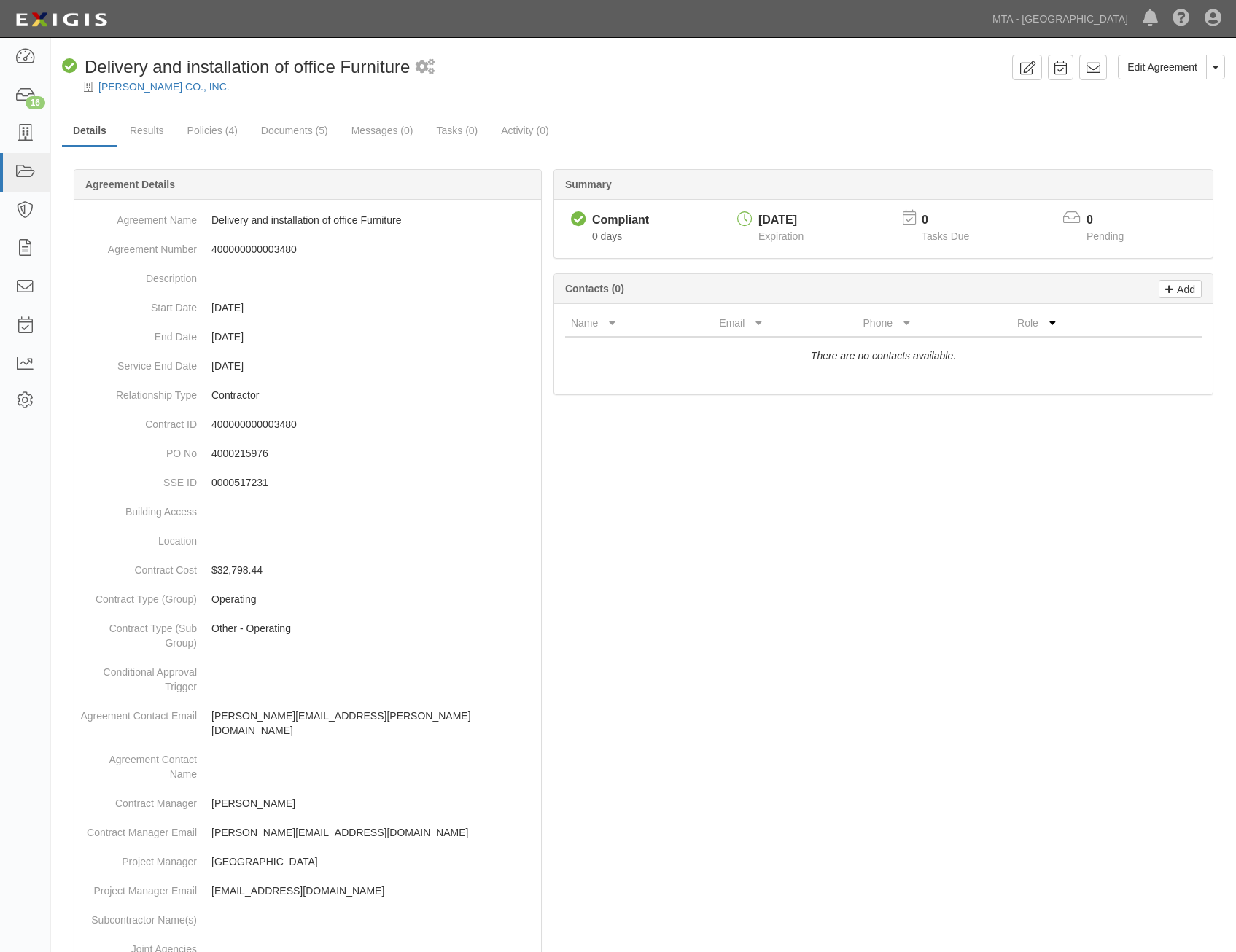
drag, startPoint x: 989, startPoint y: 769, endPoint x: 1006, endPoint y: 300, distance: 469.3
click at [1091, 71] on icon at bounding box center [1094, 67] width 15 height 15
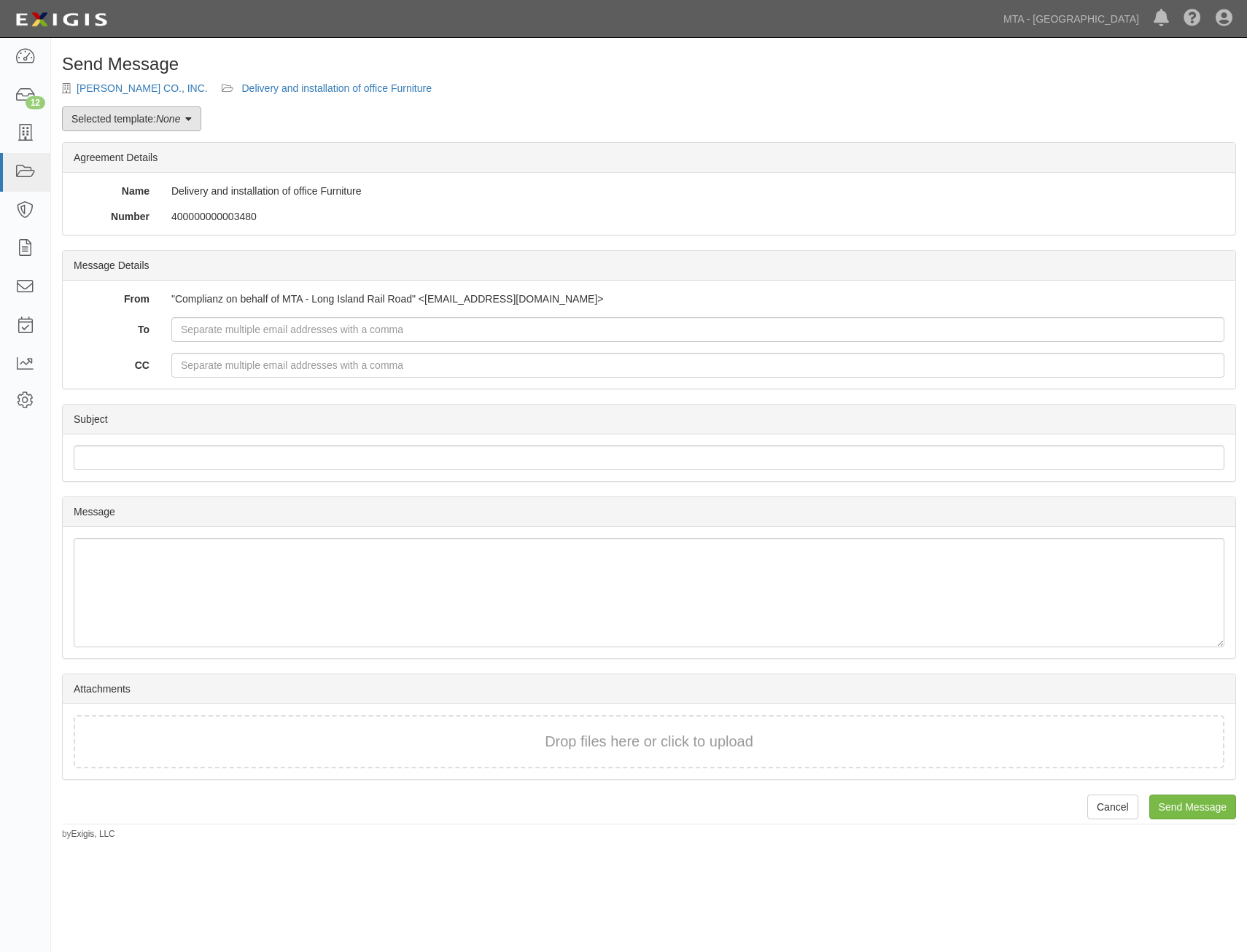
click at [114, 115] on link "Selected template: None" at bounding box center [131, 119] width 140 height 25
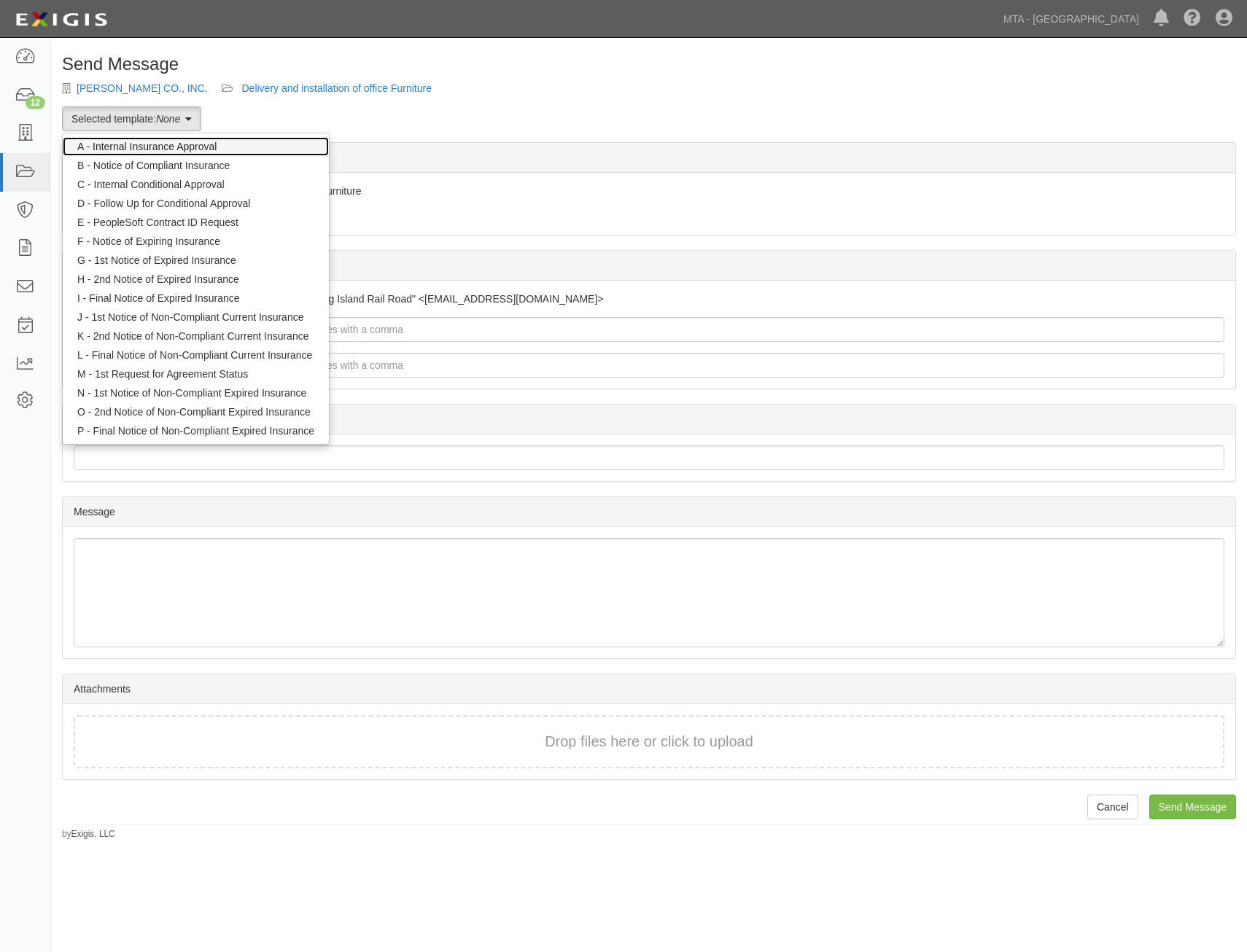
click at [148, 149] on link "A - Internal Insurance Approval" at bounding box center [196, 146] width 266 height 19
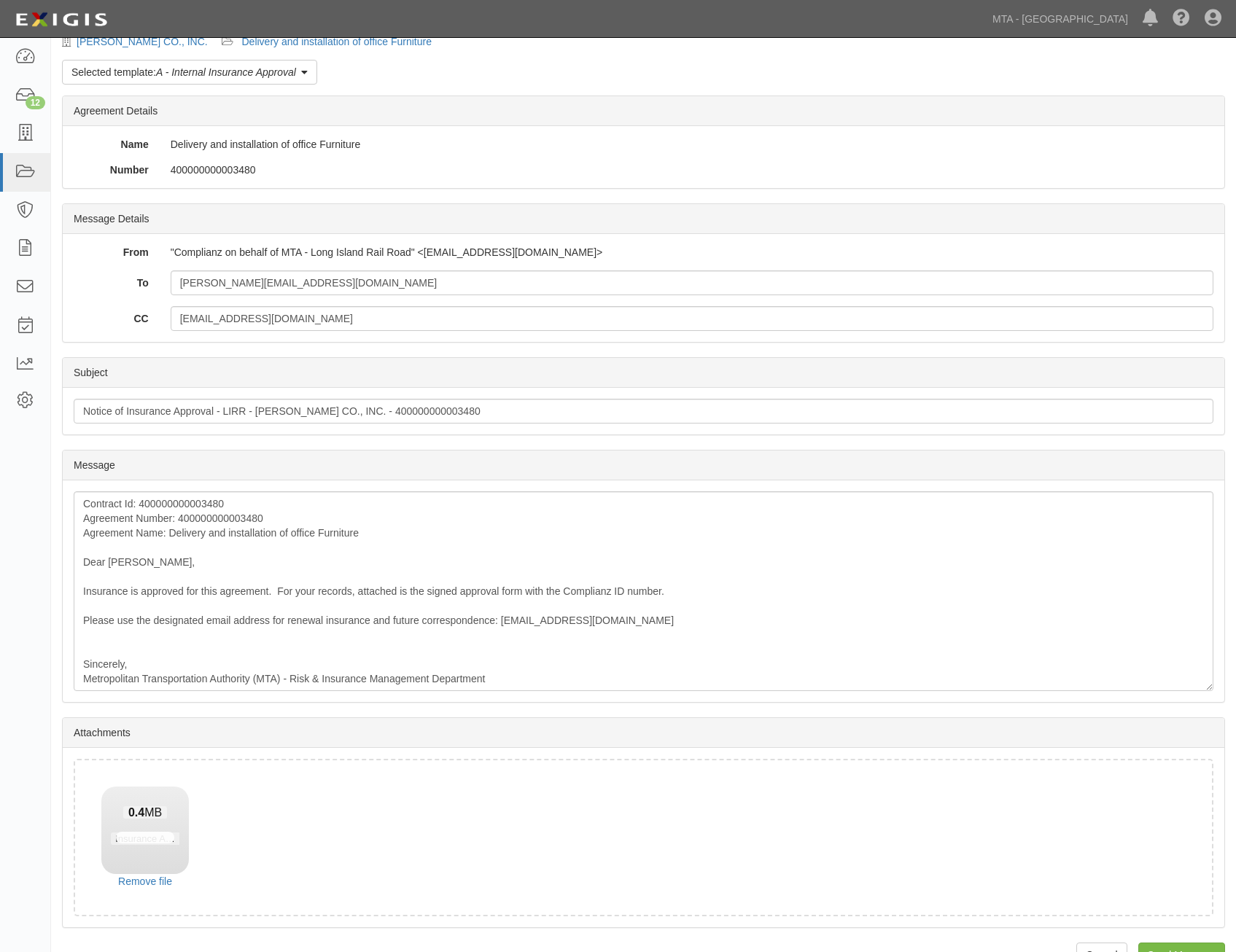
scroll to position [83, 0]
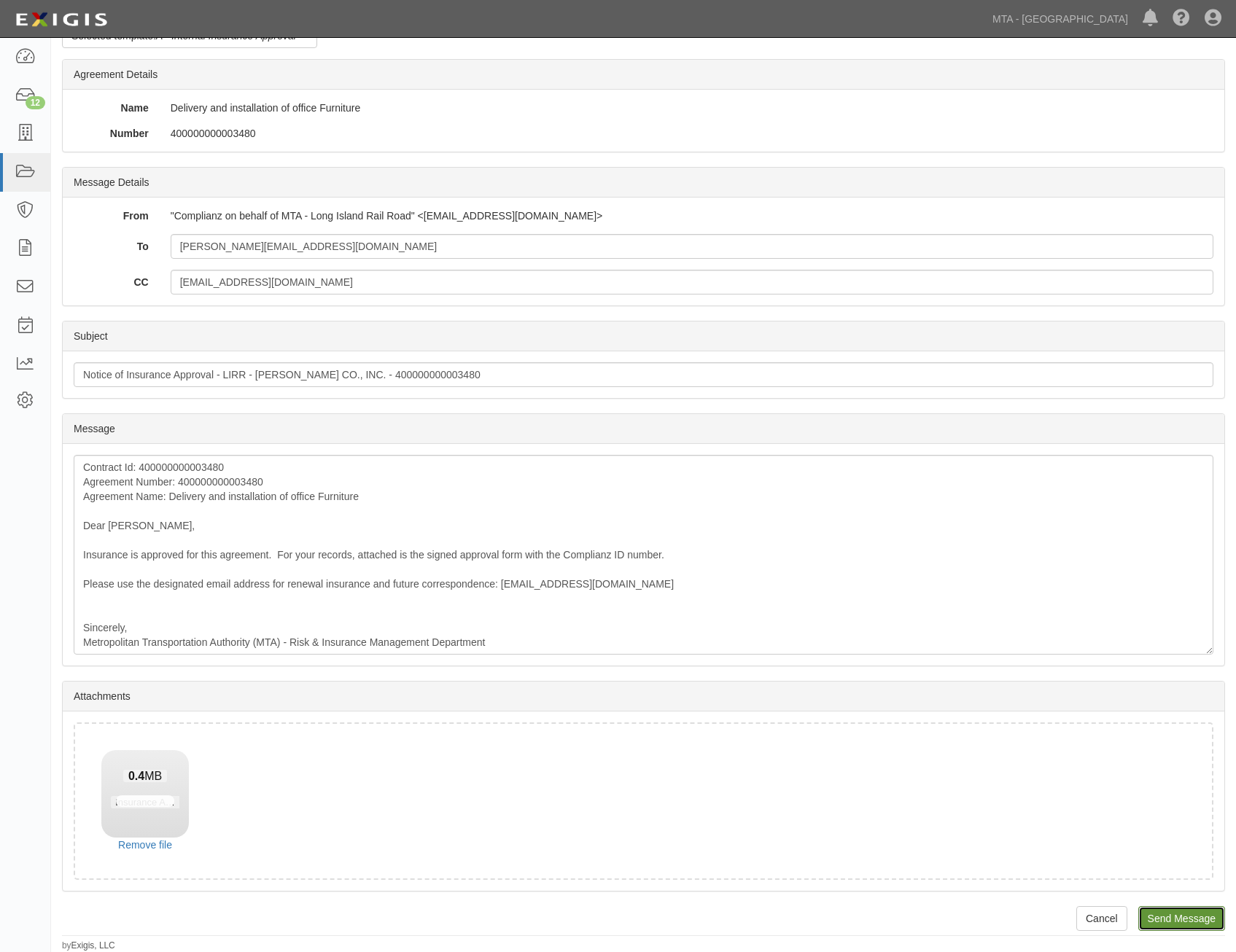
click at [1180, 907] on input "Send Message" at bounding box center [1181, 918] width 87 height 25
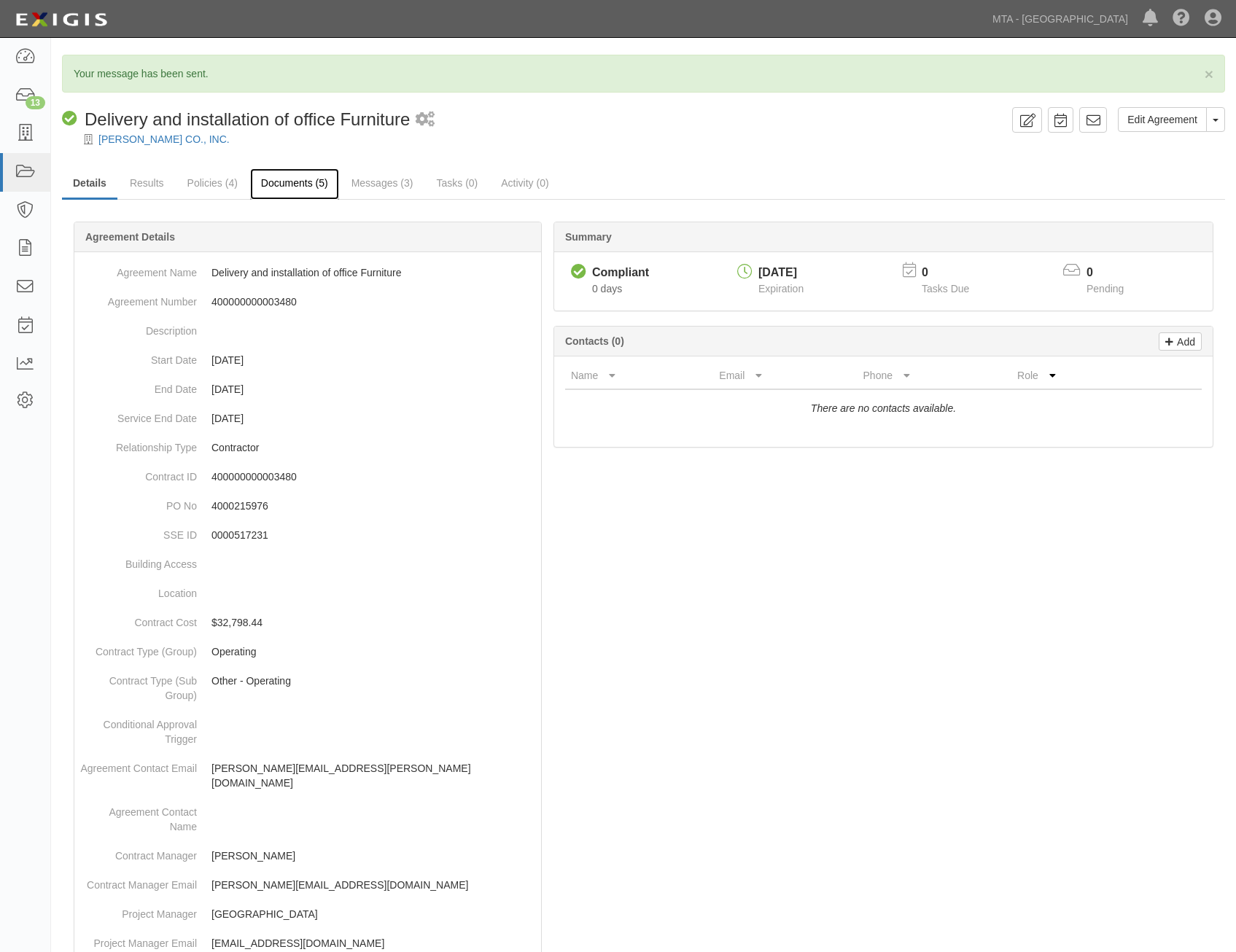
click at [310, 179] on link "Documents (5)" at bounding box center [295, 184] width 89 height 31
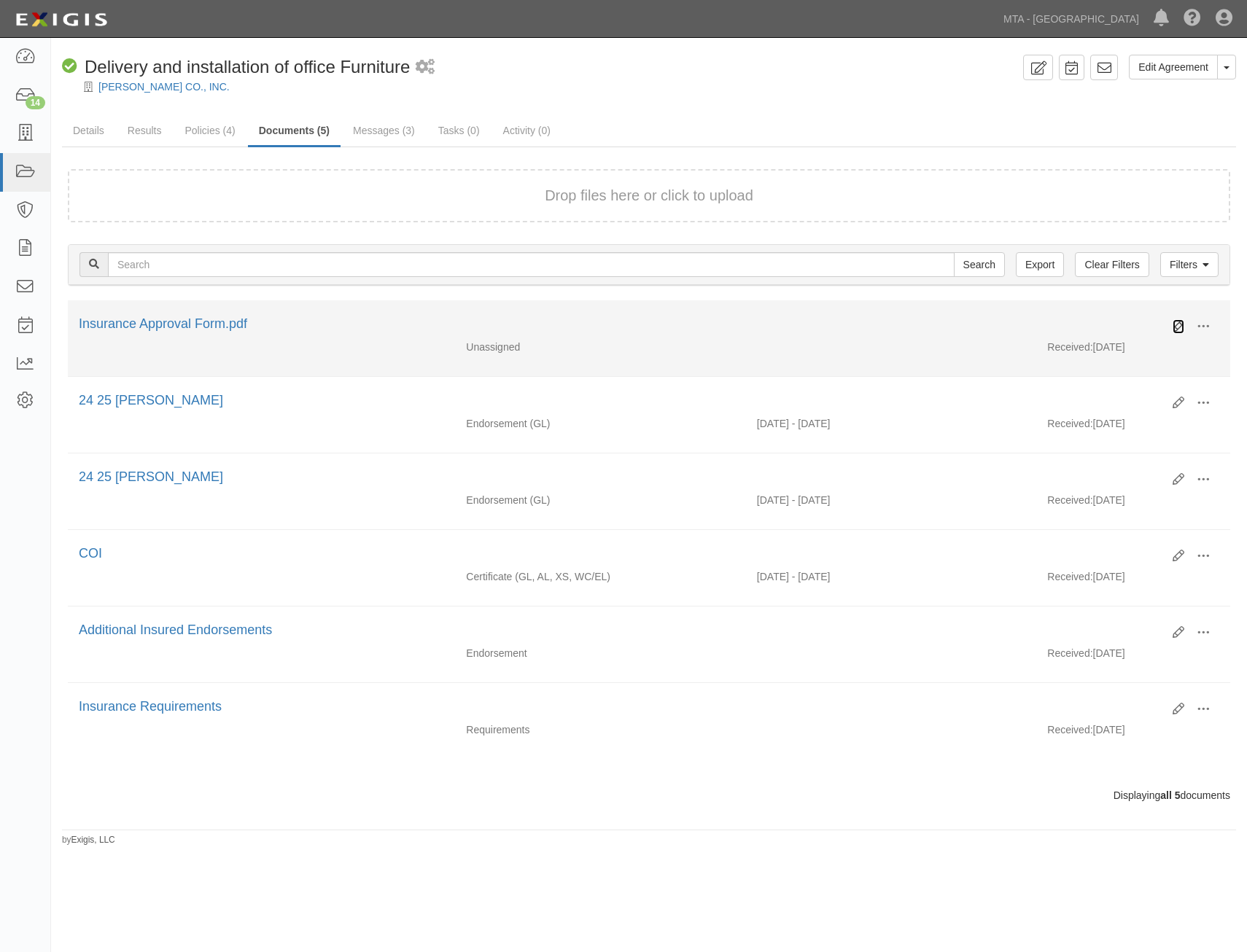
click at [1179, 329] on icon at bounding box center [1179, 326] width 12 height 12
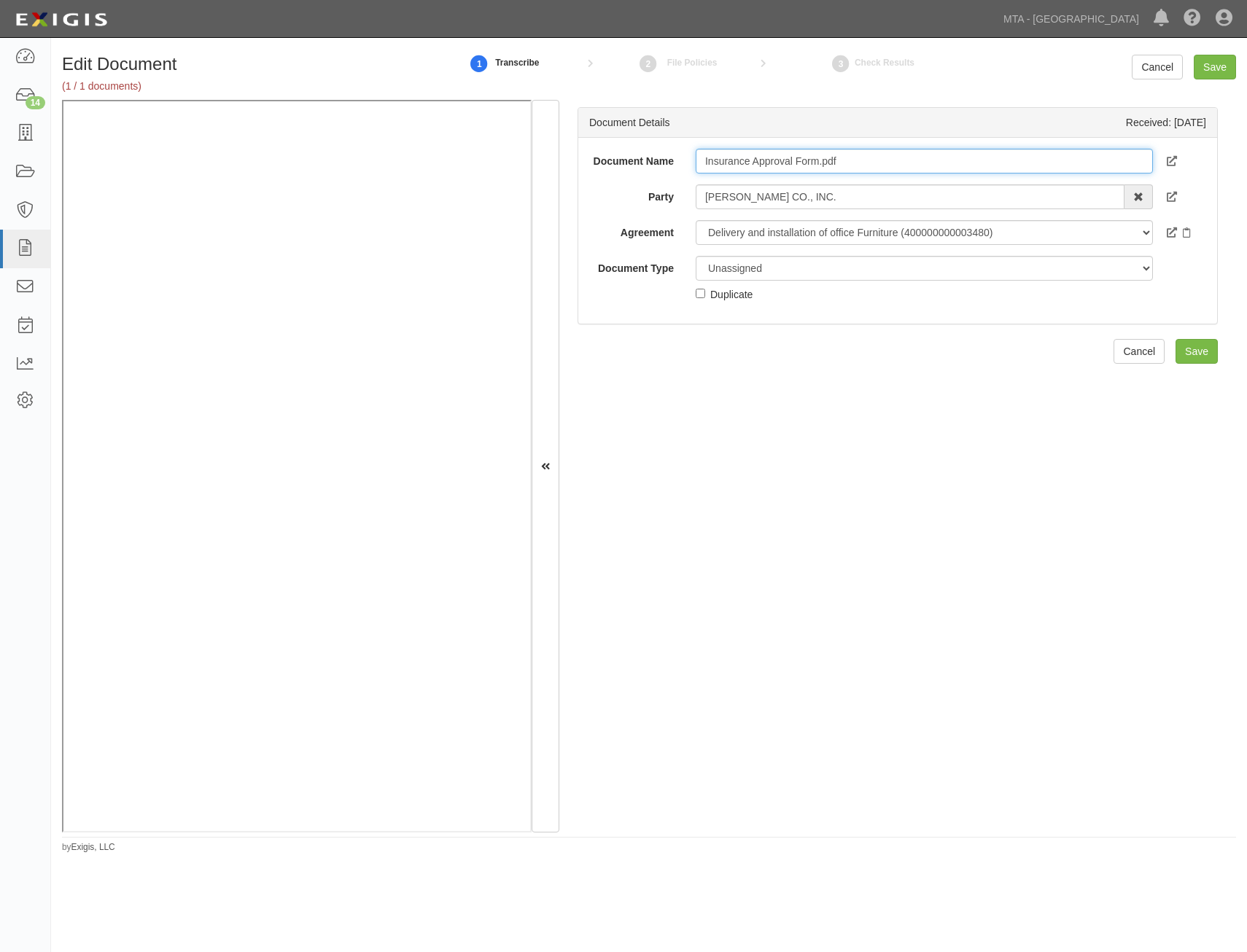
click at [904, 165] on input "Insurance Approval Form.pdf" at bounding box center [924, 160] width 457 height 25
type input "Approval Form"
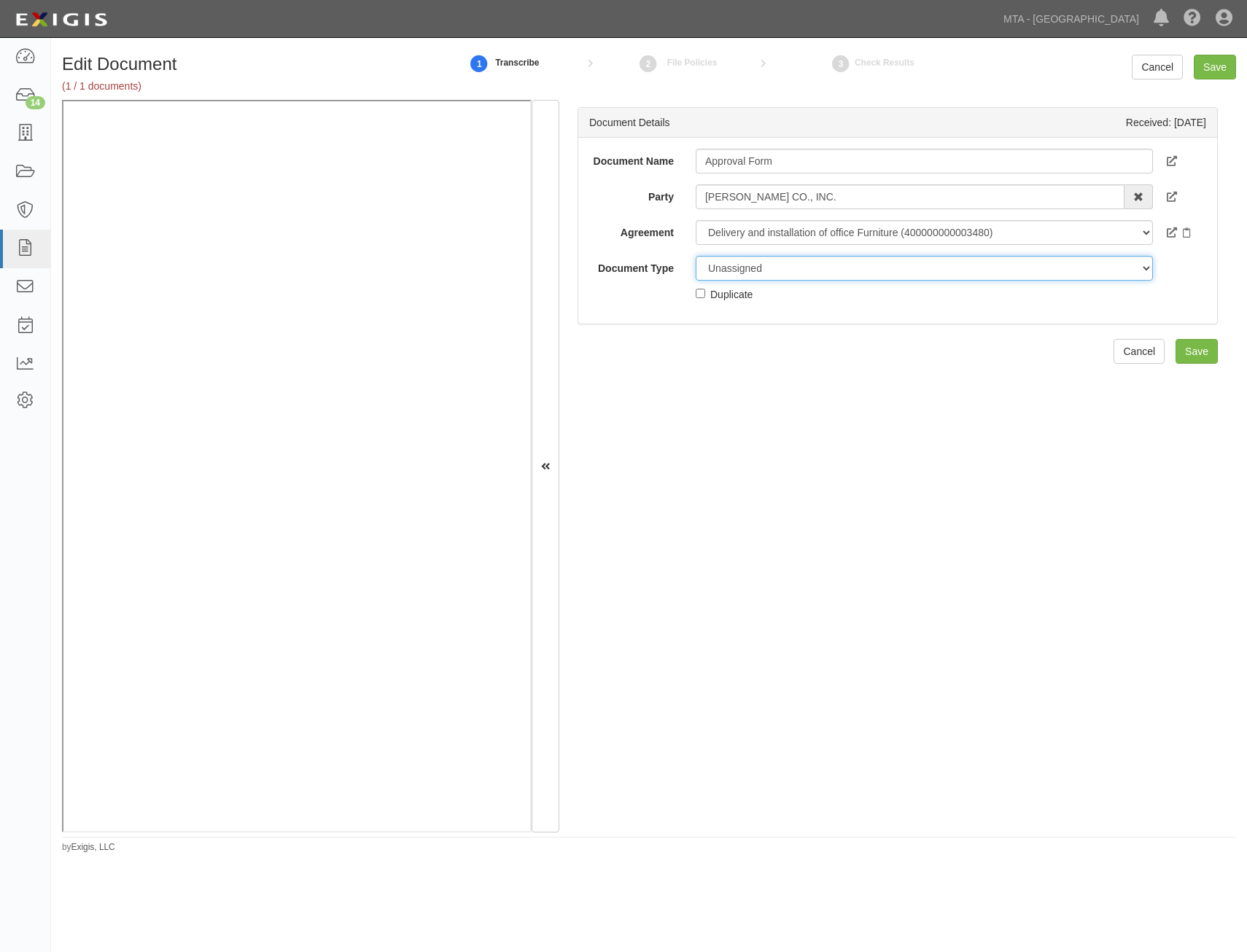
click at [897, 276] on select "Unassigned Binder Cancellation Notice Certificate Contract Endorsement Insuranc…" at bounding box center [924, 268] width 457 height 25
select select "OtherDetail"
click at [696, 256] on select "Unassigned Binder Cancellation Notice Certificate Contract Endorsement Insuranc…" at bounding box center [924, 268] width 457 height 25
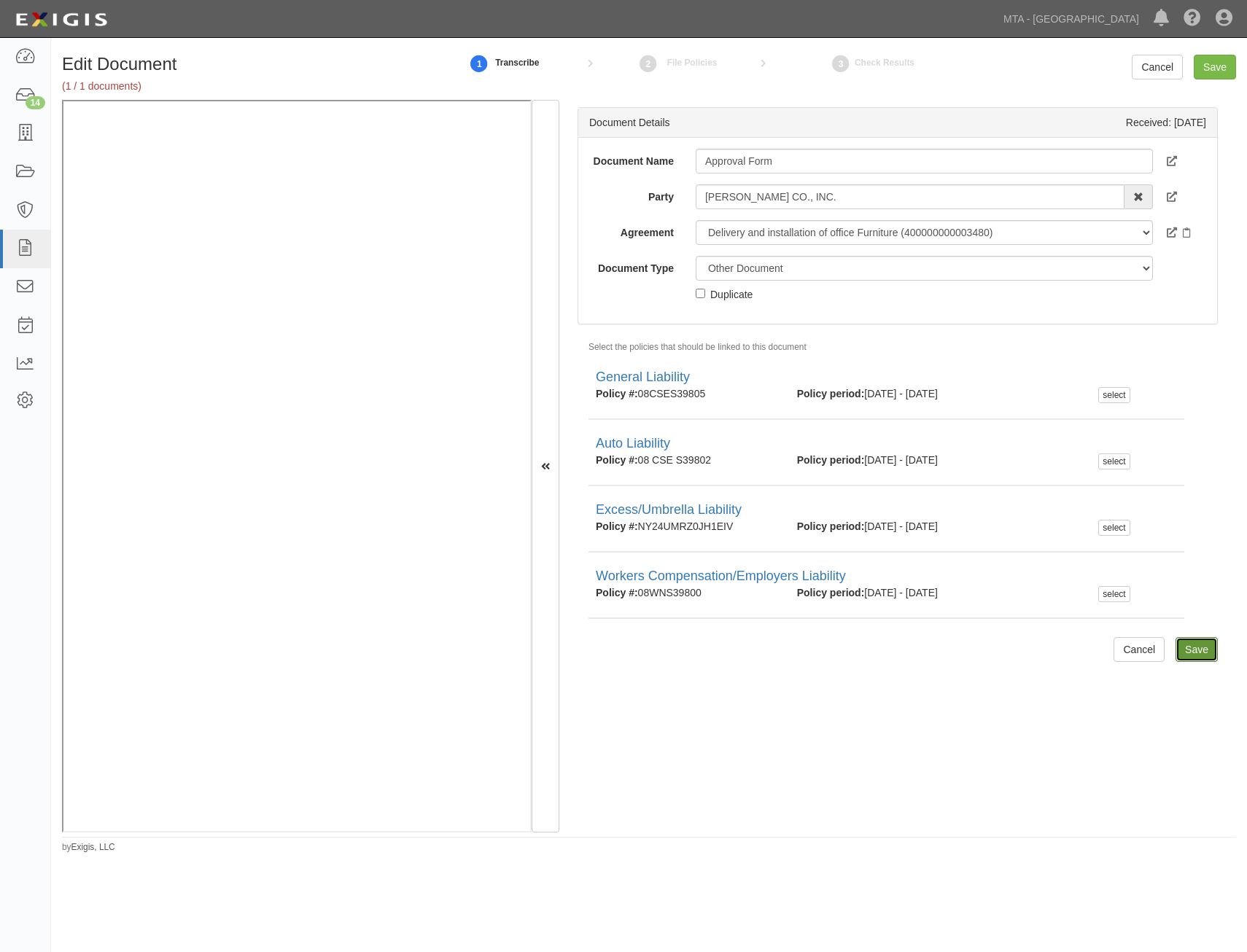
click at [1194, 649] on input "Save" at bounding box center [1197, 649] width 42 height 25
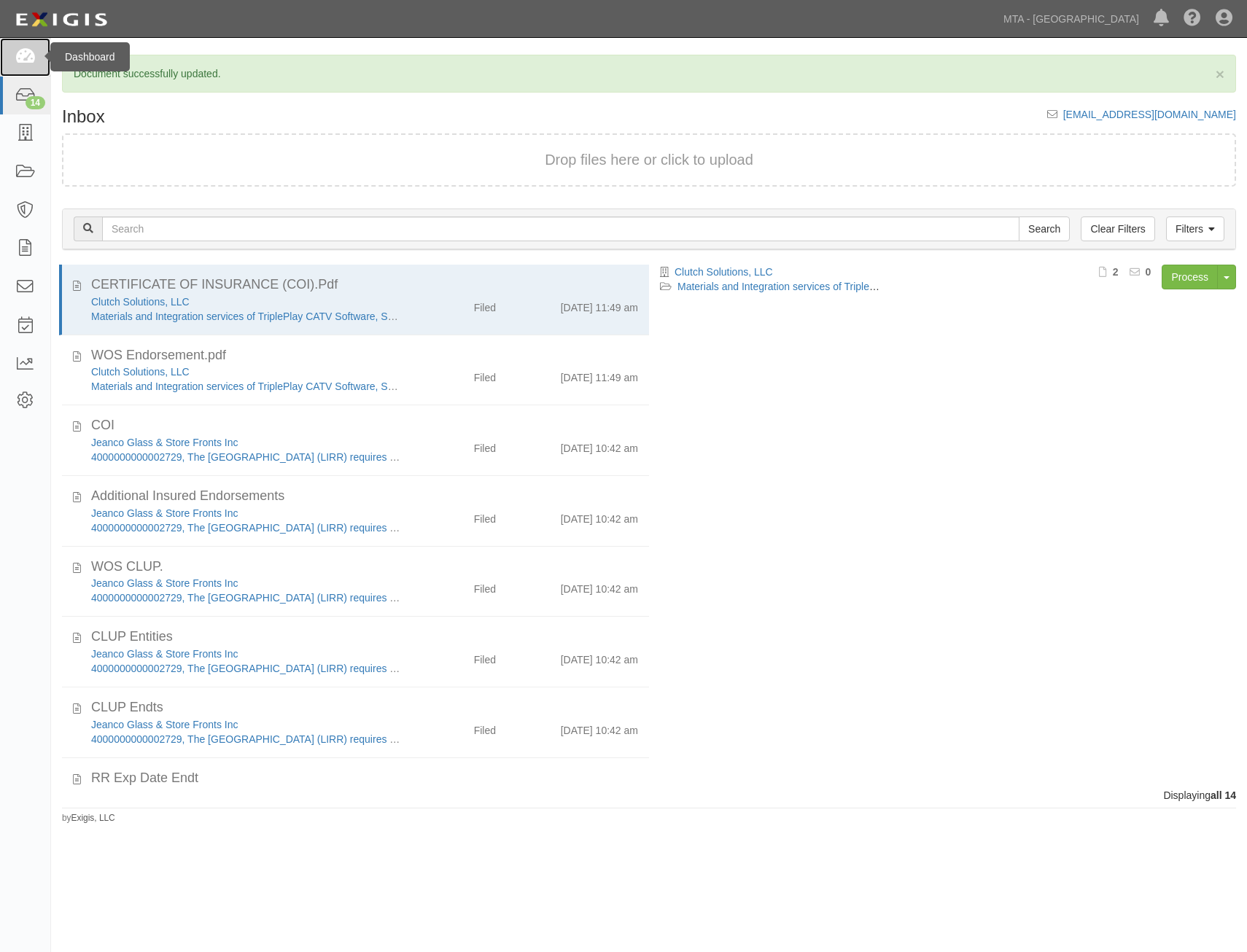
click at [7, 54] on link at bounding box center [25, 57] width 50 height 38
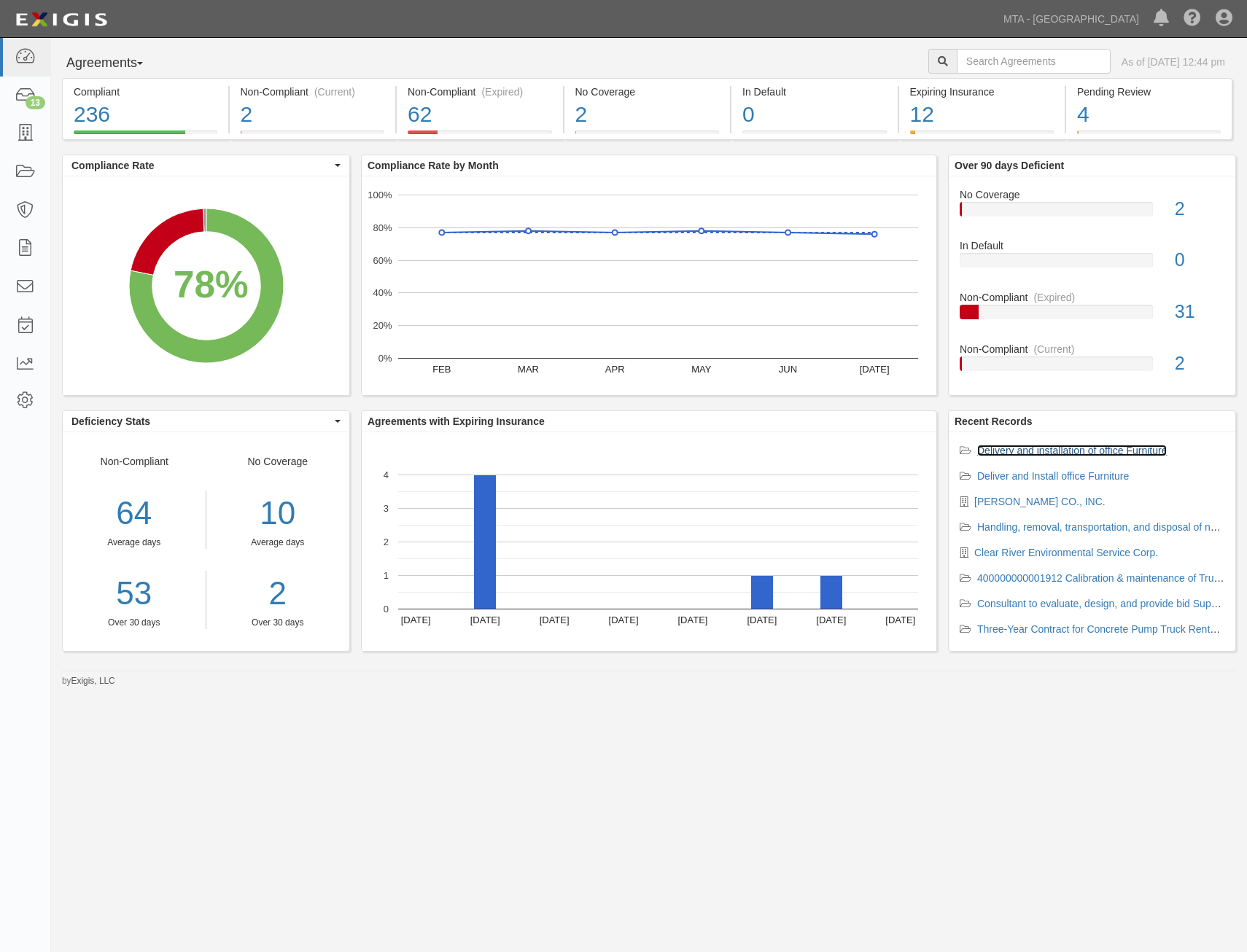
click at [1046, 455] on link "Delivery and installation of office Furniture" at bounding box center [1072, 450] width 190 height 12
